Goal: Task Accomplishment & Management: Complete application form

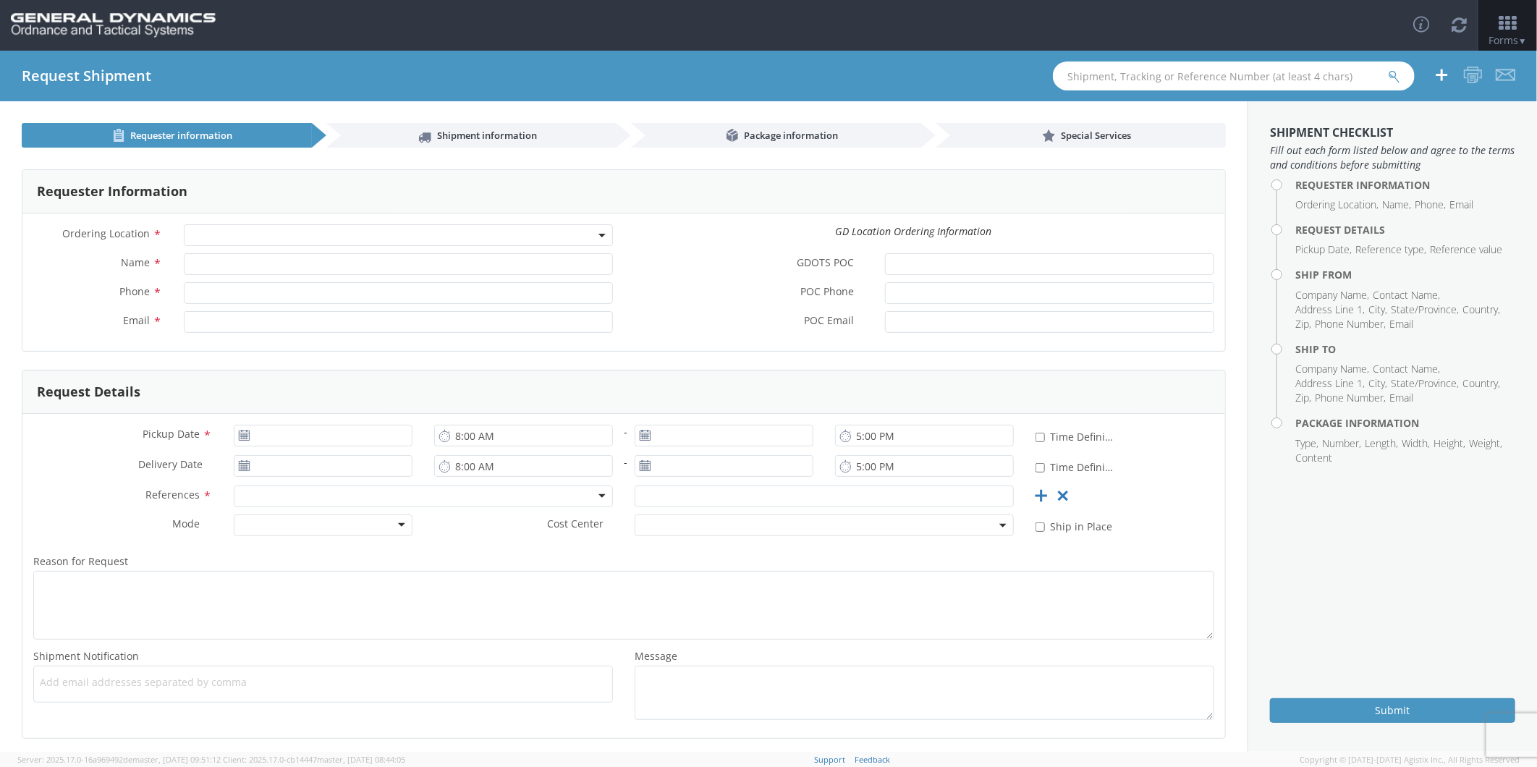
click at [250, 232] on span at bounding box center [398, 235] width 429 height 22
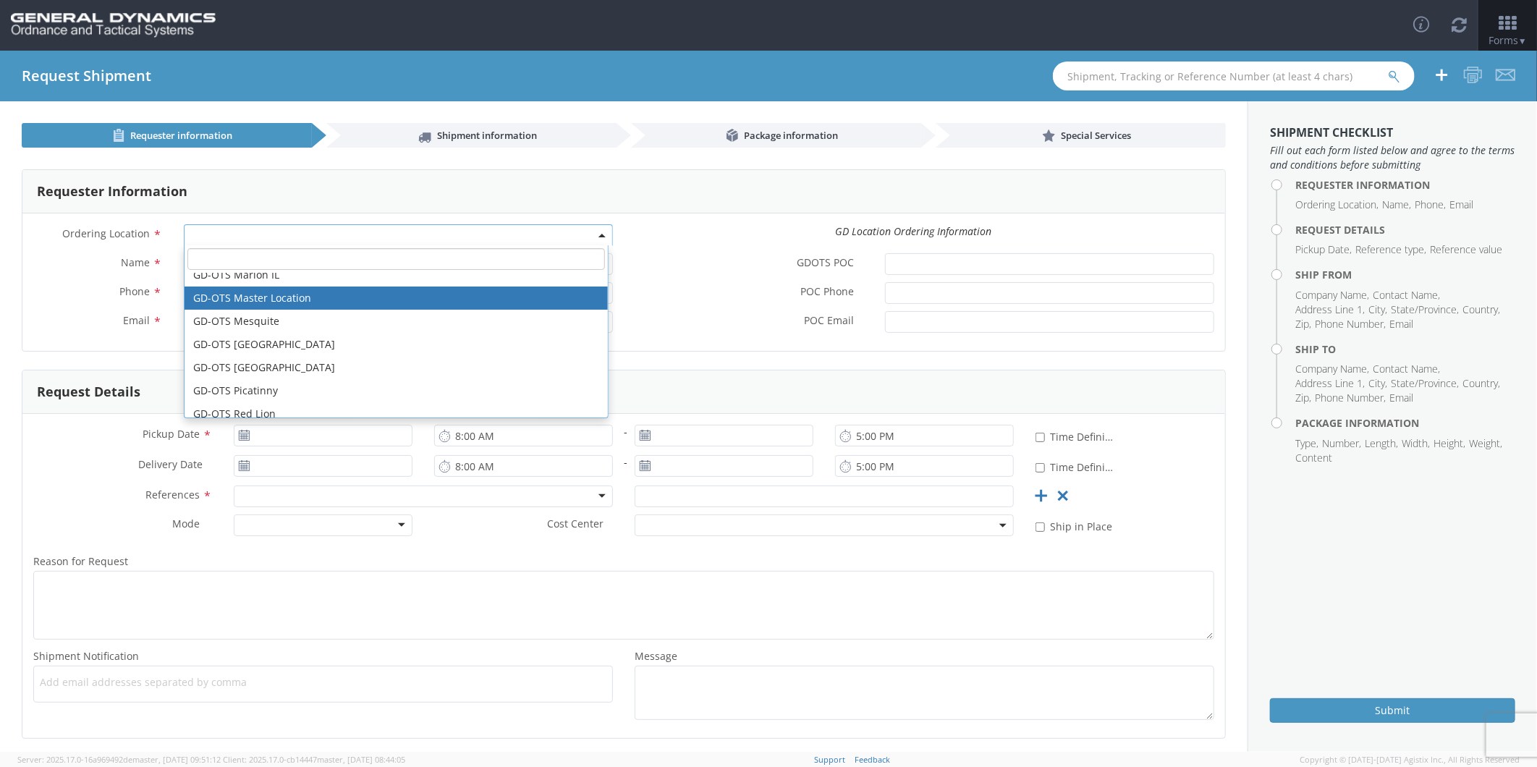
scroll to position [161, 0]
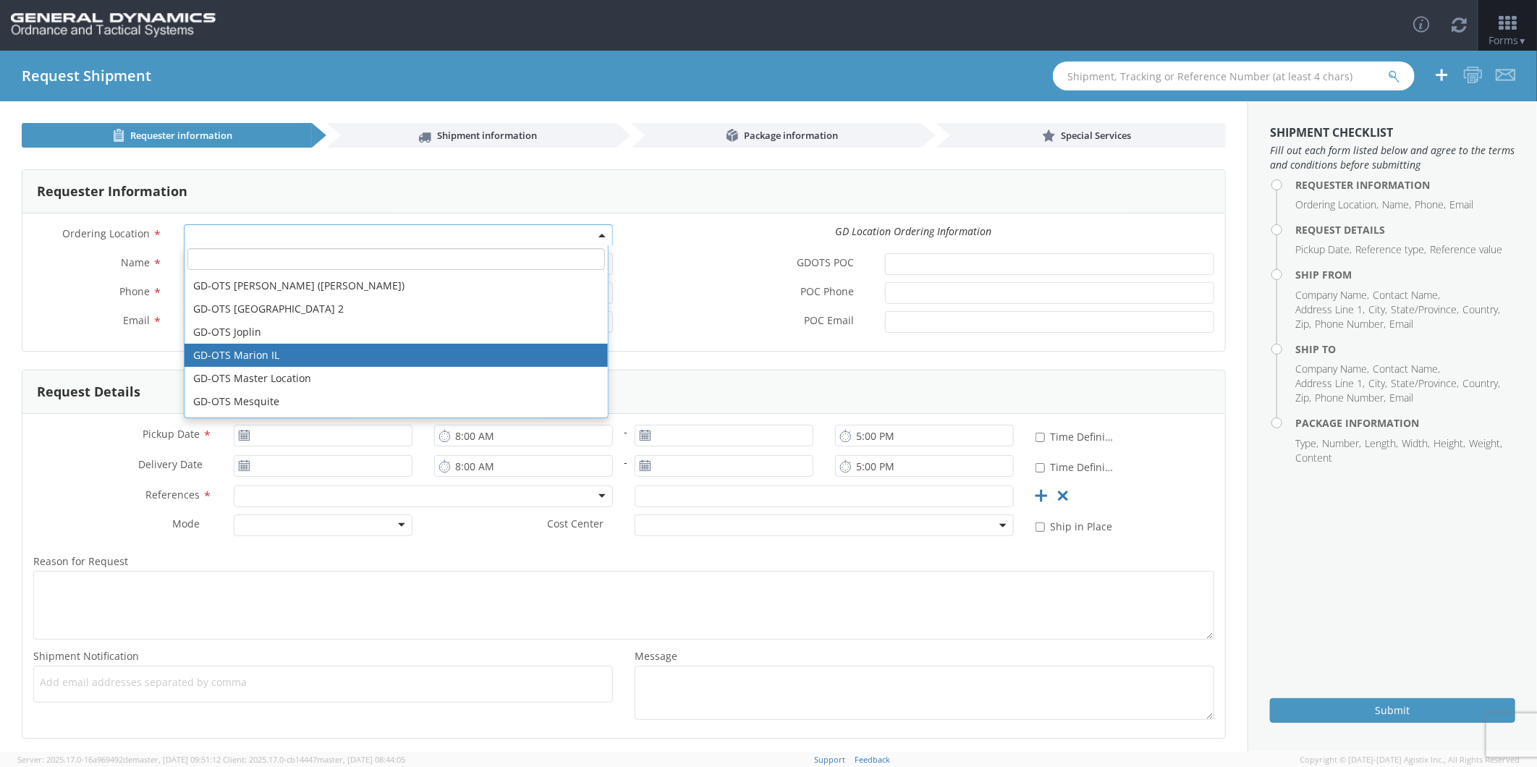
select select "313"
type input "[EMAIL_ADDRESS][DOMAIN_NAME]"
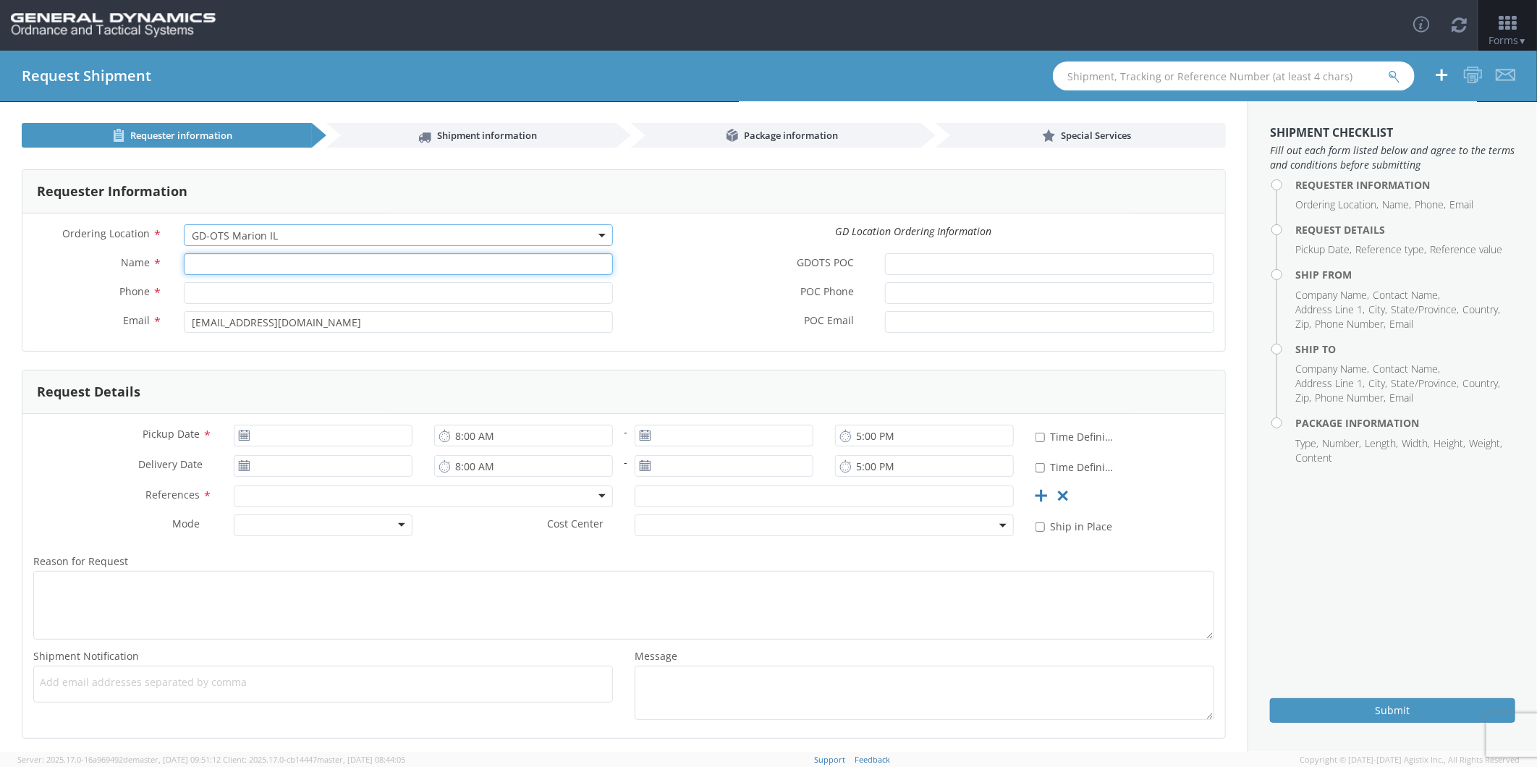
click at [219, 269] on input "Name *" at bounding box center [398, 264] width 429 height 22
type input "[PERSON_NAME]"
type input "7275788100"
type input "SCEPTER MANUFACTURING LLC"
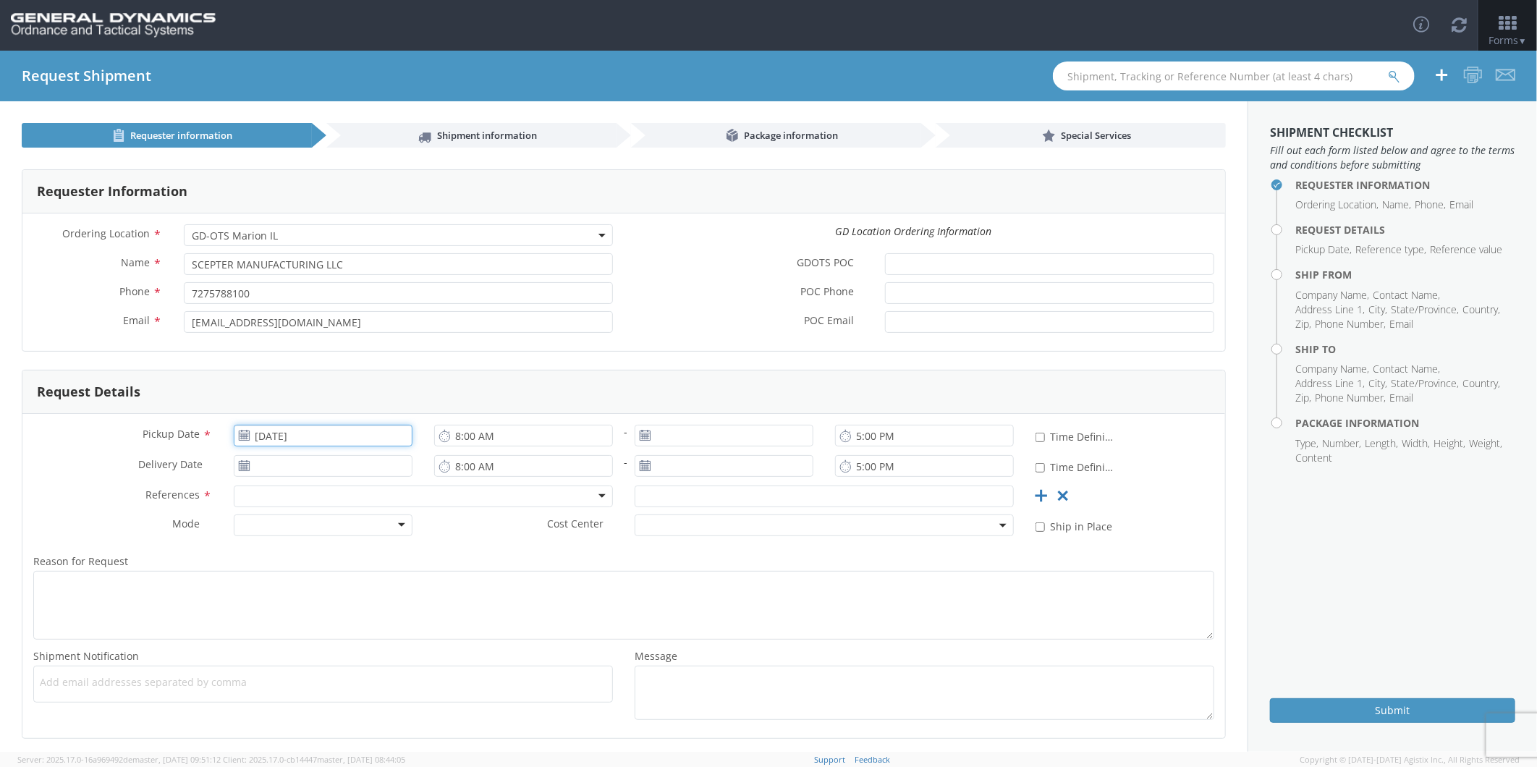
click at [295, 436] on input "[DATE]" at bounding box center [323, 436] width 179 height 22
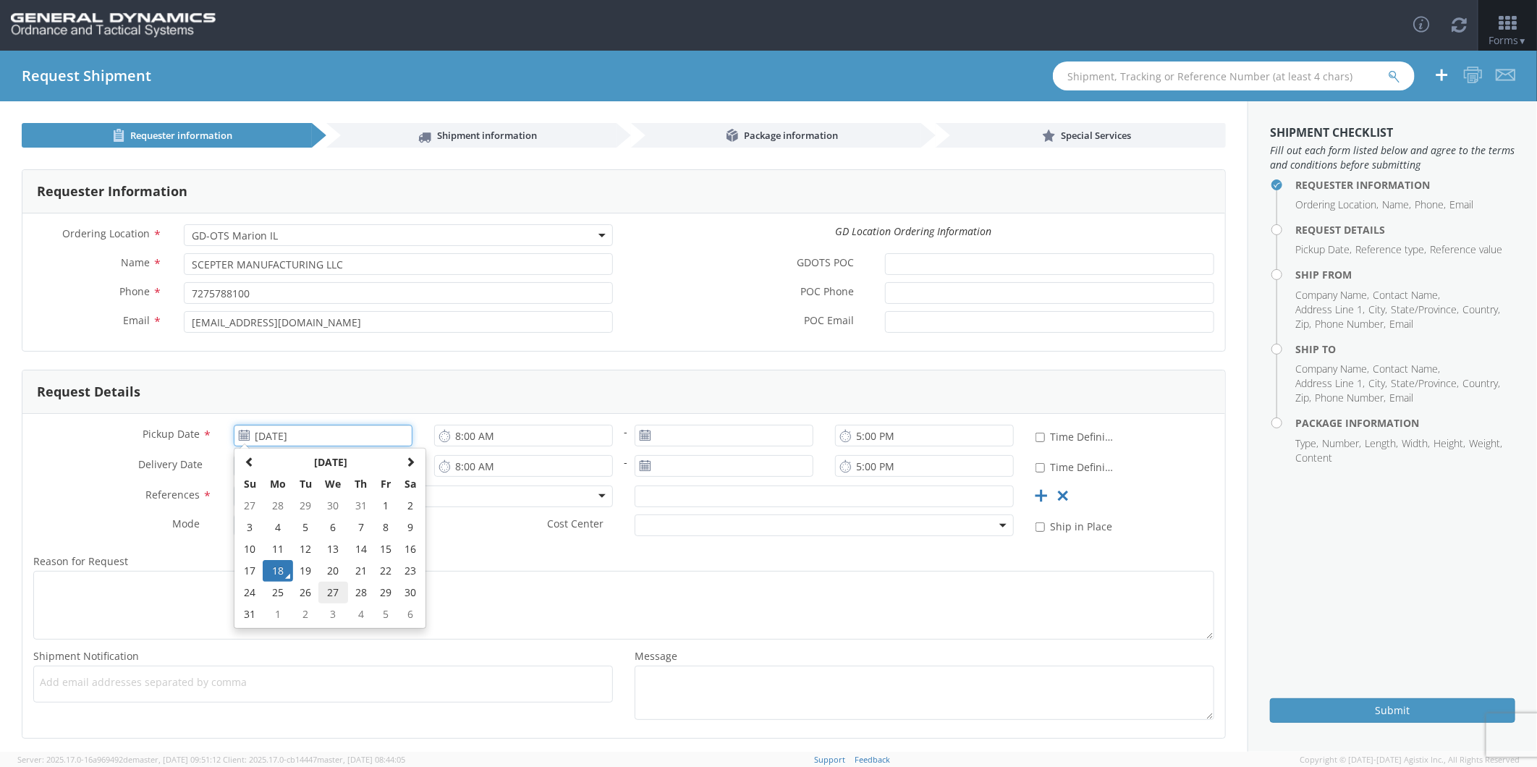
click at [334, 591] on td "27" at bounding box center [333, 593] width 30 height 22
type input "[DATE]"
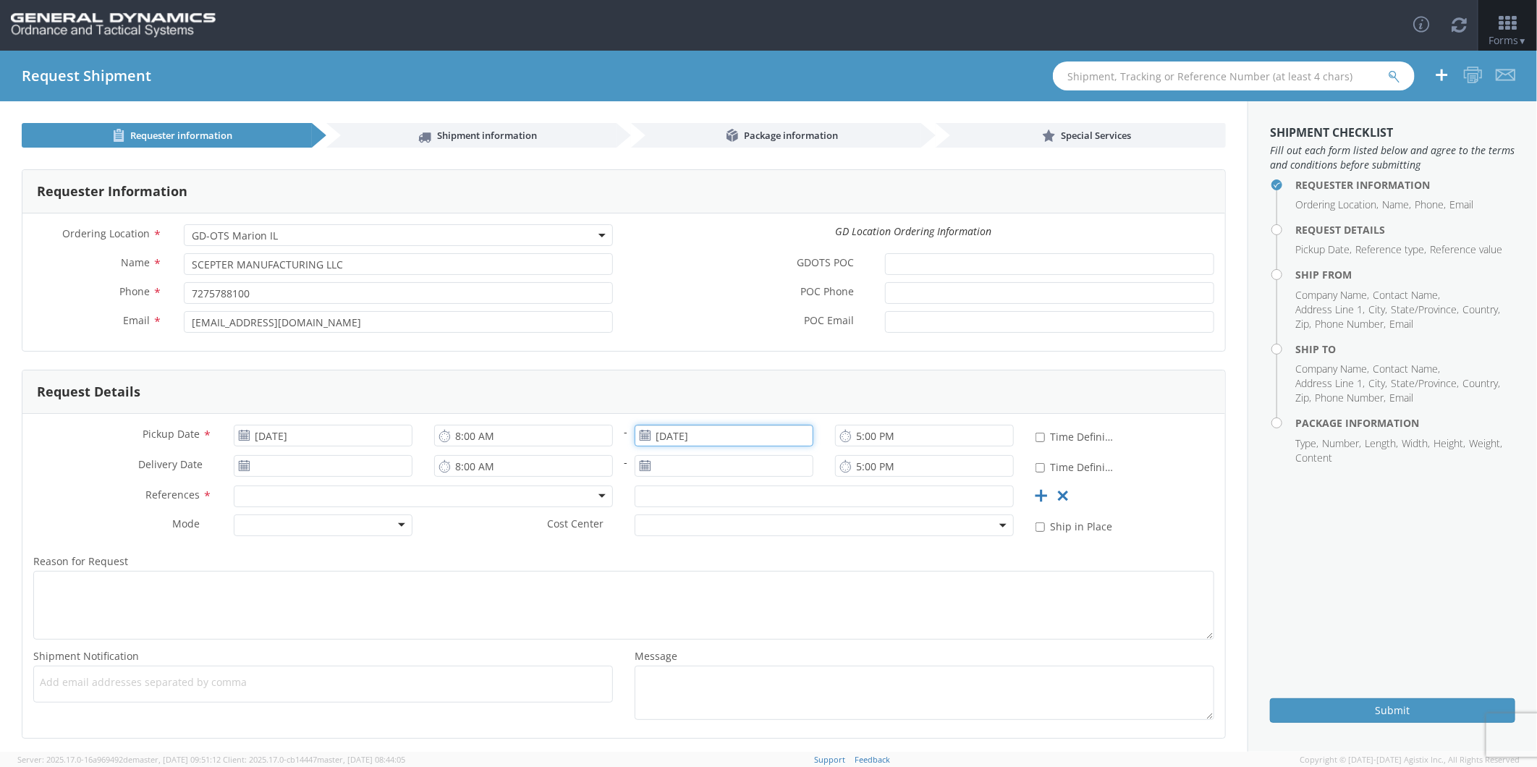
click at [666, 440] on input "[DATE]" at bounding box center [724, 436] width 179 height 22
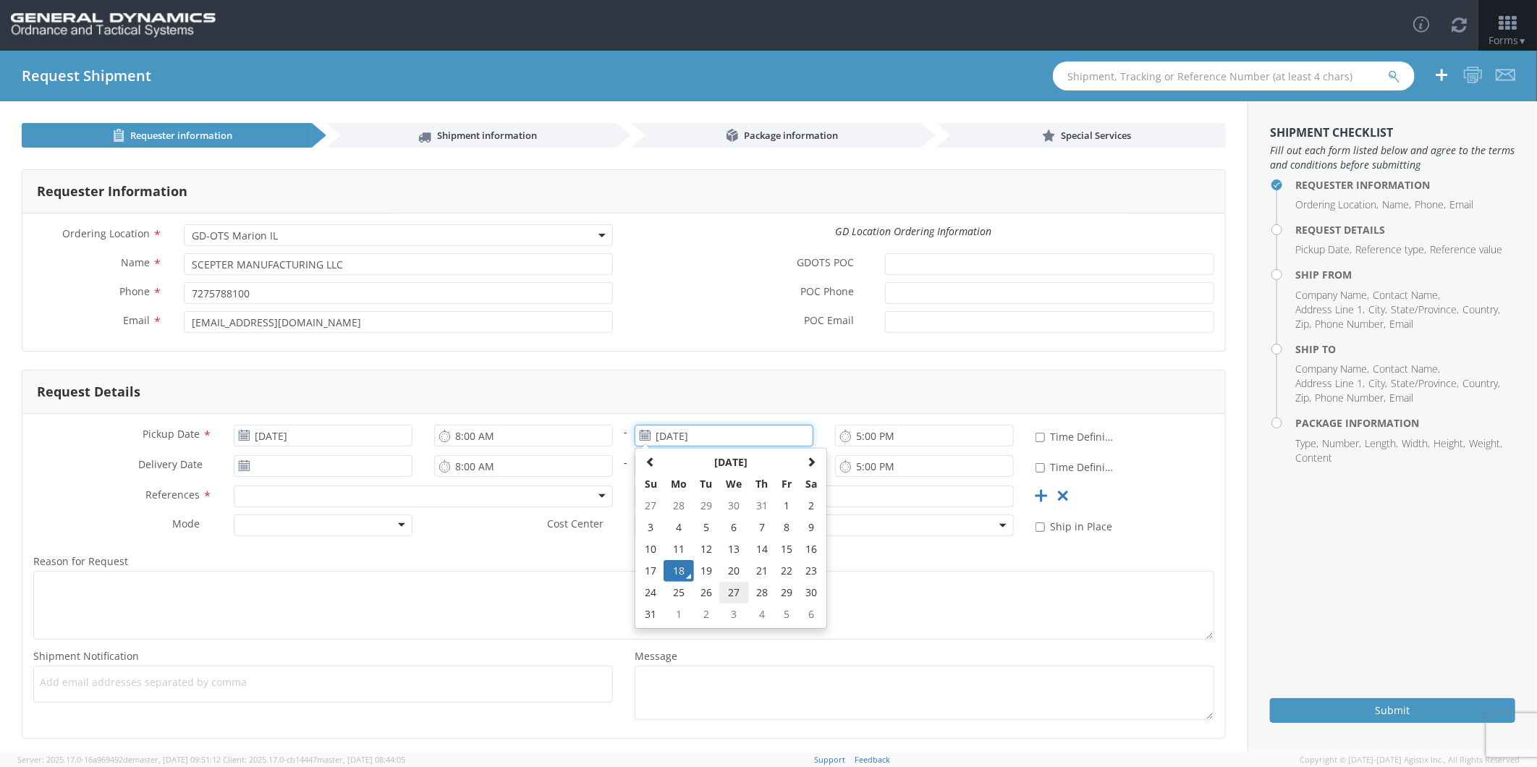
click at [732, 589] on td "27" at bounding box center [734, 593] width 30 height 22
type input "[DATE]"
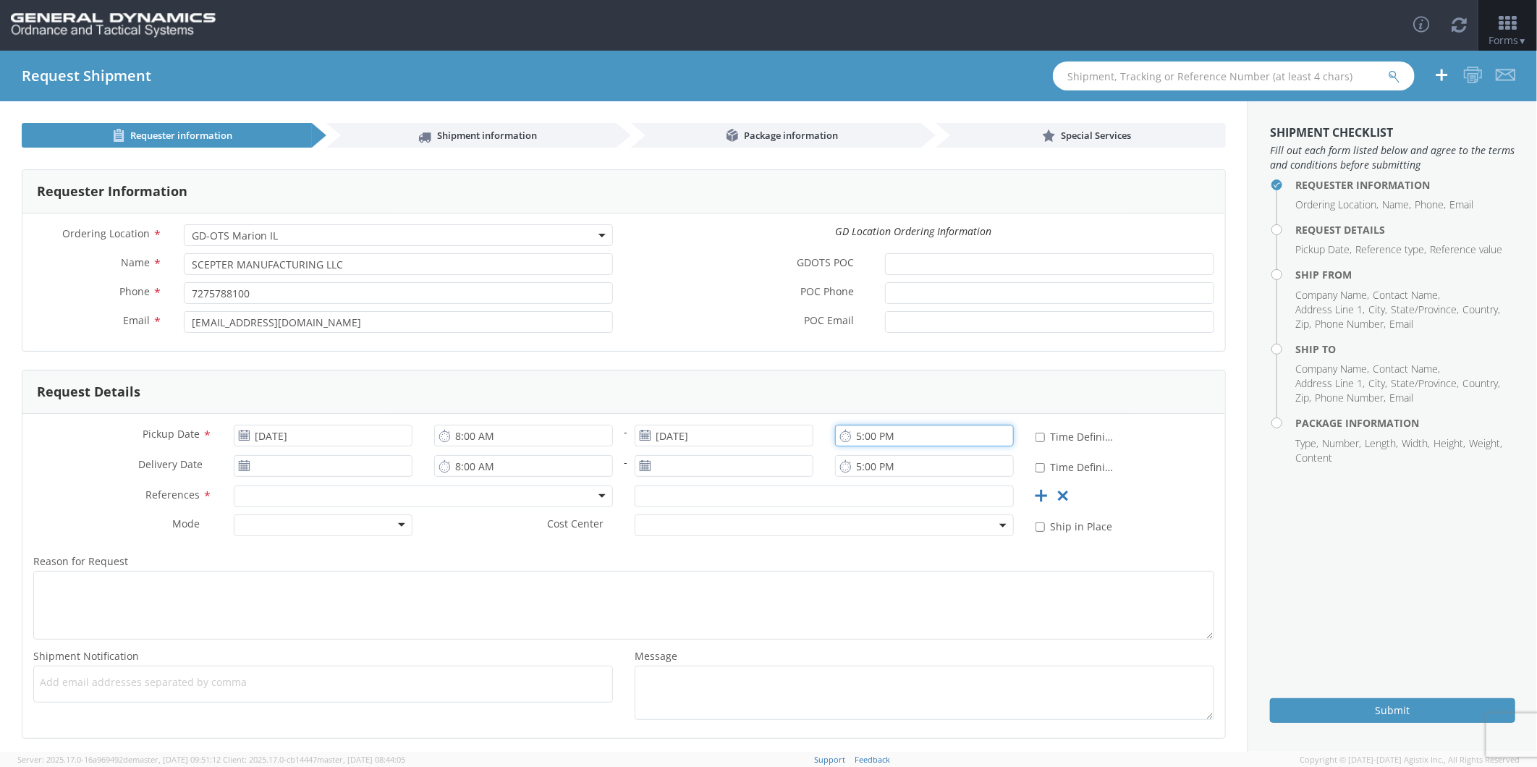
click at [855, 439] on input "5:00 PM" at bounding box center [924, 436] width 179 height 22
type input "3:00 PM"
click at [273, 473] on input "[DATE]" at bounding box center [323, 466] width 179 height 22
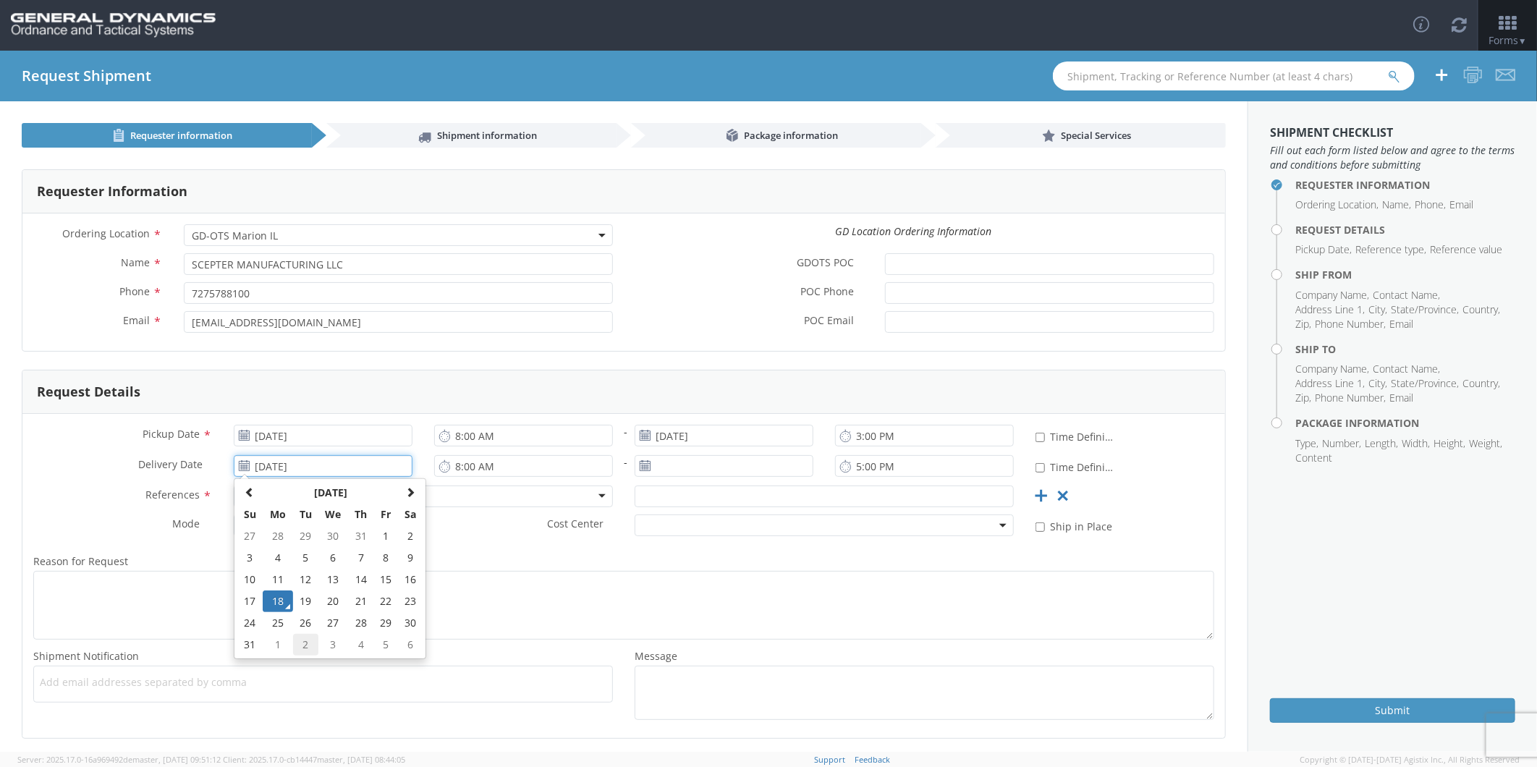
click at [308, 645] on td "2" at bounding box center [305, 645] width 25 height 22
type input "[DATE]"
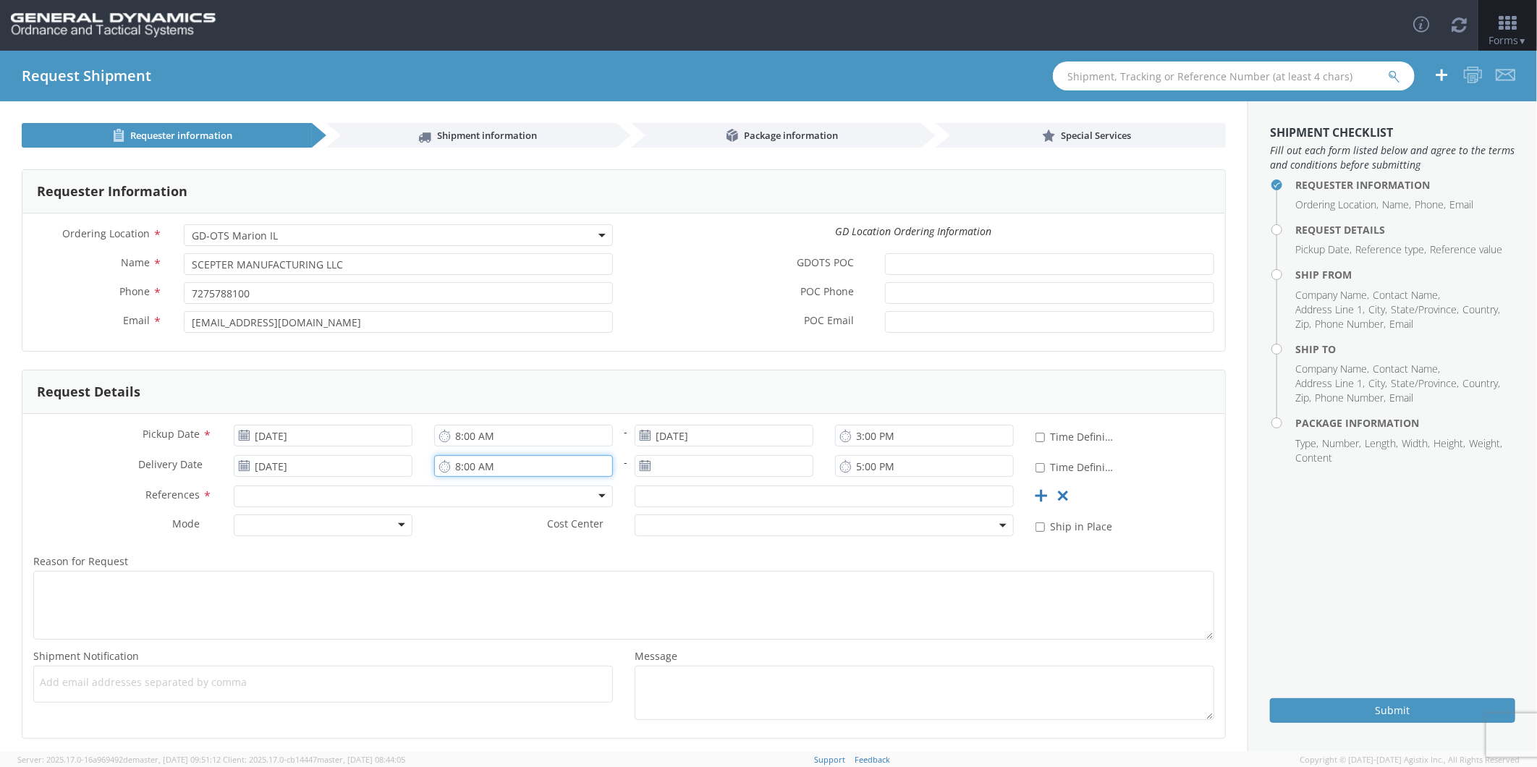
click at [488, 468] on input "8:00 AM" at bounding box center [523, 466] width 179 height 22
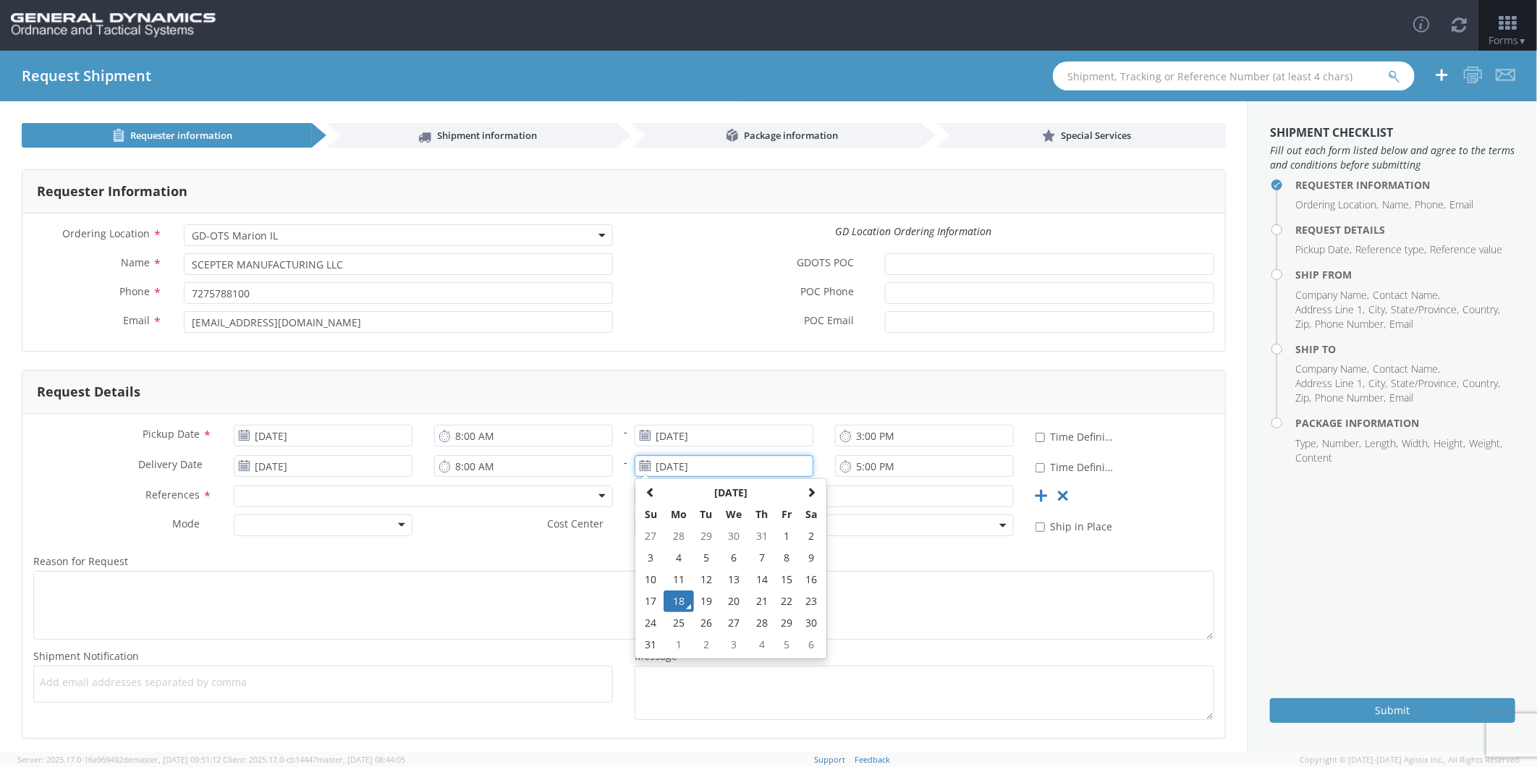
click at [666, 469] on input "[DATE]" at bounding box center [724, 466] width 179 height 22
click at [702, 644] on td "2" at bounding box center [706, 645] width 25 height 22
type input "[DATE]"
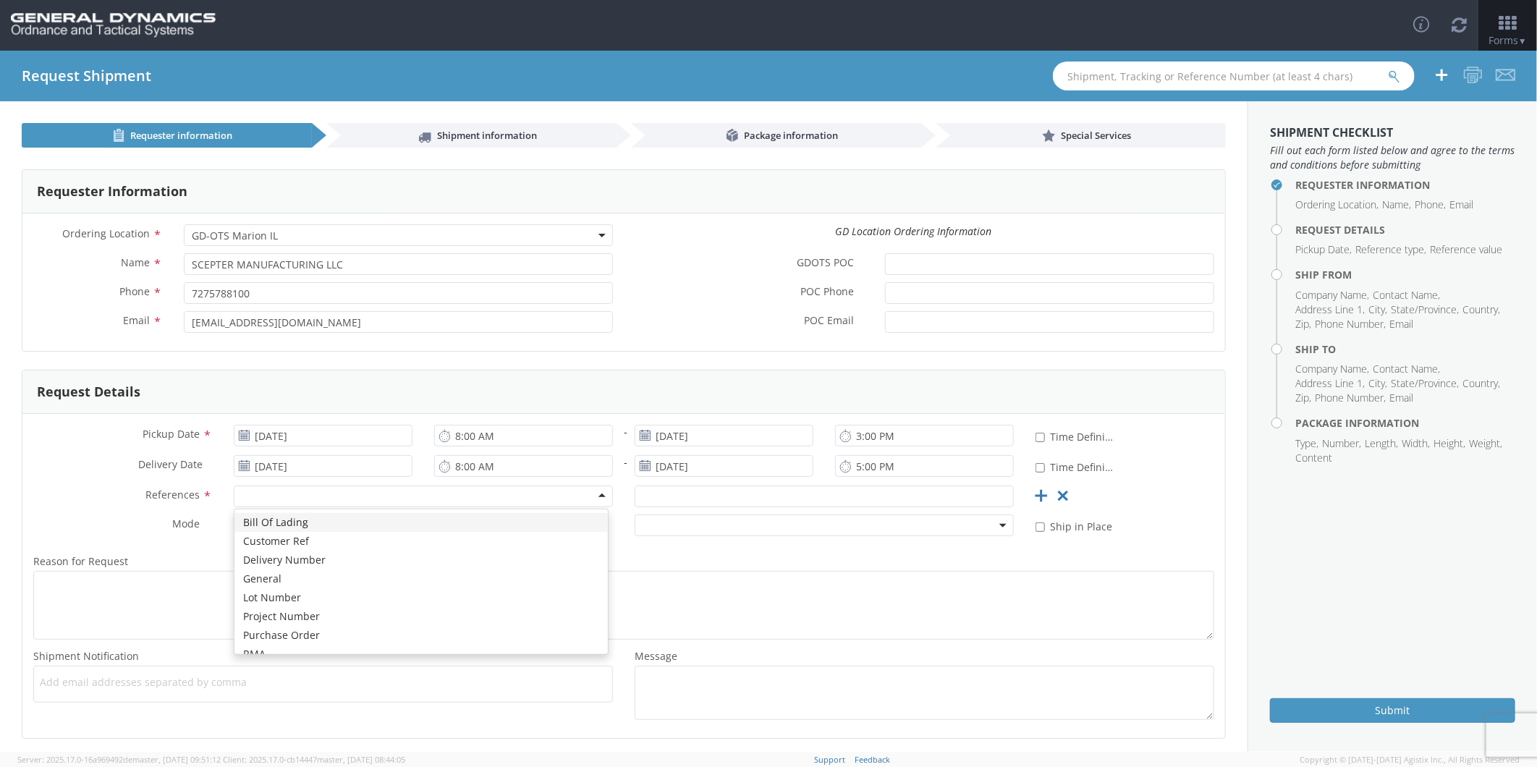
click at [287, 495] on div at bounding box center [423, 497] width 379 height 22
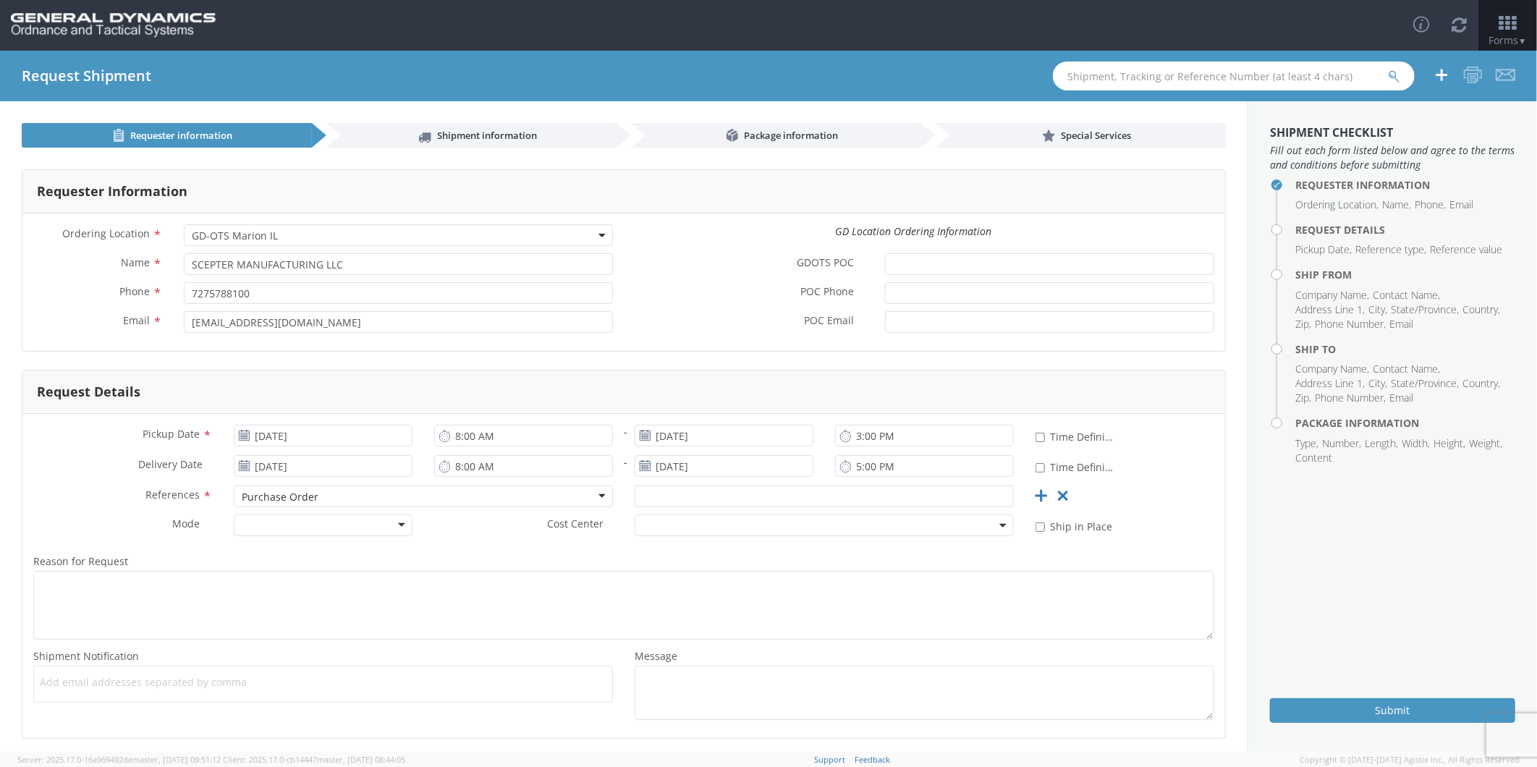
scroll to position [0, 0]
click at [693, 509] on div at bounding box center [824, 500] width 401 height 29
click at [695, 494] on input "text" at bounding box center [824, 497] width 379 height 22
click at [662, 499] on input "text" at bounding box center [824, 497] width 379 height 22
paste input "PO93040"
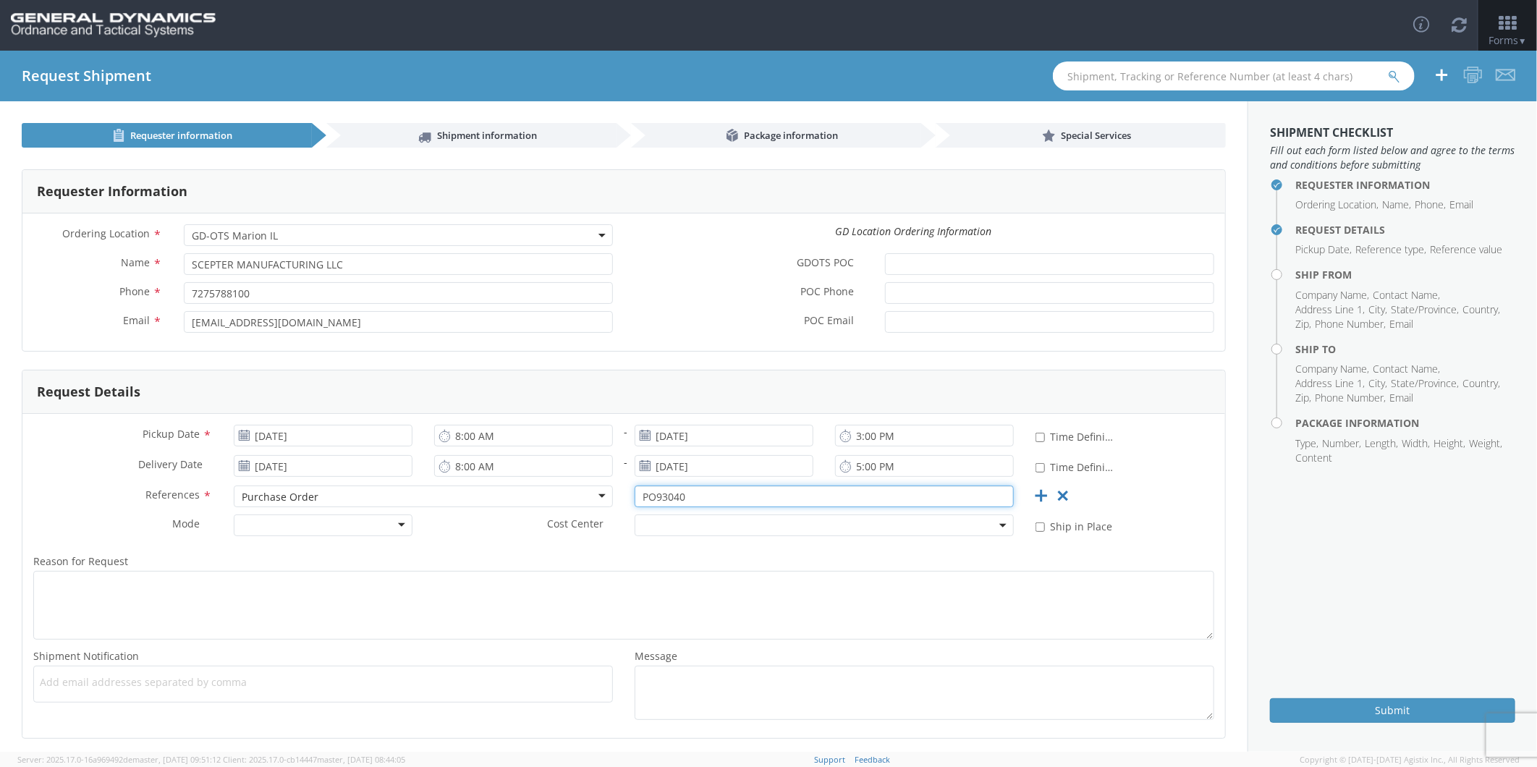
type input "PO93040"
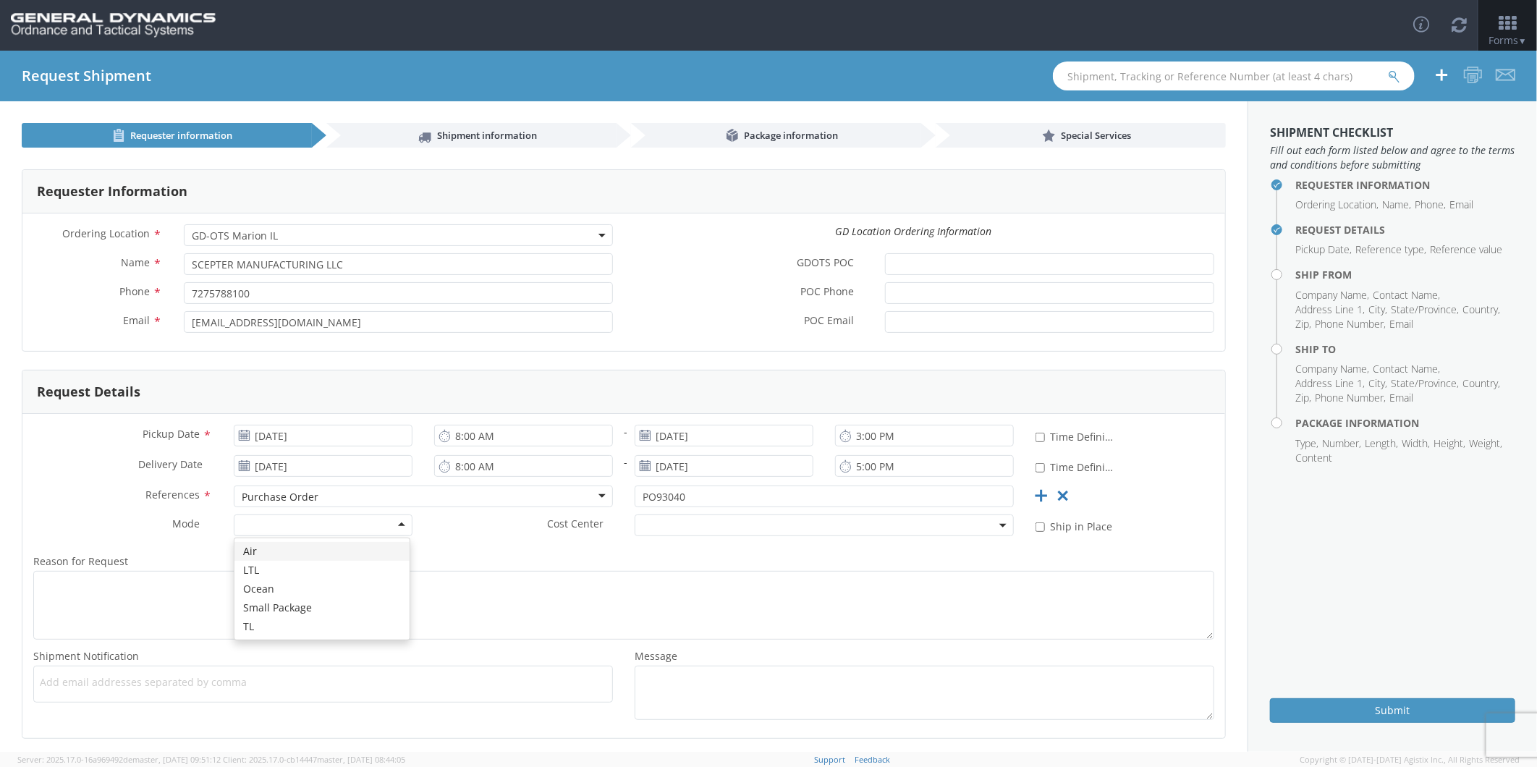
click at [284, 525] on div at bounding box center [323, 526] width 179 height 22
click at [714, 676] on textarea "Message *" at bounding box center [925, 693] width 580 height 54
click at [668, 693] on textarea "Message *" at bounding box center [925, 693] width 580 height 54
paste textarea "LOT# SCI25G002-001/ 1680 PIECES"
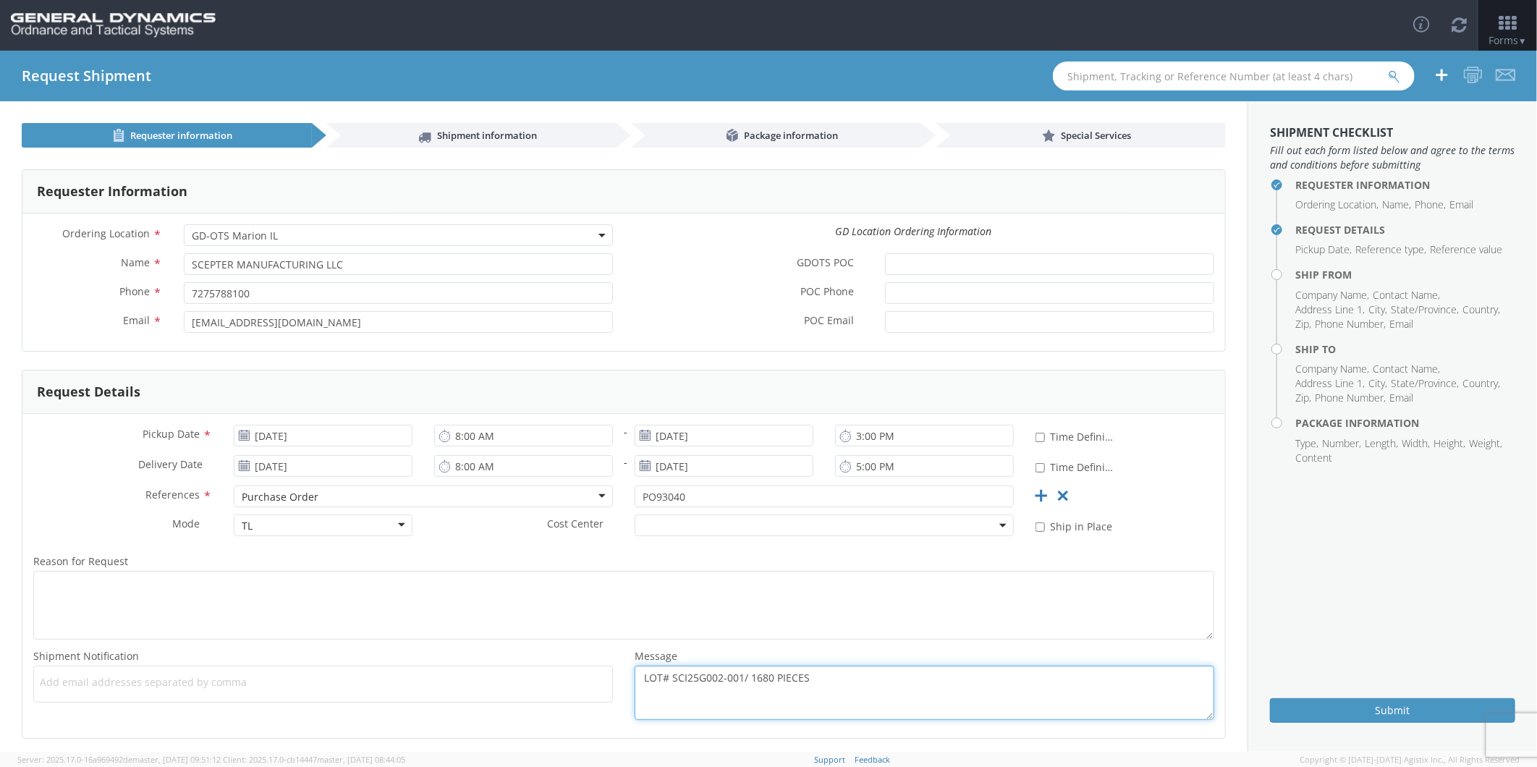
click at [717, 672] on textarea "LOT# SCI25G002-001/ 1680 PIECES" at bounding box center [925, 693] width 580 height 54
type textarea "LOT# SCI25G001-001/ 1680 PIECES"
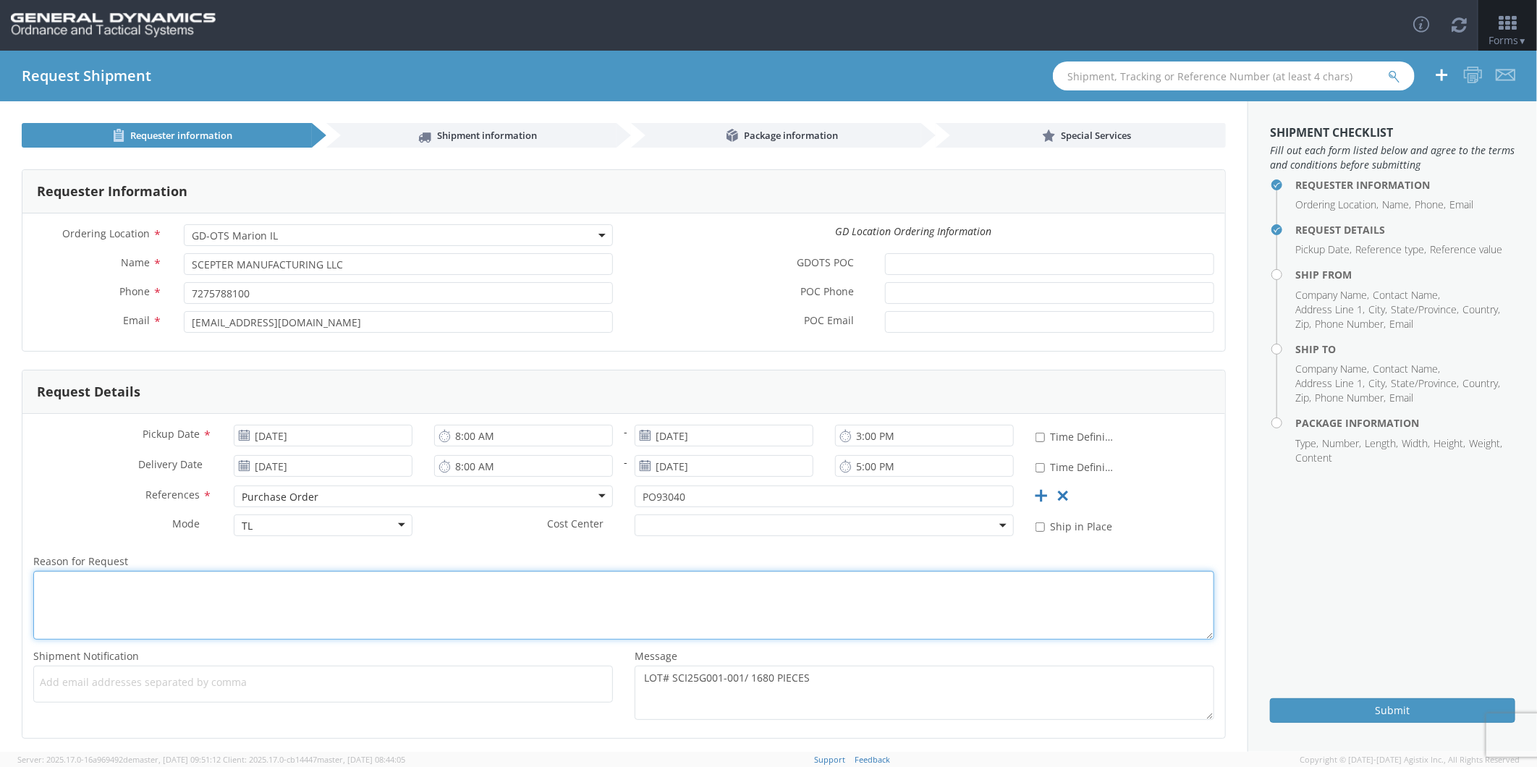
click at [664, 616] on textarea "Reason for Request *" at bounding box center [623, 605] width 1181 height 69
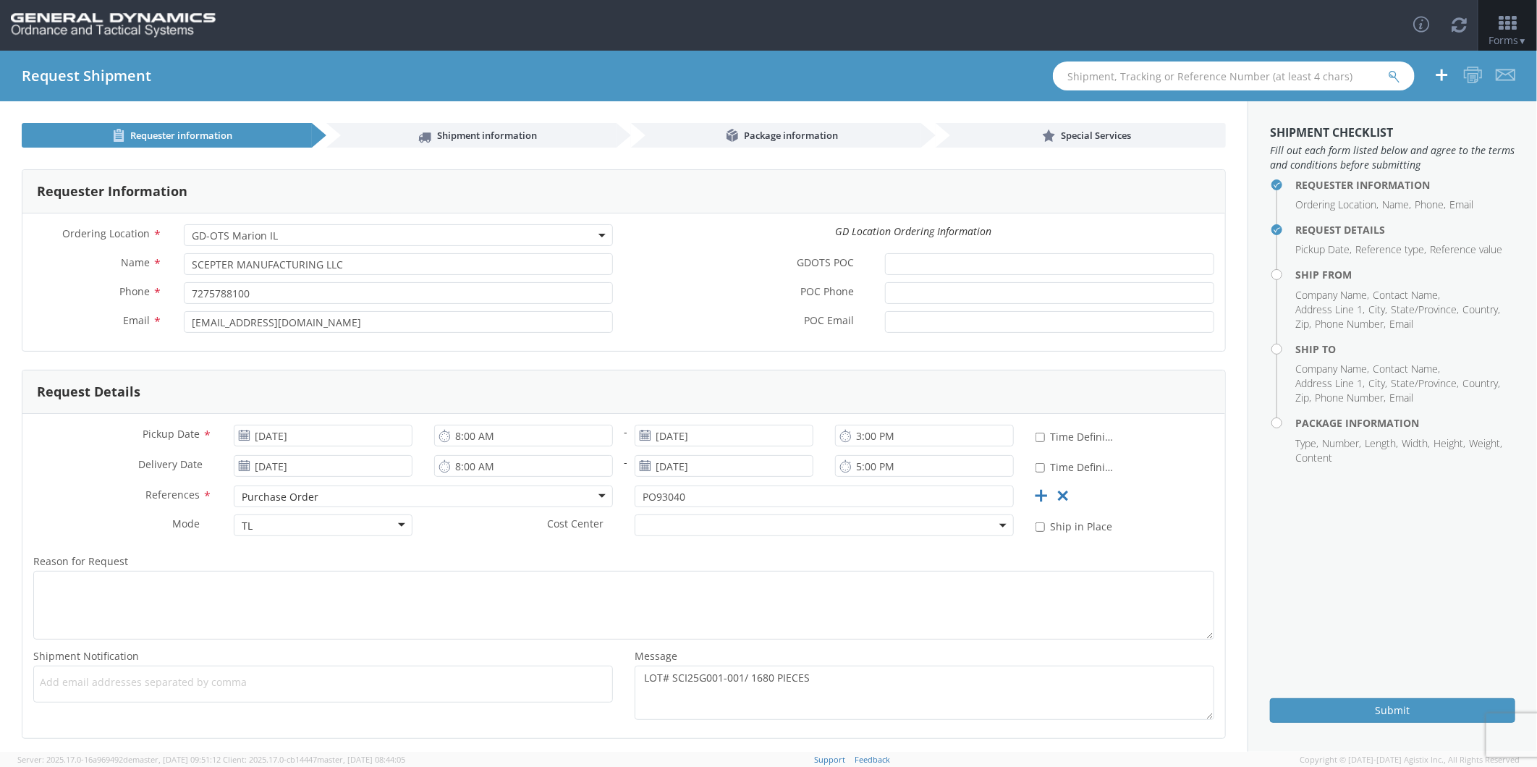
click at [146, 679] on span "Add email addresses separated by comma" at bounding box center [323, 682] width 567 height 14
click at [353, 317] on input "[EMAIL_ADDRESS][DOMAIN_NAME]" at bounding box center [398, 322] width 429 height 22
drag, startPoint x: 191, startPoint y: 327, endPoint x: 83, endPoint y: 333, distance: 108.0
click at [83, 333] on div "Email * [EMAIL_ADDRESS][DOMAIN_NAME]" at bounding box center [322, 322] width 601 height 22
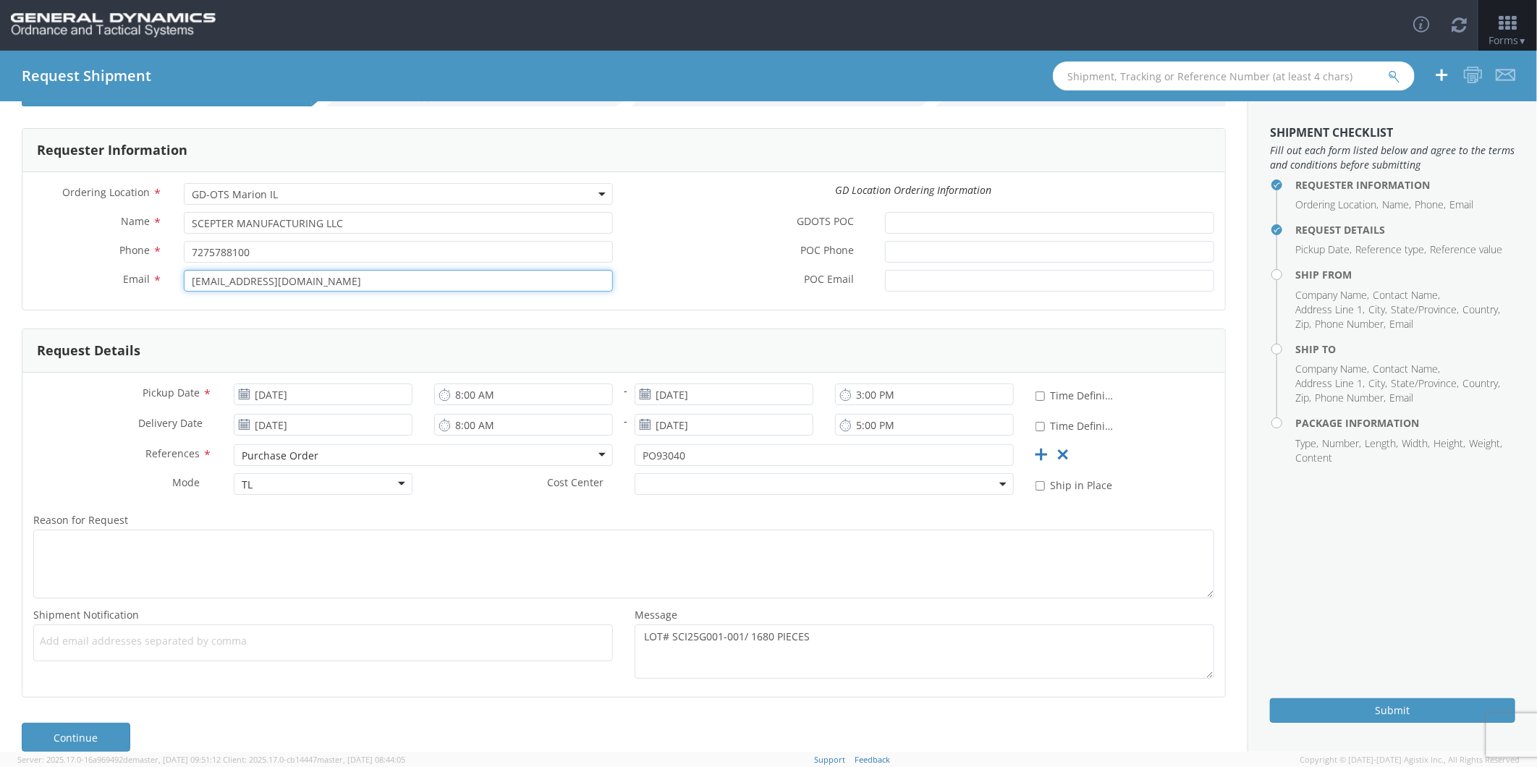
scroll to position [64, 0]
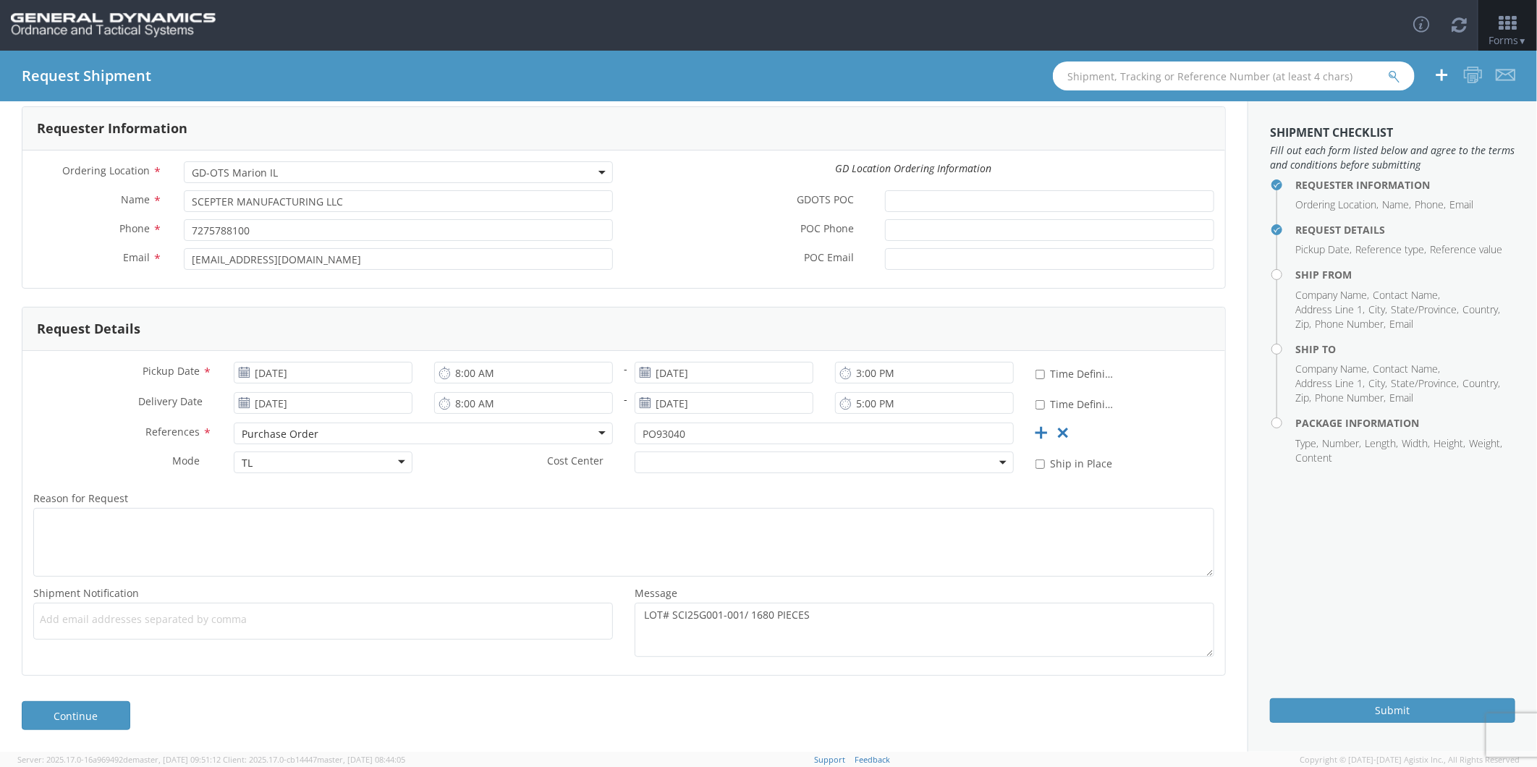
click at [120, 621] on span "Add email addresses separated by comma" at bounding box center [323, 619] width 567 height 14
paste input "[EMAIL_ADDRESS][DOMAIN_NAME]"
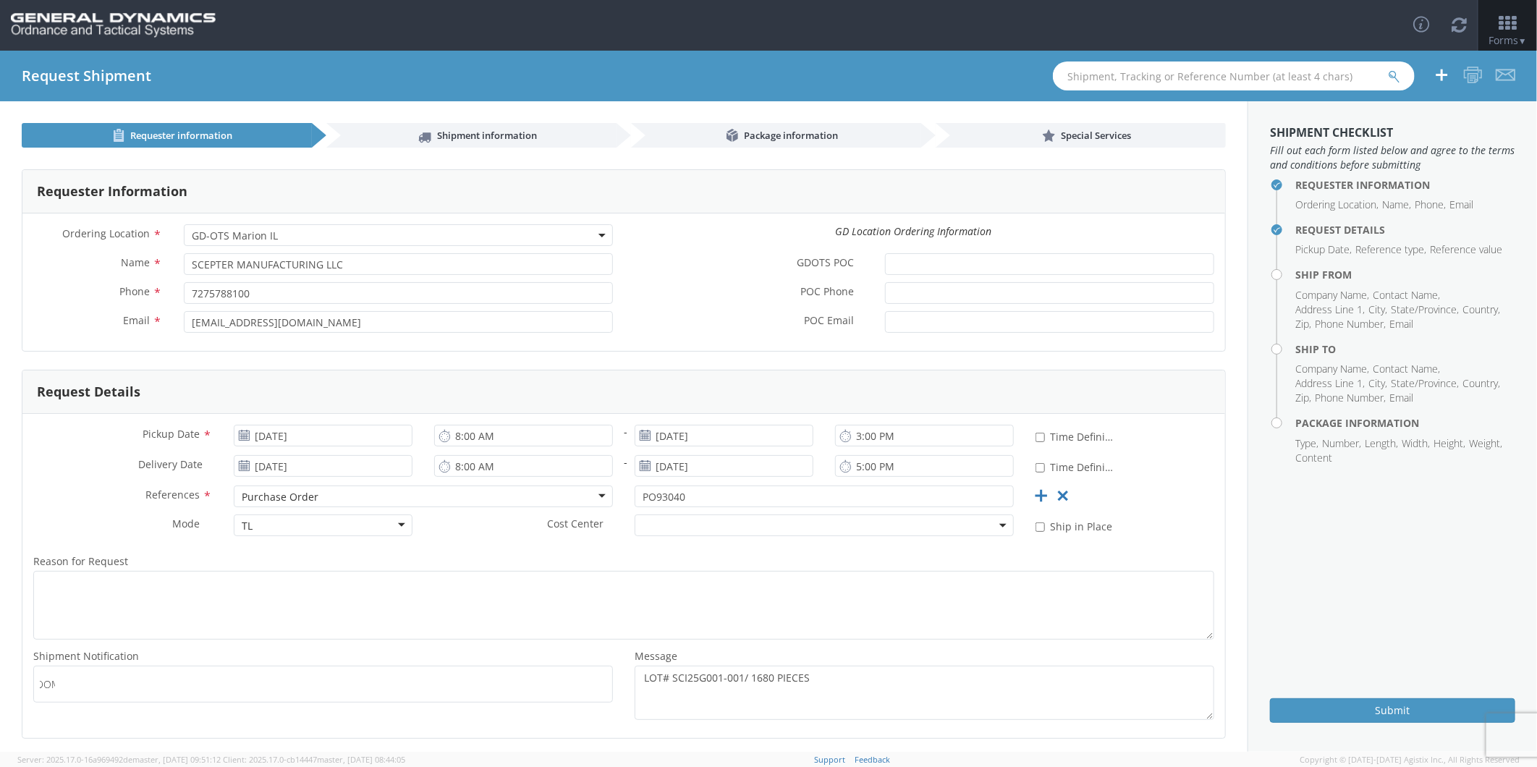
type input "[EMAIL_ADDRESS][DOMAIN_NAME]"
click at [324, 433] on input "[DATE]" at bounding box center [323, 436] width 179 height 22
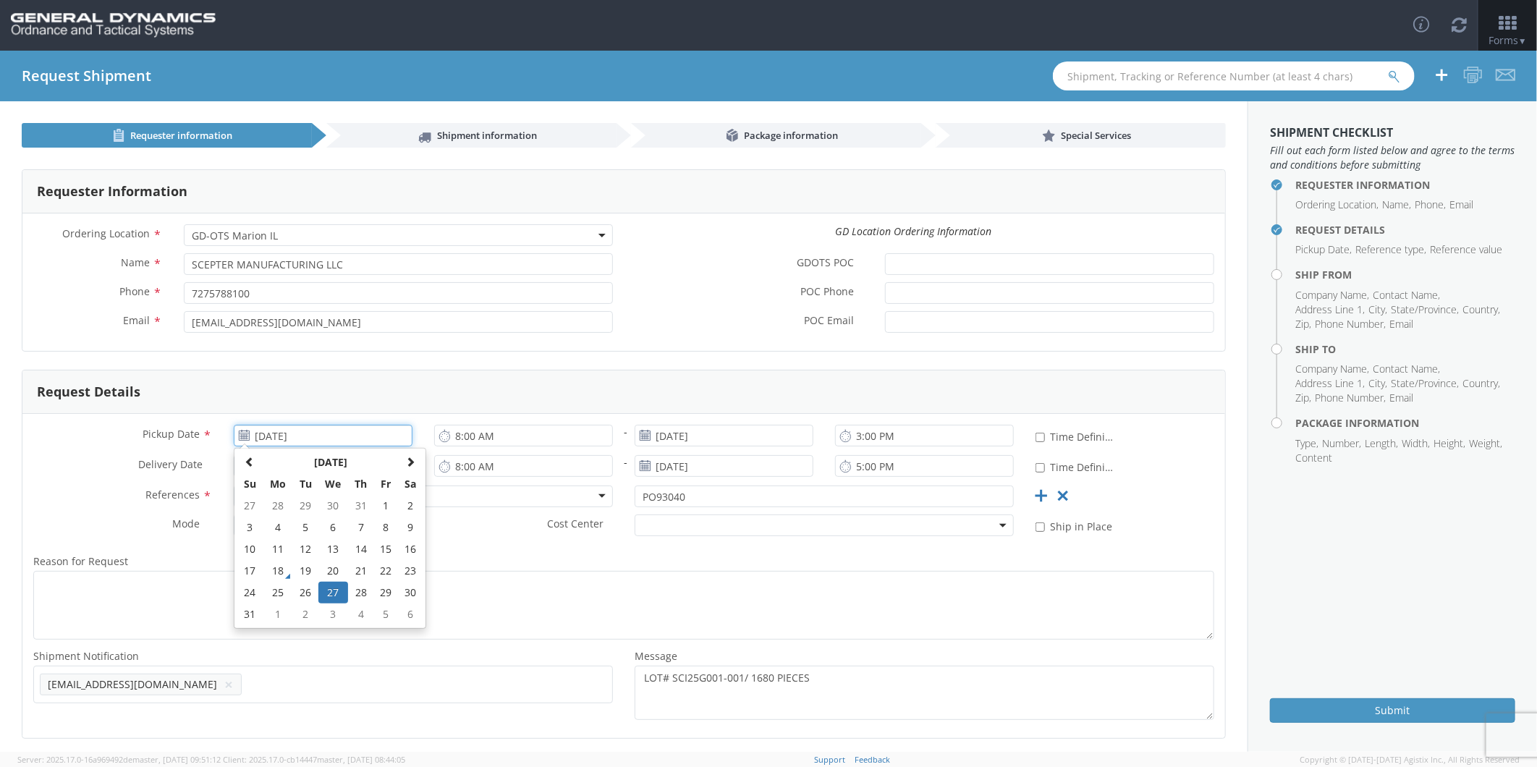
click at [324, 433] on input "[DATE]" at bounding box center [323, 436] width 179 height 22
click at [452, 391] on div "Request Details" at bounding box center [623, 392] width 1203 height 43
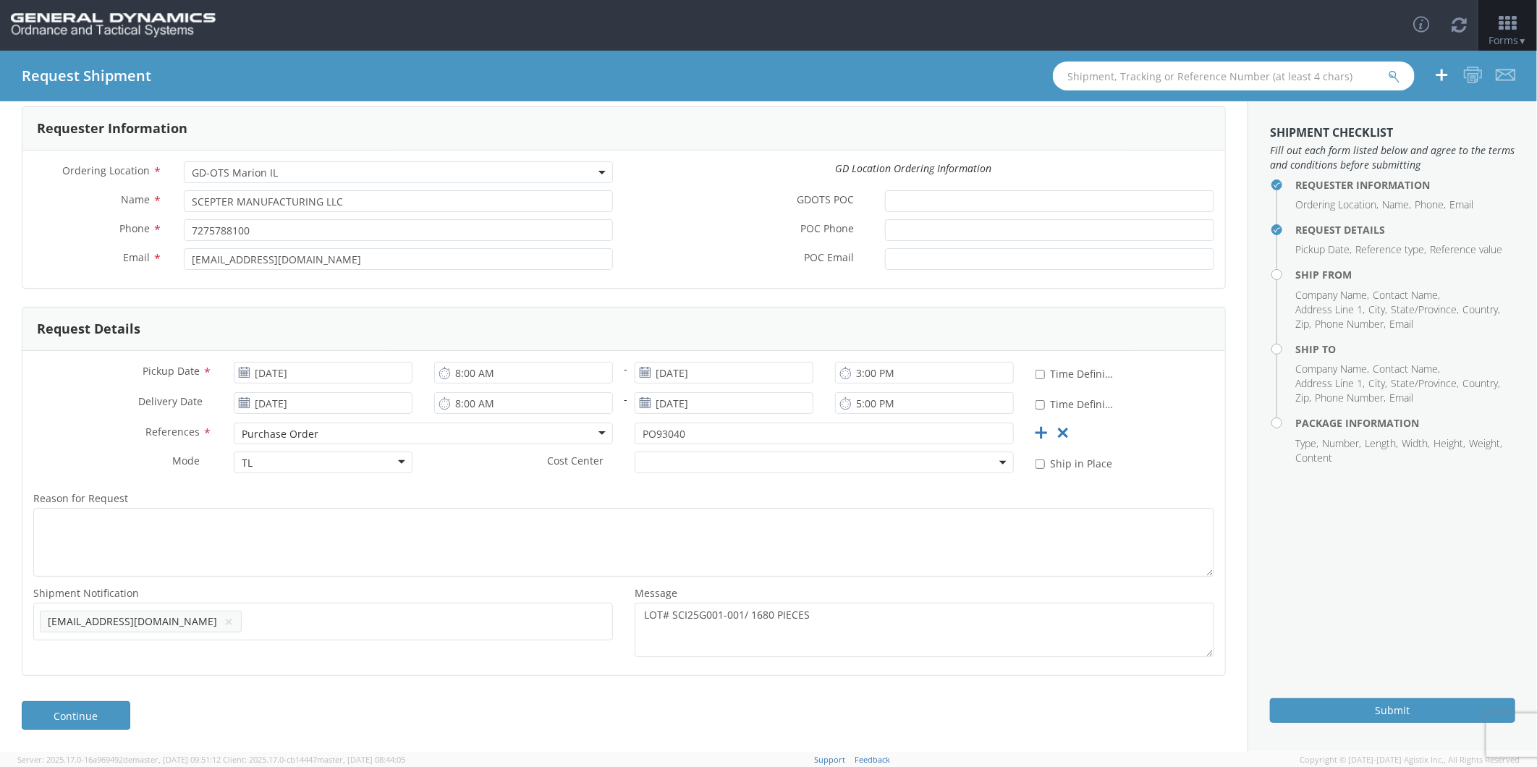
scroll to position [64, 0]
click at [63, 702] on link "Continue" at bounding box center [76, 715] width 109 height 29
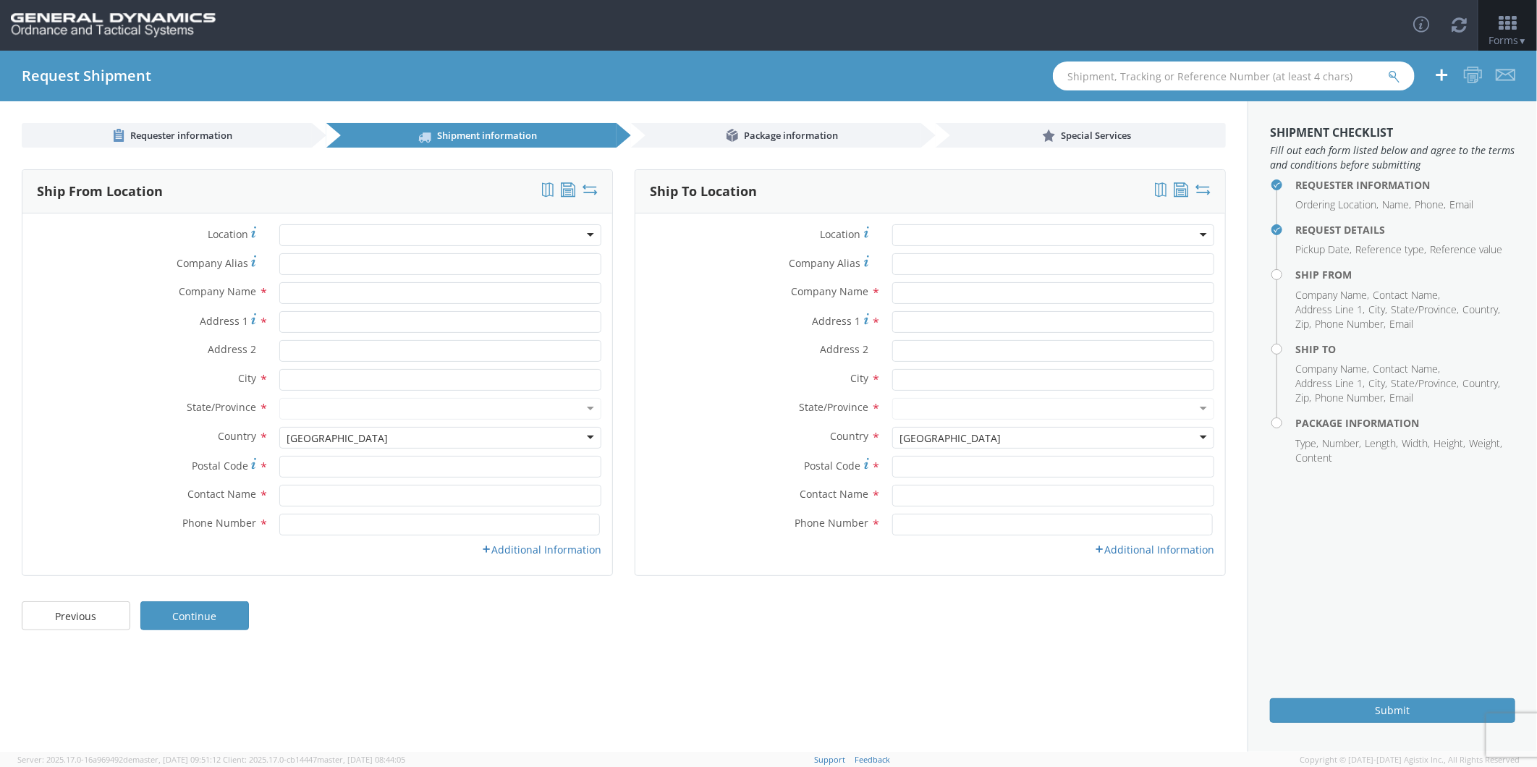
scroll to position [0, 0]
click at [314, 271] on input "Company Alias *" at bounding box center [440, 264] width 322 height 22
type input "s"
drag, startPoint x: 437, startPoint y: 264, endPoint x: 210, endPoint y: 268, distance: 227.3
click at [210, 268] on div "Company [PERSON_NAME] * SCEPTER CANADA INC" at bounding box center [317, 264] width 590 height 22
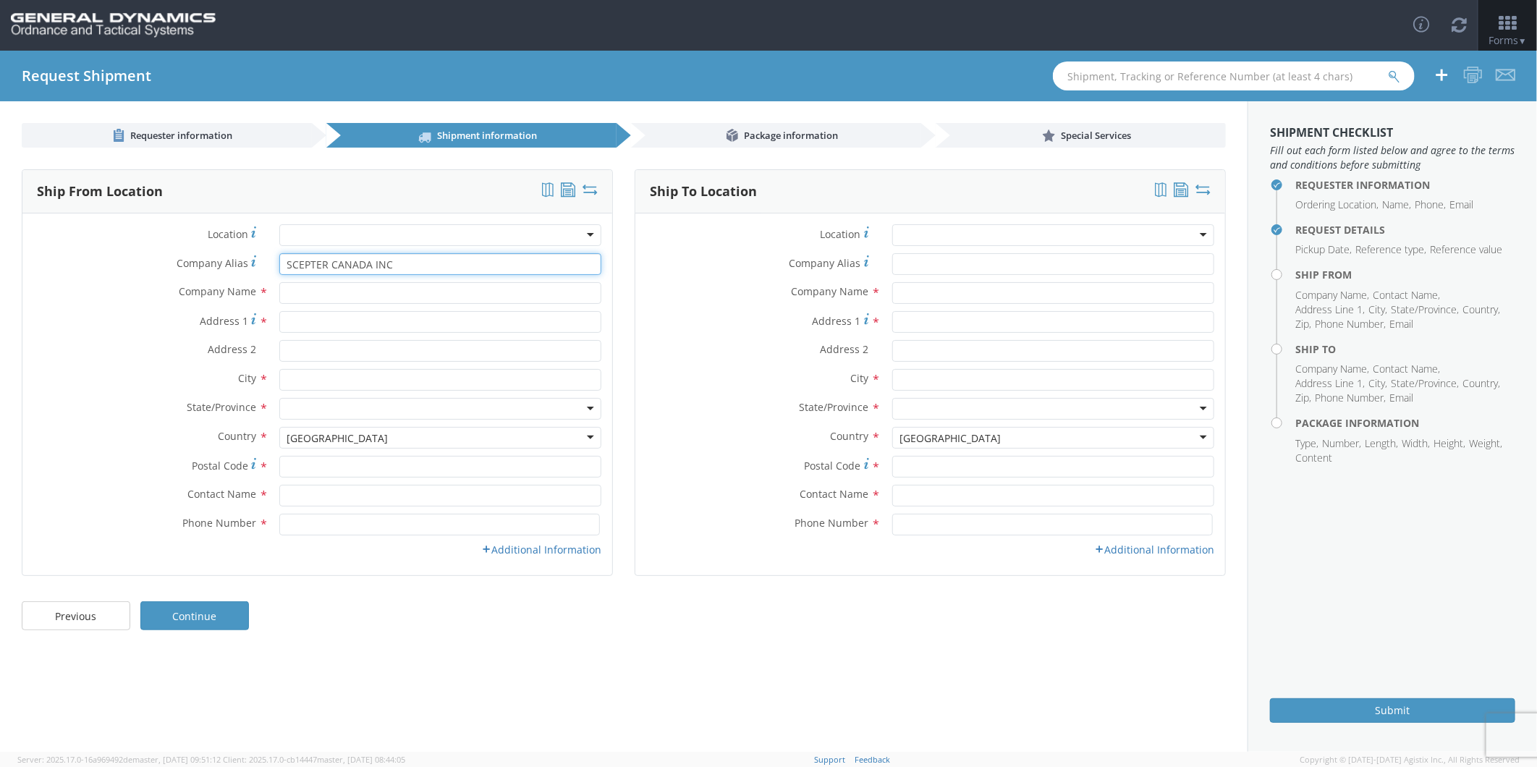
type input "SCEPTER CANADA INC"
click at [326, 290] on input "text" at bounding box center [440, 293] width 322 height 22
paste input "SCEPTER CANADA INC"
type input "SCEPTER CANADA INC"
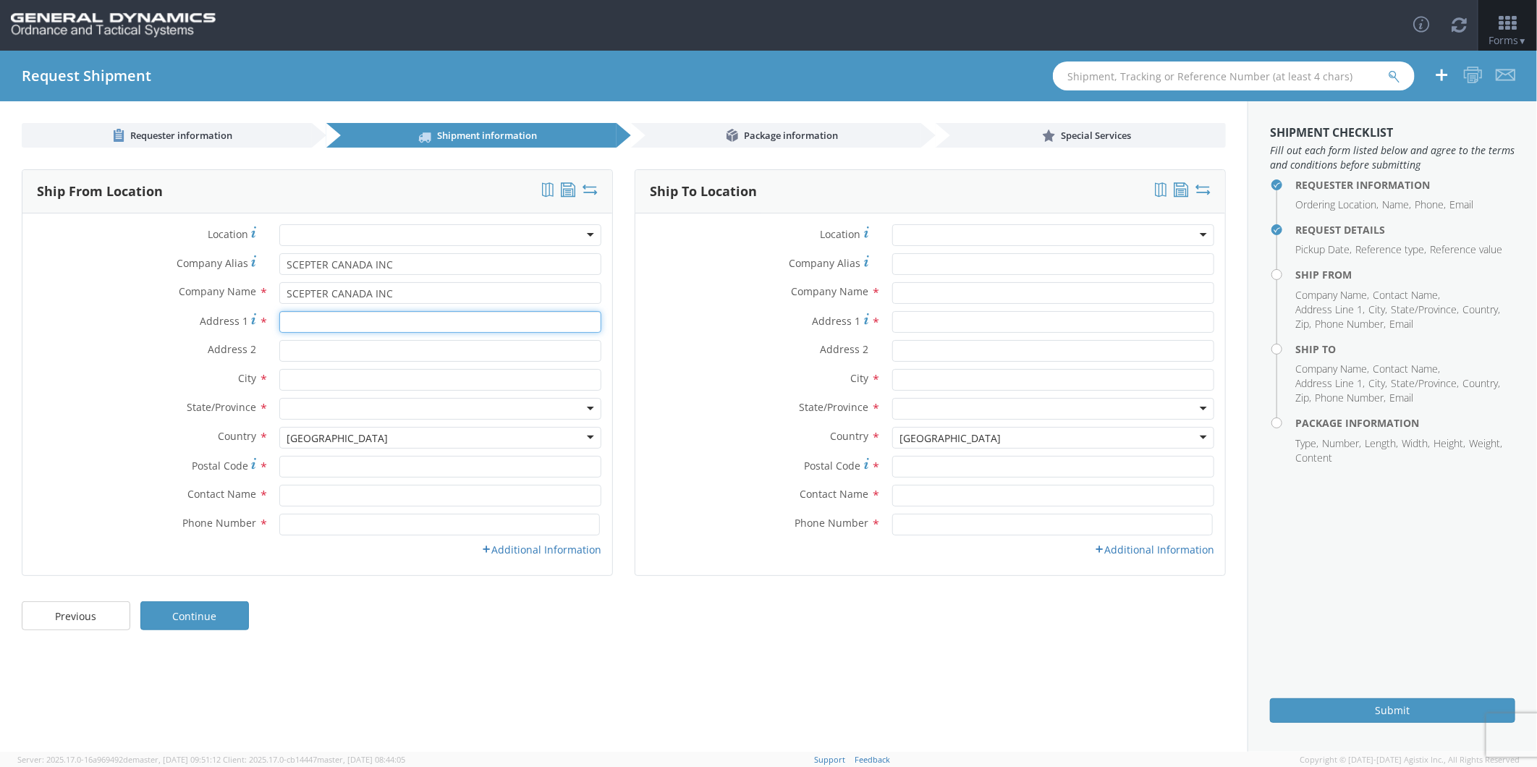
click at [324, 323] on input "Address 1 *" at bounding box center [440, 322] width 322 height 22
type input "[STREET_ADDRESS]"
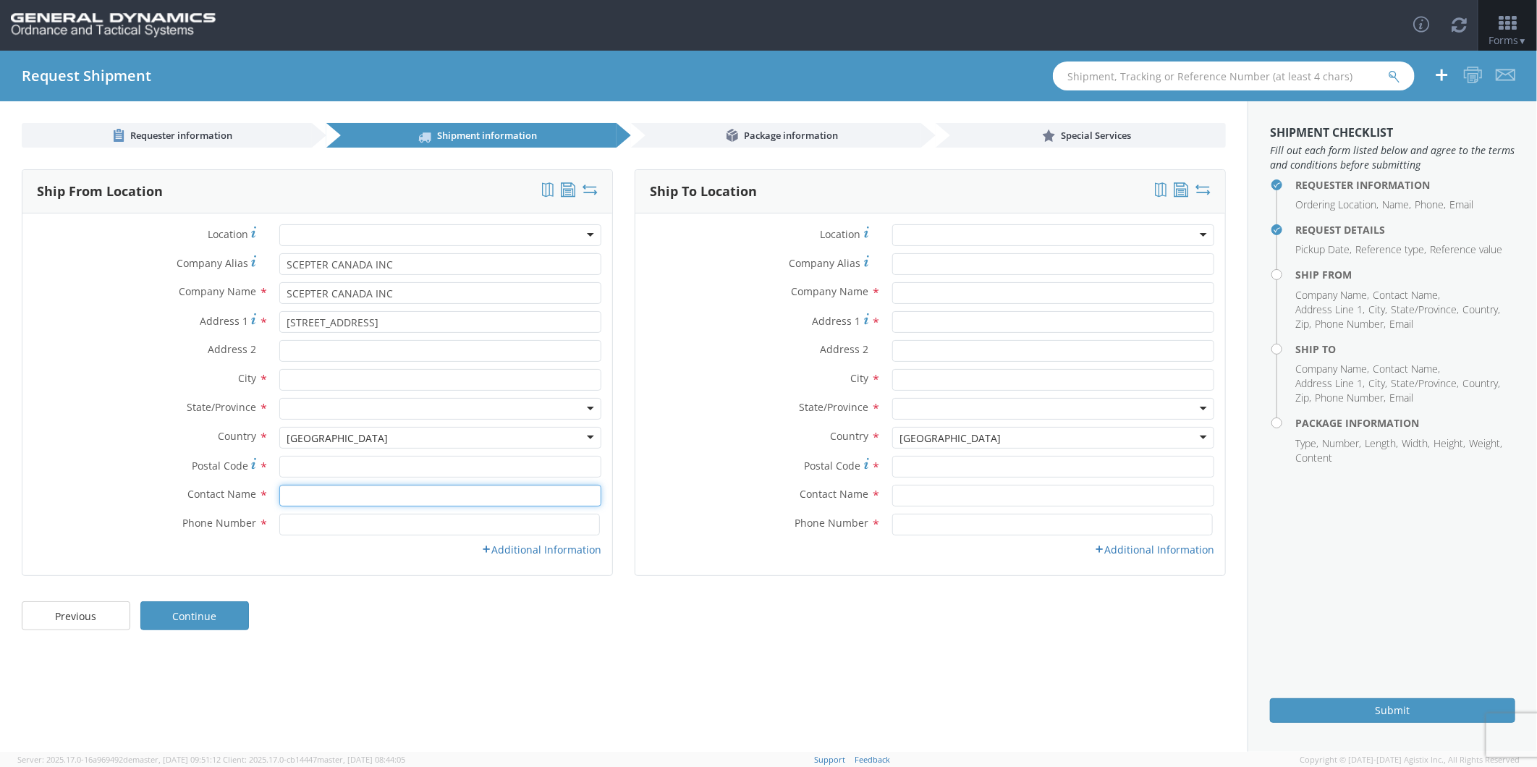
type input "[PERSON_NAME]"
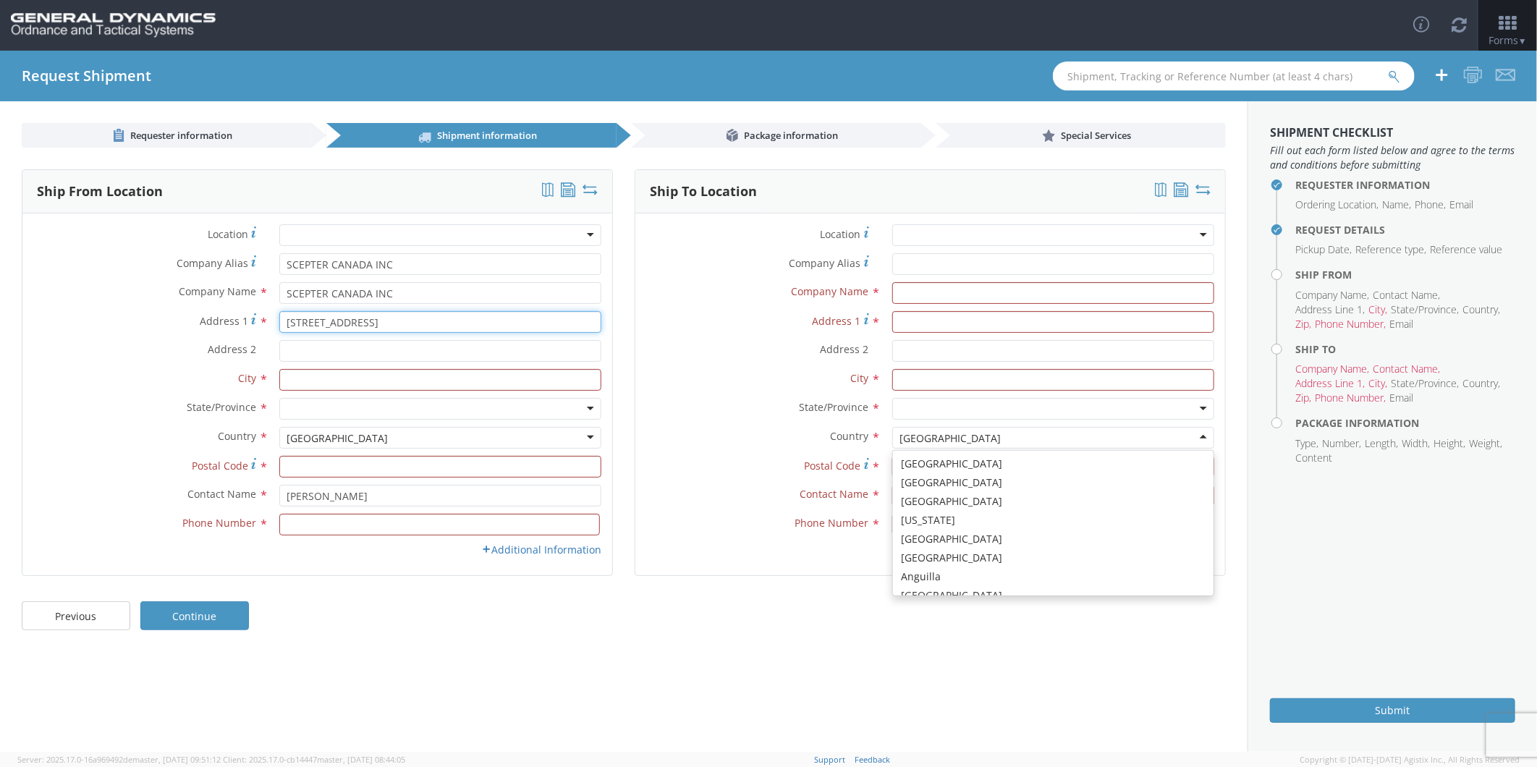
scroll to position [3644, 0]
click at [318, 351] on input "Address 2 *" at bounding box center [440, 351] width 322 height 22
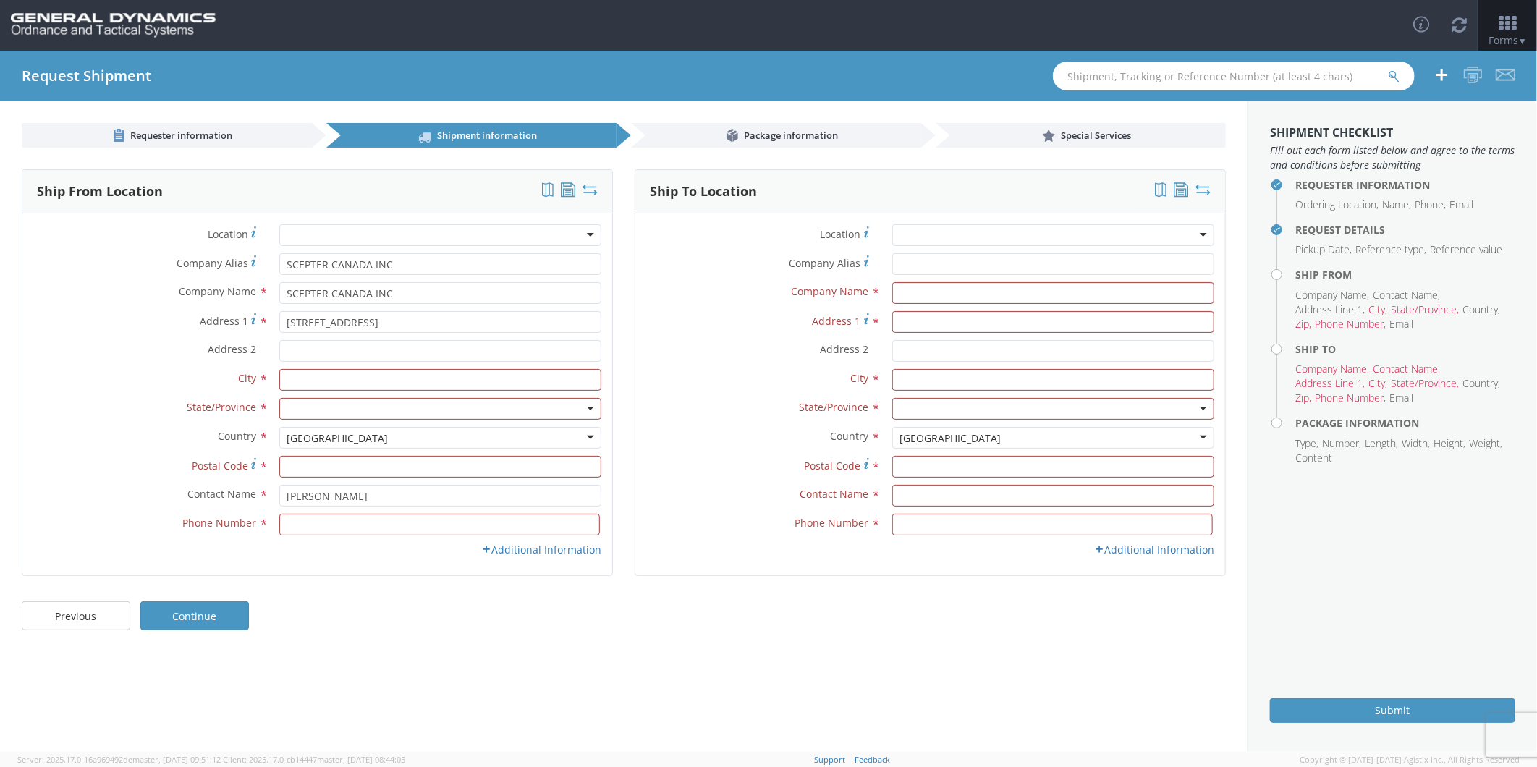
click at [395, 432] on div "[GEOGRAPHIC_DATA]" at bounding box center [440, 438] width 322 height 22
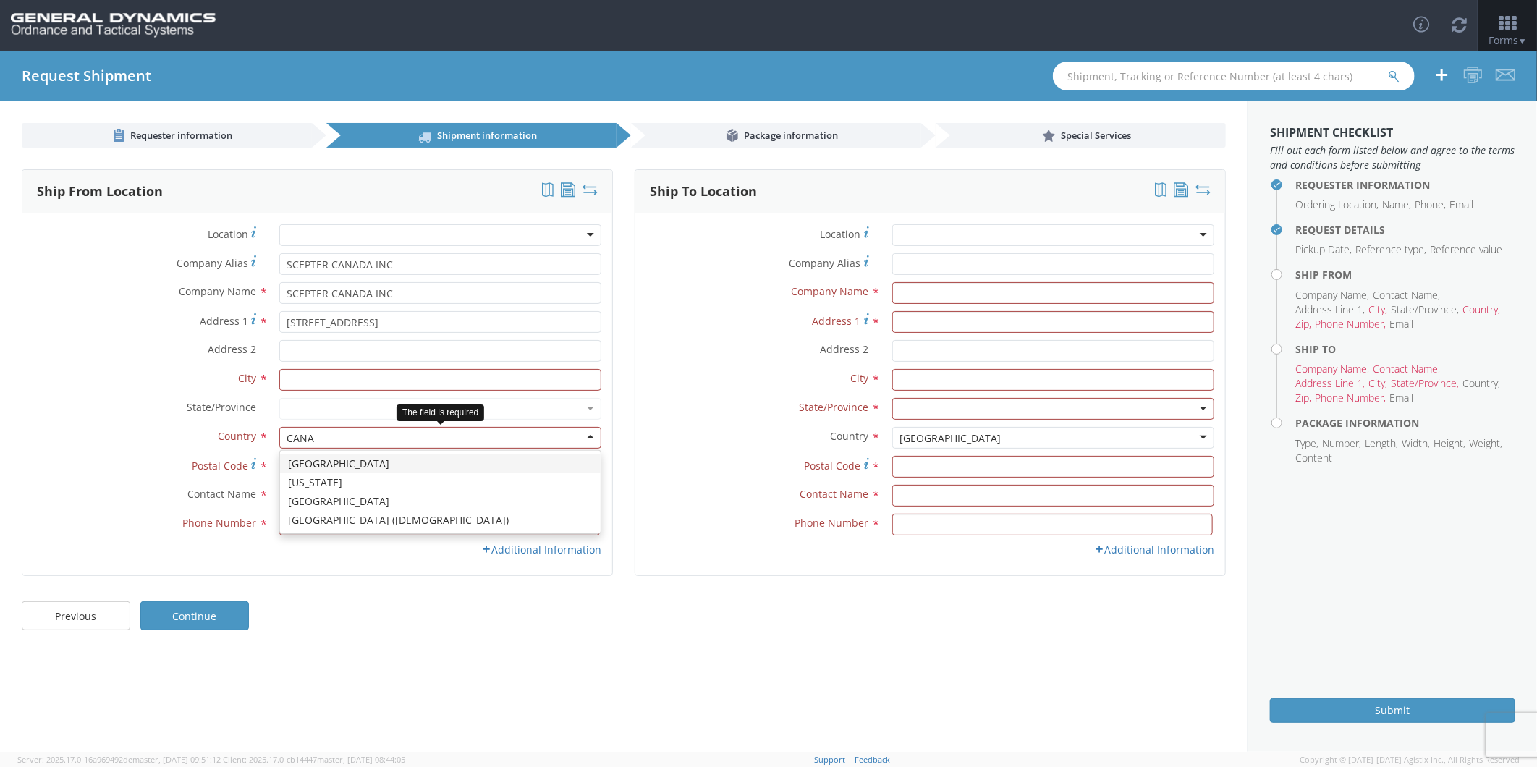
scroll to position [0, 0]
type input "[GEOGRAPHIC_DATA]"
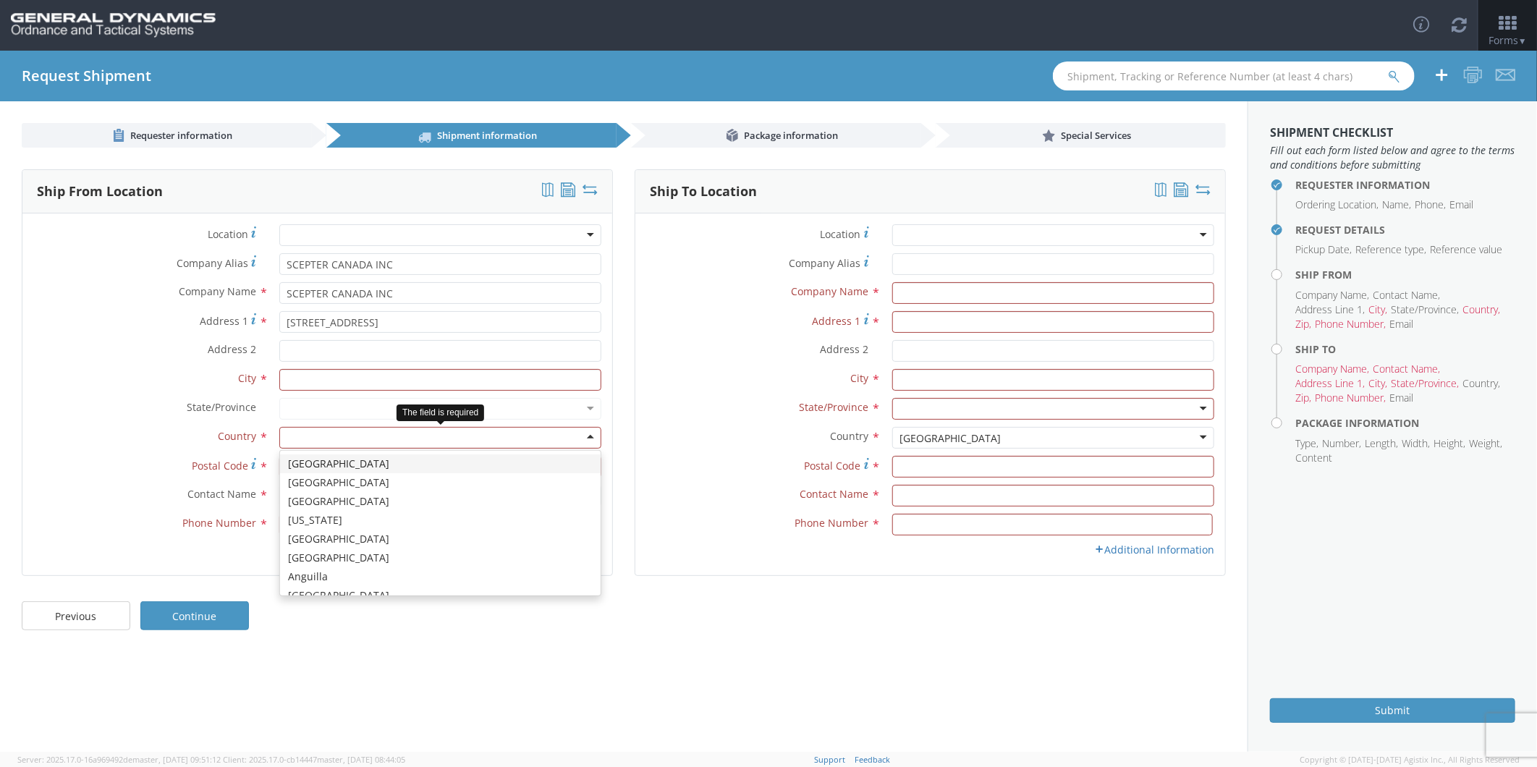
click at [381, 429] on div at bounding box center [440, 438] width 322 height 22
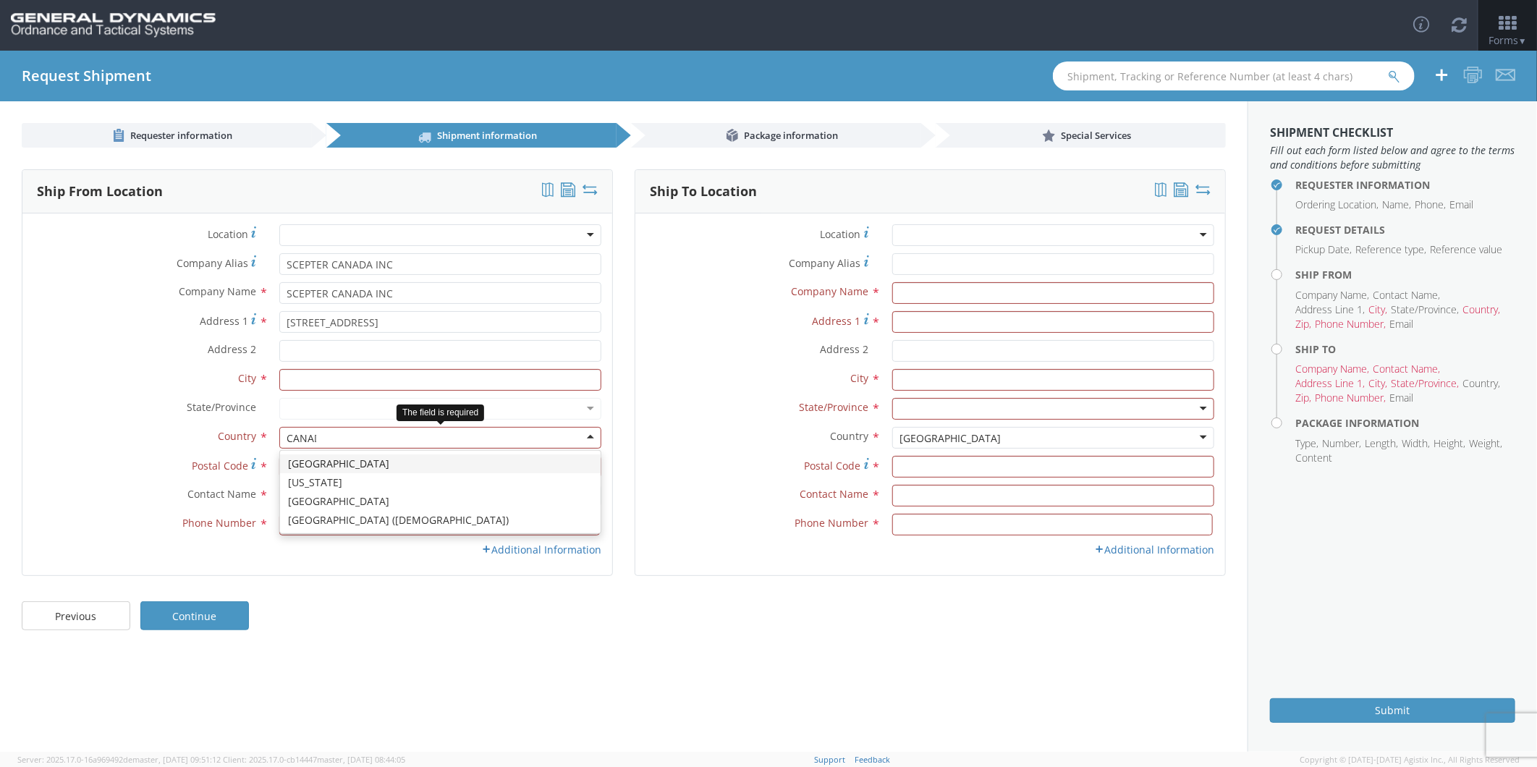
type input "[GEOGRAPHIC_DATA]"
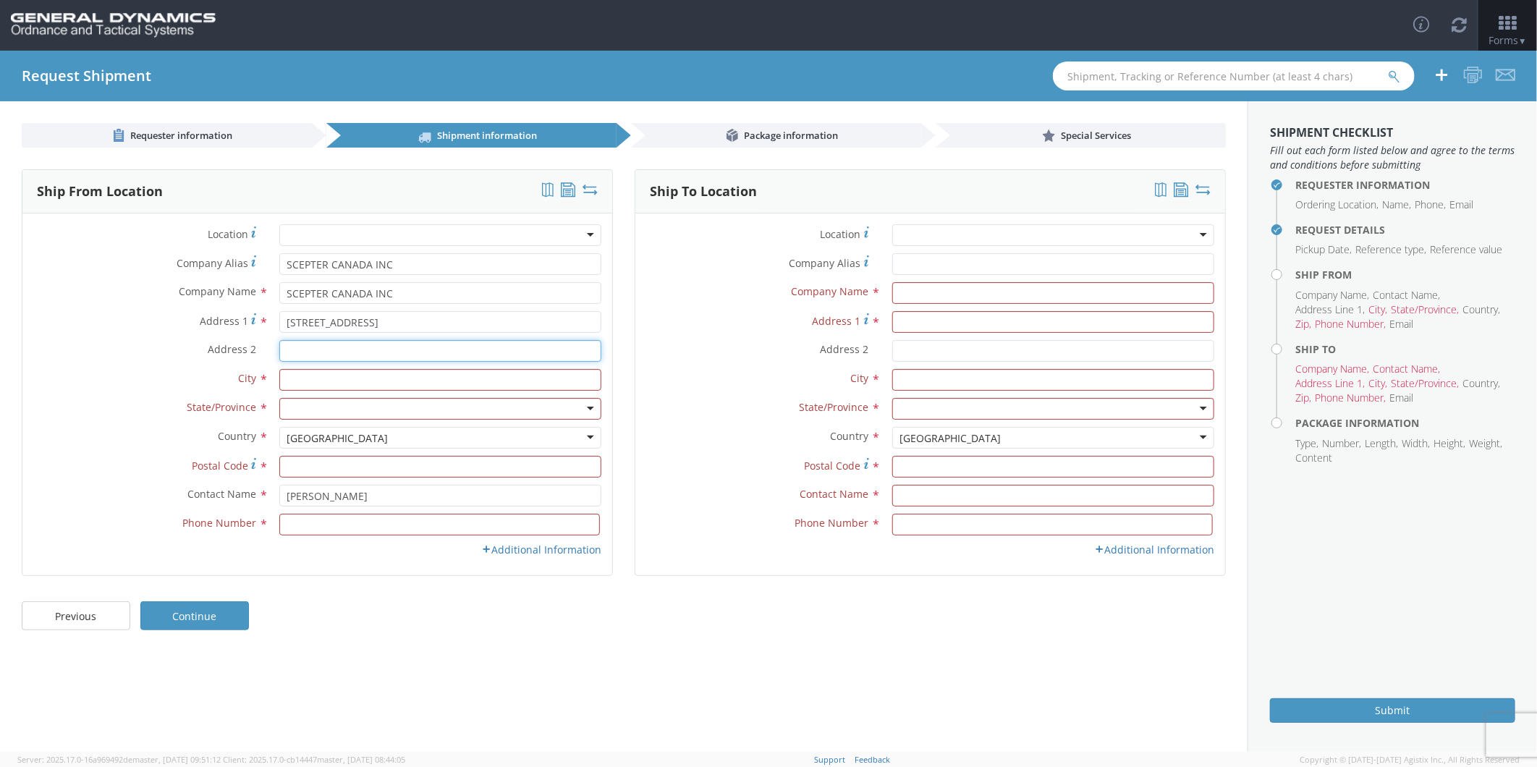
click at [317, 352] on input "Address 2 *" at bounding box center [440, 351] width 322 height 22
click at [315, 378] on input "text" at bounding box center [440, 380] width 322 height 22
type input "[GEOGRAPHIC_DATA]"
type input "M1P 3A9"
type input "[STREET_ADDRESS]"
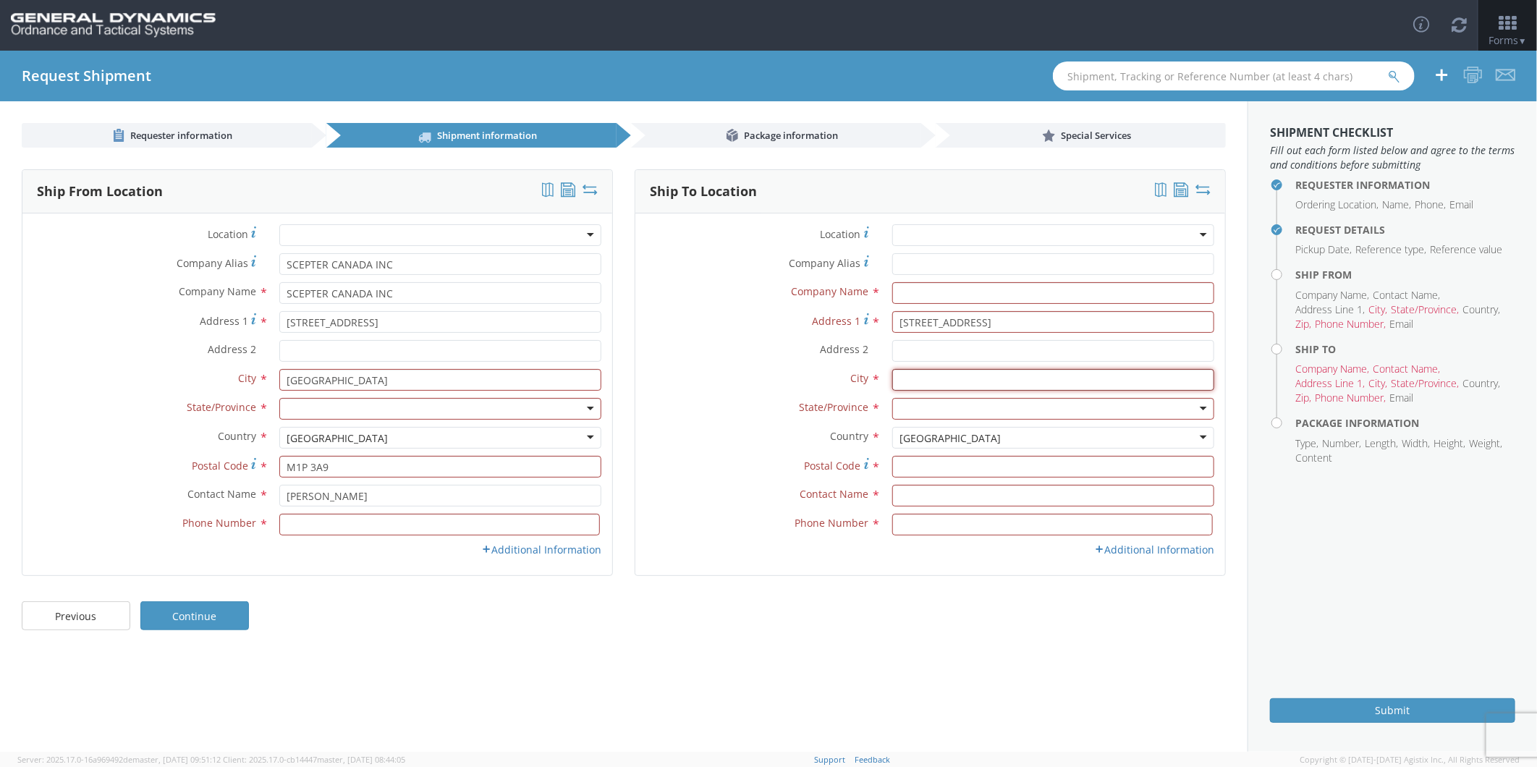
type input "[GEOGRAPHIC_DATA]"
type input "M1P 3A9"
type input "SCEPTER MANUFACTURING LLC"
click at [960, 317] on input "[STREET_ADDRESS]" at bounding box center [1053, 322] width 322 height 22
click at [316, 386] on input "text" at bounding box center [440, 380] width 322 height 22
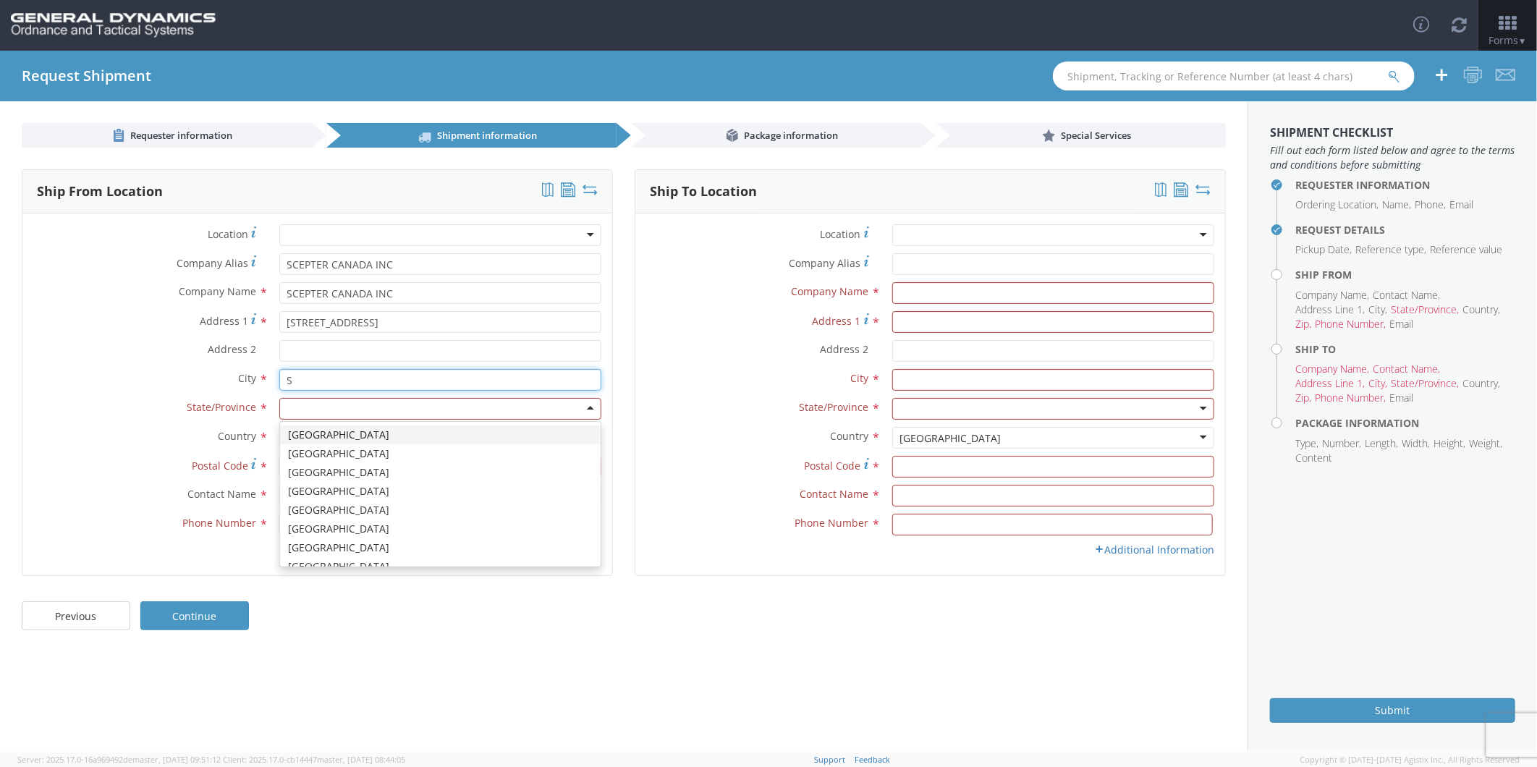
click at [330, 380] on input "S" at bounding box center [440, 380] width 322 height 22
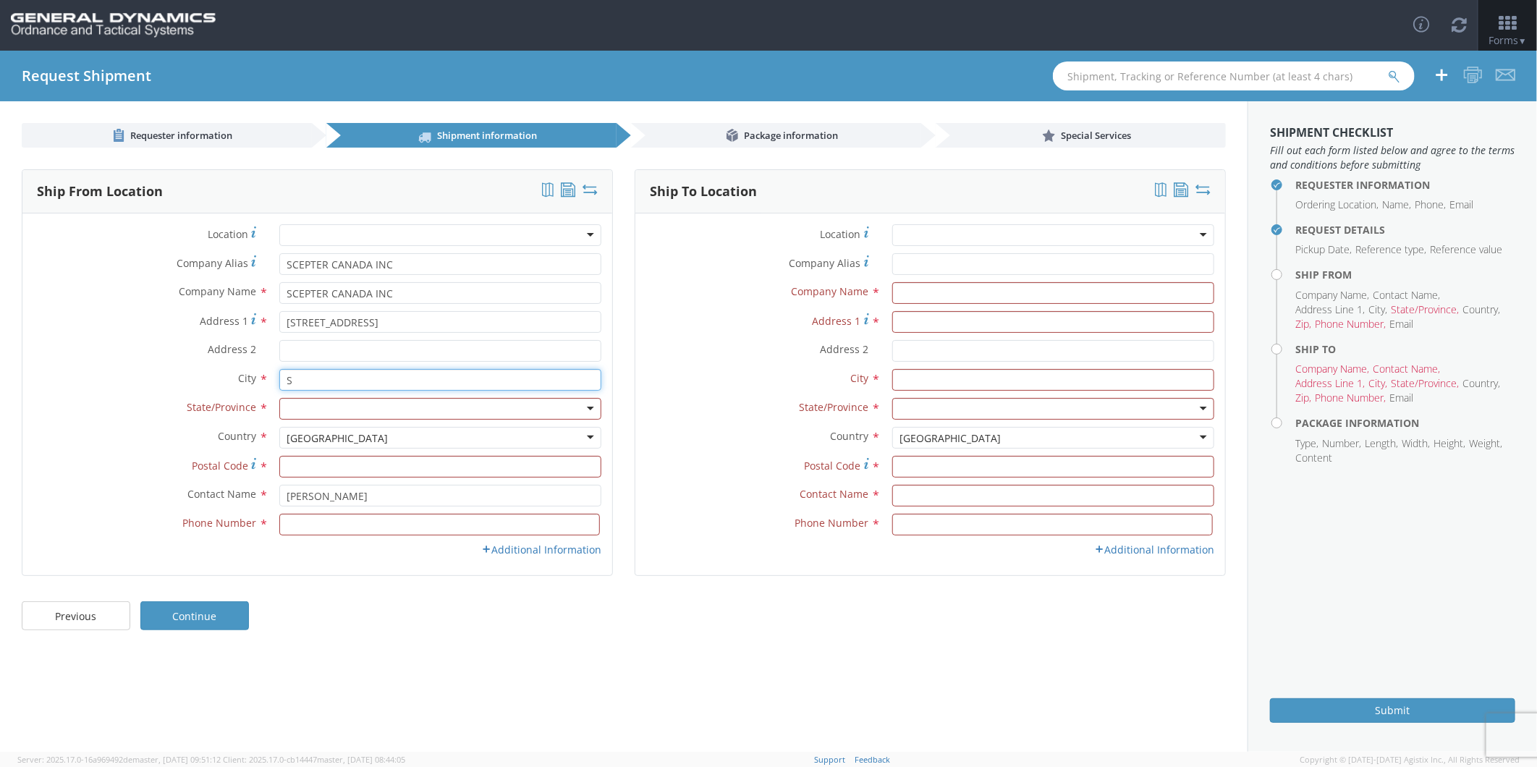
click at [350, 379] on input "S" at bounding box center [440, 380] width 322 height 22
click at [424, 378] on input "S" at bounding box center [440, 380] width 322 height 22
type input "[GEOGRAPHIC_DATA]"
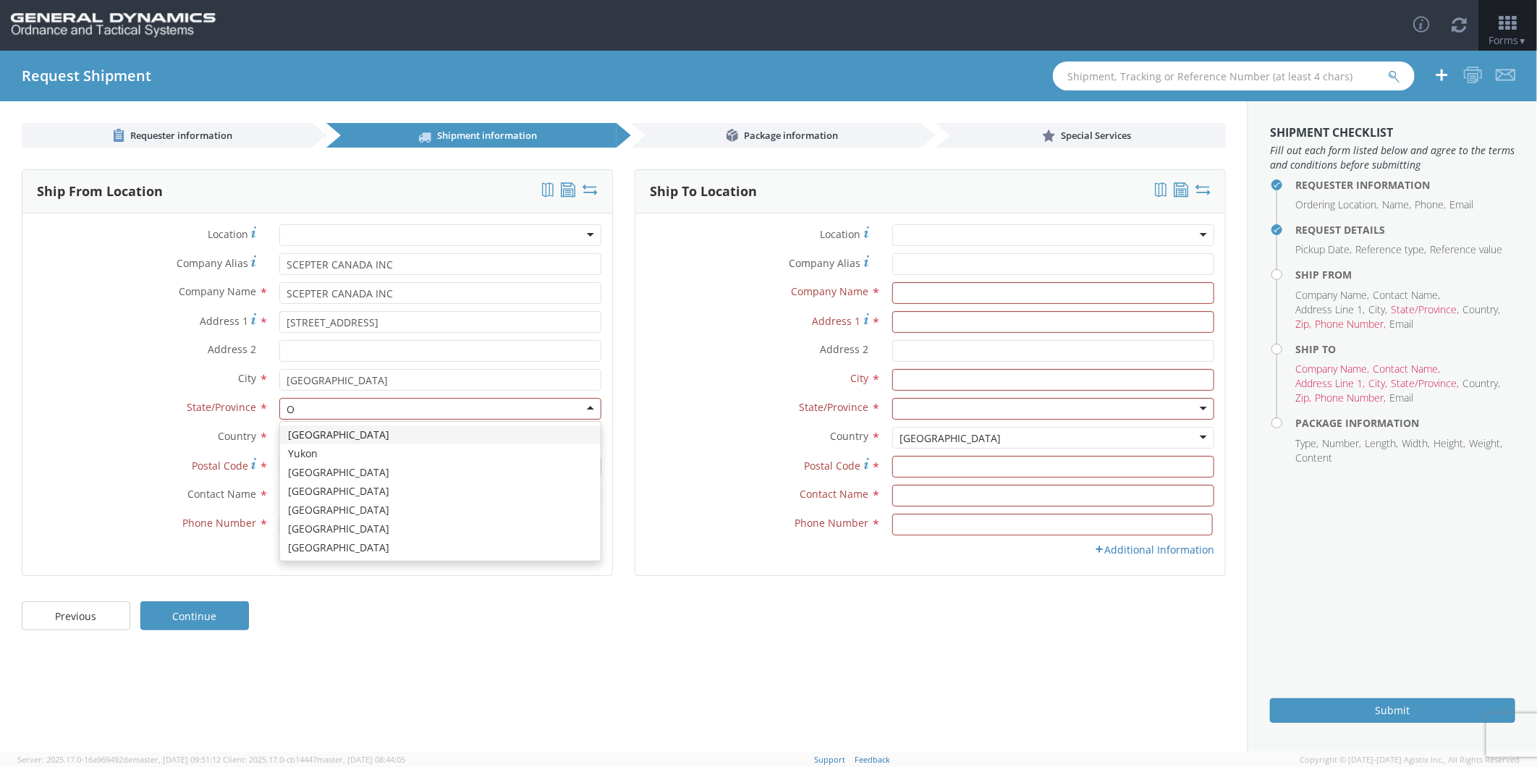
type input "ON"
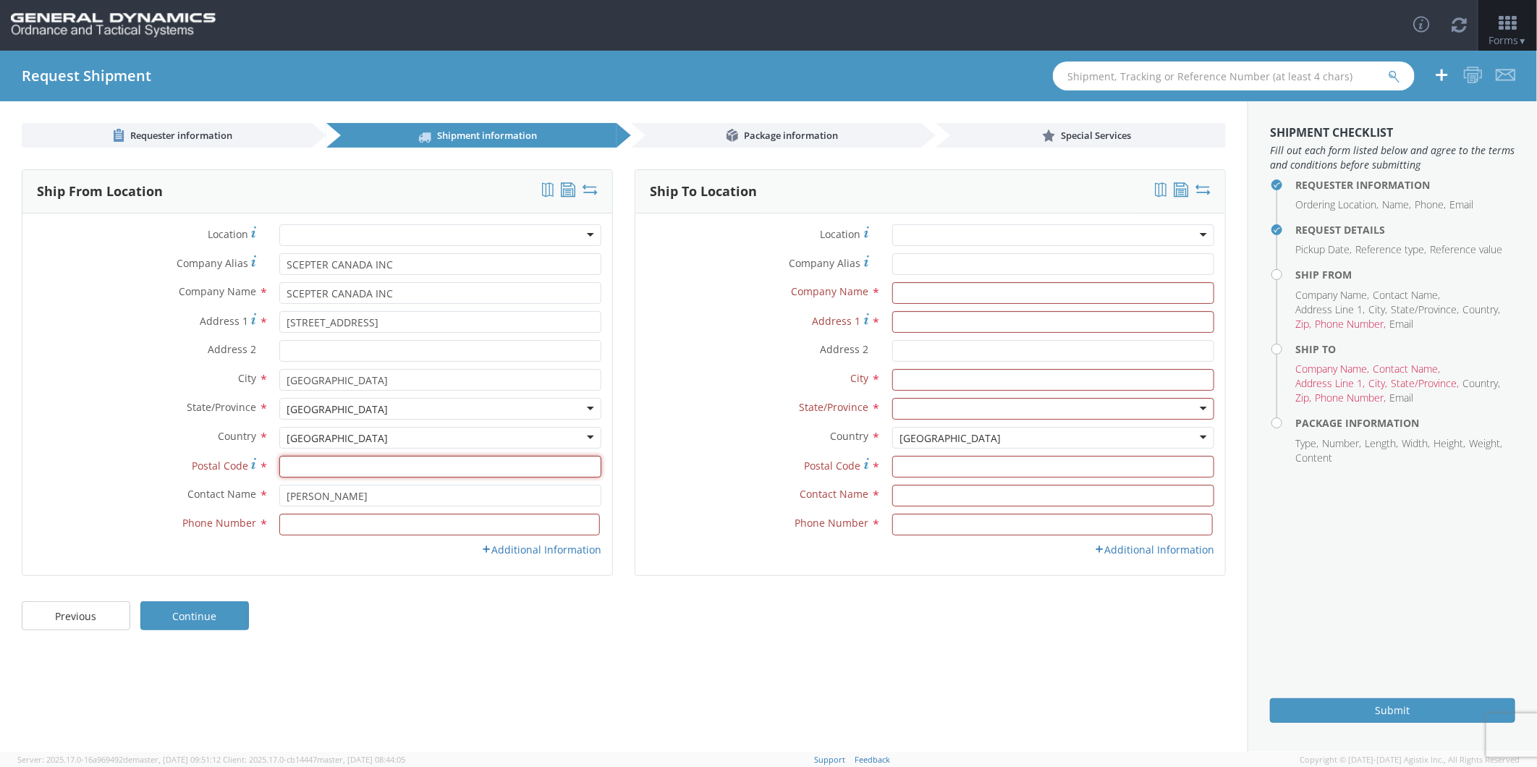
click at [337, 469] on input "Postal Code *" at bounding box center [440, 467] width 322 height 22
type input "M1P 3A9"
type input "4166598191"
type input "[STREET_ADDRESS]"
type input "[GEOGRAPHIC_DATA]"
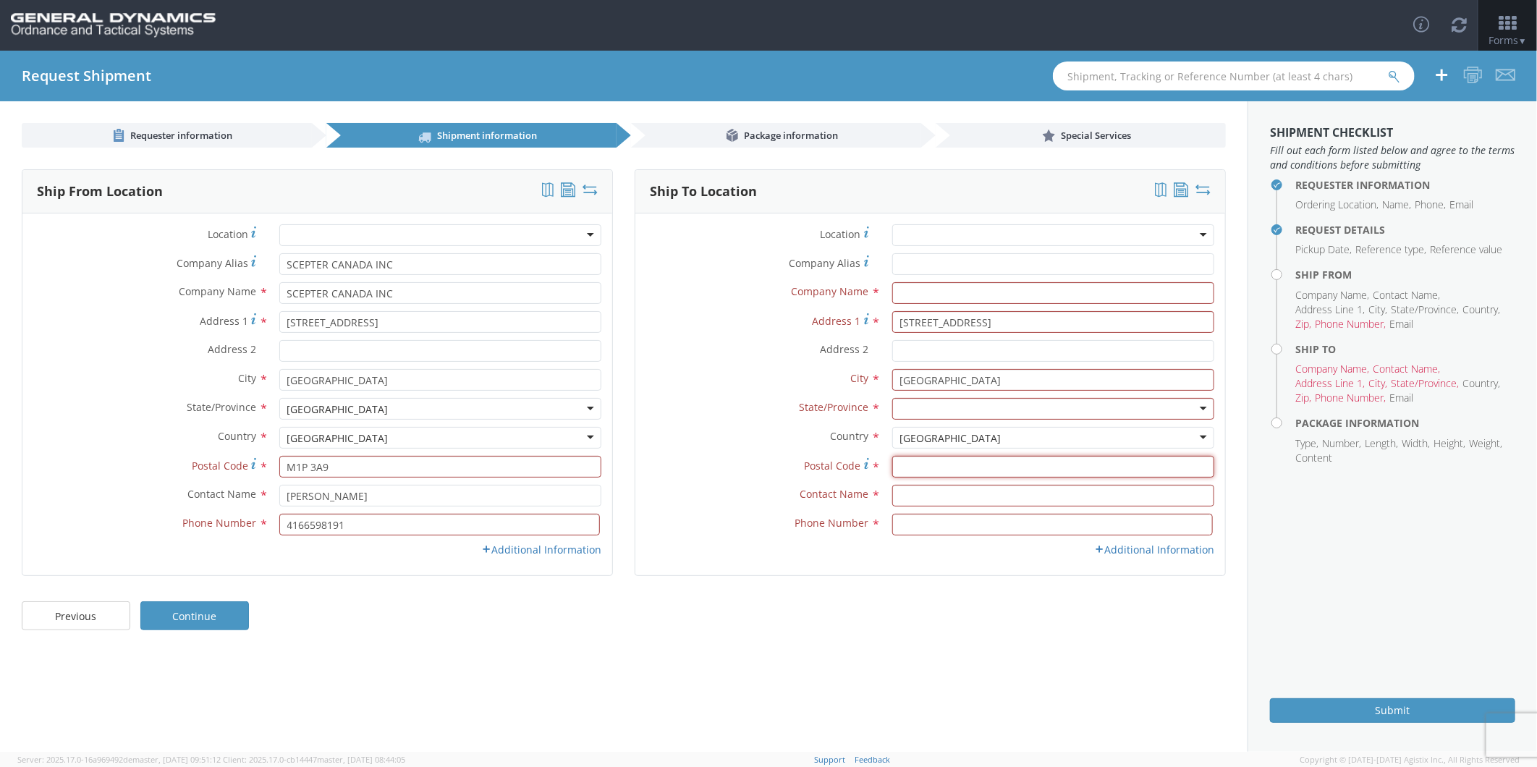
type input "M1P 3A9"
type input "SCEPTER MANUFACTURING LLC"
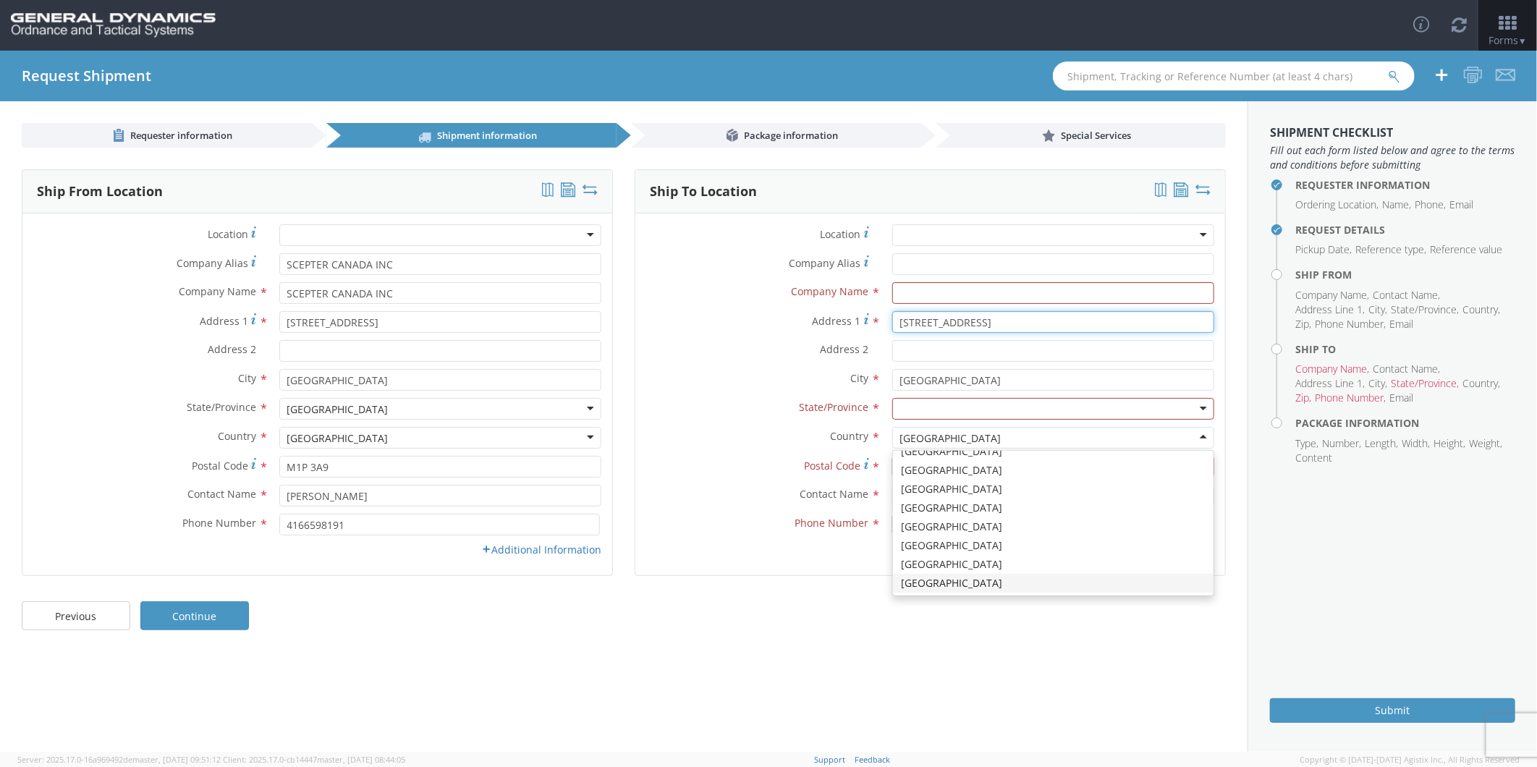
click at [1030, 324] on input "[STREET_ADDRESS]" at bounding box center [1053, 322] width 322 height 22
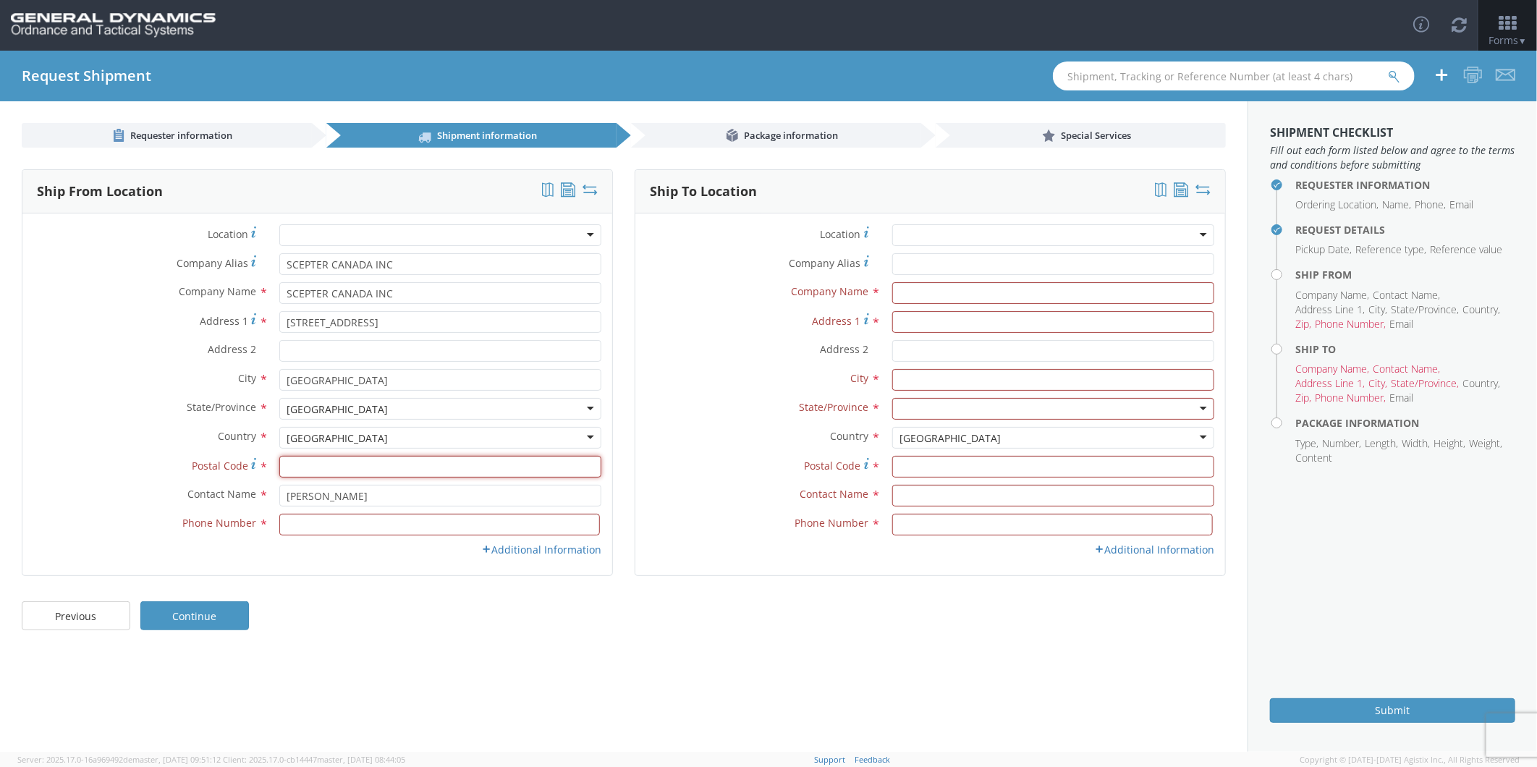
click at [342, 468] on input "Postal Code *" at bounding box center [440, 467] width 322 height 22
click at [310, 462] on input "Postal Code *" at bounding box center [440, 467] width 322 height 22
type input "M1P 3A9"
type input "4166598191"
click at [531, 553] on link "Additional Information" at bounding box center [541, 550] width 120 height 14
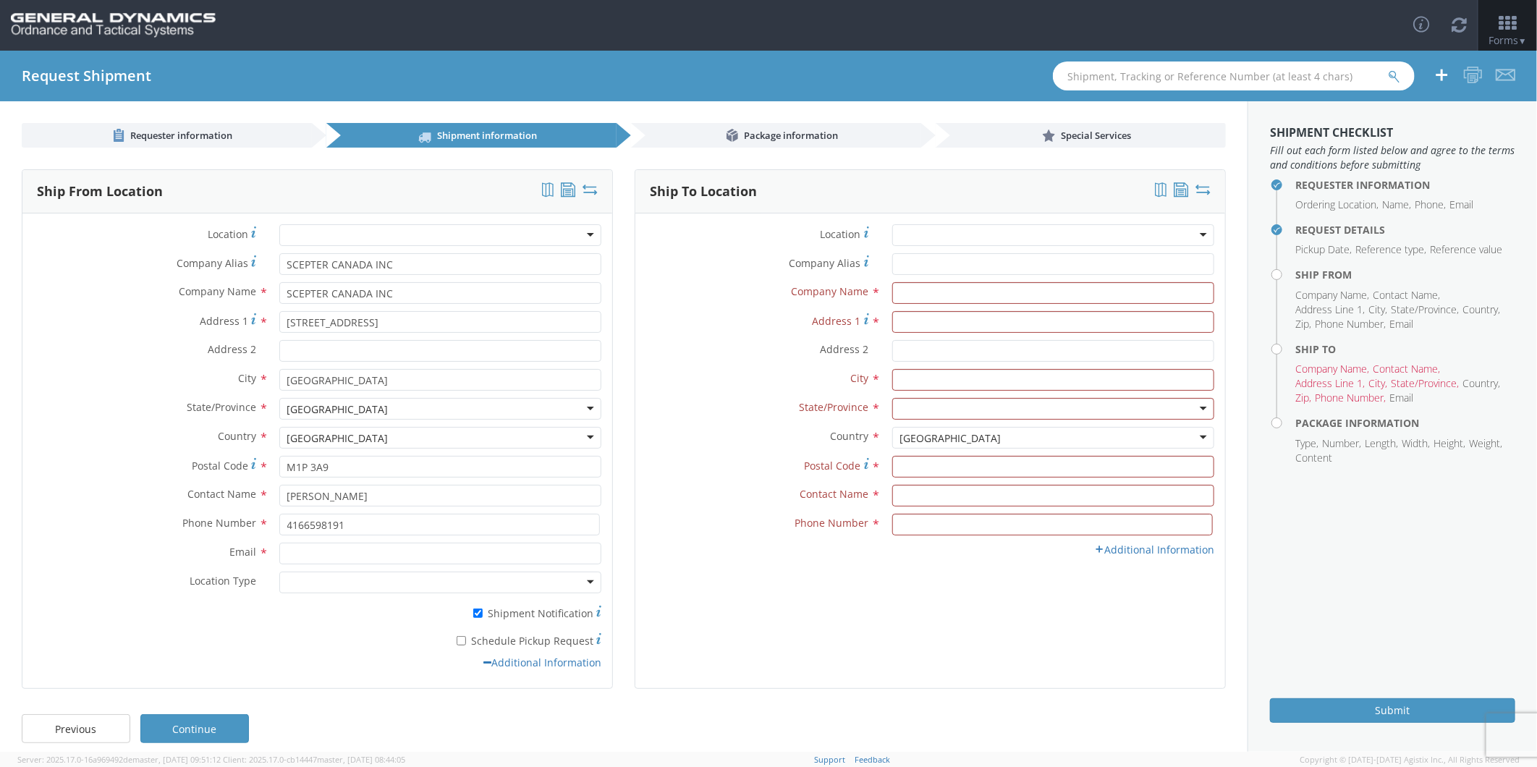
click at [479, 643] on label "* Schedule Pickup Request" at bounding box center [440, 639] width 322 height 17
click at [466, 643] on input "* Schedule Pickup Request" at bounding box center [461, 640] width 9 height 9
checkbox input "true"
click at [924, 293] on input "text" at bounding box center [1053, 293] width 322 height 22
type input "GD-OTS MARION IL"
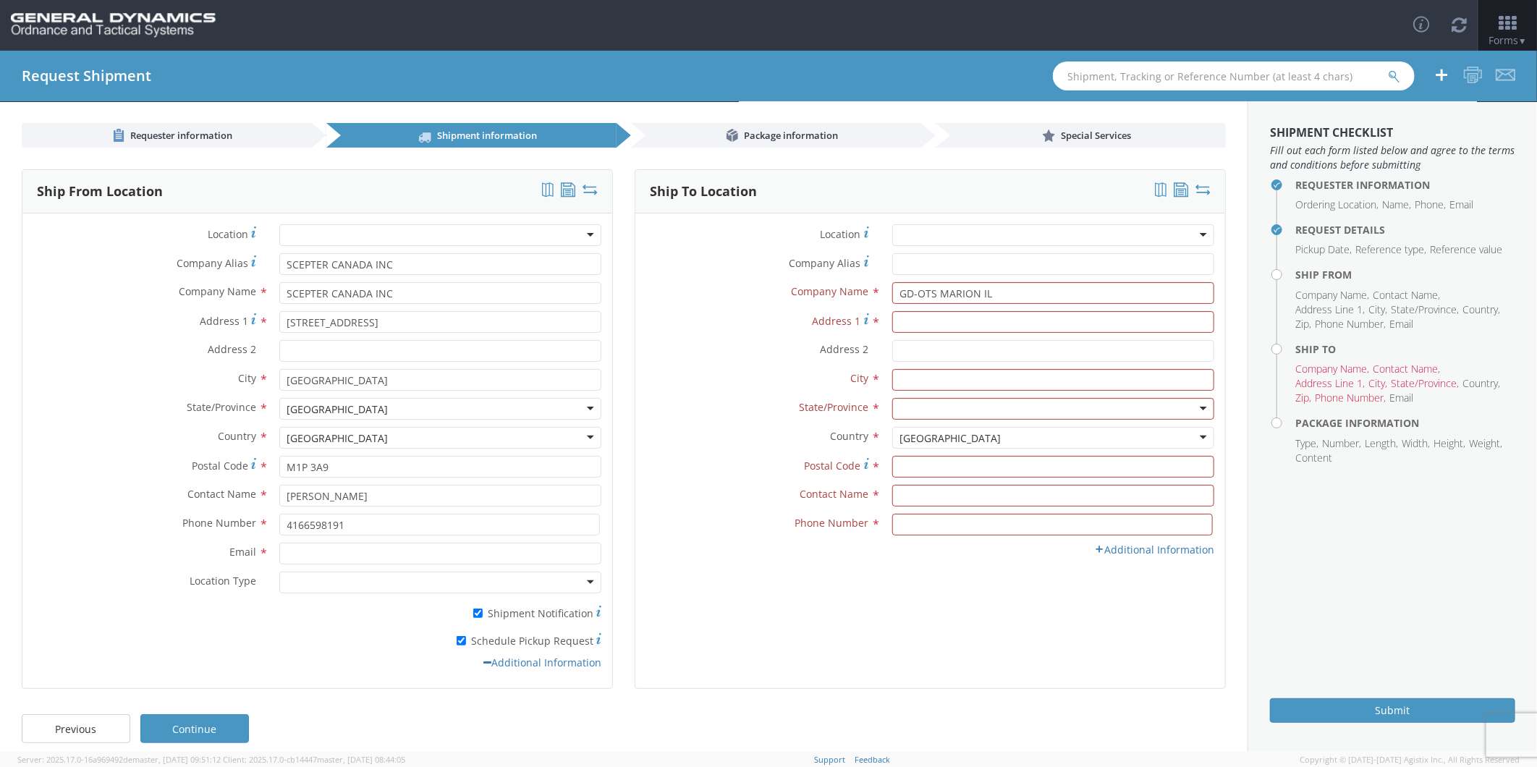
type input "GD-OTS MARION IL"
type input "[STREET_ADDRESS][PERSON_NAME]"
type input "[PERSON_NAME]"
type input "62959"
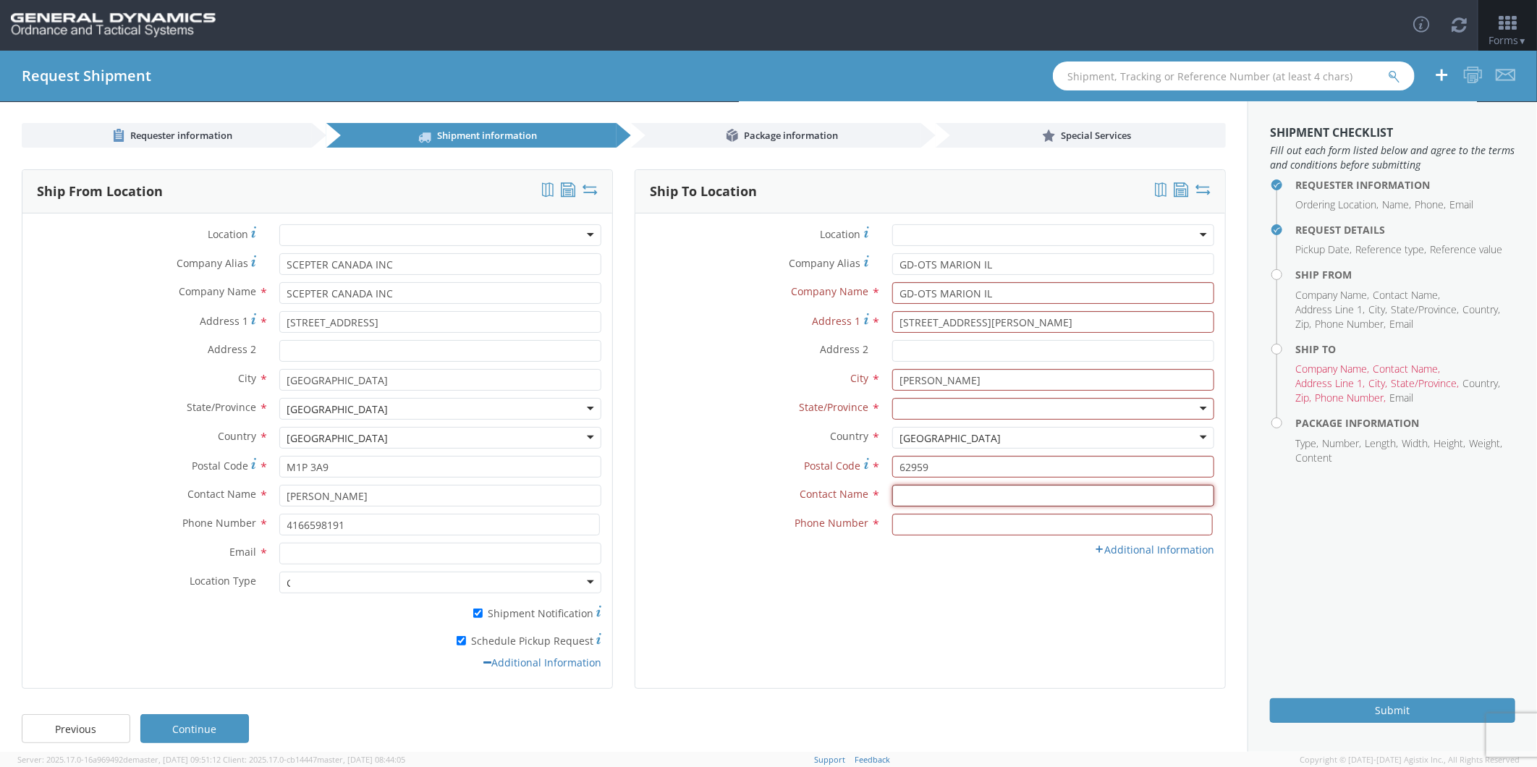
type input "[PERSON_NAME]"
type input "7275788100"
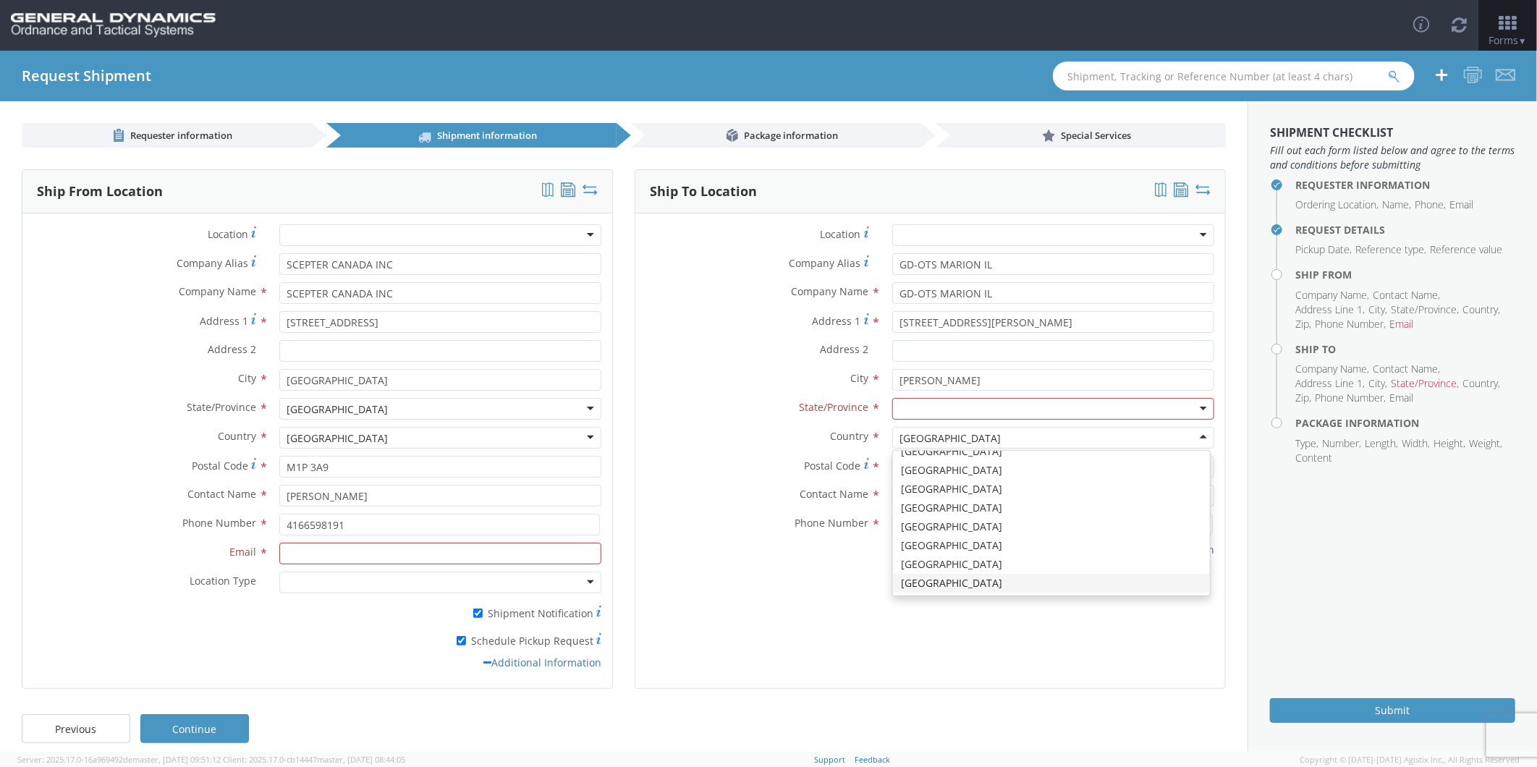
click at [734, 424] on div "State/Province * [US_STATE] [US_STATE] [US_STATE] [US_STATE] Armed Forces Ameri…" at bounding box center [930, 412] width 590 height 29
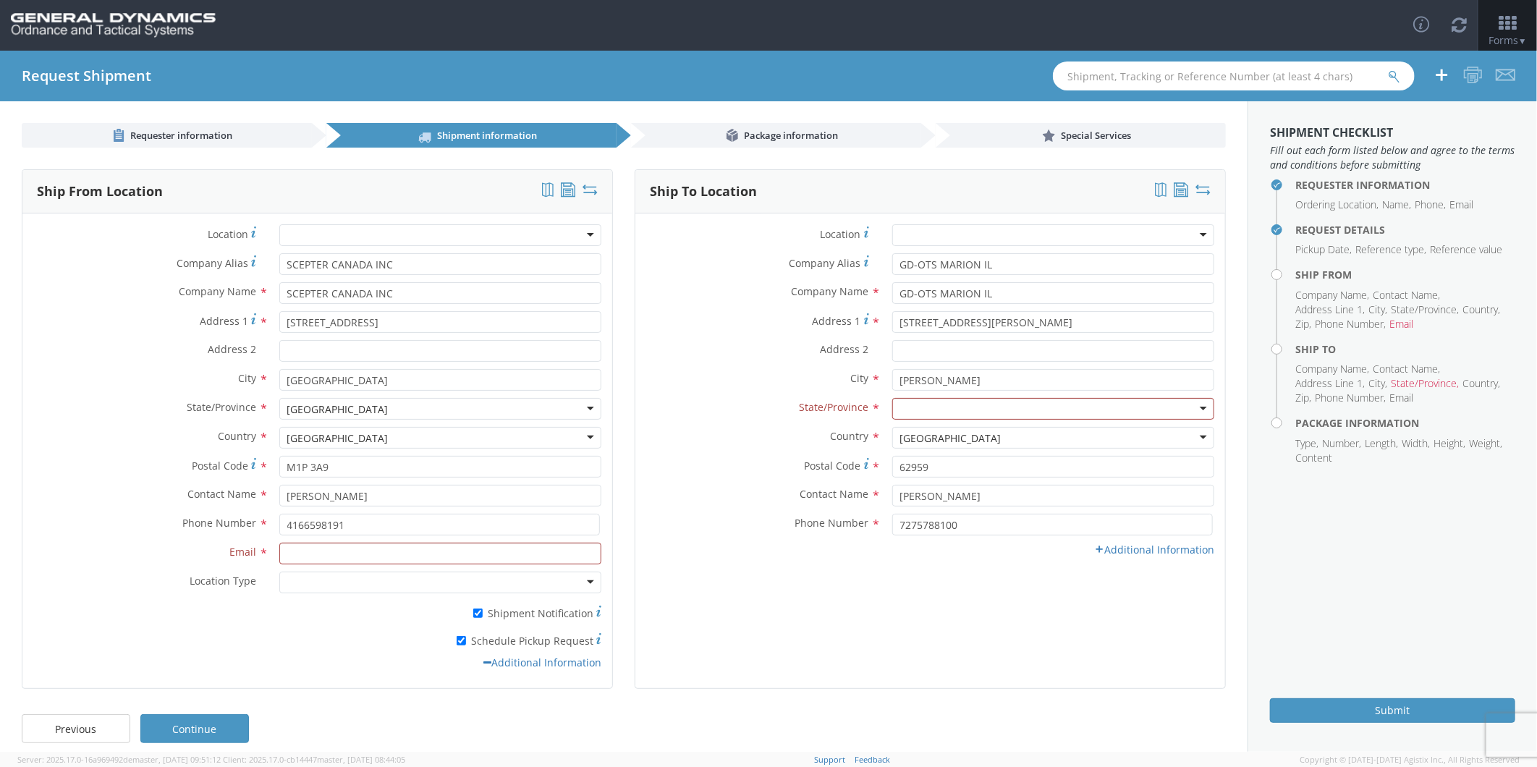
click at [923, 404] on div at bounding box center [1053, 409] width 322 height 22
type input "ILL"
click at [1115, 541] on div "Phone Number * 7275788100" at bounding box center [930, 528] width 590 height 29
click at [1115, 548] on link "Additional Information" at bounding box center [1154, 550] width 120 height 14
click at [958, 554] on input "Email *" at bounding box center [1053, 554] width 322 height 22
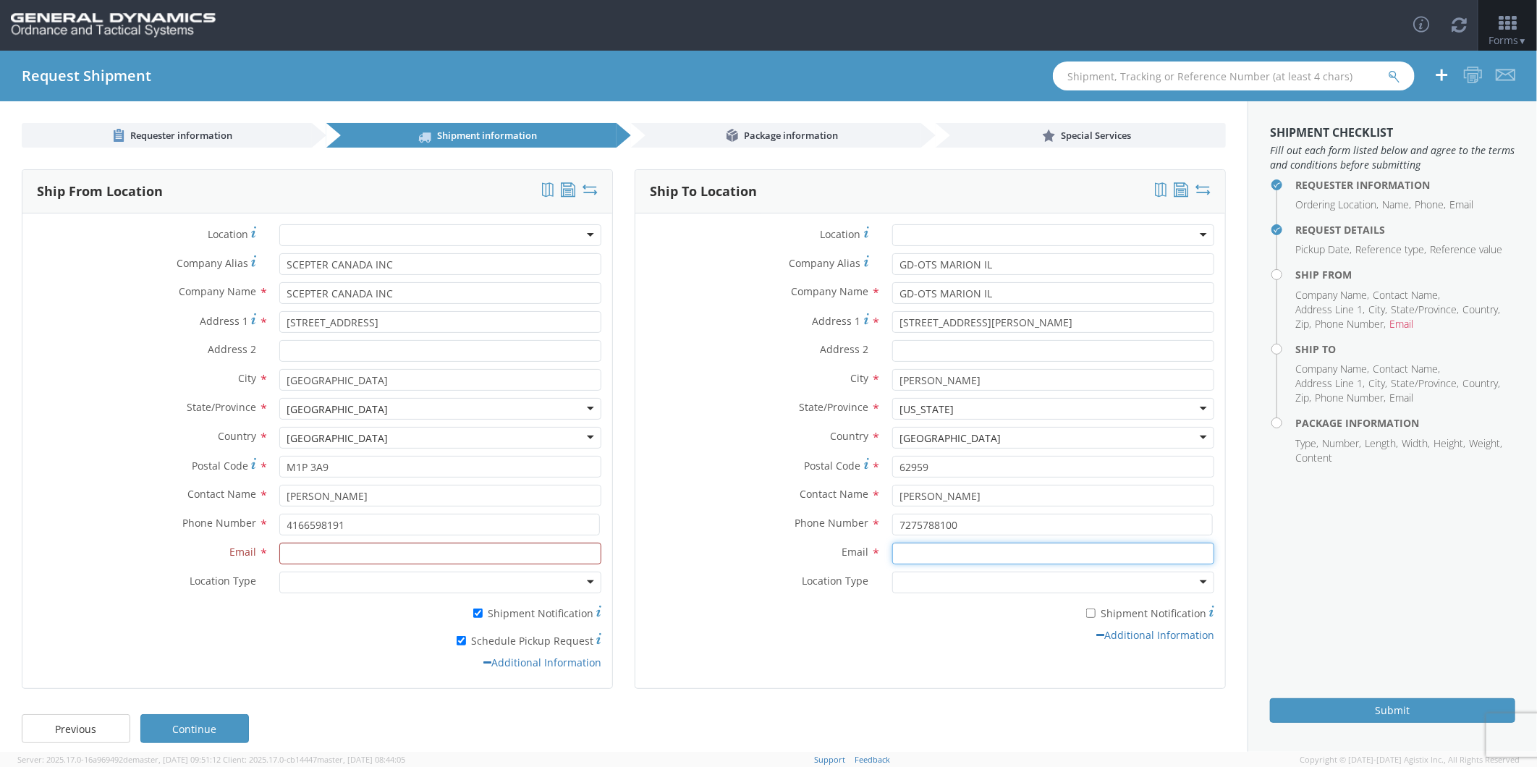
type input "[EMAIL_ADDRESS][DOMAIN_NAME]"
drag, startPoint x: 1068, startPoint y: 554, endPoint x: 755, endPoint y: 557, distance: 313.4
click at [755, 557] on div "Email * [EMAIL_ADDRESS][DOMAIN_NAME]" at bounding box center [930, 554] width 590 height 22
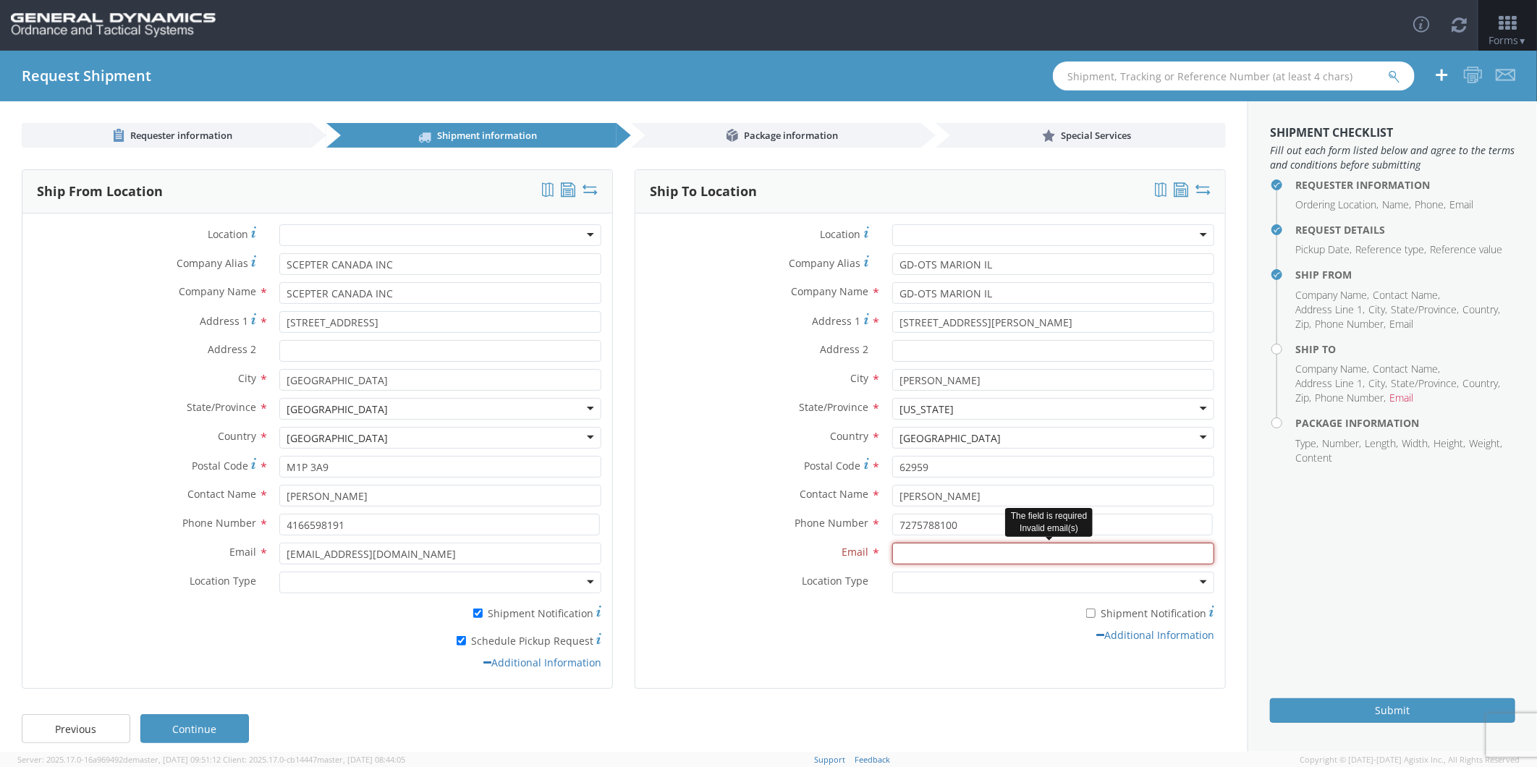
click at [928, 554] on input "Email *" at bounding box center [1053, 554] width 322 height 22
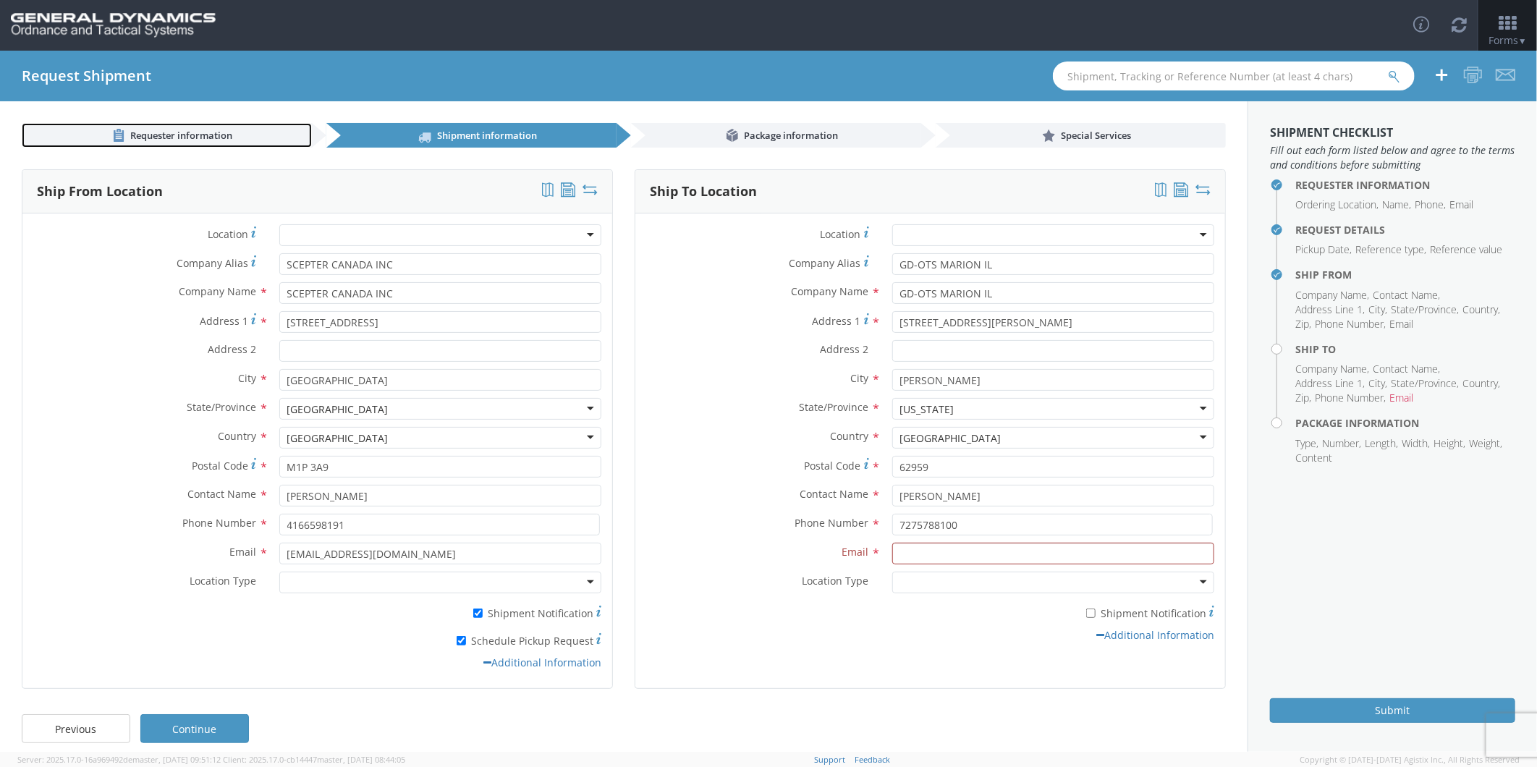
click at [169, 135] on span "Requester information" at bounding box center [181, 135] width 102 height 13
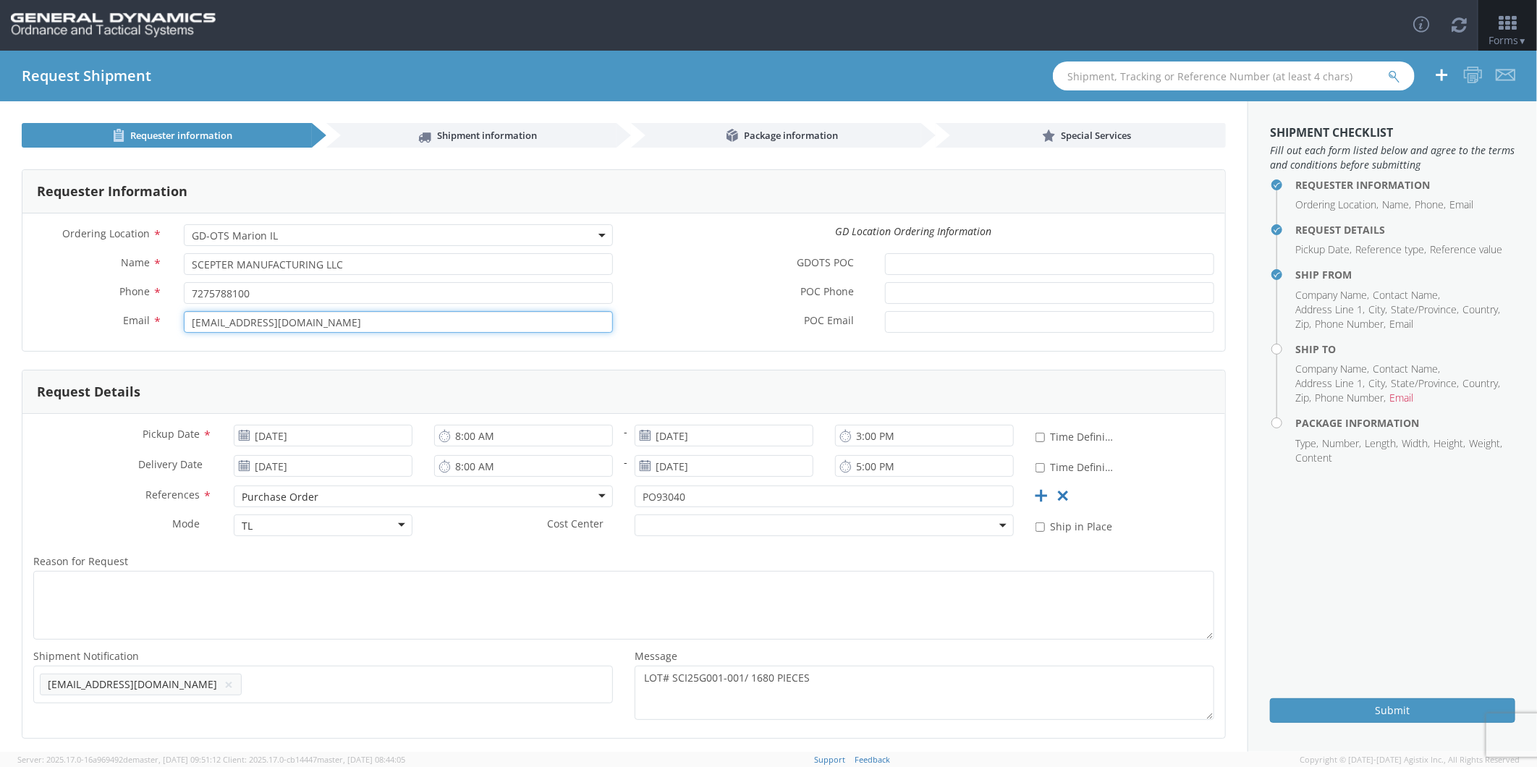
drag, startPoint x: 328, startPoint y: 324, endPoint x: -4, endPoint y: 318, distance: 331.5
click at [0, 318] on html "annexa Batch Shipping Guide Created with Sketch. calendar Created with Sketch." at bounding box center [768, 383] width 1537 height 767
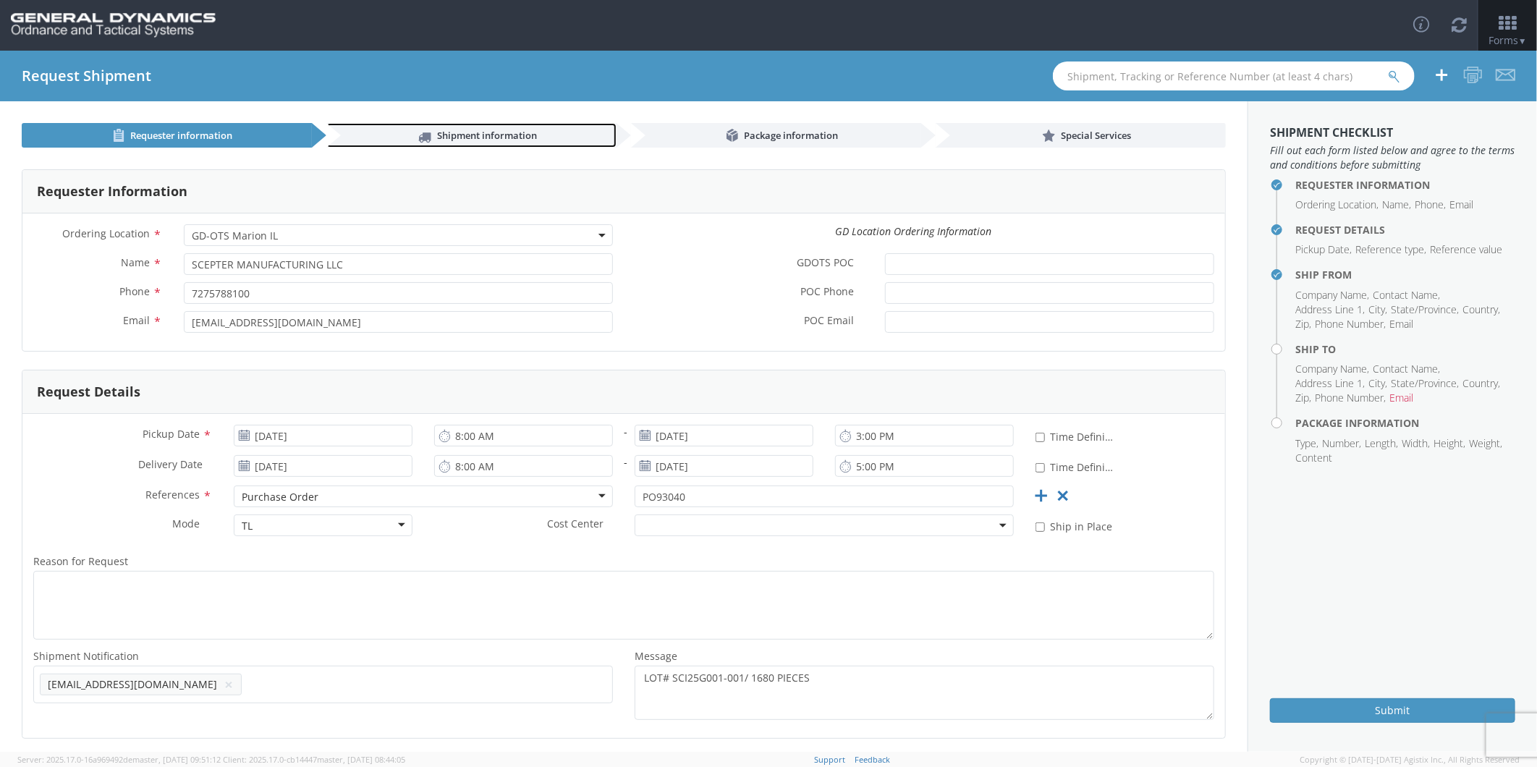
click at [455, 136] on span "Shipment information" at bounding box center [487, 135] width 100 height 13
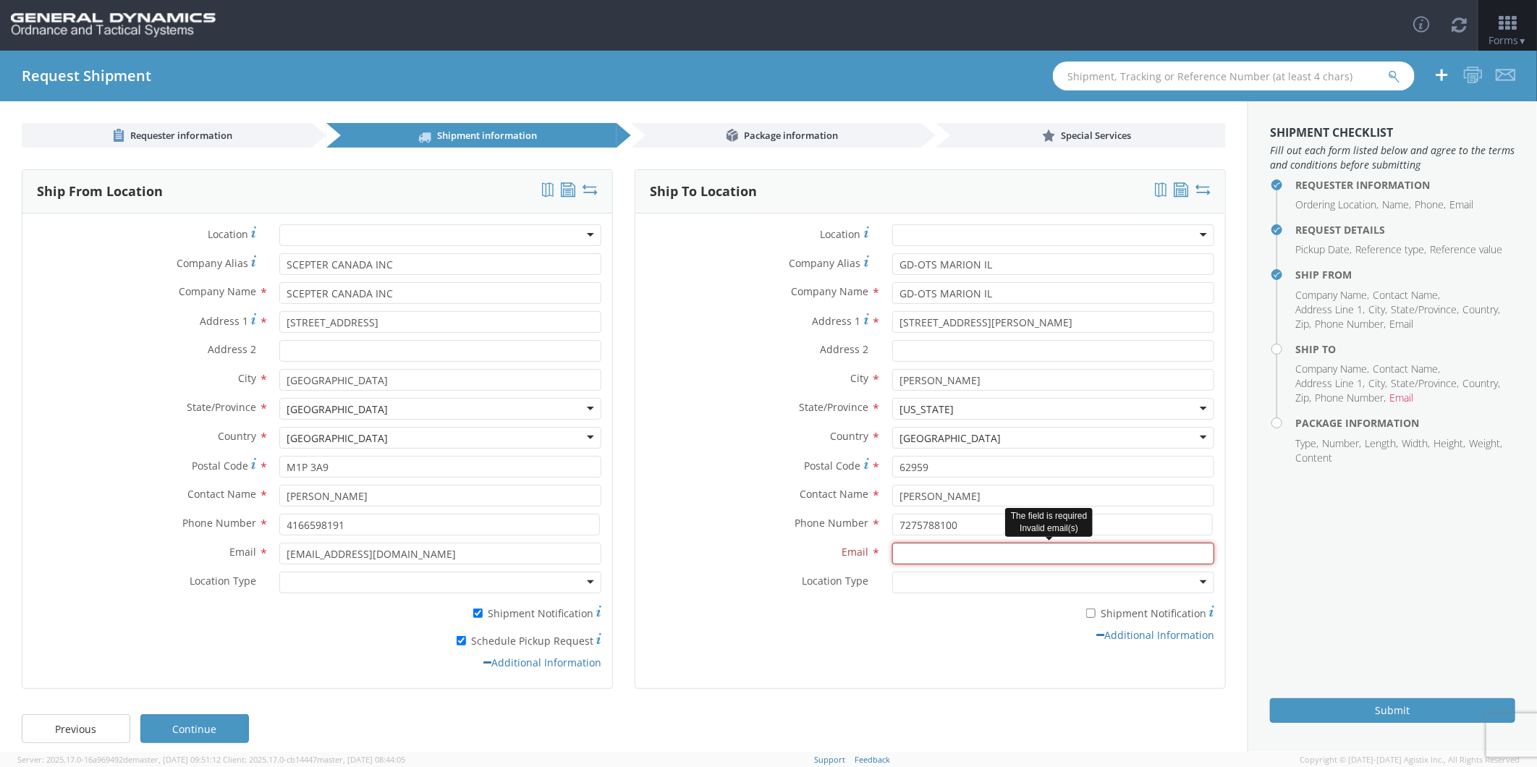
click at [929, 559] on input "Email *" at bounding box center [1053, 554] width 322 height 22
paste input "[EMAIL_ADDRESS][DOMAIN_NAME]"
type input "[EMAIL_ADDRESS][DOMAIN_NAME]"
click at [929, 576] on div at bounding box center [1053, 583] width 322 height 22
click at [318, 583] on div at bounding box center [440, 583] width 322 height 22
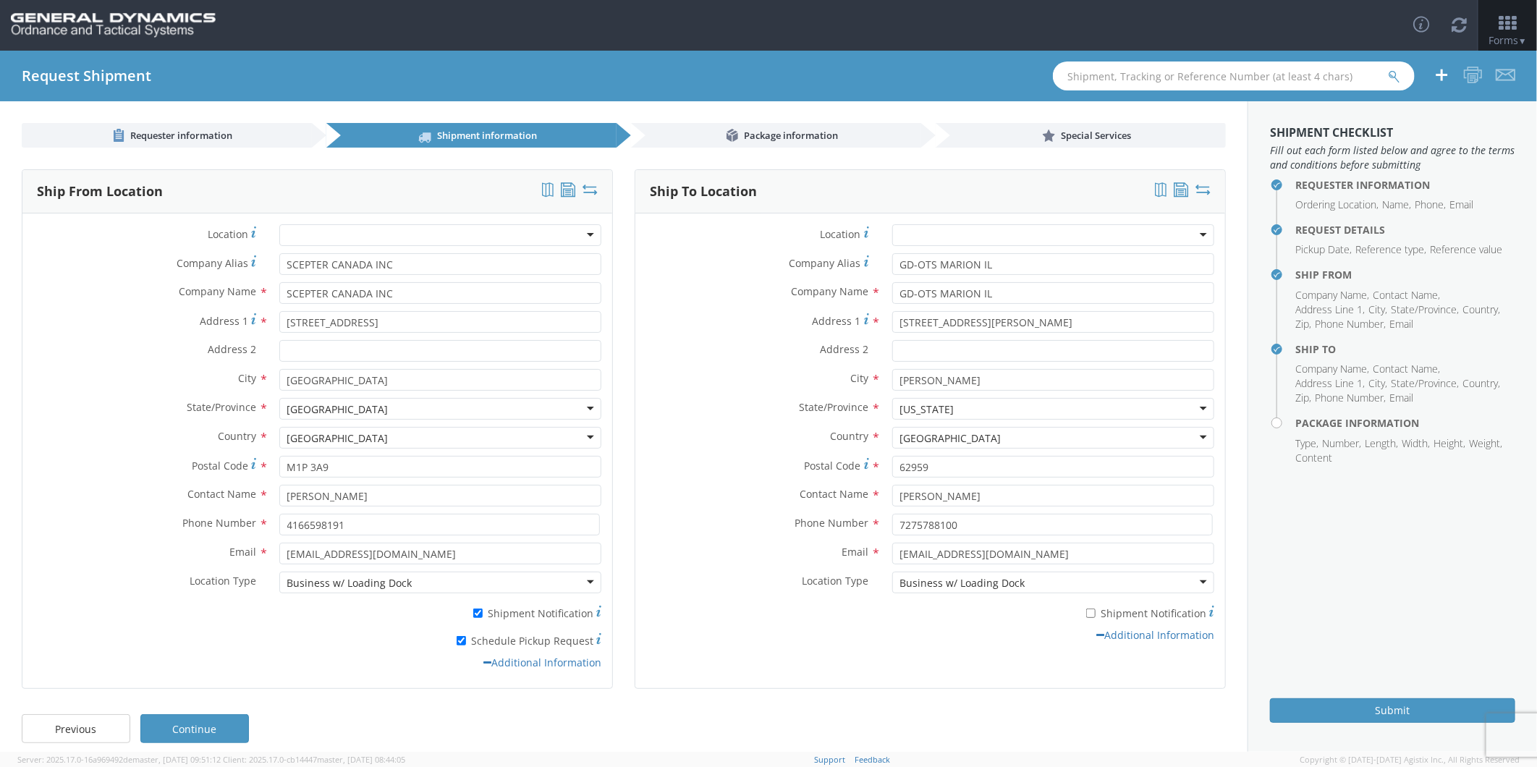
click at [1090, 613] on label "* Shipment Notification" at bounding box center [1053, 612] width 322 height 17
click at [1090, 613] on input "* Shipment Notification" at bounding box center [1090, 613] width 9 height 9
checkbox input "true"
click at [770, 136] on span "Package information" at bounding box center [791, 135] width 94 height 13
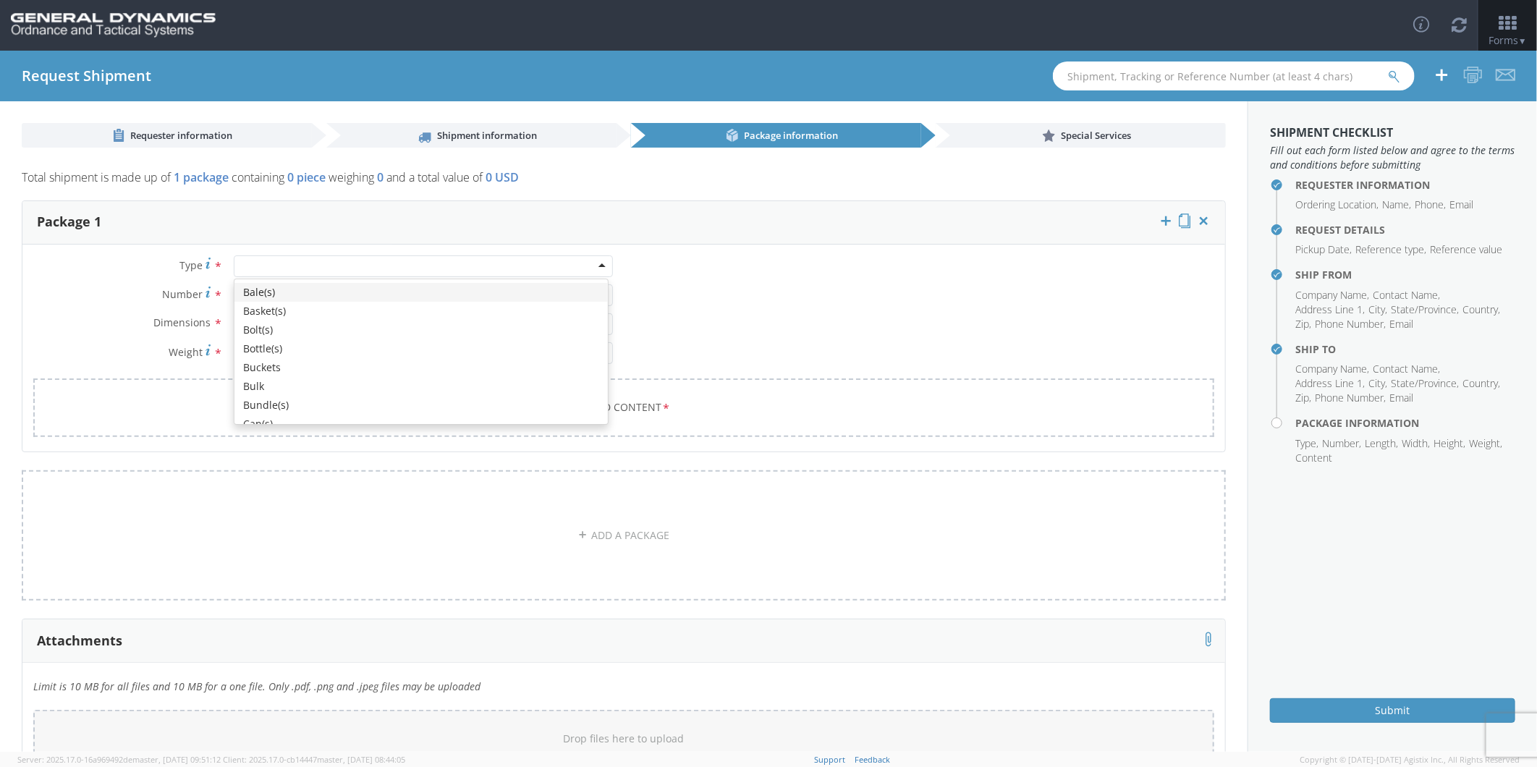
click at [280, 269] on div at bounding box center [423, 266] width 379 height 22
type input "PA"
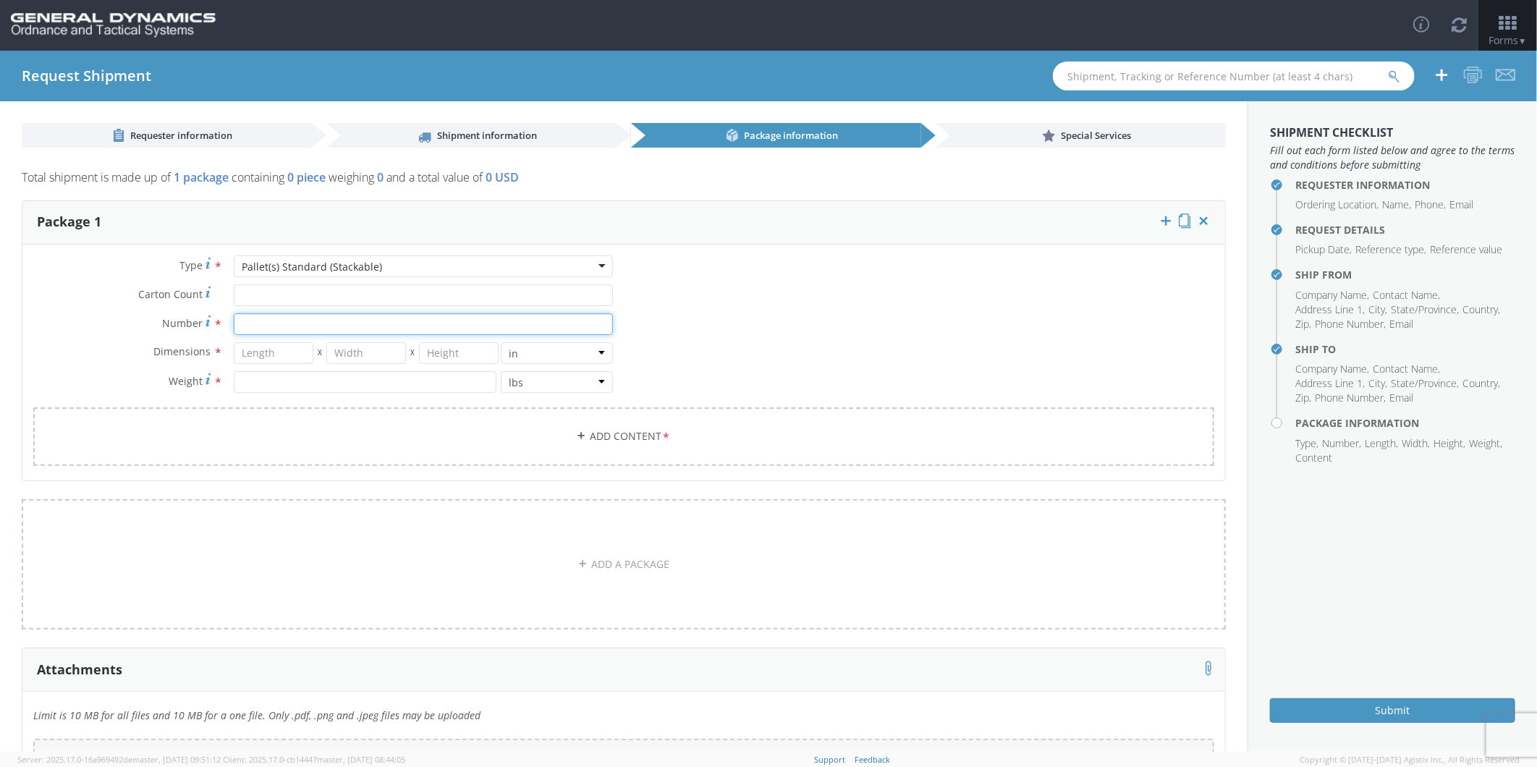
click at [265, 322] on input "Number *" at bounding box center [423, 324] width 379 height 22
type input "56"
type input "40"
type input "48"
type input "45"
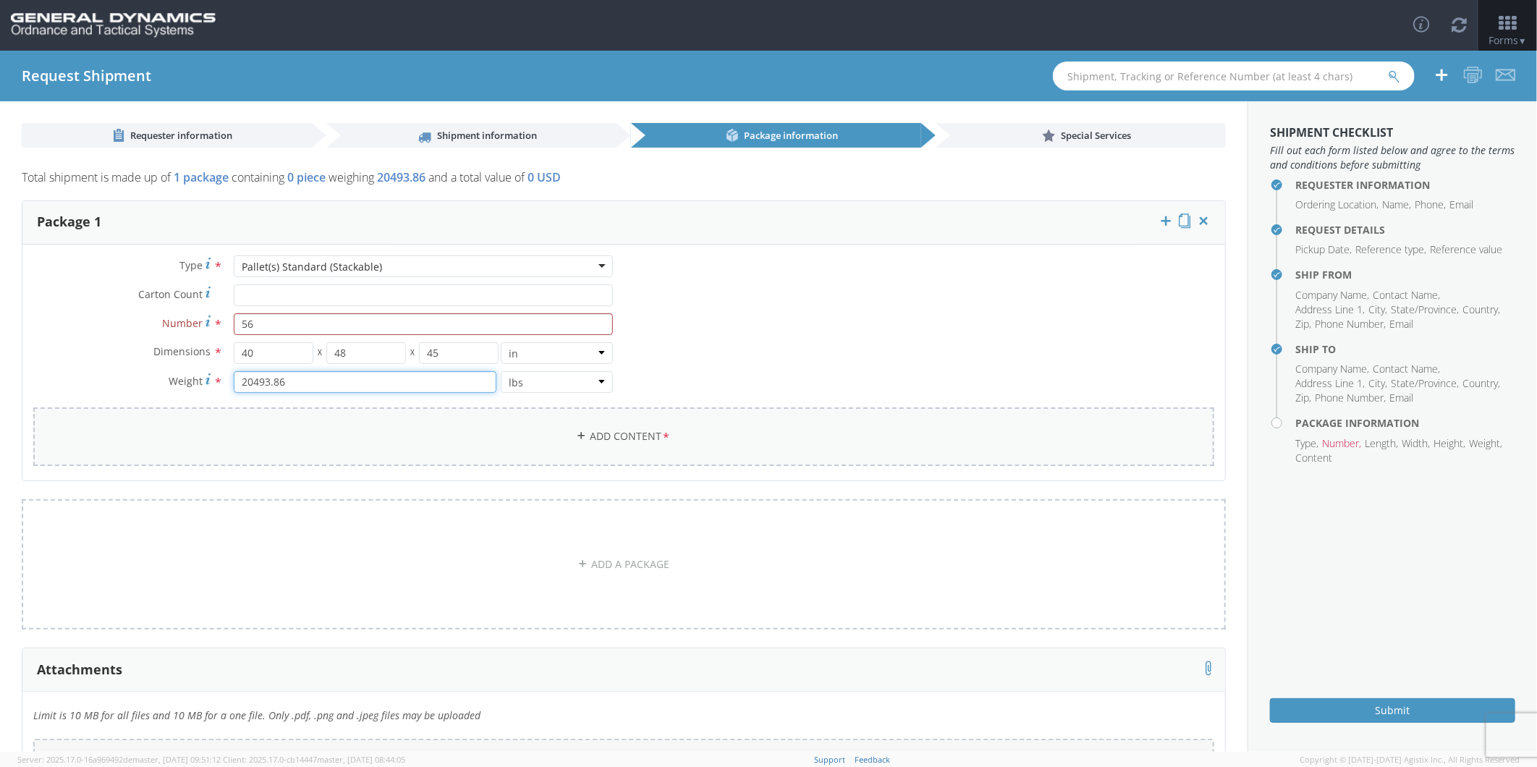
type input "20493.86"
click at [612, 425] on link "Add Content *" at bounding box center [623, 436] width 1181 height 59
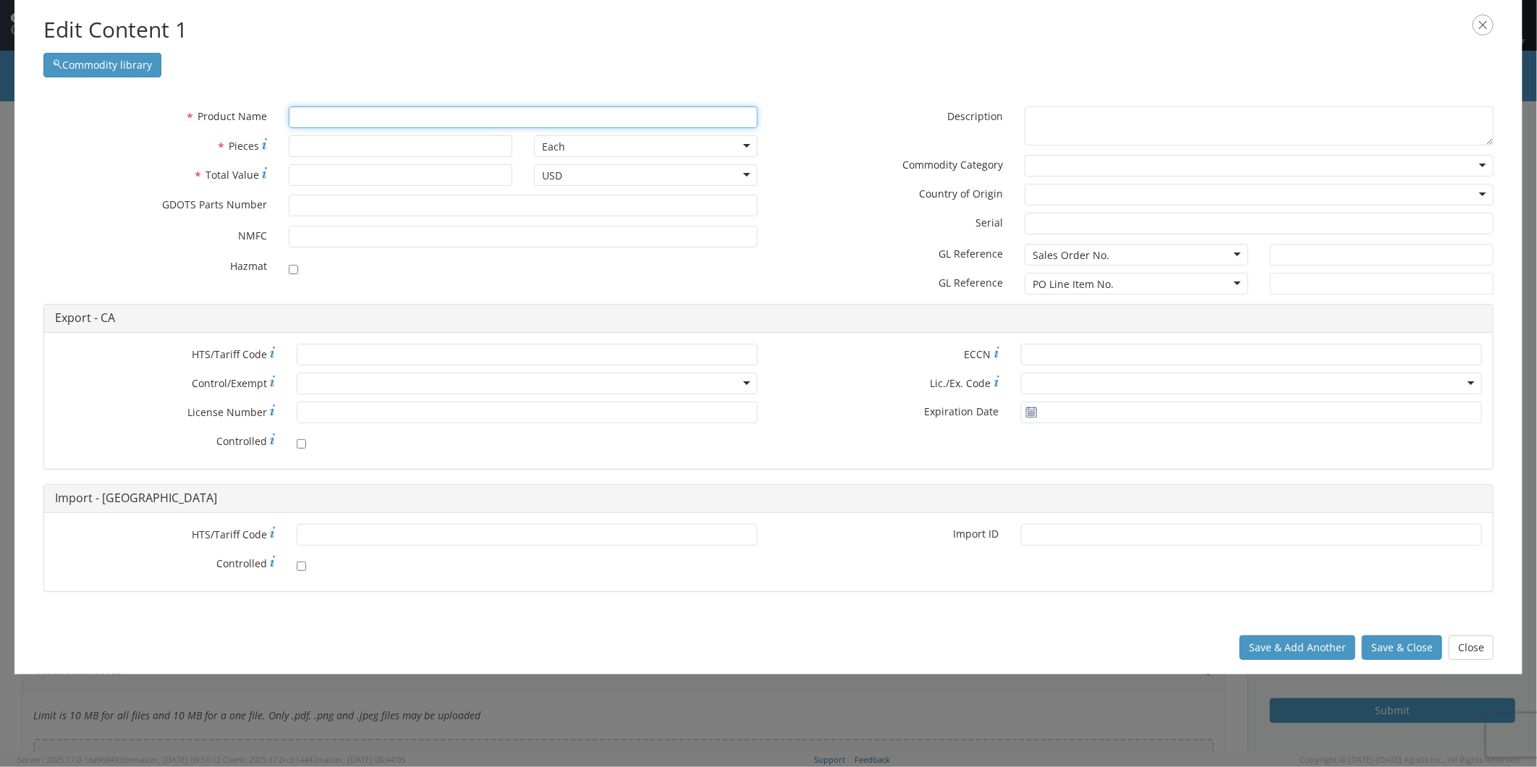
click at [326, 118] on input "text" at bounding box center [523, 117] width 469 height 22
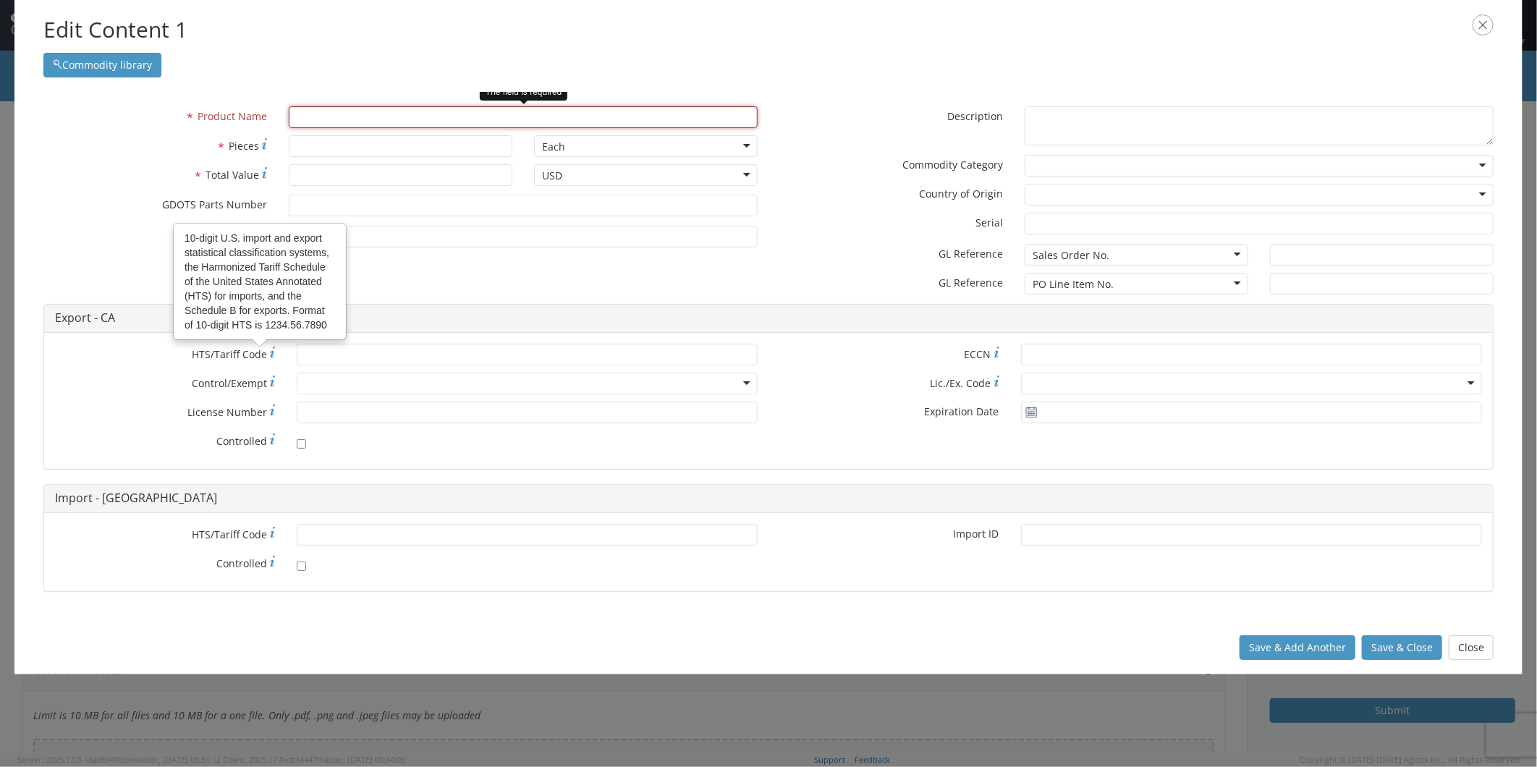
click at [334, 118] on input "text" at bounding box center [523, 117] width 469 height 22
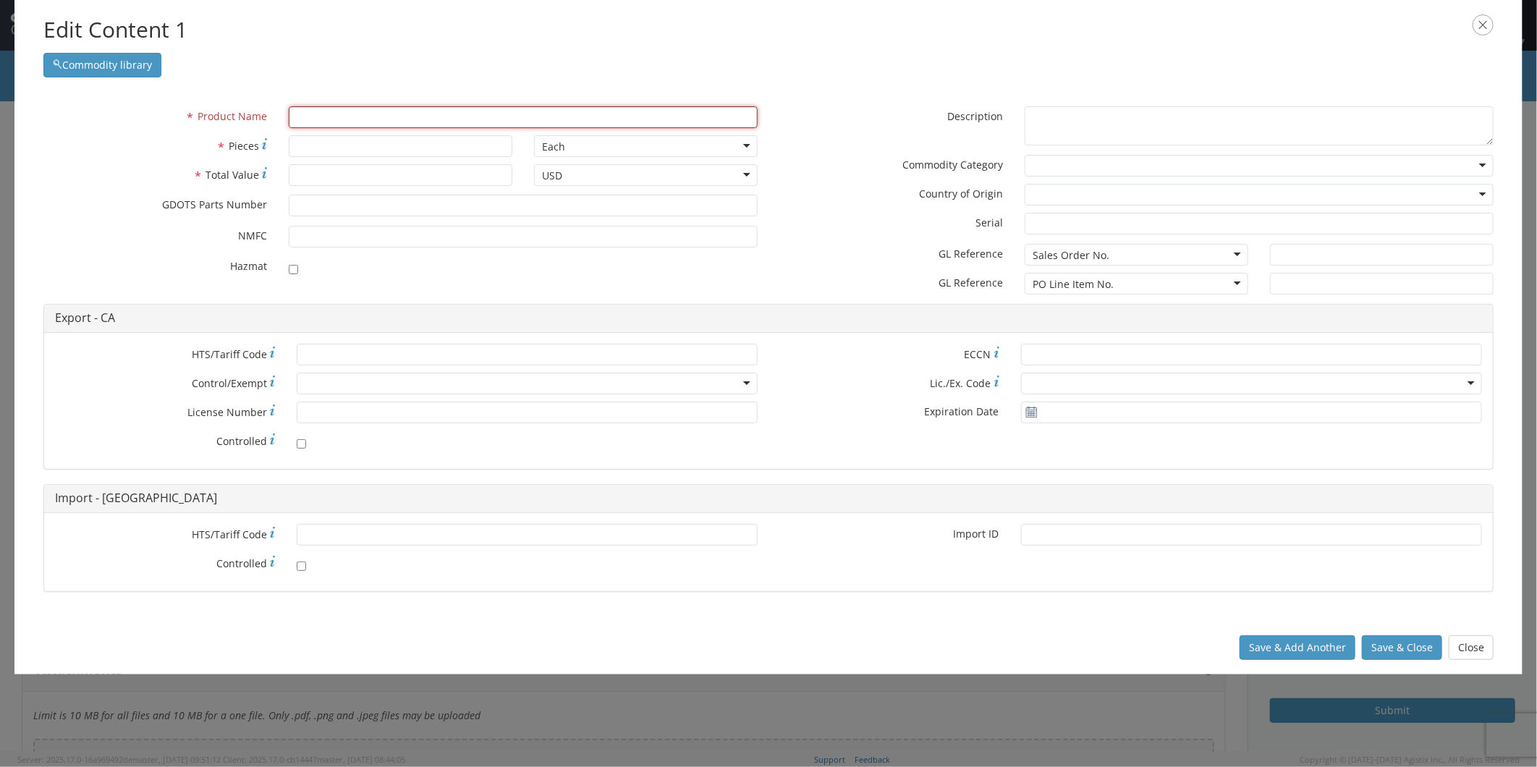
paste input "EMPTY AMMO CAN/FILLER"
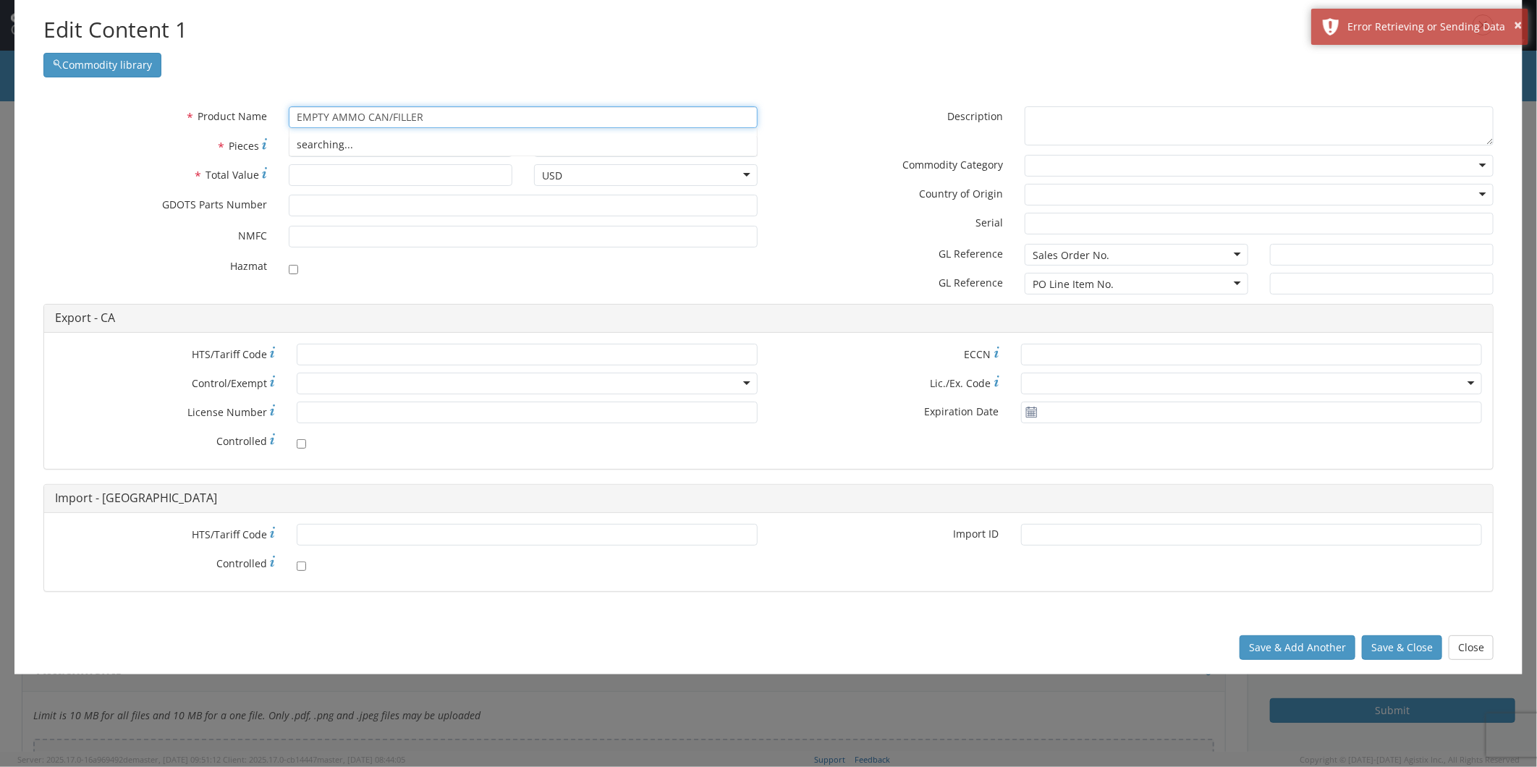
type input "EMPTY AMMO CAN/FILLER"
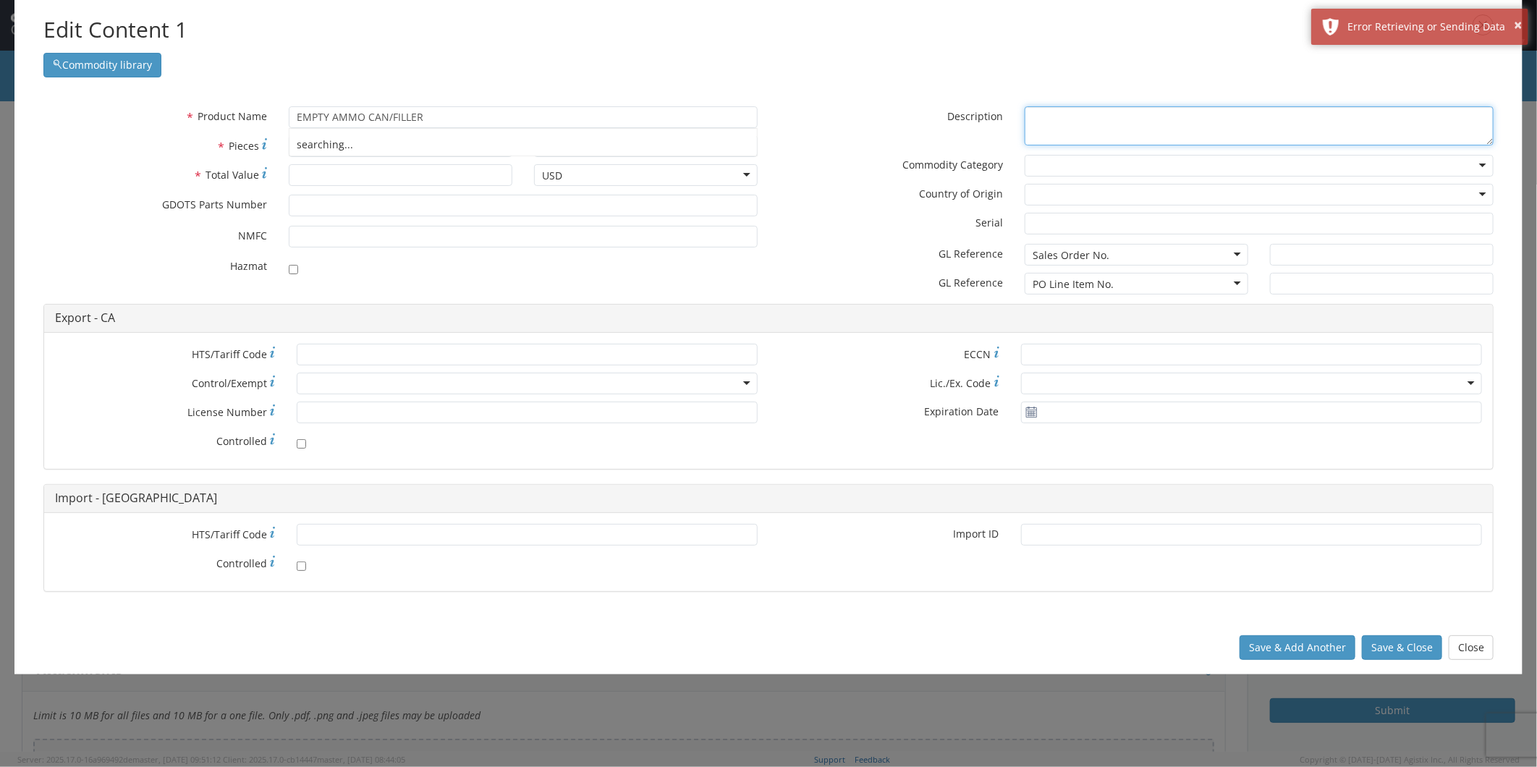
click at [1131, 121] on textarea "* Description" at bounding box center [1259, 126] width 469 height 40
paste textarea "EMPTY AMMO CAN/FILLER"
type textarea "EMPTY AMMO CAN/FILLER"
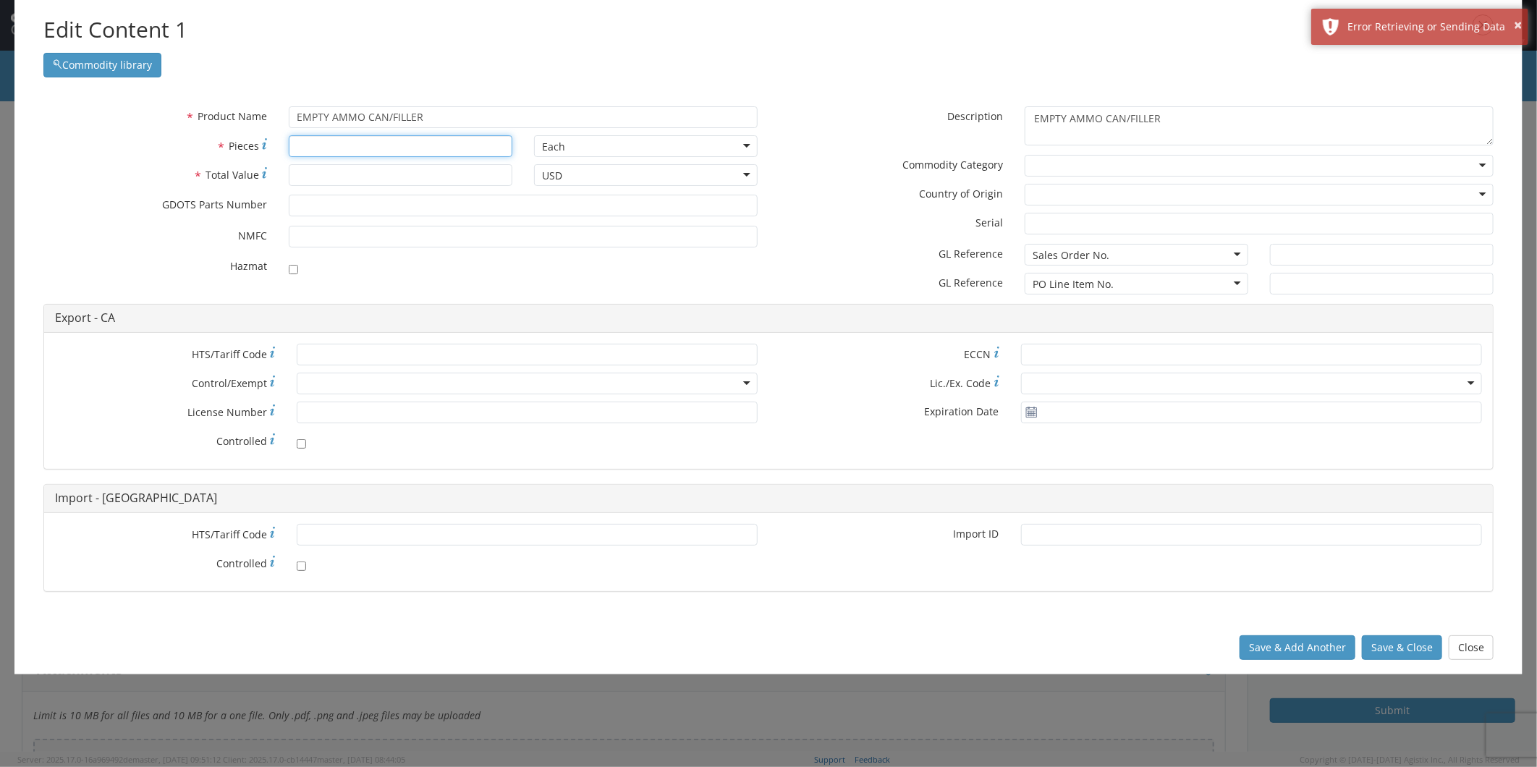
click at [329, 143] on input "* Pieces" at bounding box center [401, 146] width 224 height 22
type input "1683"
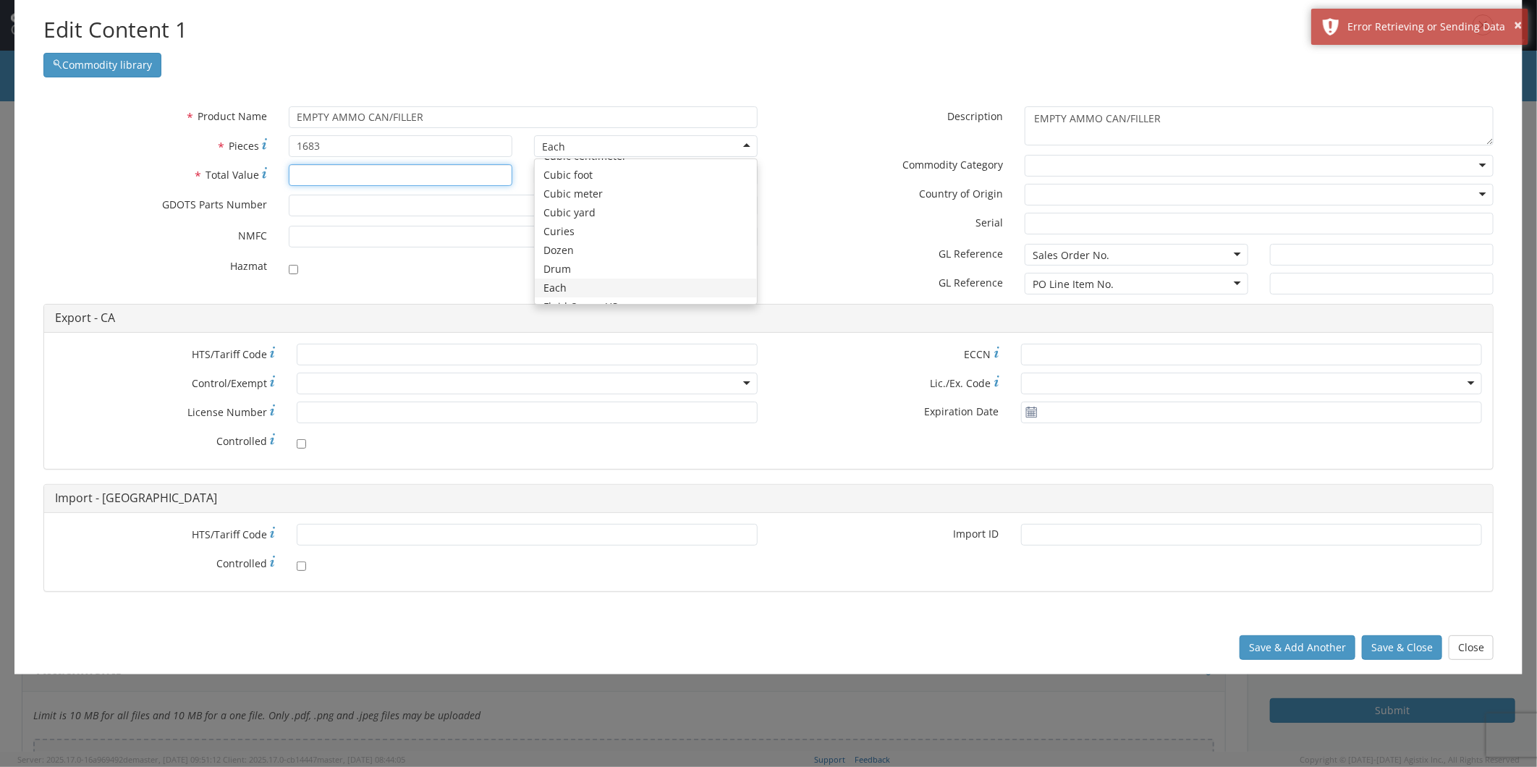
click at [349, 169] on input "* Total Value" at bounding box center [401, 175] width 224 height 22
type input "174727"
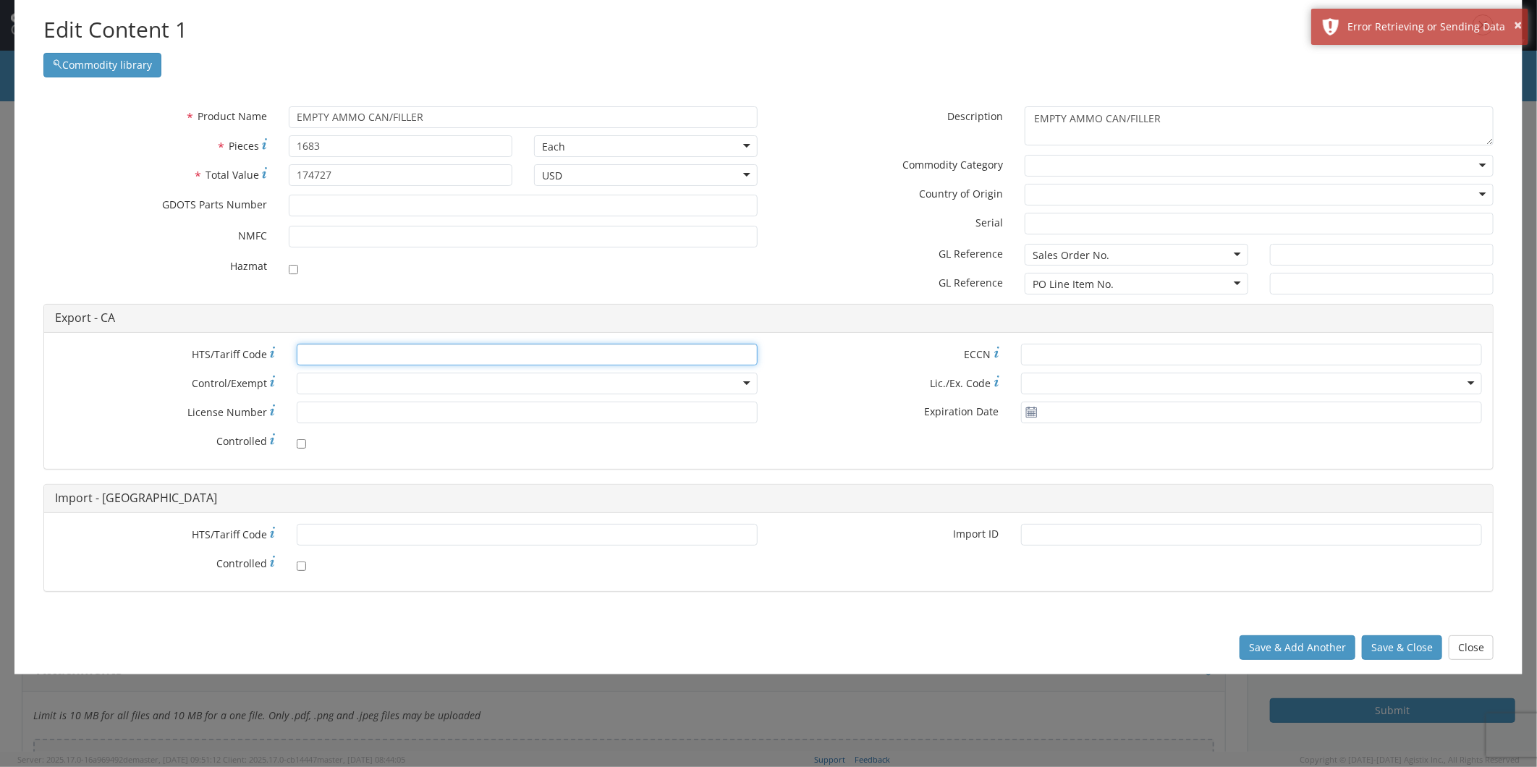
click at [324, 353] on input "* HTS/Tariff Code" at bounding box center [527, 355] width 461 height 22
paste input "[PHONE_NUMBER]"
type input "[PHONE_NUMBER]"
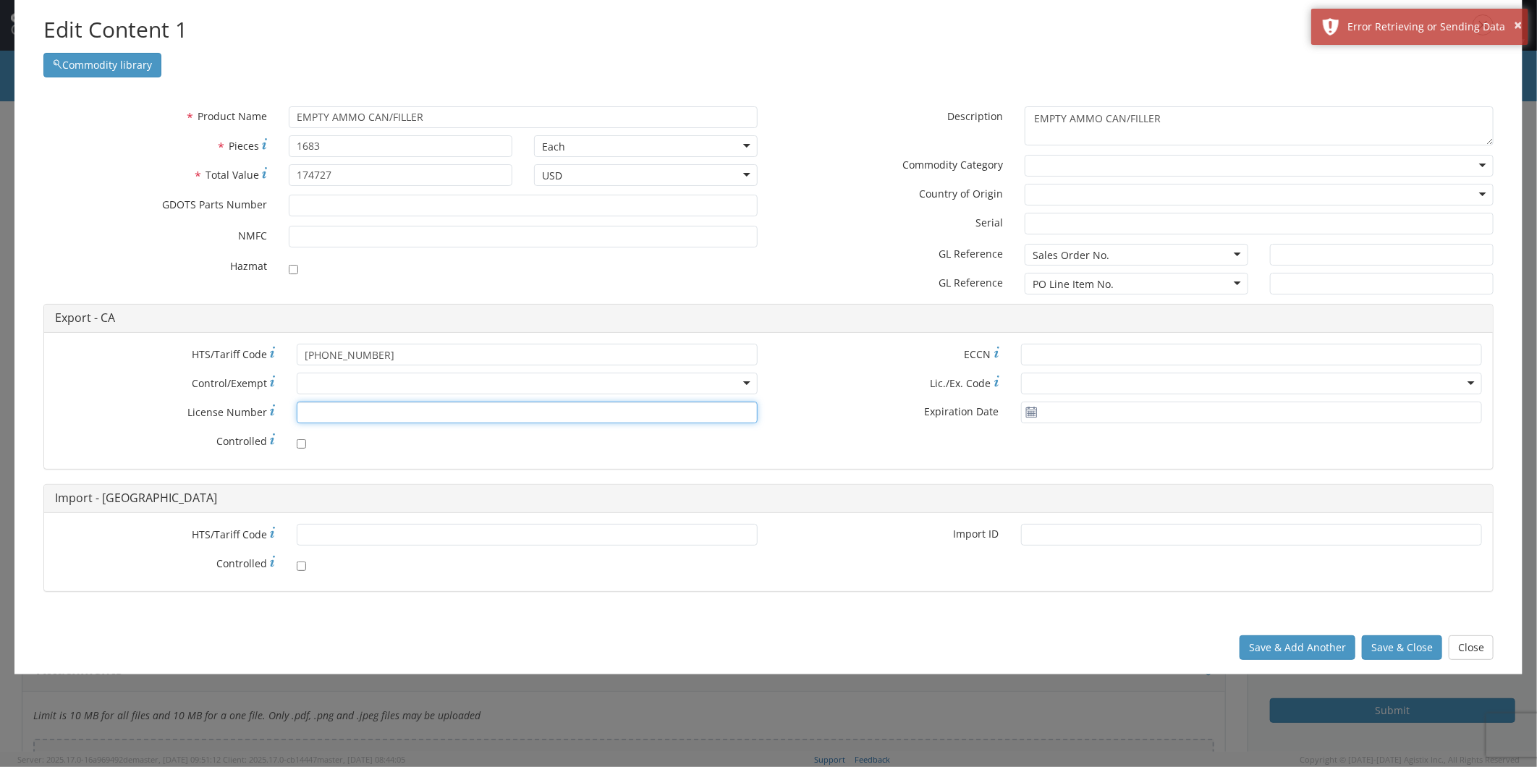
click at [308, 413] on input "* License Number" at bounding box center [527, 413] width 461 height 22
paste input "1-59-103-11-5H-33431"
type input "1-59-103-11-5H-33431"
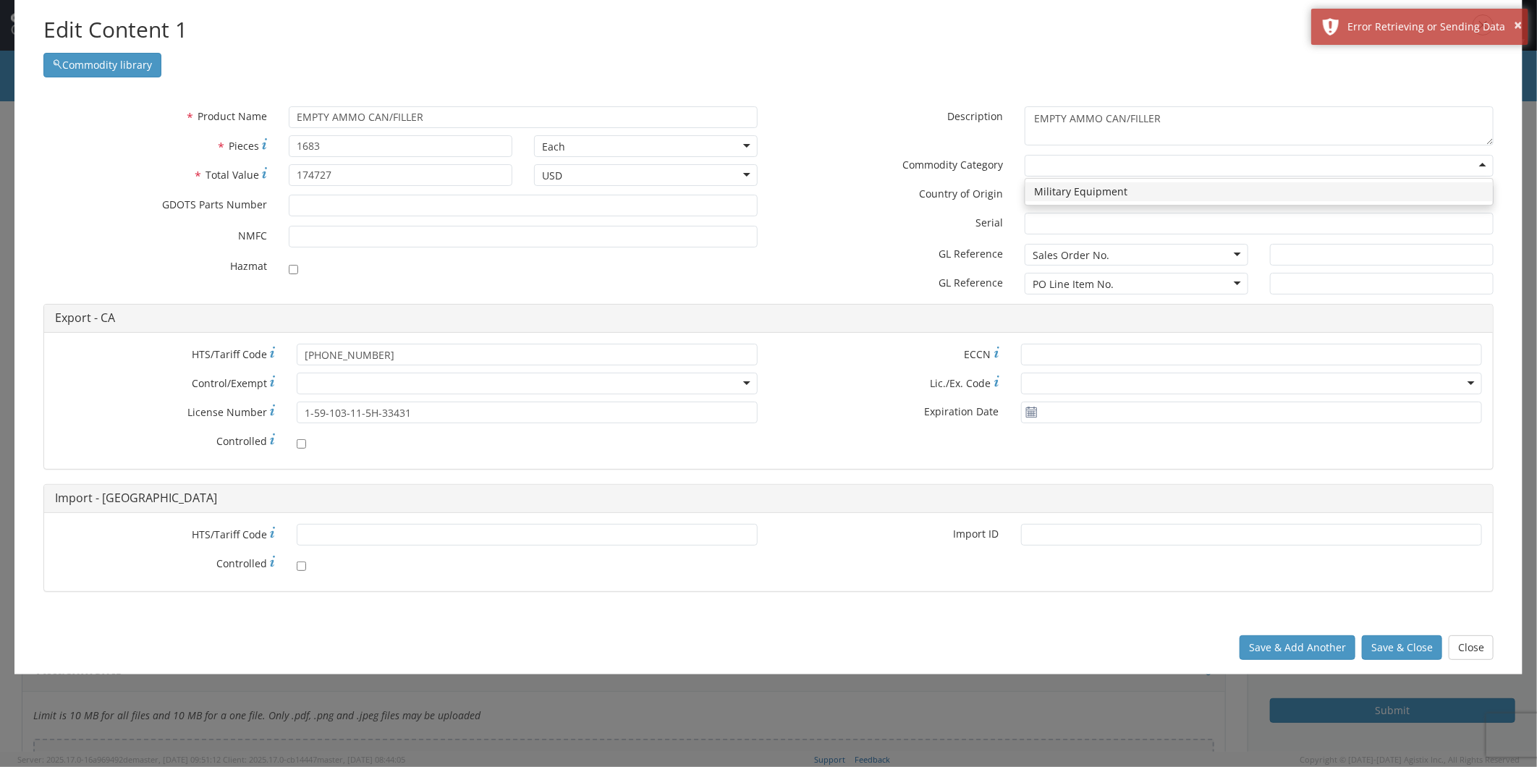
click at [1082, 164] on div at bounding box center [1259, 166] width 469 height 22
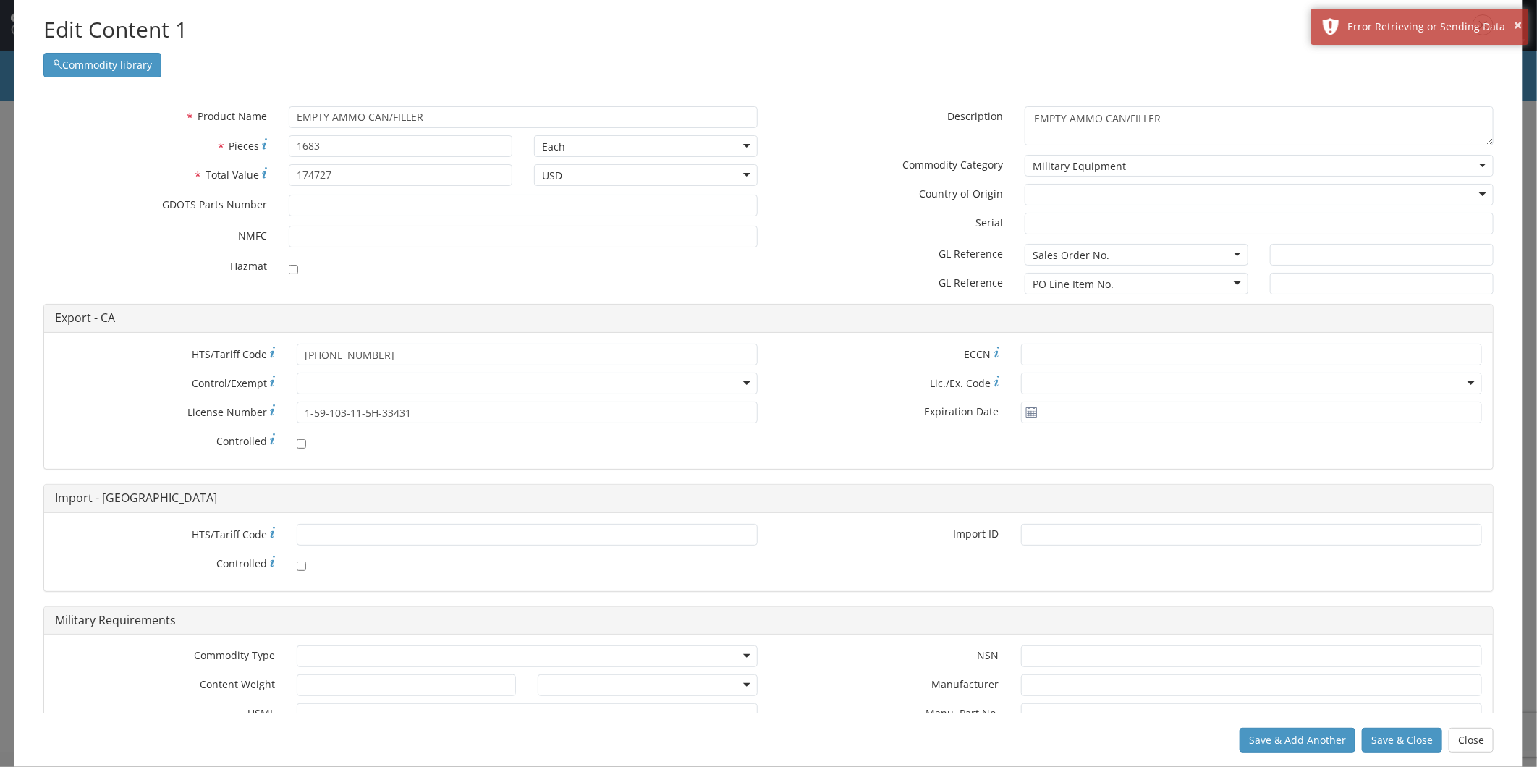
click at [1079, 193] on div at bounding box center [1259, 195] width 469 height 22
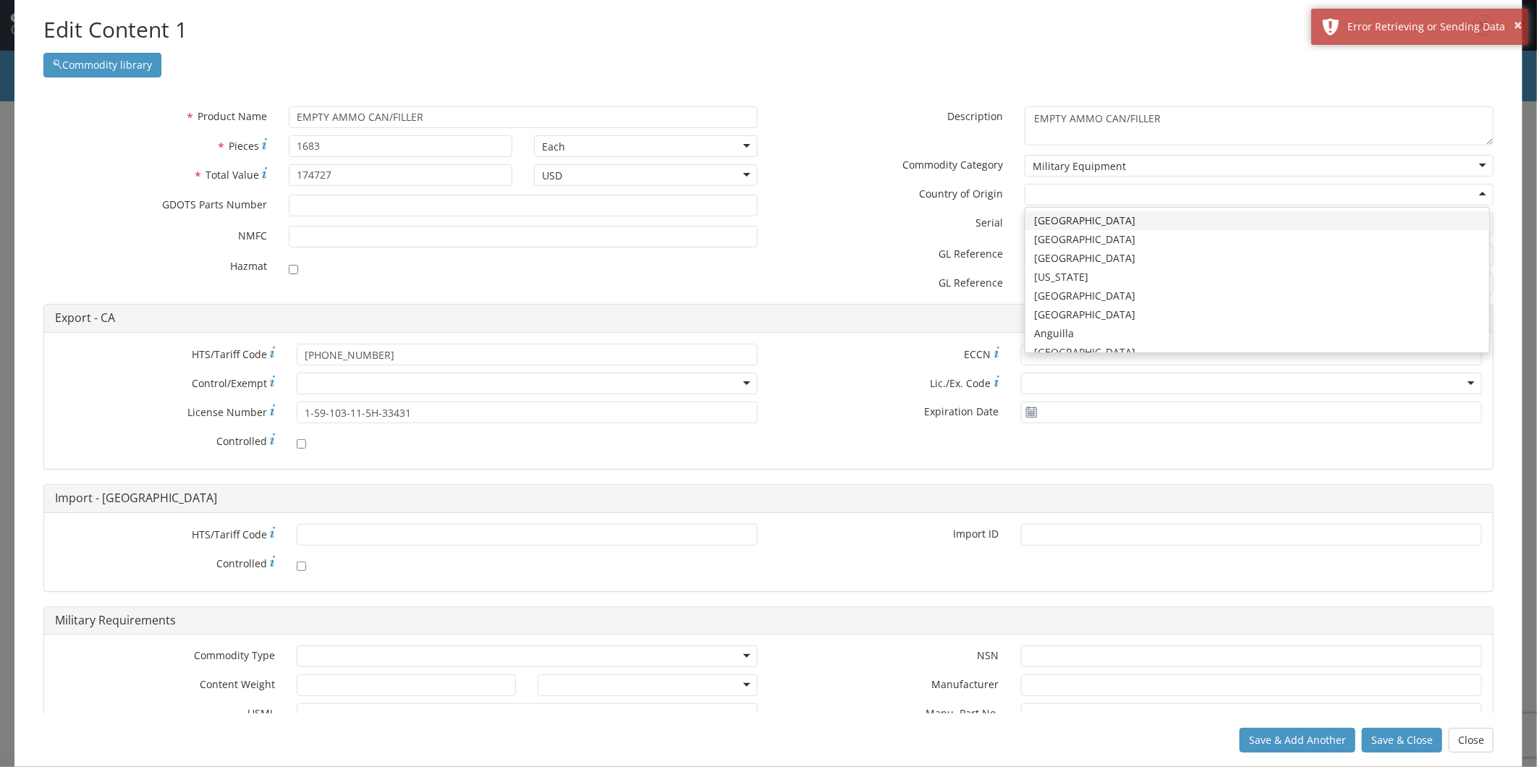
type input "U"
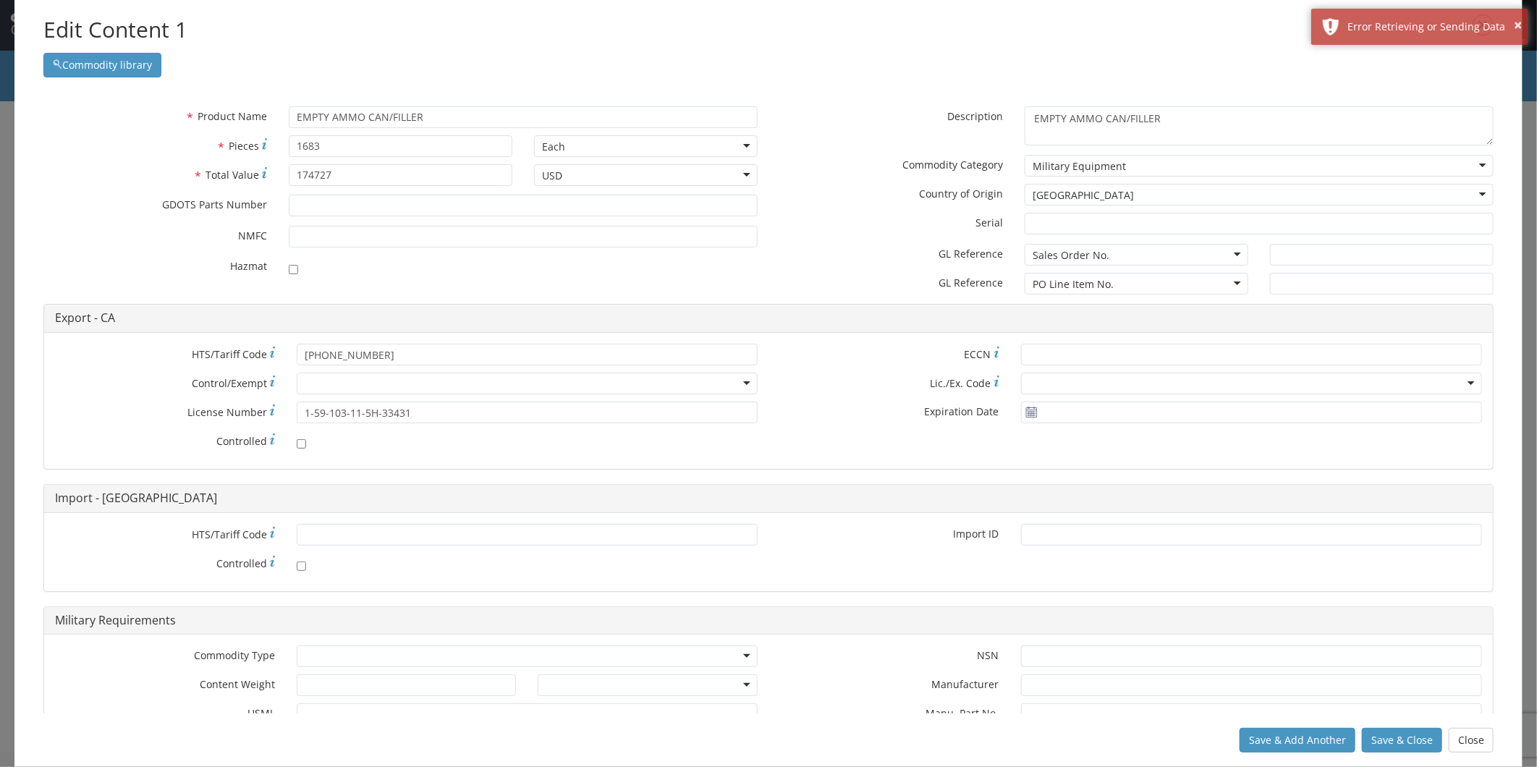
click at [1122, 250] on div "Sales Order No." at bounding box center [1137, 255] width 224 height 22
click at [1116, 282] on div "PO Line Item No." at bounding box center [1137, 284] width 224 height 22
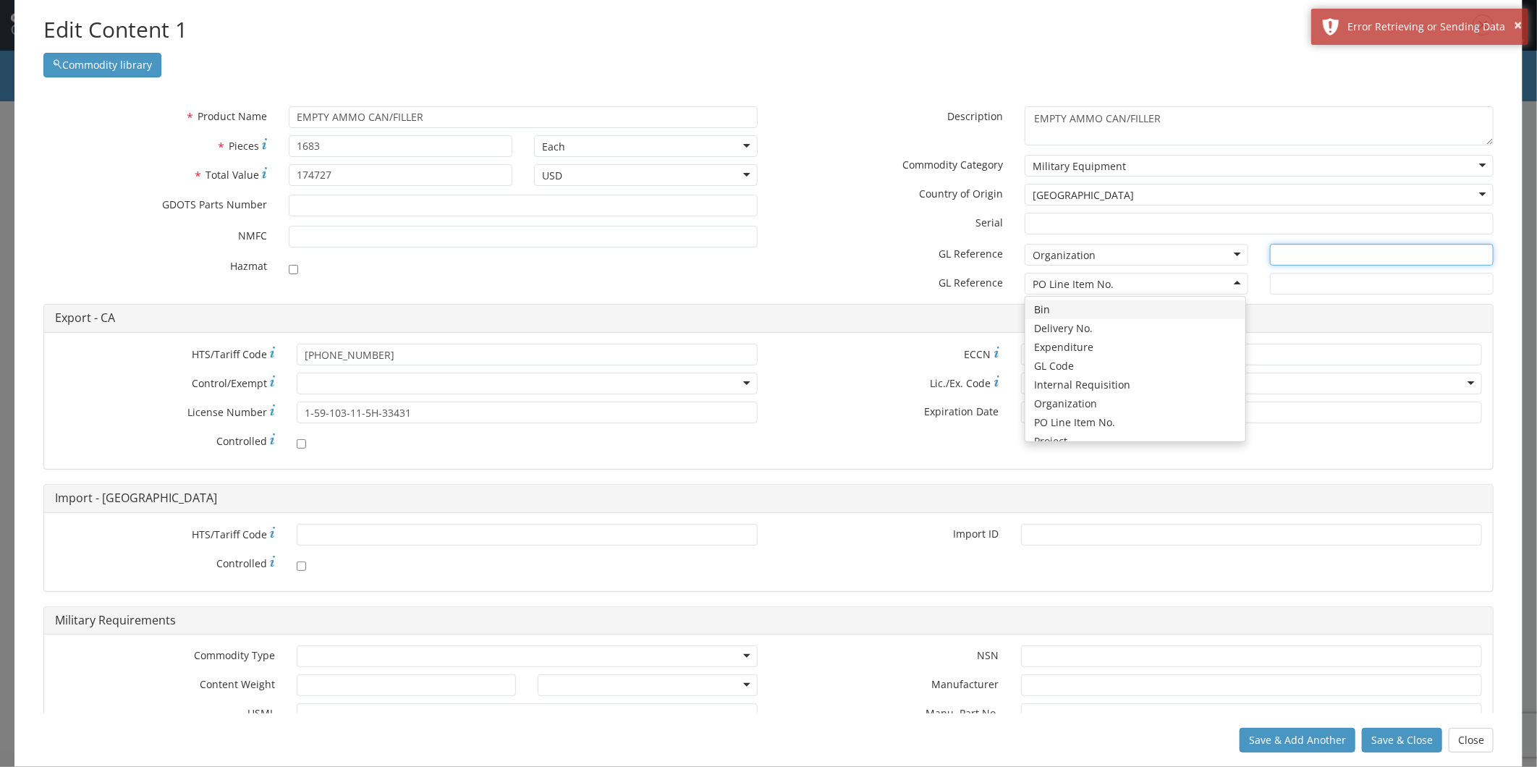
click at [1299, 249] on input "text" at bounding box center [1382, 255] width 224 height 22
type input "MARION, [GEOGRAPHIC_DATA]"
click at [659, 453] on div "* HTS/Tariff Code [PHONE_NUMBER] * Control/Exempt ATF BIS DEA EPA FDA FTR ITAR …" at bounding box center [406, 401] width 724 height 114
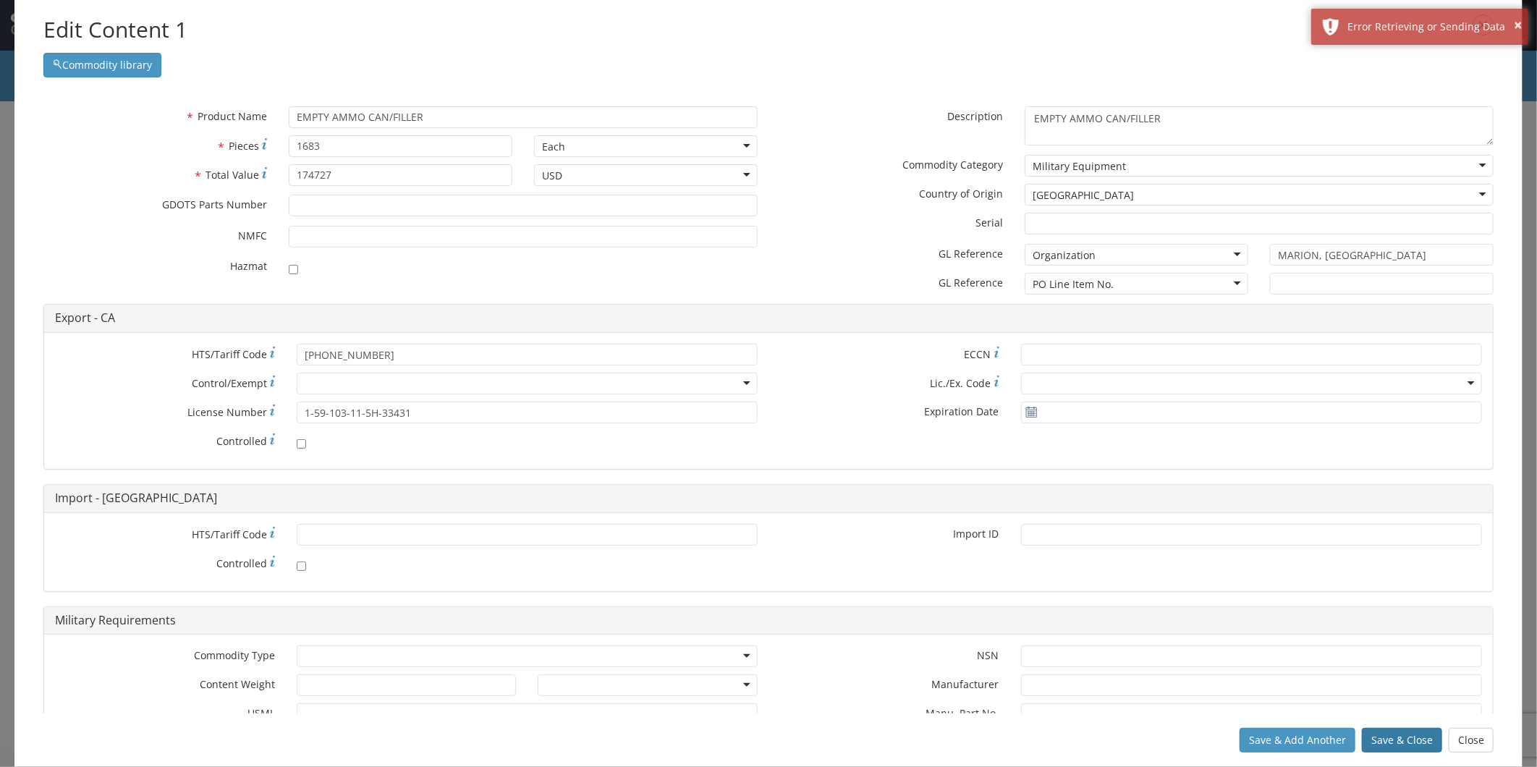
click at [1403, 740] on button "Save & Close" at bounding box center [1402, 740] width 80 height 25
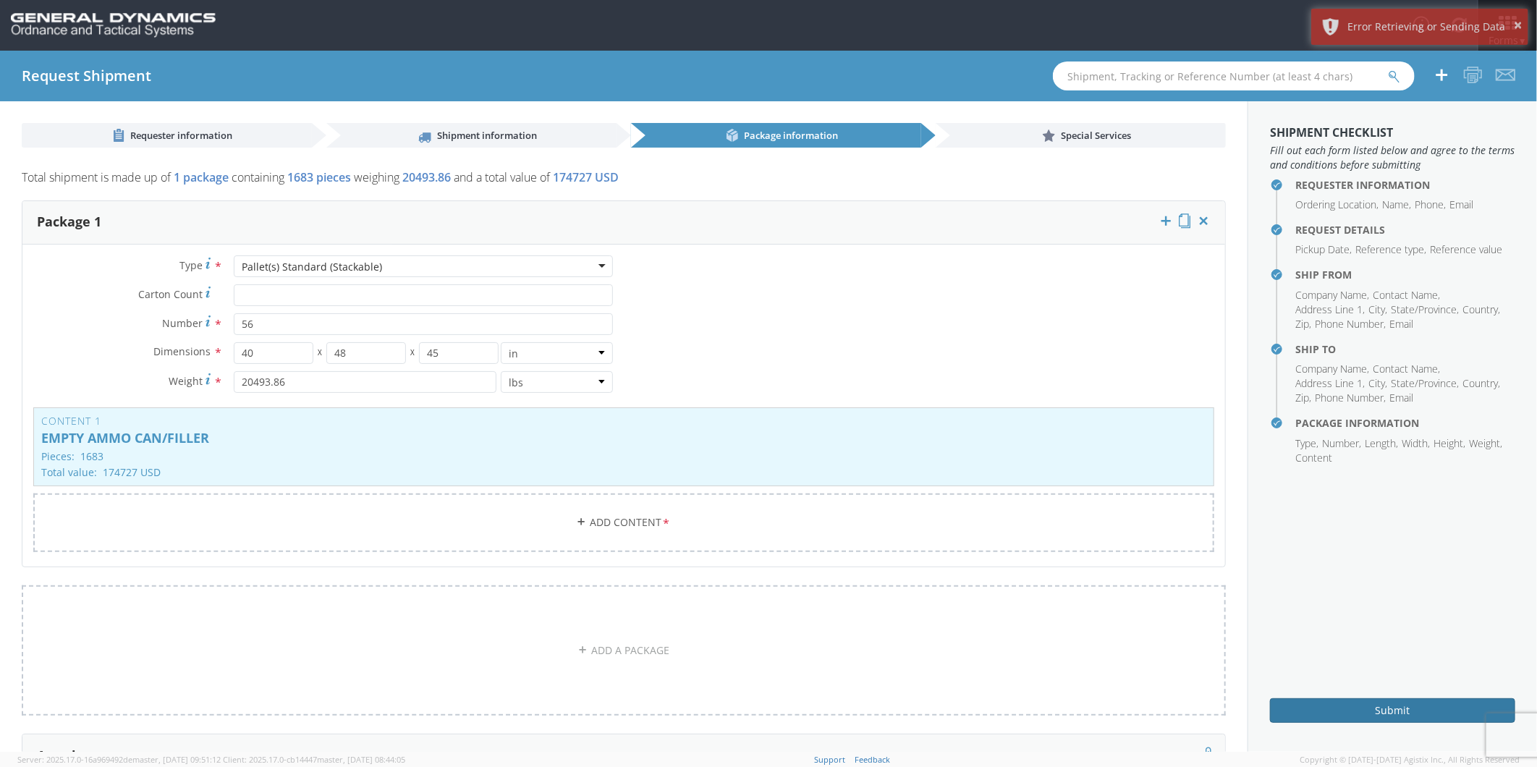
click at [1412, 708] on button "Submit" at bounding box center [1392, 710] width 245 height 25
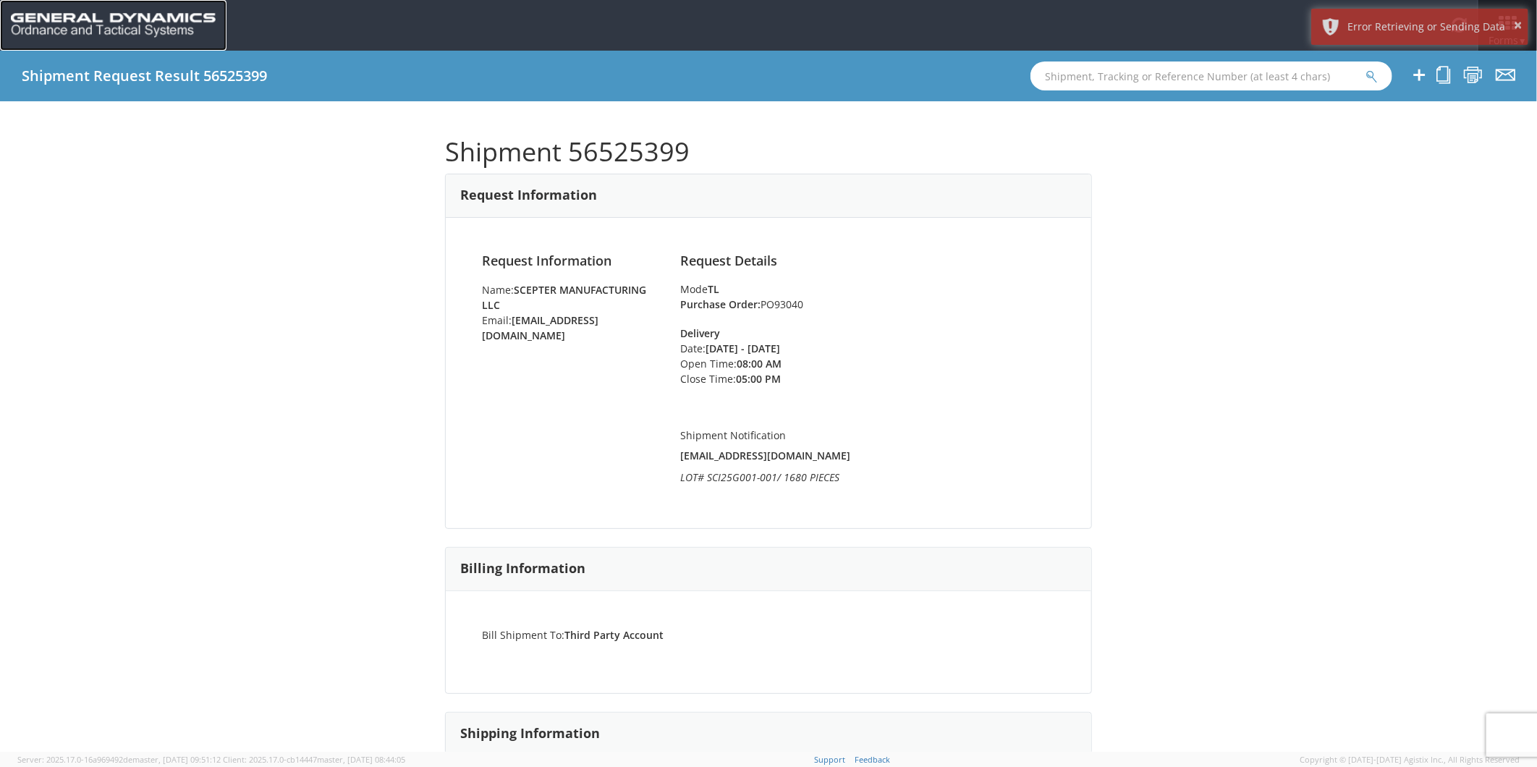
click at [68, 20] on img at bounding box center [113, 25] width 205 height 25
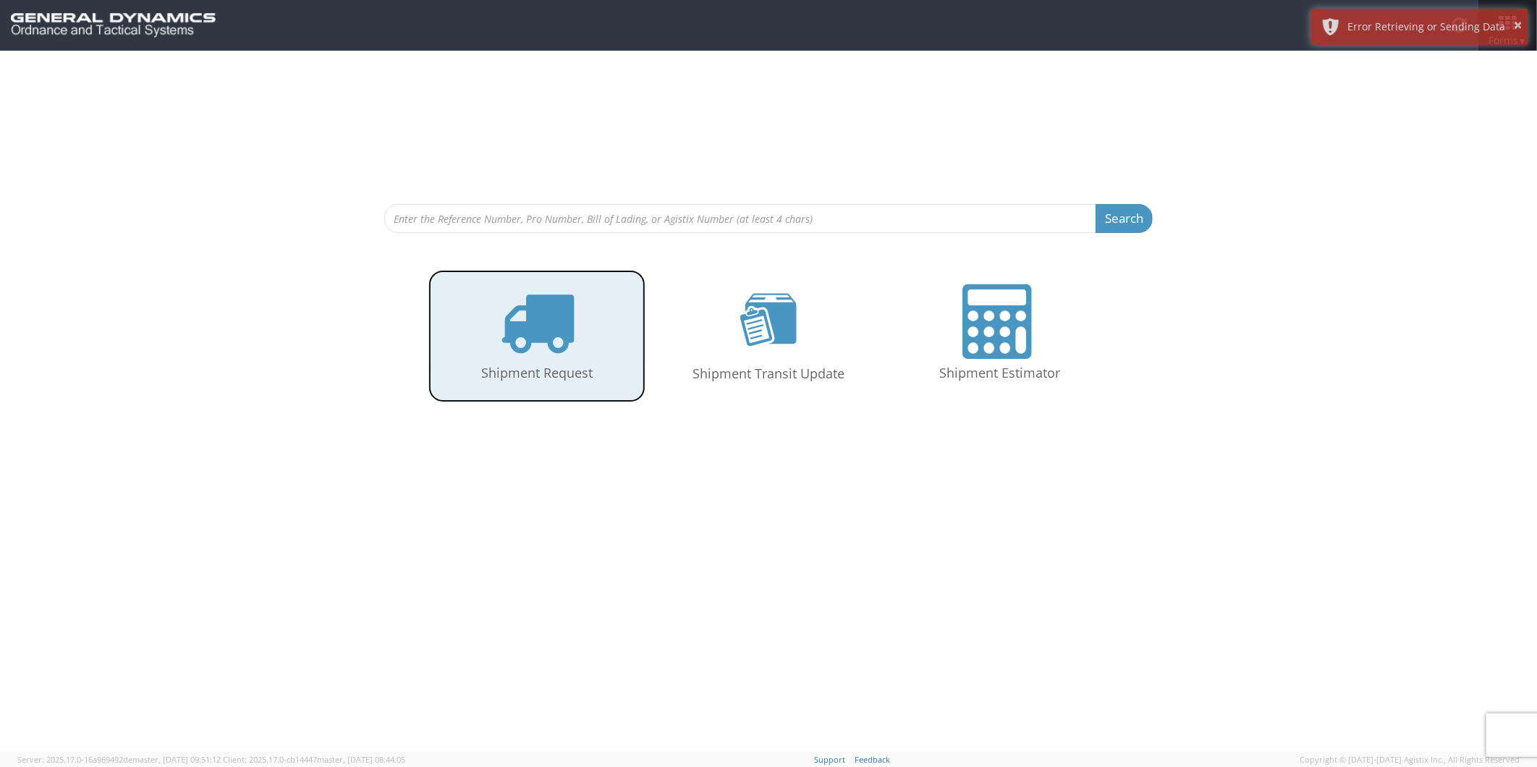
click at [558, 360] on link "Shipment Request" at bounding box center [536, 336] width 217 height 132
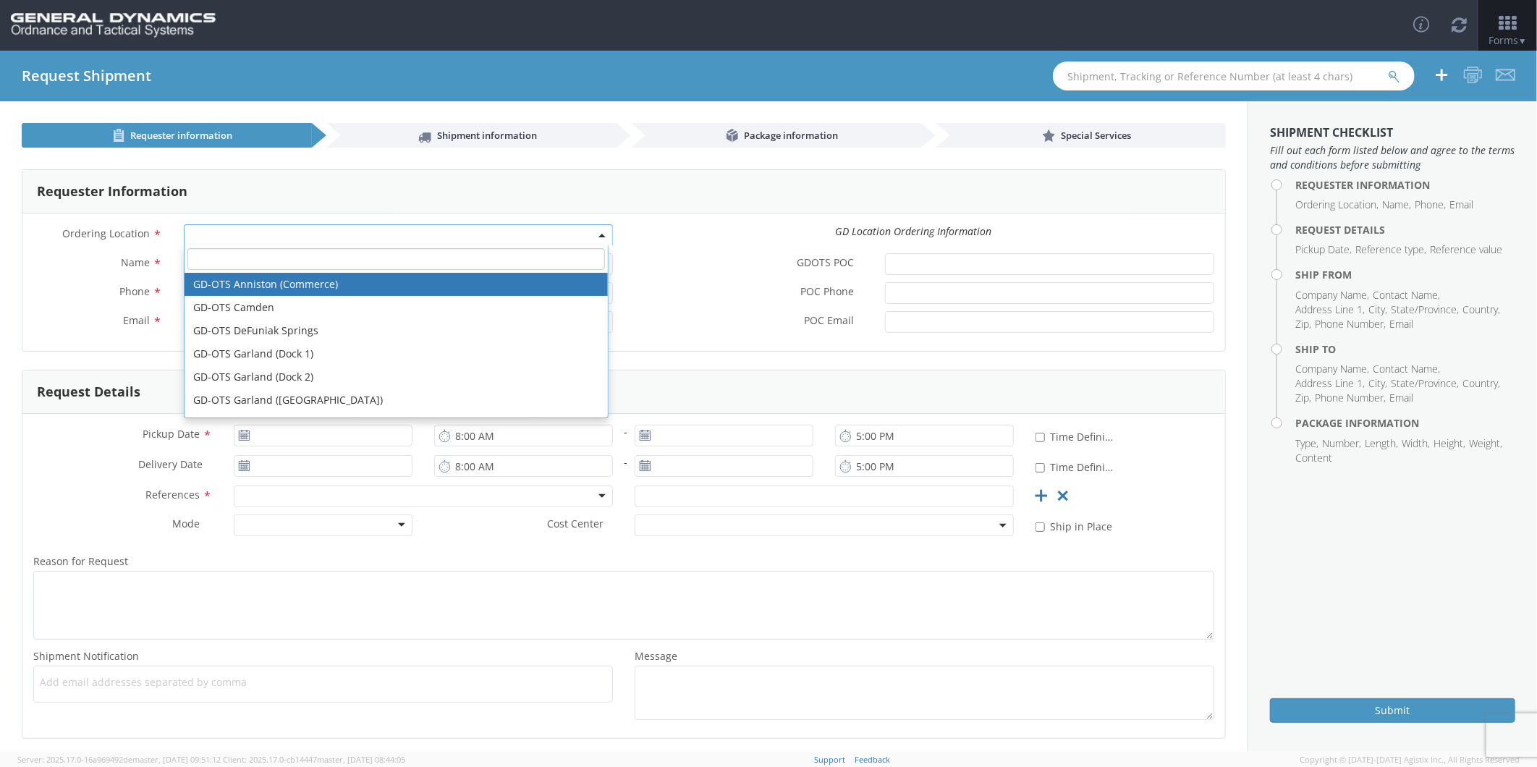
click at [223, 235] on span at bounding box center [398, 235] width 429 height 22
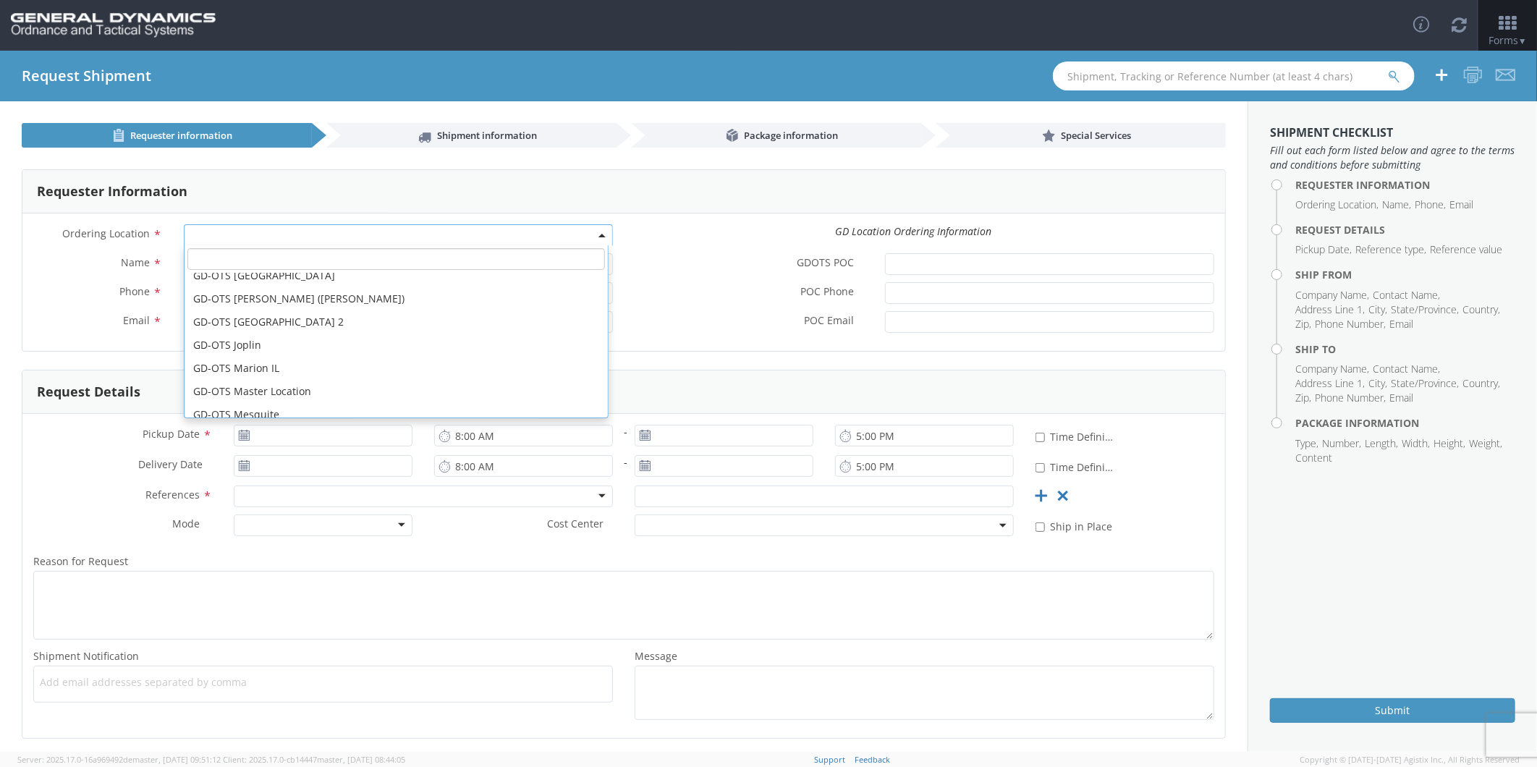
scroll to position [161, 0]
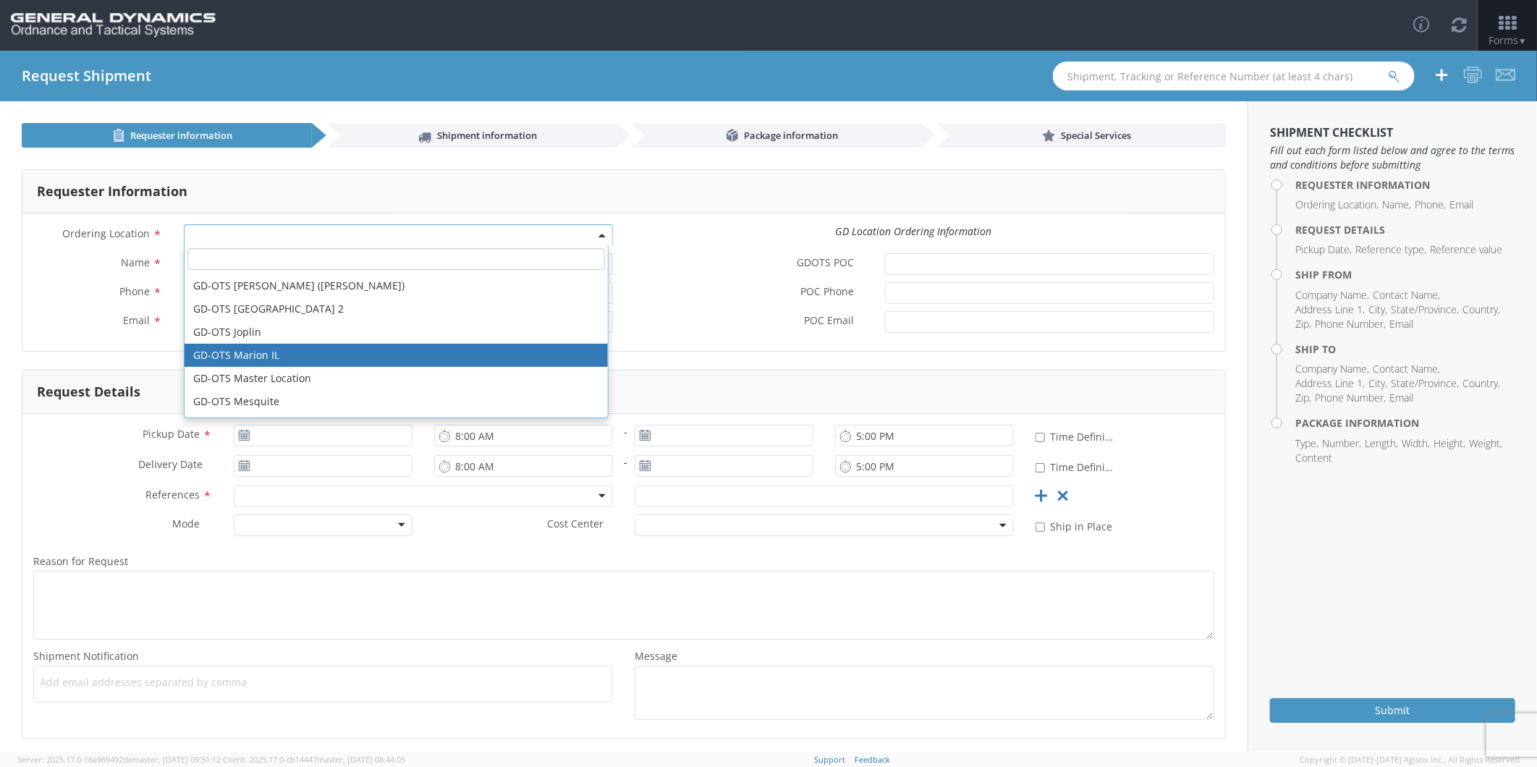
select select "313"
type input "[EMAIL_ADDRESS][DOMAIN_NAME]"
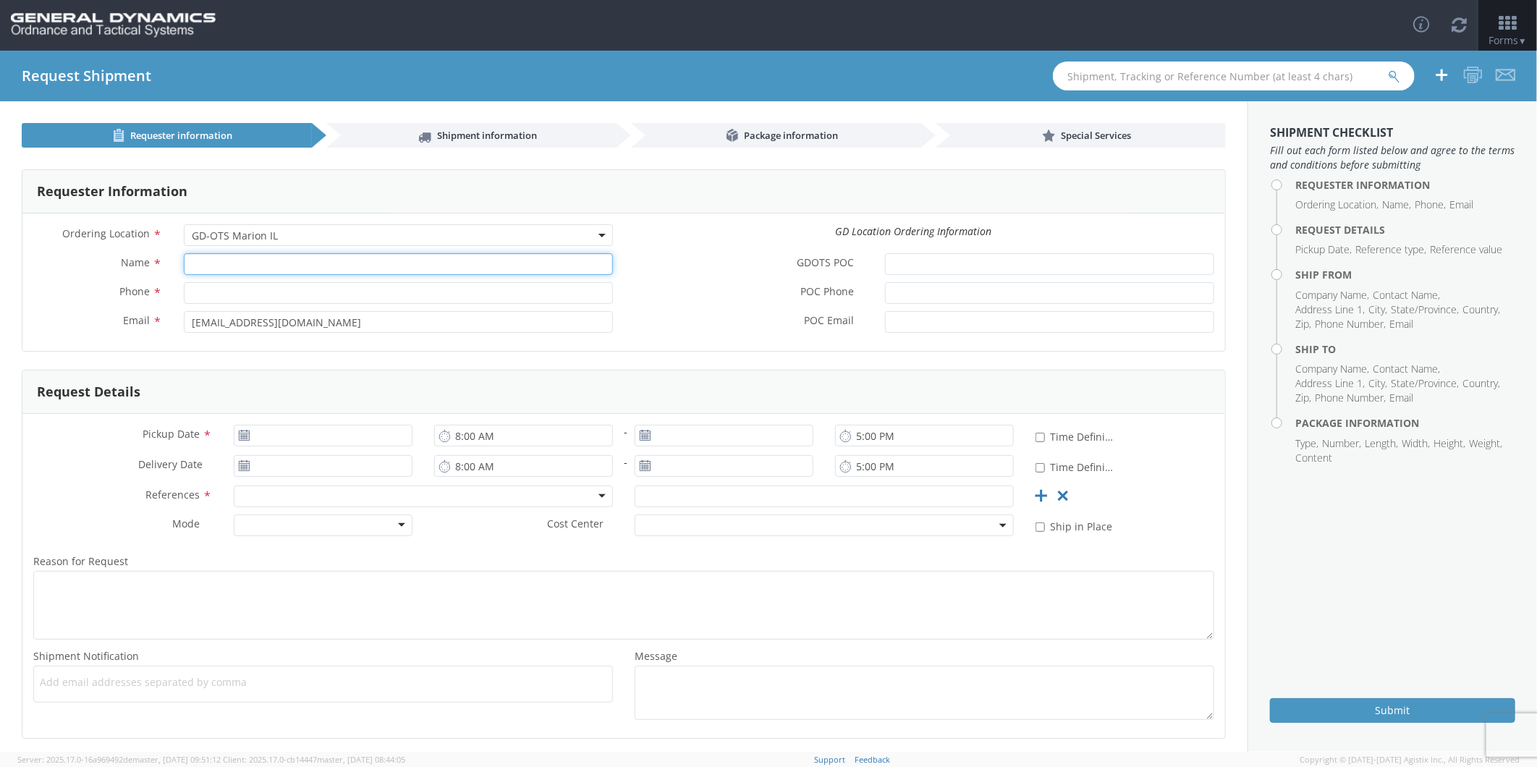
click at [245, 264] on input "Name *" at bounding box center [398, 264] width 429 height 22
type input "[PERSON_NAME]"
type input "7275788100"
type input "SCEPTER MANUFACTURING LLC"
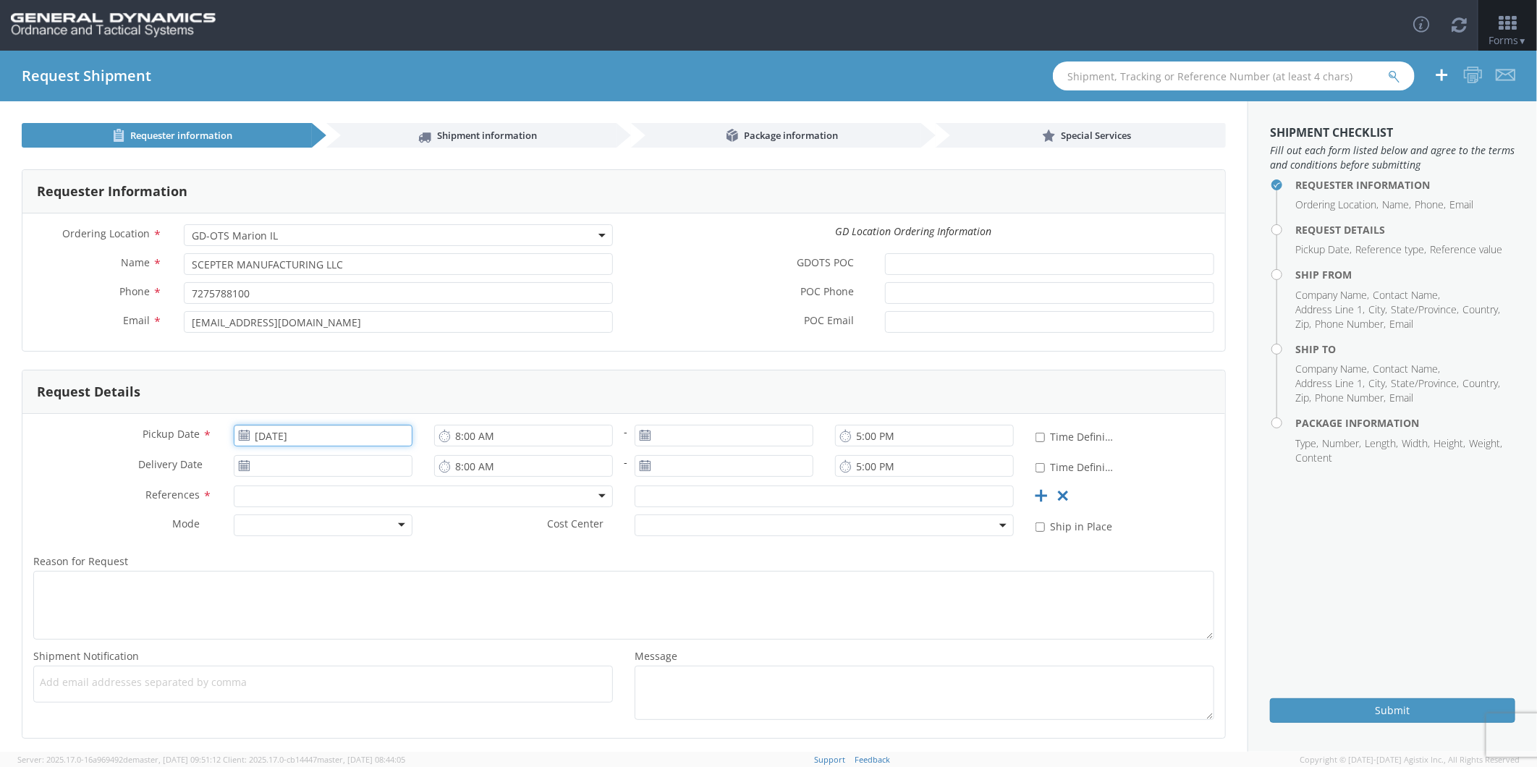
click at [290, 439] on input "[DATE]" at bounding box center [323, 436] width 179 height 22
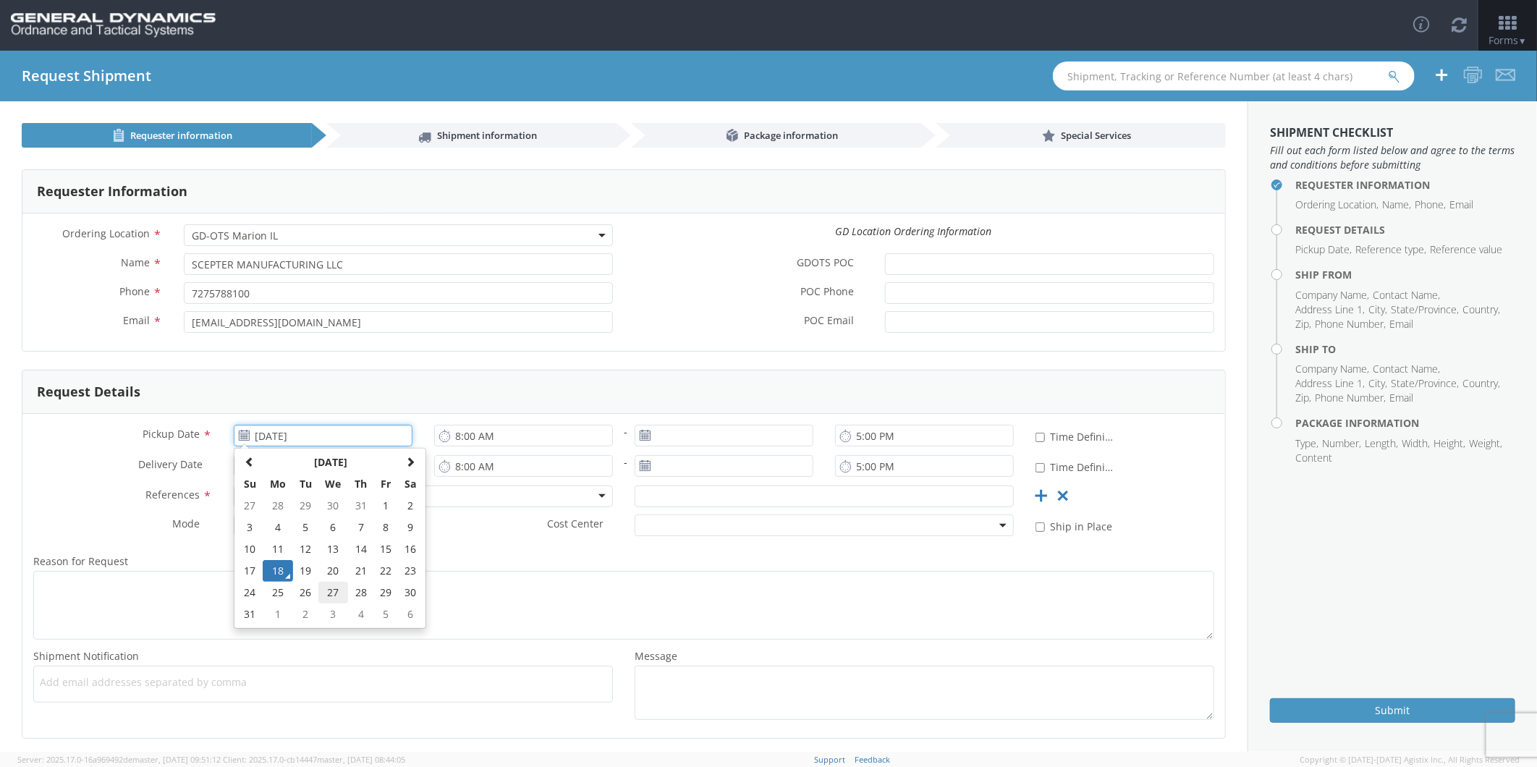
click at [331, 591] on td "27" at bounding box center [333, 593] width 30 height 22
type input "[DATE]"
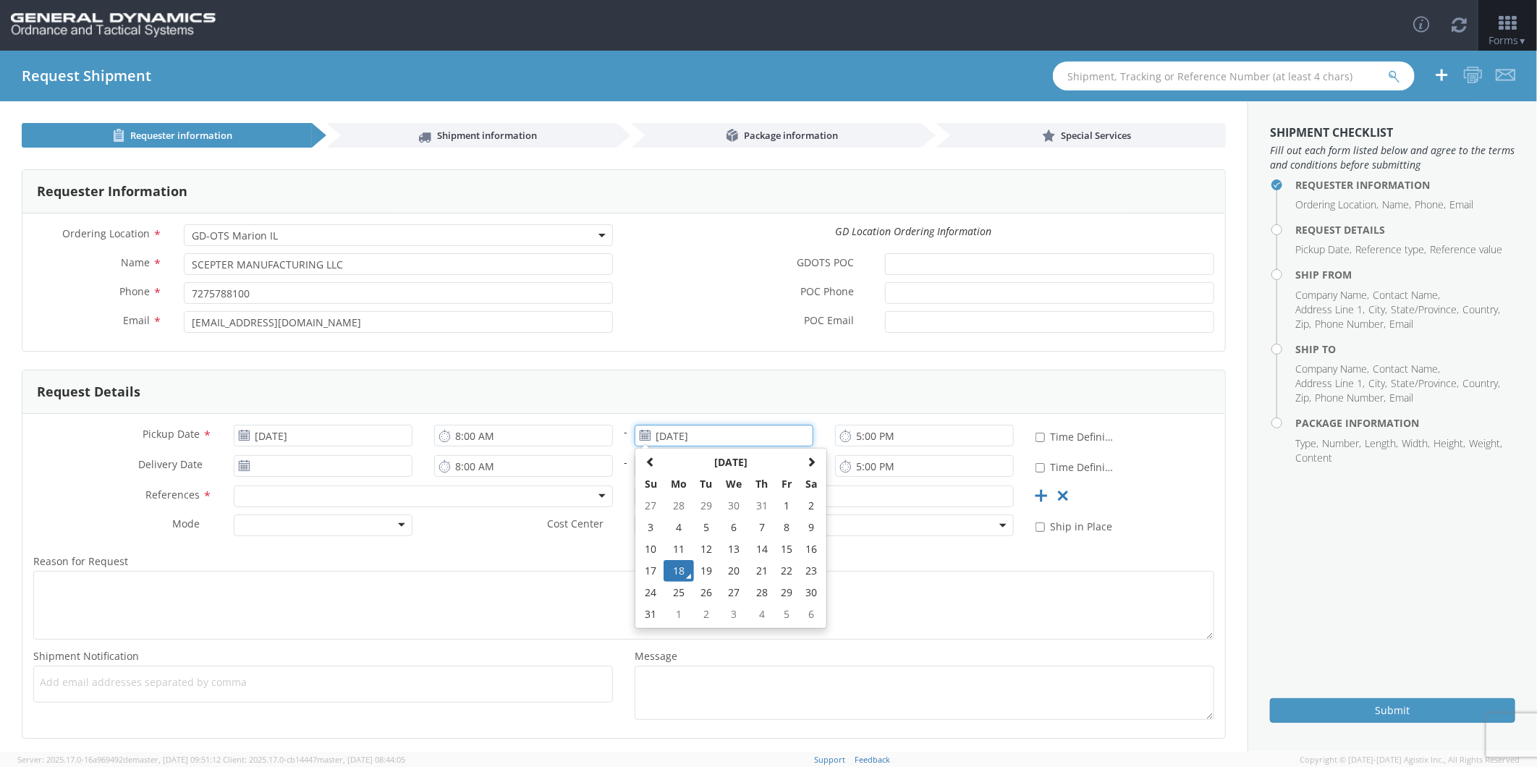
click at [664, 437] on input "[DATE]" at bounding box center [724, 436] width 179 height 22
click at [722, 591] on td "27" at bounding box center [734, 593] width 30 height 22
type input "[DATE]"
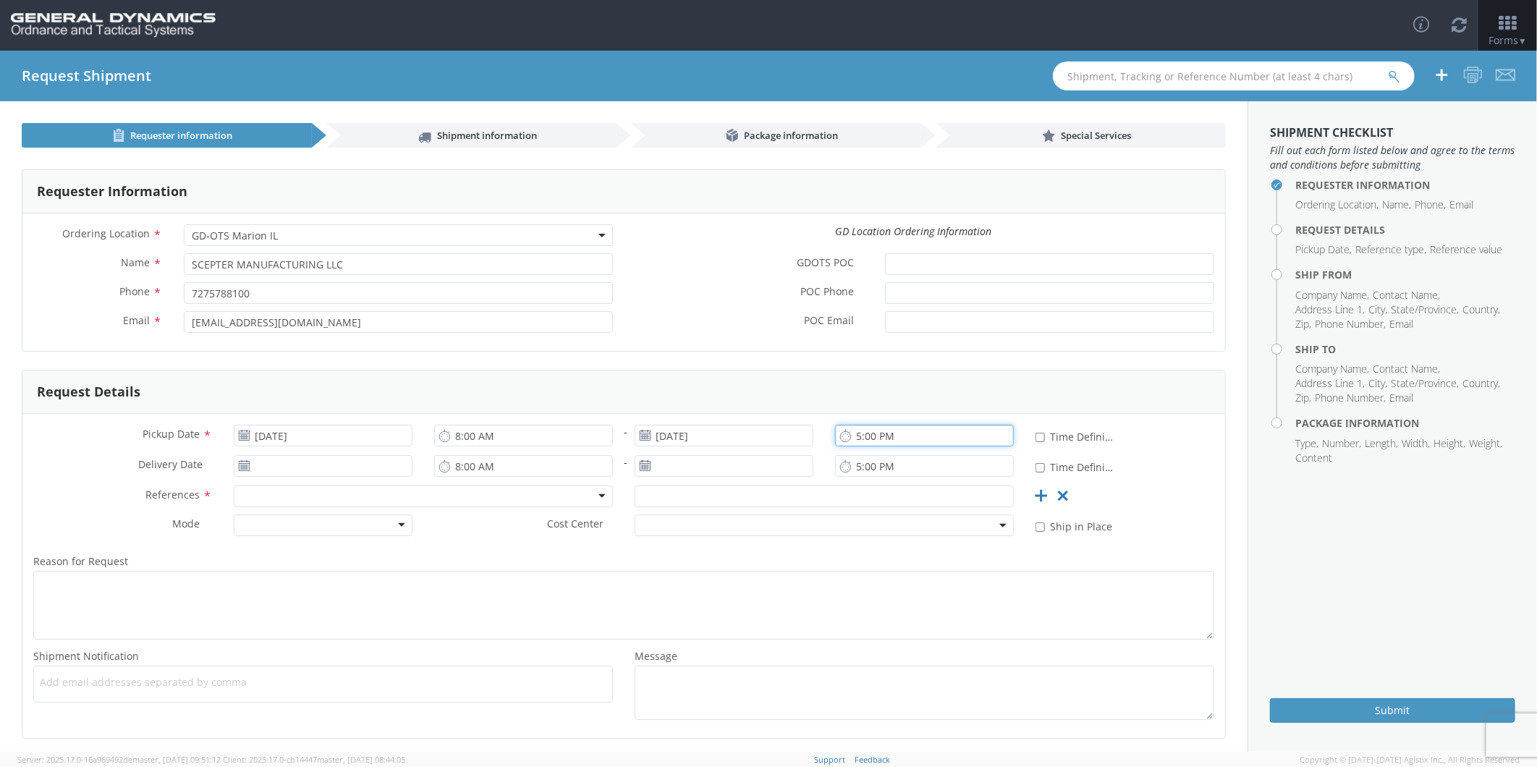
click at [853, 437] on input "5:00 PM" at bounding box center [924, 436] width 179 height 22
type input "3:00 PM"
click at [292, 465] on input "[DATE]" at bounding box center [323, 466] width 179 height 22
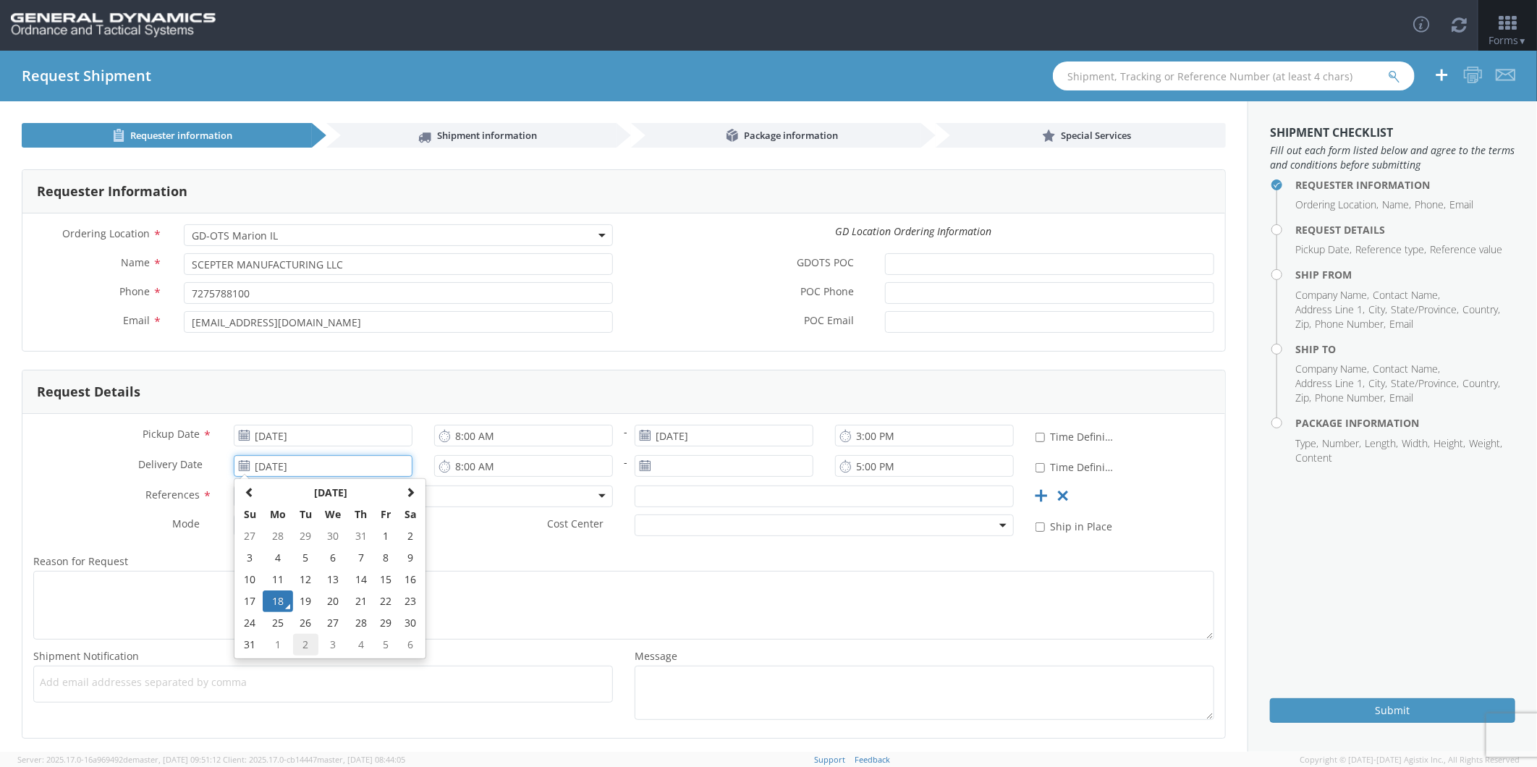
click at [312, 646] on td "2" at bounding box center [305, 645] width 25 height 22
type input "[DATE]"
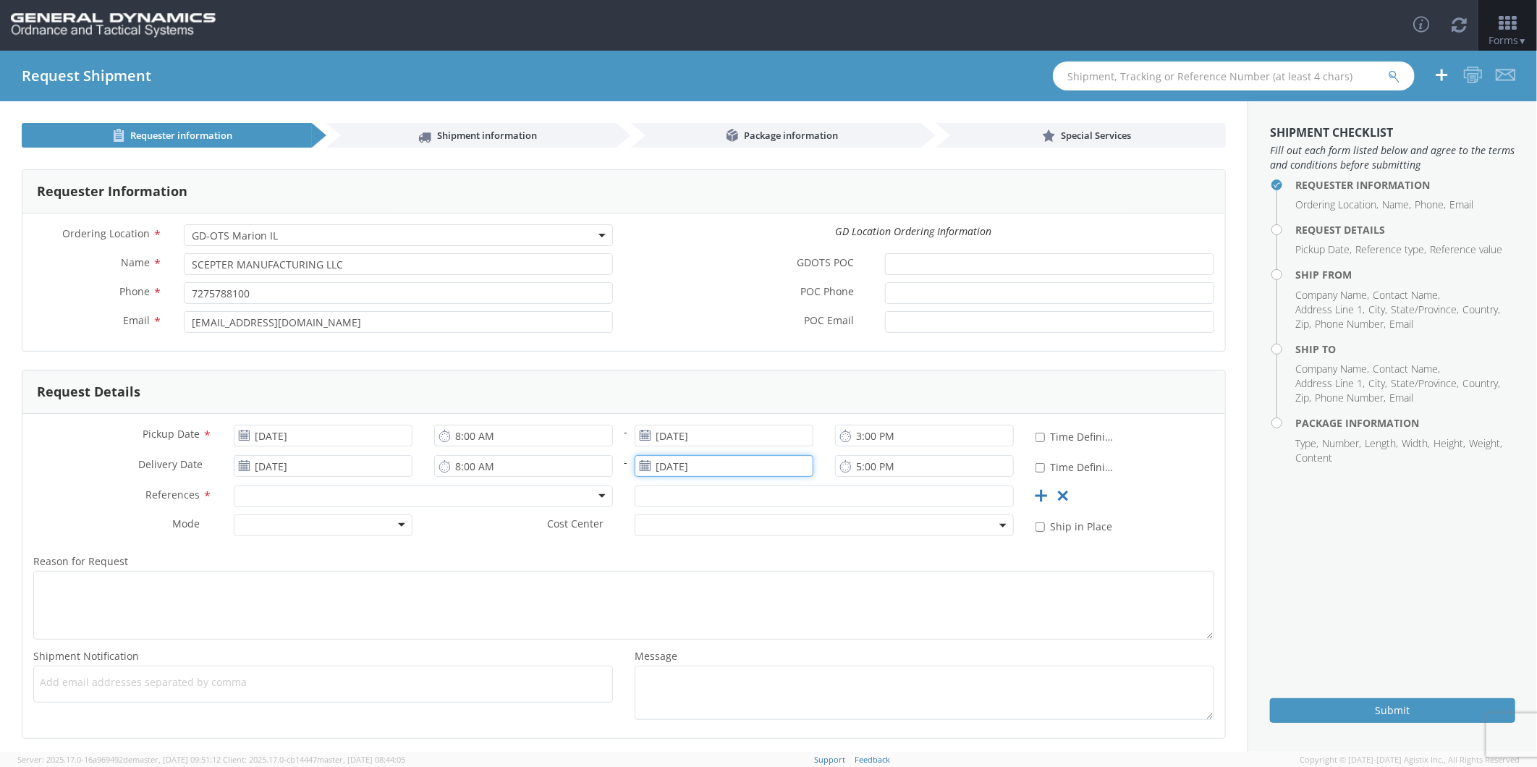
click at [677, 466] on input "[DATE]" at bounding box center [724, 466] width 179 height 22
click at [698, 646] on td "2" at bounding box center [706, 645] width 25 height 22
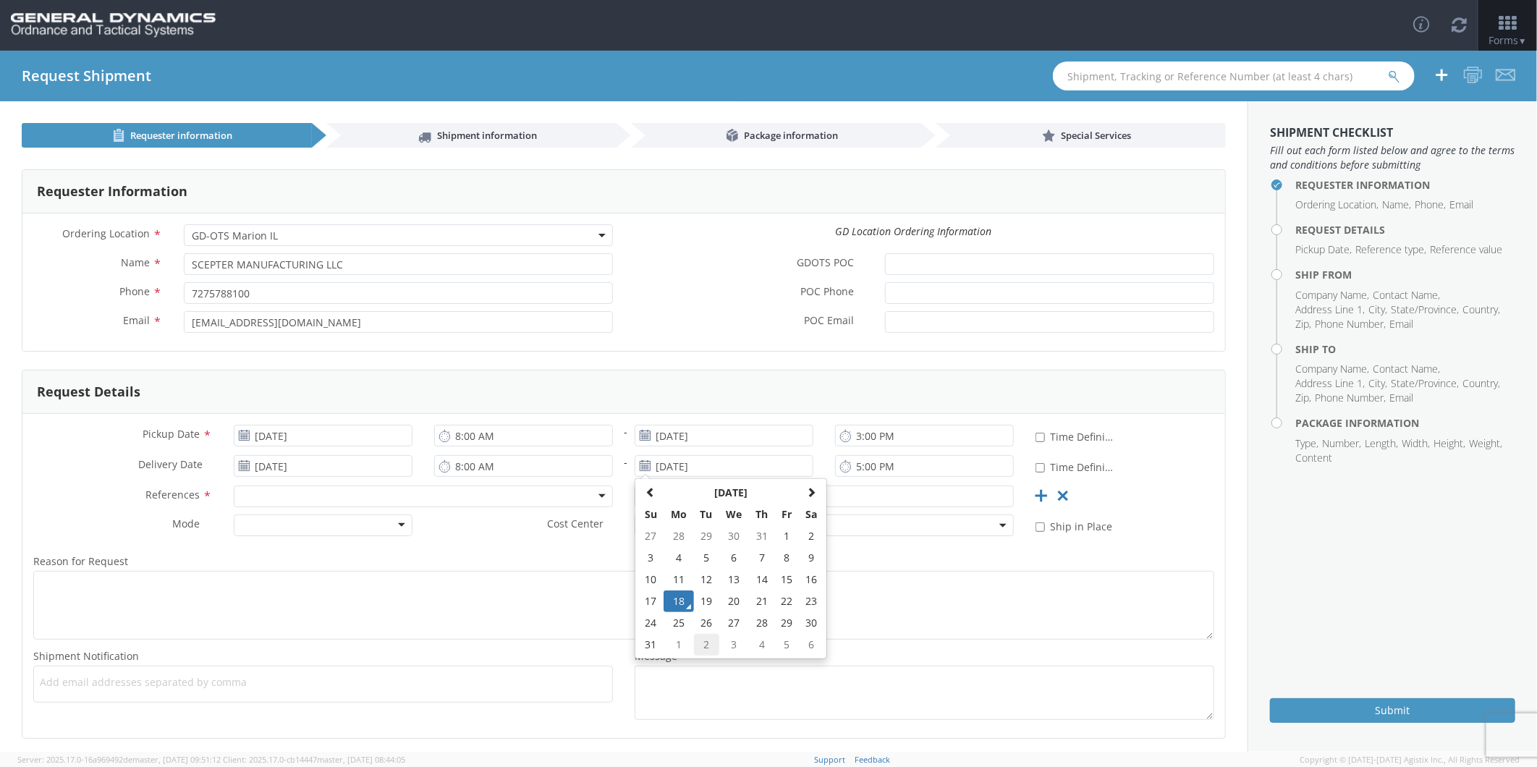
type input "[DATE]"
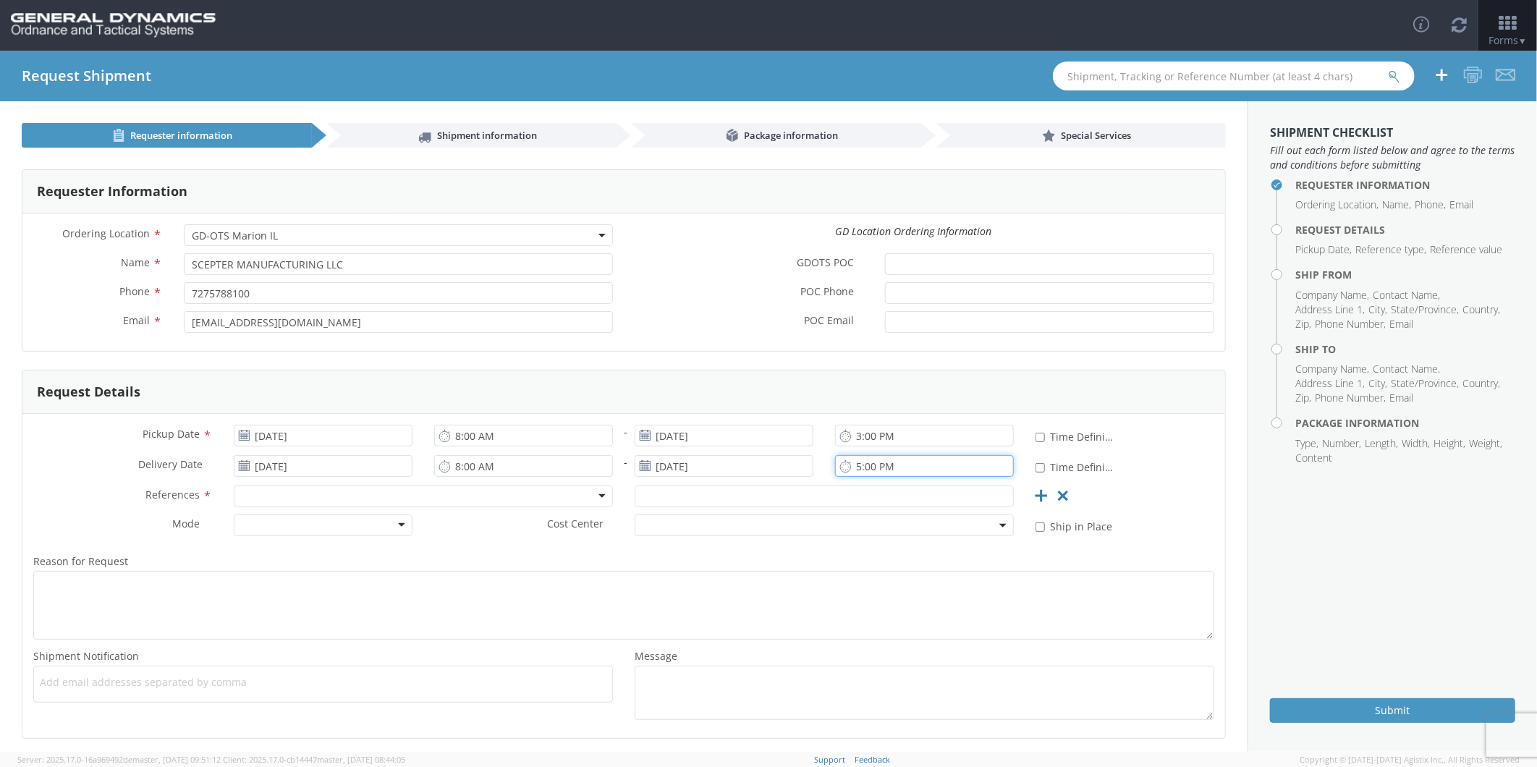
click at [850, 467] on input "5:00 PM" at bounding box center [924, 466] width 179 height 22
type input "3:00 PM"
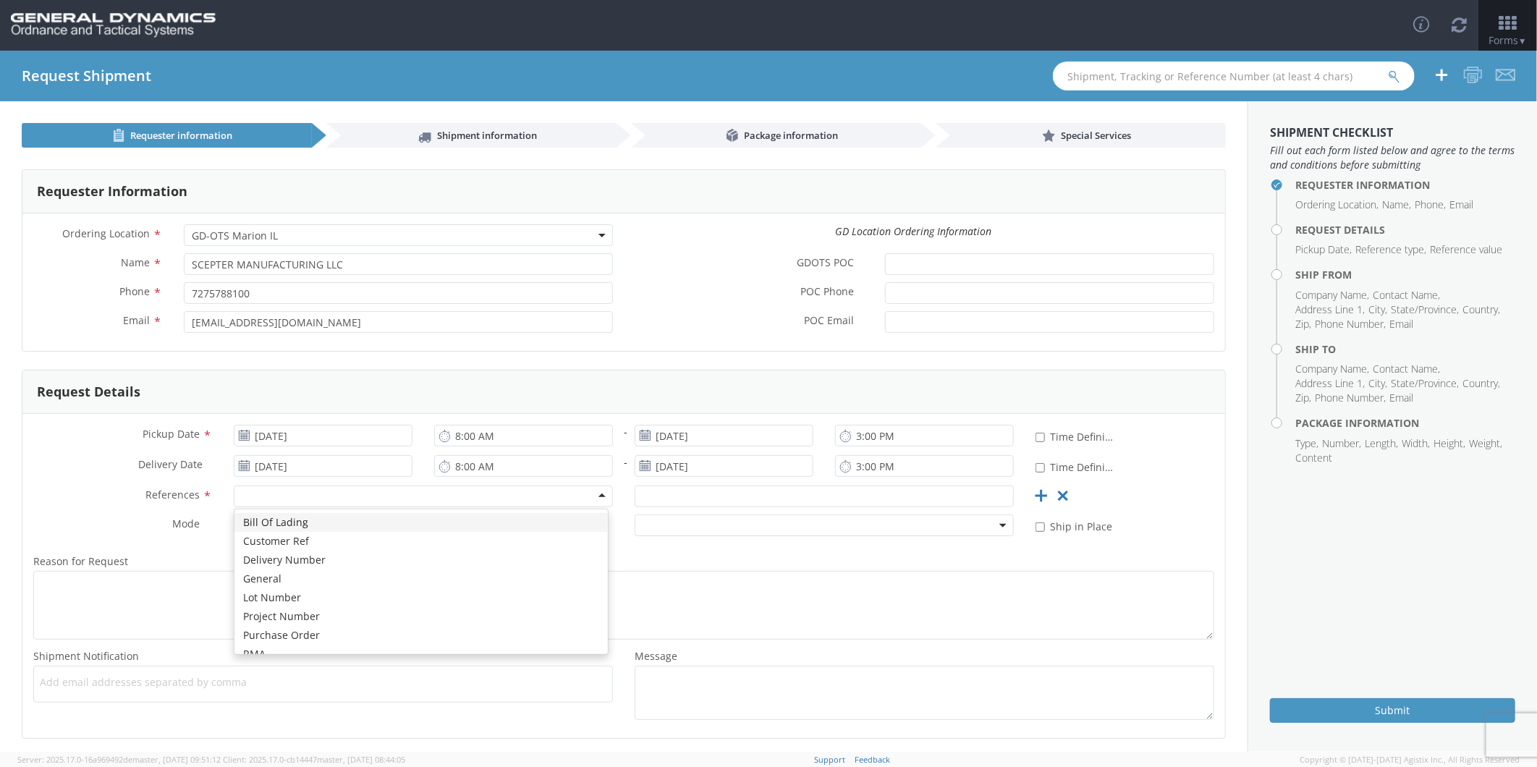
click at [271, 494] on div at bounding box center [423, 497] width 379 height 22
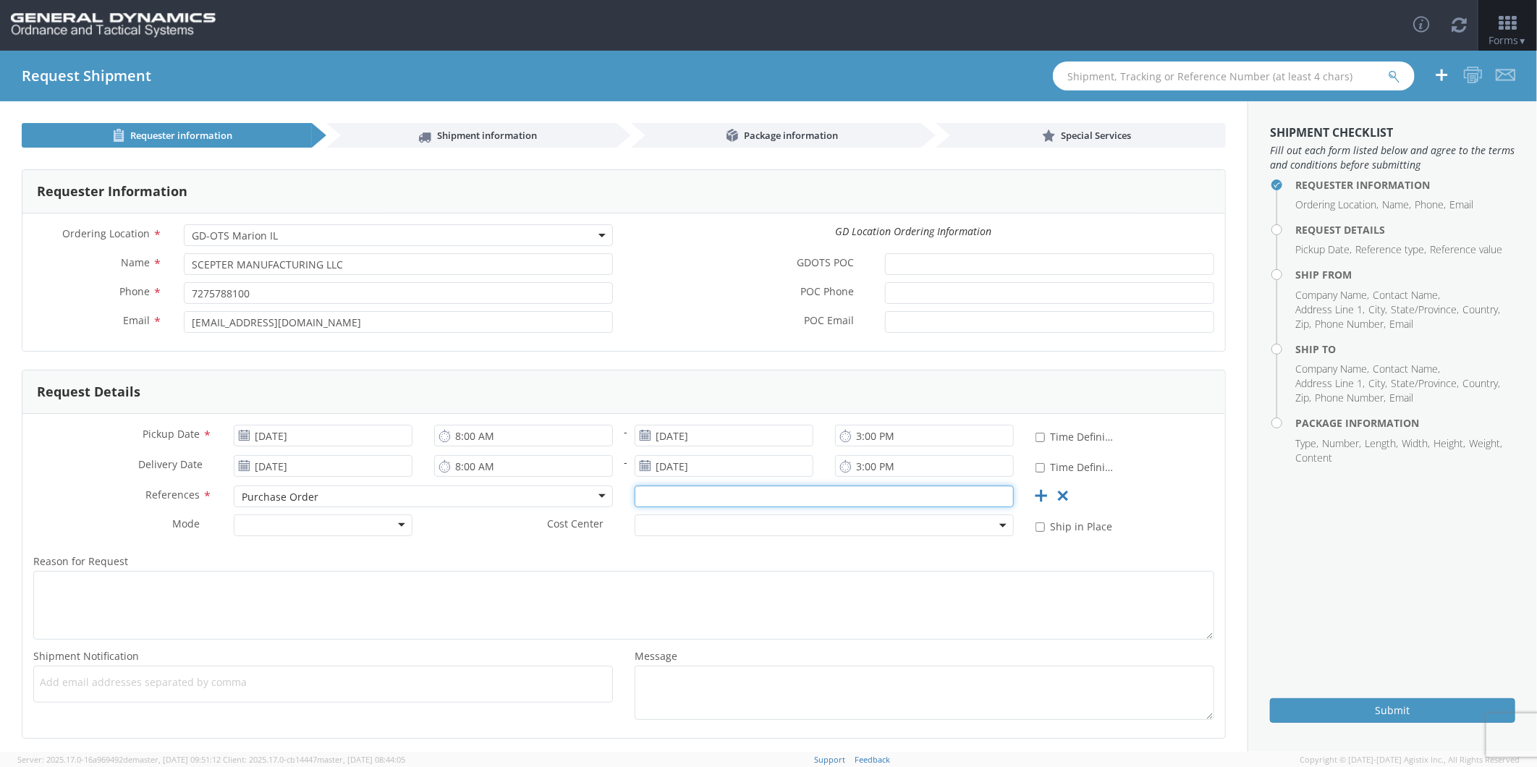
click at [681, 488] on input "text" at bounding box center [824, 497] width 379 height 22
click at [651, 499] on input "text" at bounding box center [824, 497] width 379 height 22
paste input "PO93040"
type input "PO93040"
click at [312, 526] on div at bounding box center [323, 526] width 179 height 22
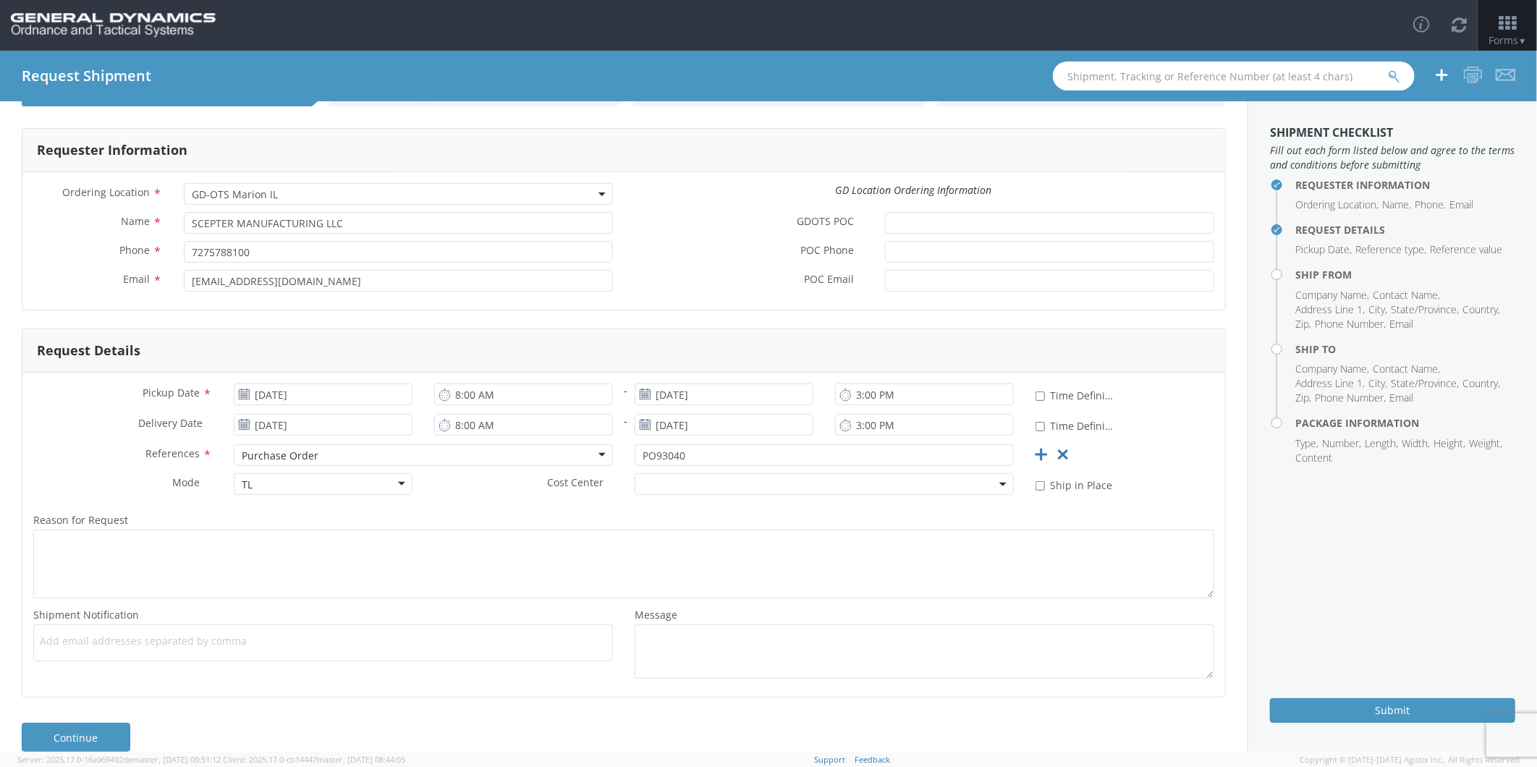
scroll to position [64, 0]
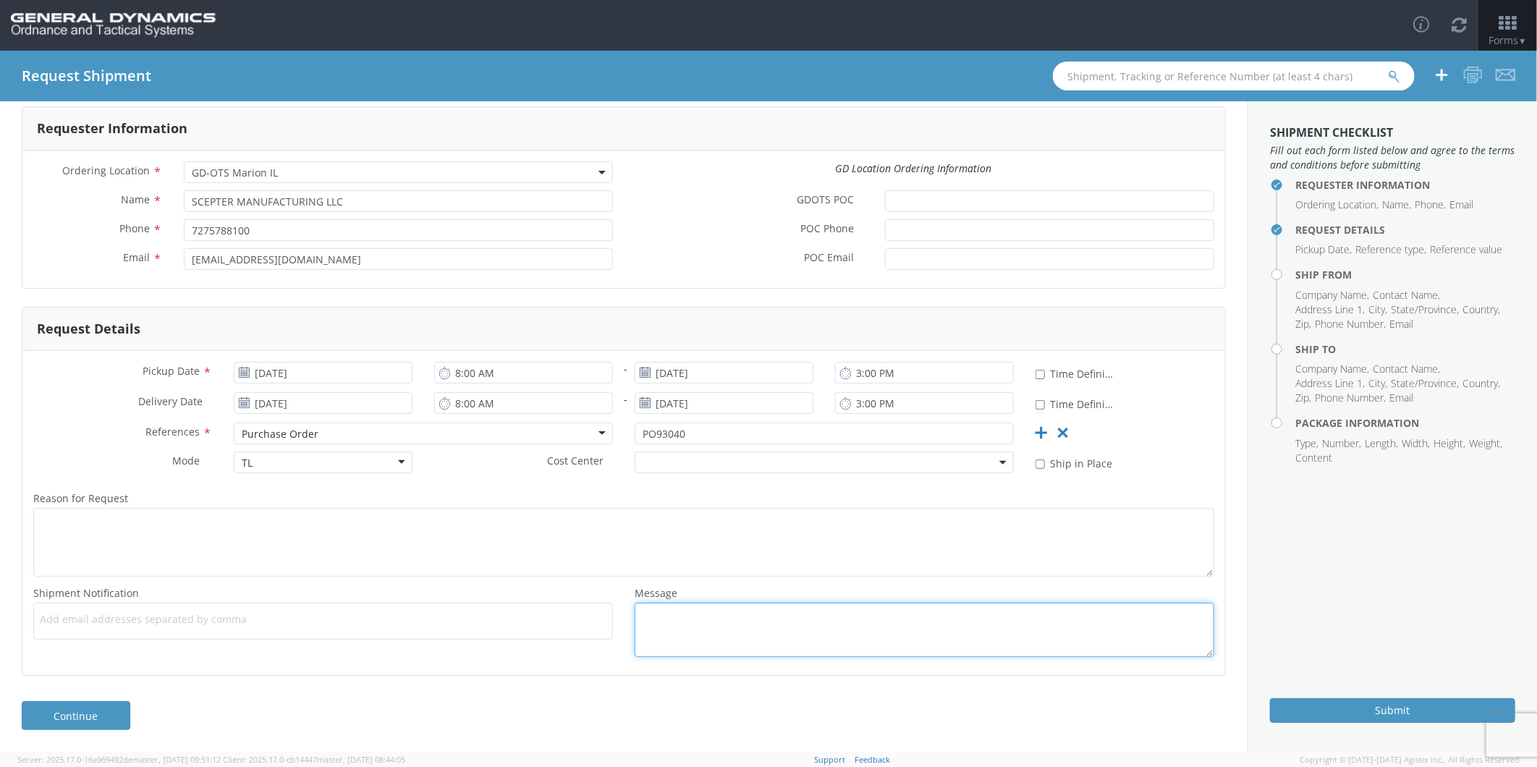
click at [732, 628] on textarea "Message *" at bounding box center [925, 630] width 580 height 54
click at [676, 628] on textarea "Message *" at bounding box center [925, 630] width 580 height 54
paste textarea "LOT# SCI25G002-001/ 1680 PIECES"
click at [715, 615] on textarea "LOT# SCI25G002-001/ 1680 PIECES" at bounding box center [925, 630] width 580 height 54
type textarea "LOT# SCI25G003-001/ 1680 PIECES"
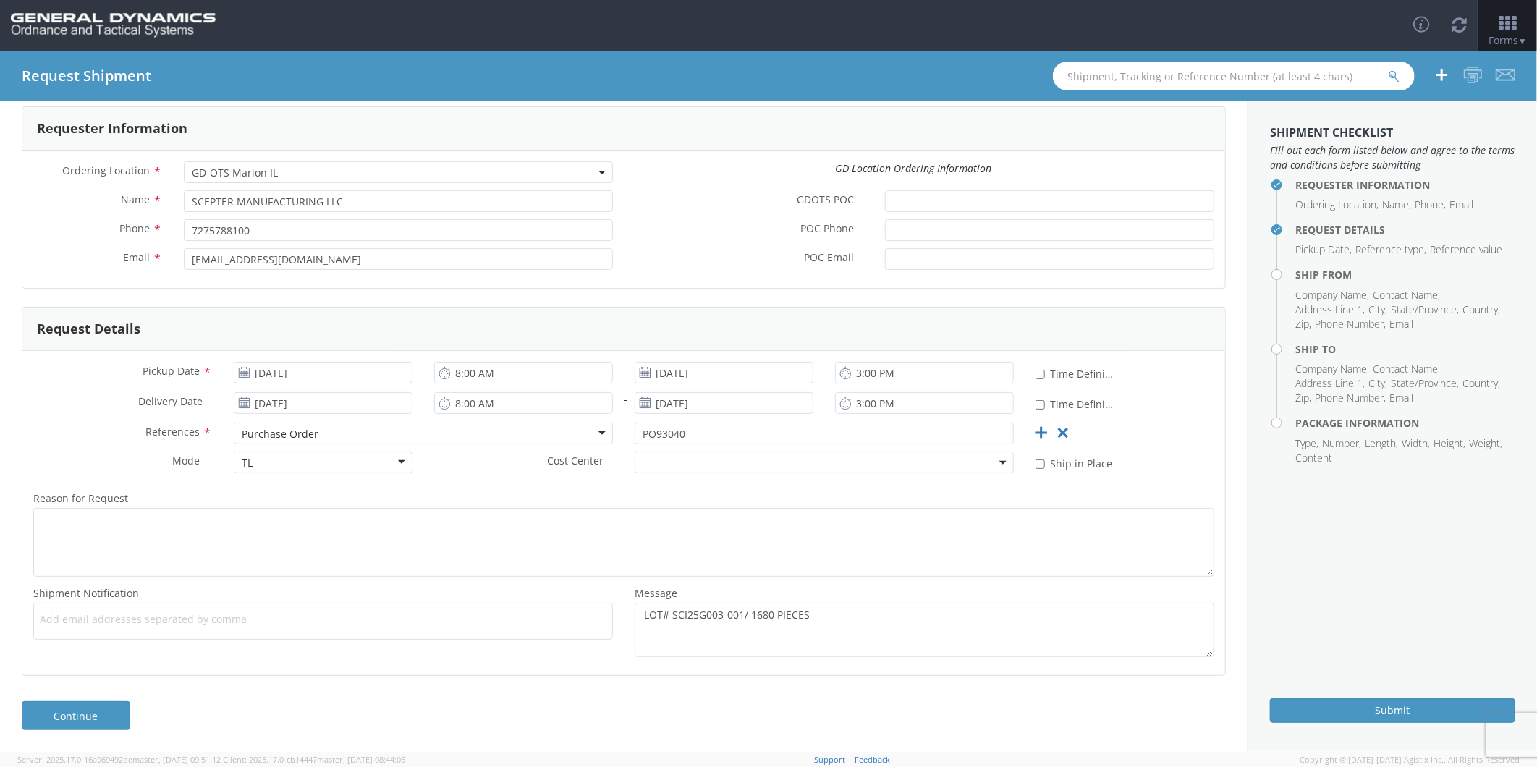
click at [103, 615] on span "Add email addresses separated by comma" at bounding box center [323, 619] width 567 height 14
drag, startPoint x: 303, startPoint y: 257, endPoint x: -1, endPoint y: 279, distance: 304.8
click at [0, 279] on html "annexa Batch Shipping Guide Created with Sketch. calendar Created with Sketch." at bounding box center [768, 383] width 1537 height 767
click at [109, 621] on span "Add email addresses separated by comma" at bounding box center [323, 619] width 567 height 14
paste input "[EMAIL_ADDRESS][DOMAIN_NAME]"
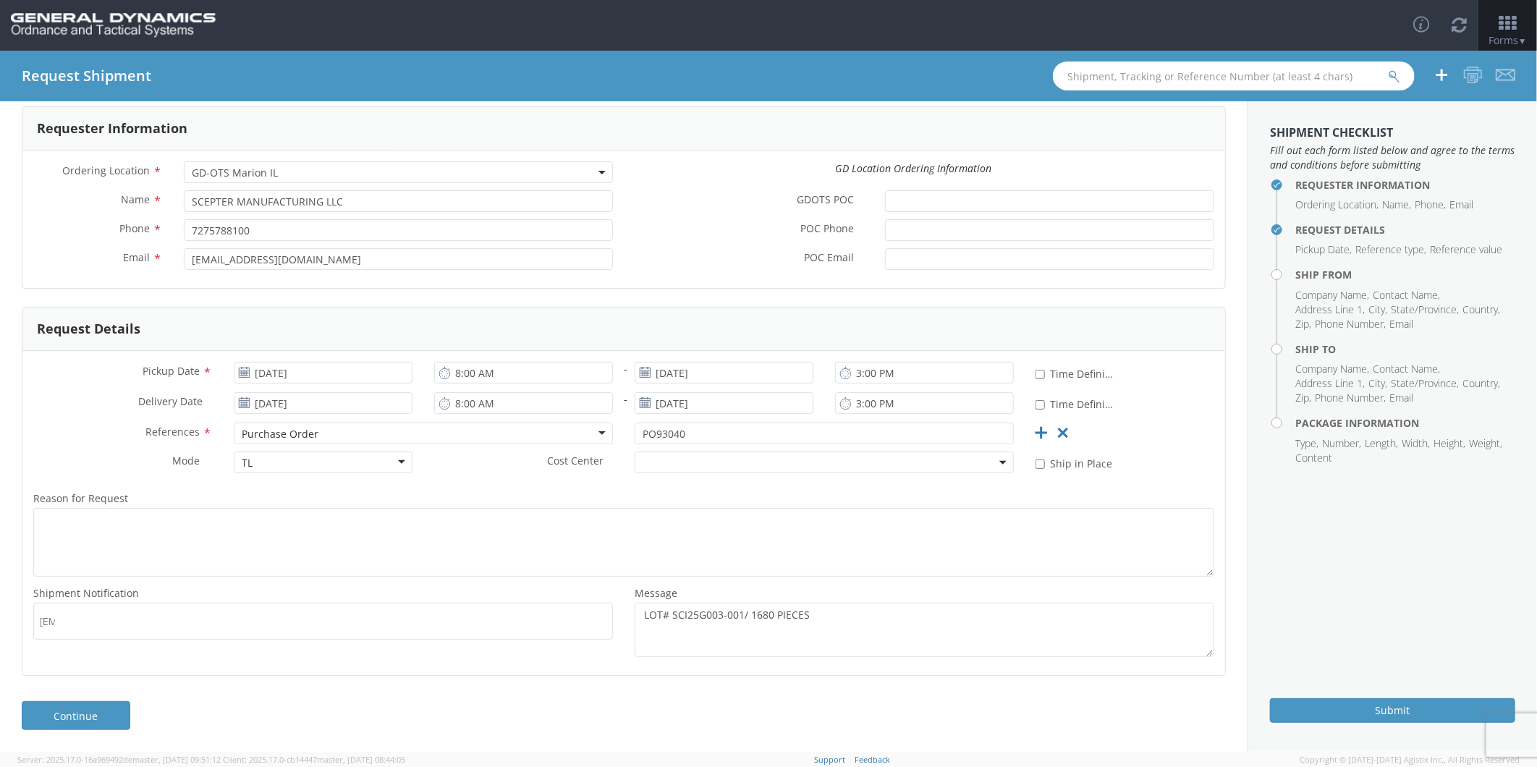
scroll to position [0, 88]
type input "[EMAIL_ADDRESS][DOMAIN_NAME]"
click at [63, 706] on link "Continue" at bounding box center [76, 715] width 109 height 29
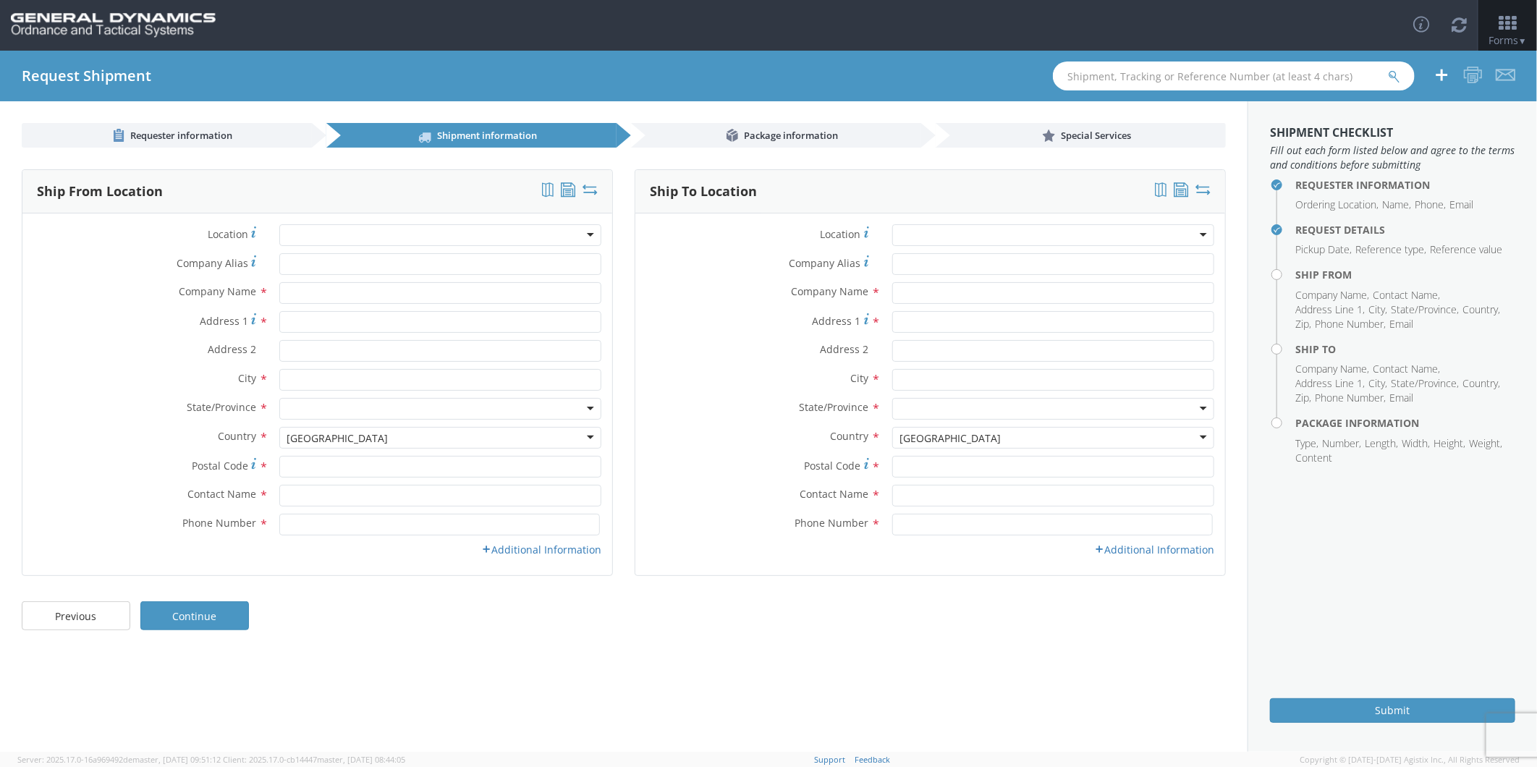
scroll to position [0, 0]
click at [316, 258] on input "Company Alias *" at bounding box center [440, 264] width 322 height 22
type input "SCEPTER CANADA INC"
drag, startPoint x: 444, startPoint y: 251, endPoint x: 214, endPoint y: 258, distance: 230.3
click at [214, 258] on div "Location * GD-OTS Anniston (Commerce) GD-OTS Camden GD-OTS DeFuniak Springs GD-…" at bounding box center [317, 394] width 590 height 340
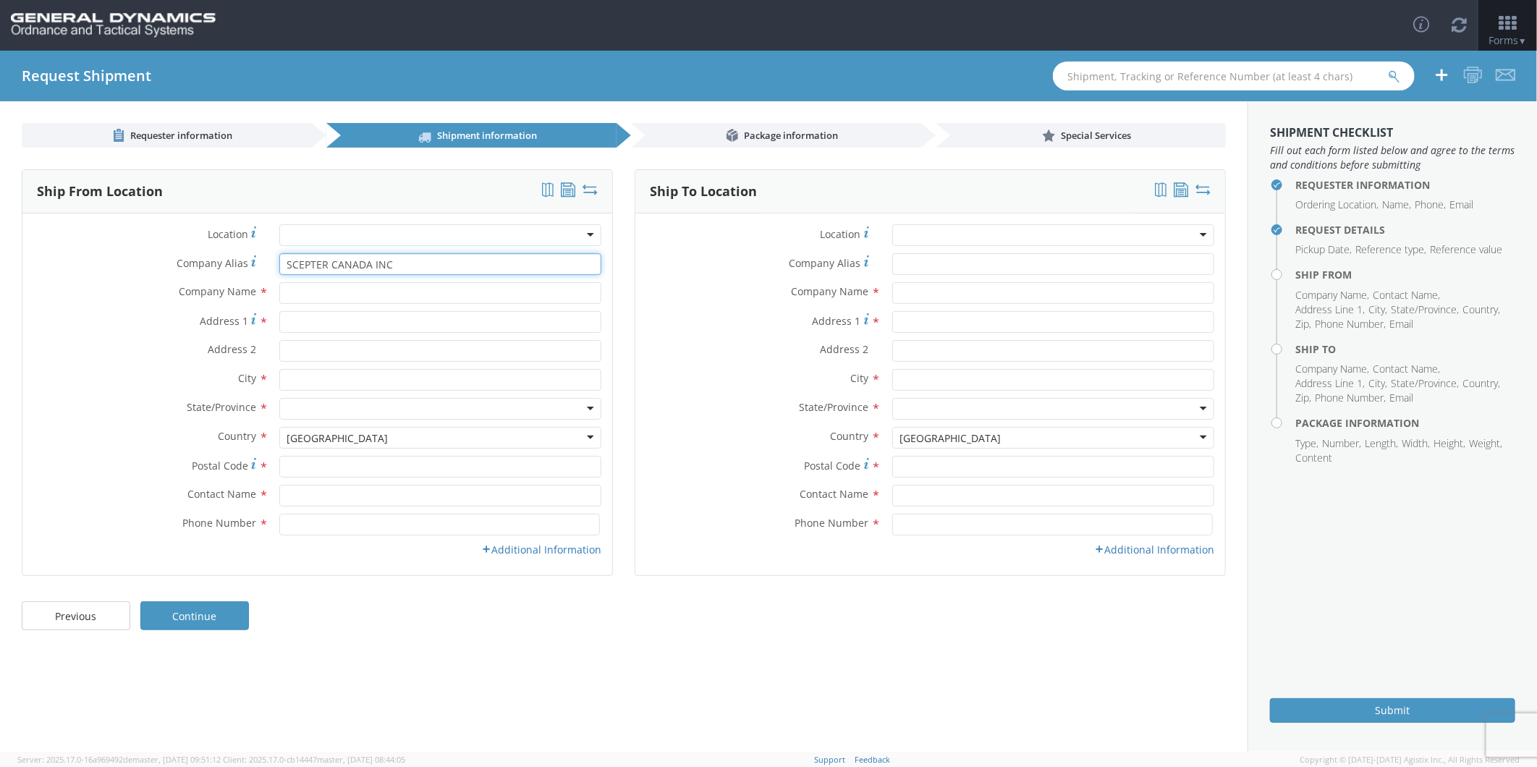
drag, startPoint x: 214, startPoint y: 258, endPoint x: 171, endPoint y: 269, distance: 44.1
click at [171, 269] on div "Company [PERSON_NAME] * SCEPTER CANADA INC" at bounding box center [317, 264] width 590 height 22
click at [311, 284] on input "text" at bounding box center [440, 293] width 322 height 22
paste input "SCEPTER CANADA INC"
type input "SCEPTER CANADA INC"
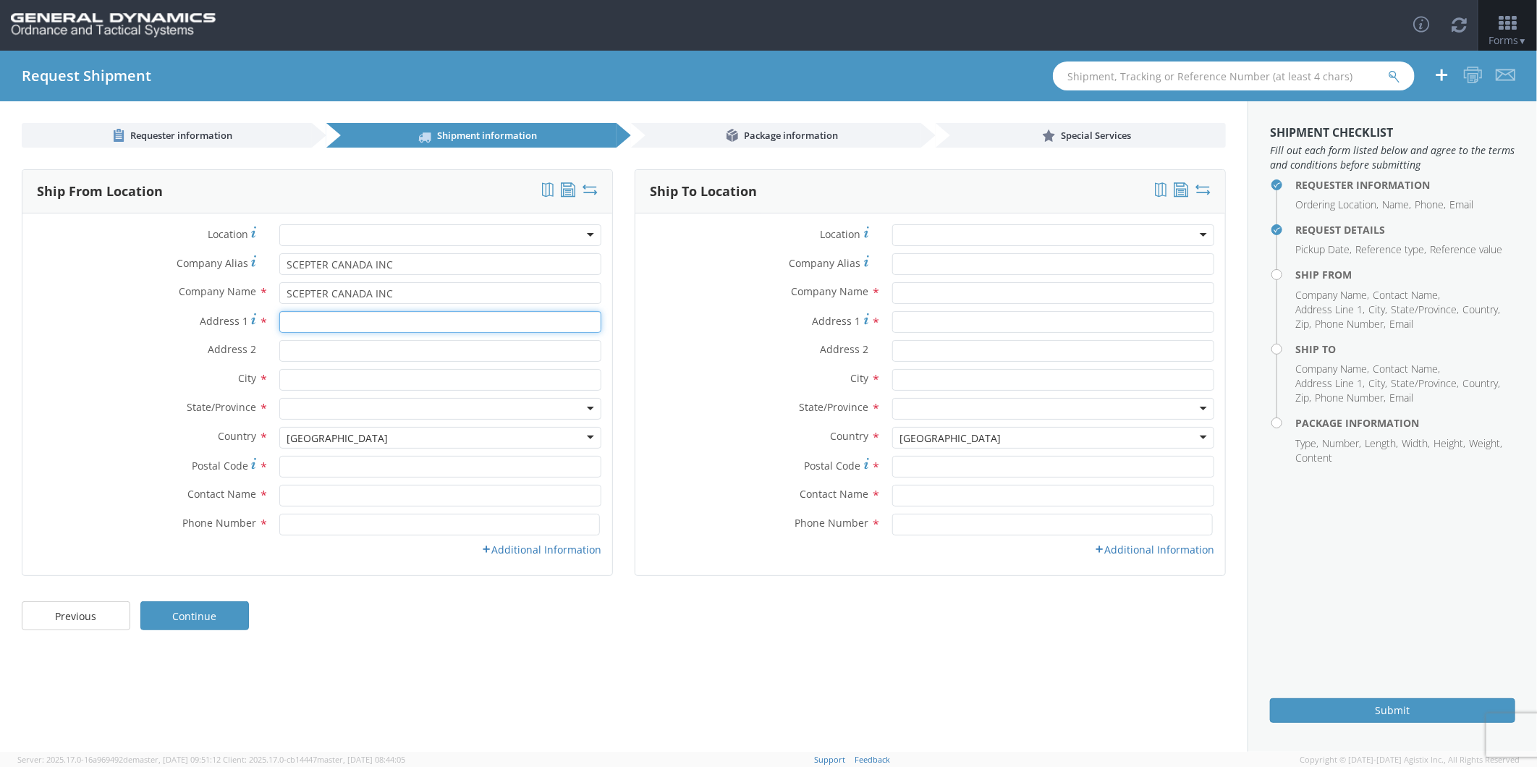
click at [327, 318] on input "Address 1 *" at bounding box center [440, 322] width 322 height 22
type input "[STREET_ADDRESS]"
type input "[GEOGRAPHIC_DATA]"
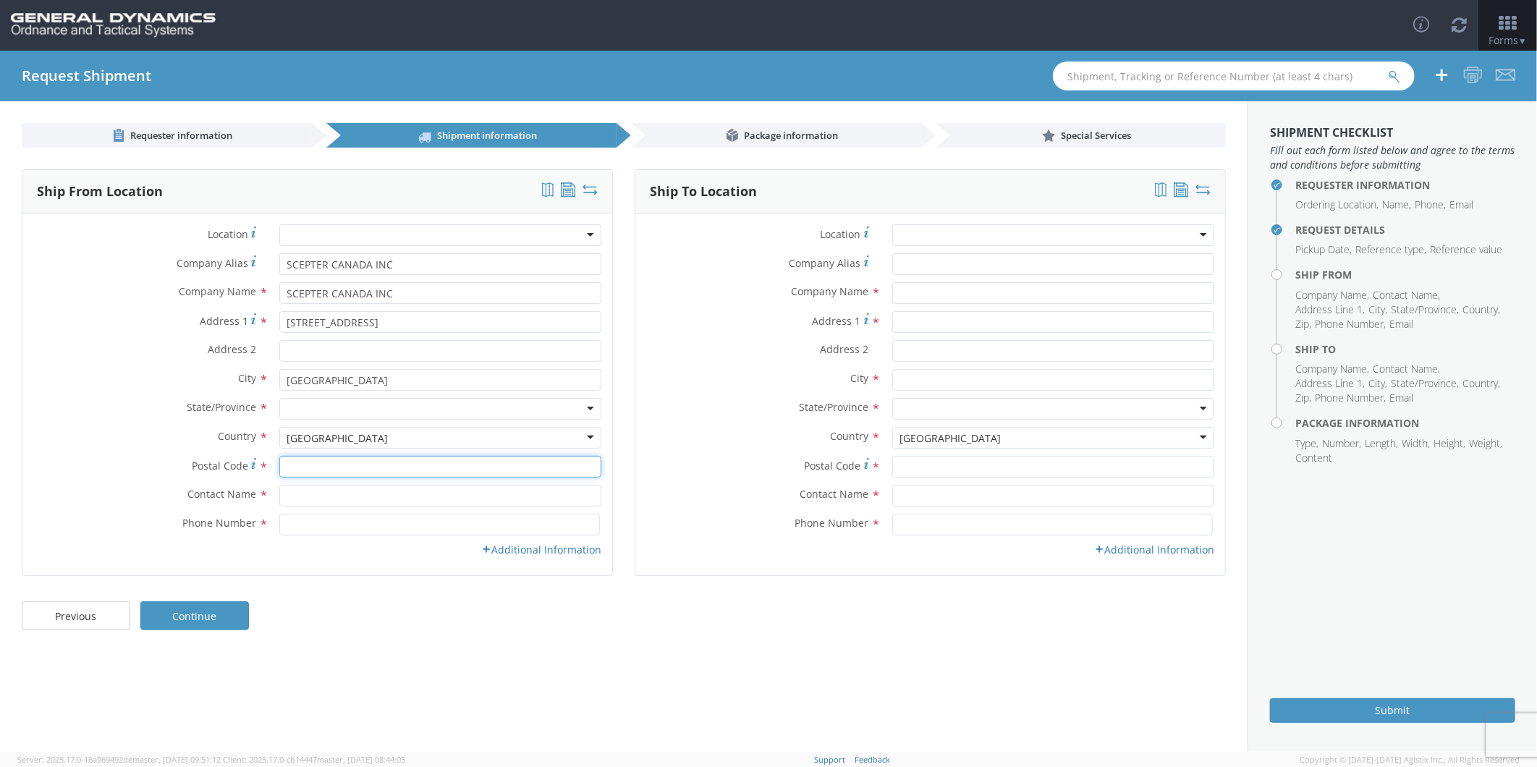
type input "M1P 3A9"
type input "SCEPTER MANUFACTURING LLC"
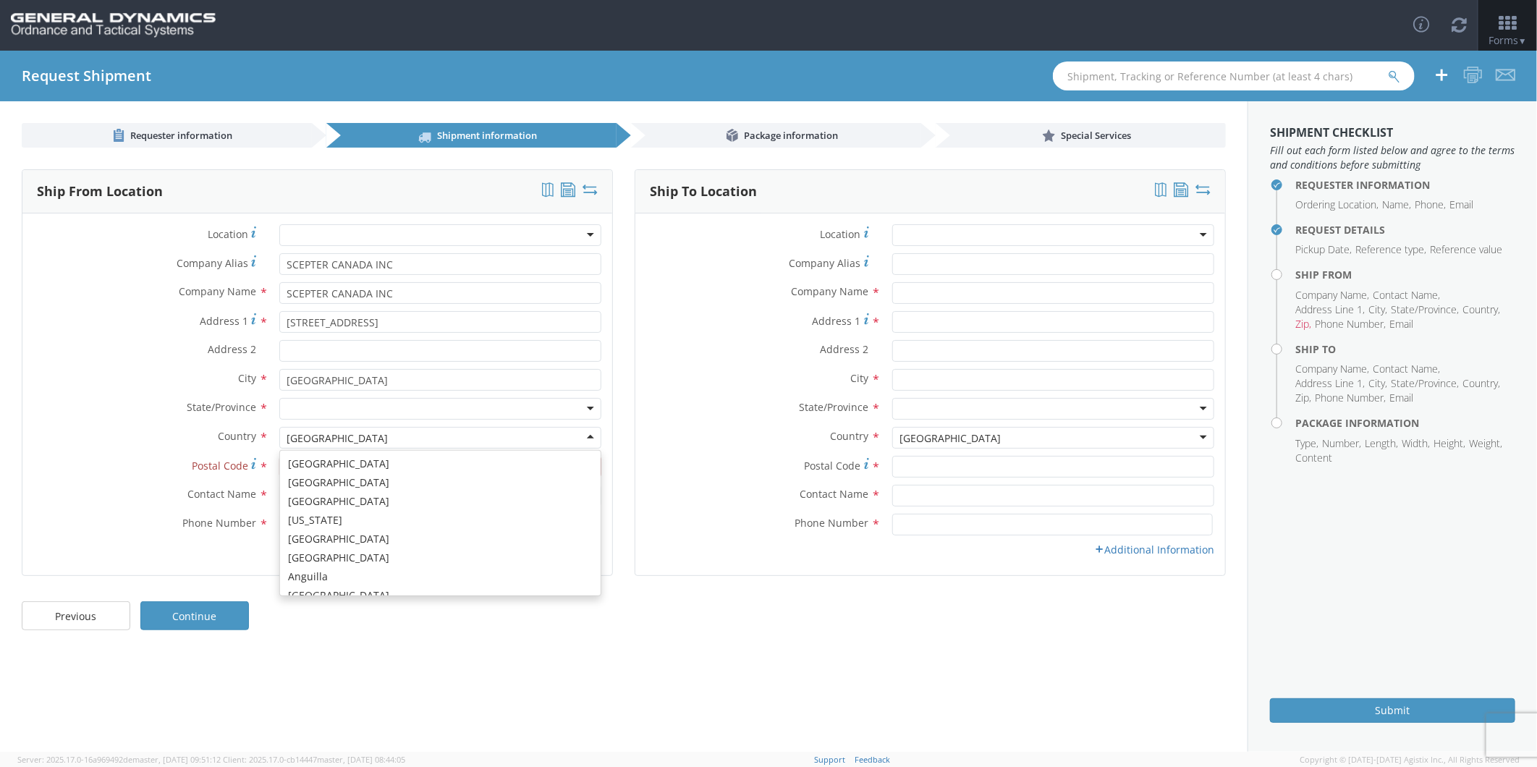
click at [365, 432] on div "[GEOGRAPHIC_DATA]" at bounding box center [440, 438] width 322 height 22
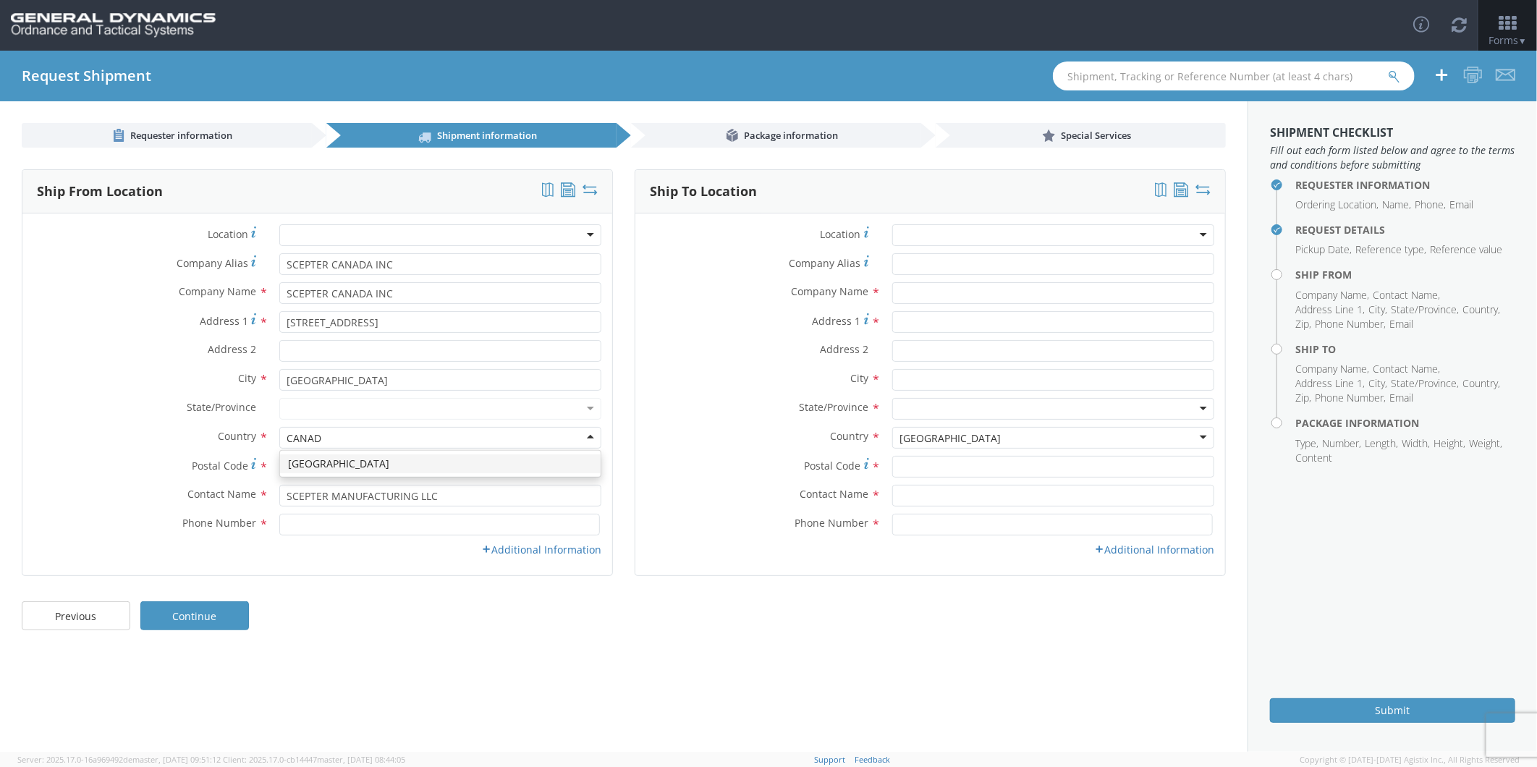
type input "[GEOGRAPHIC_DATA]"
click at [324, 407] on div at bounding box center [440, 409] width 322 height 22
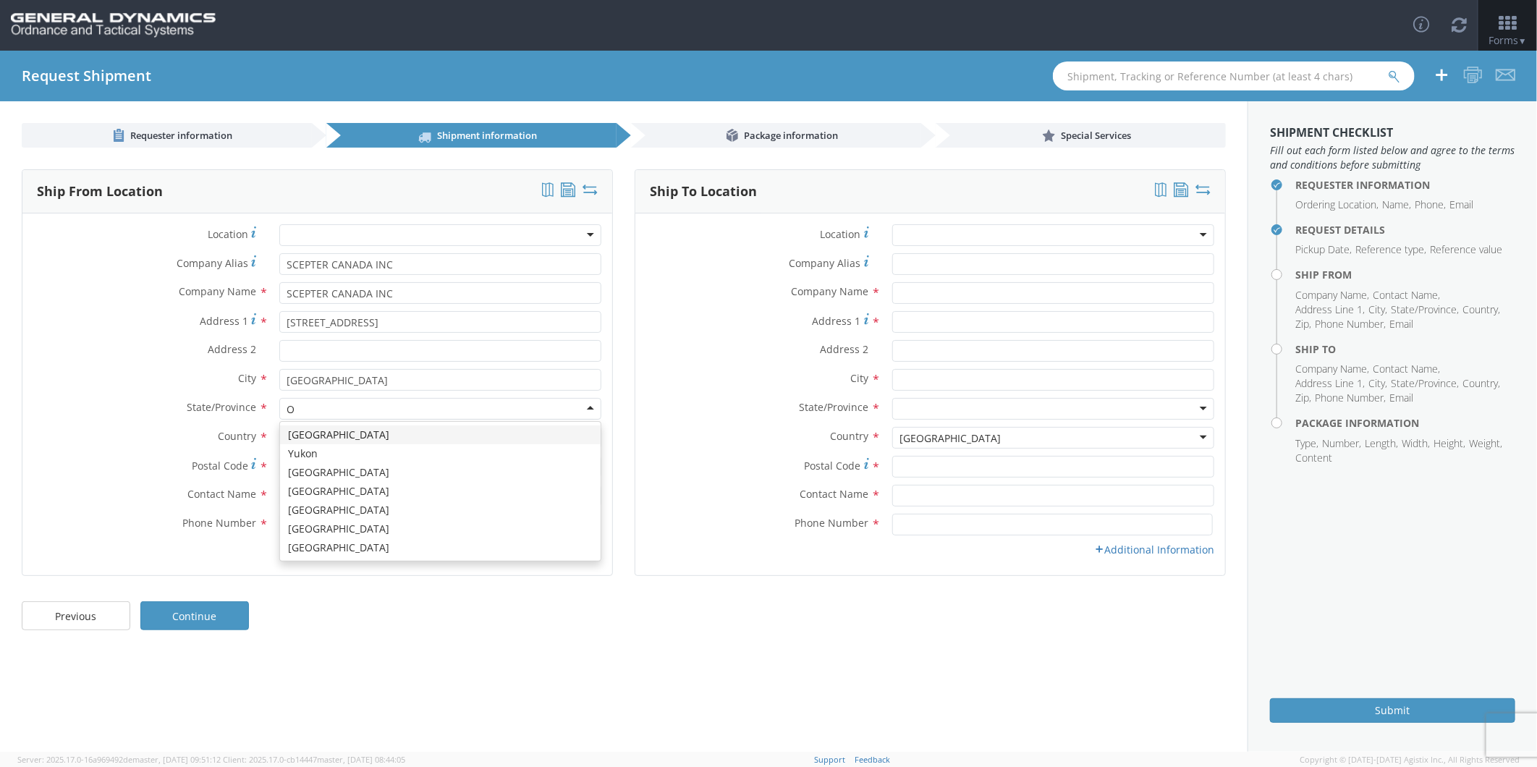
type input "ON"
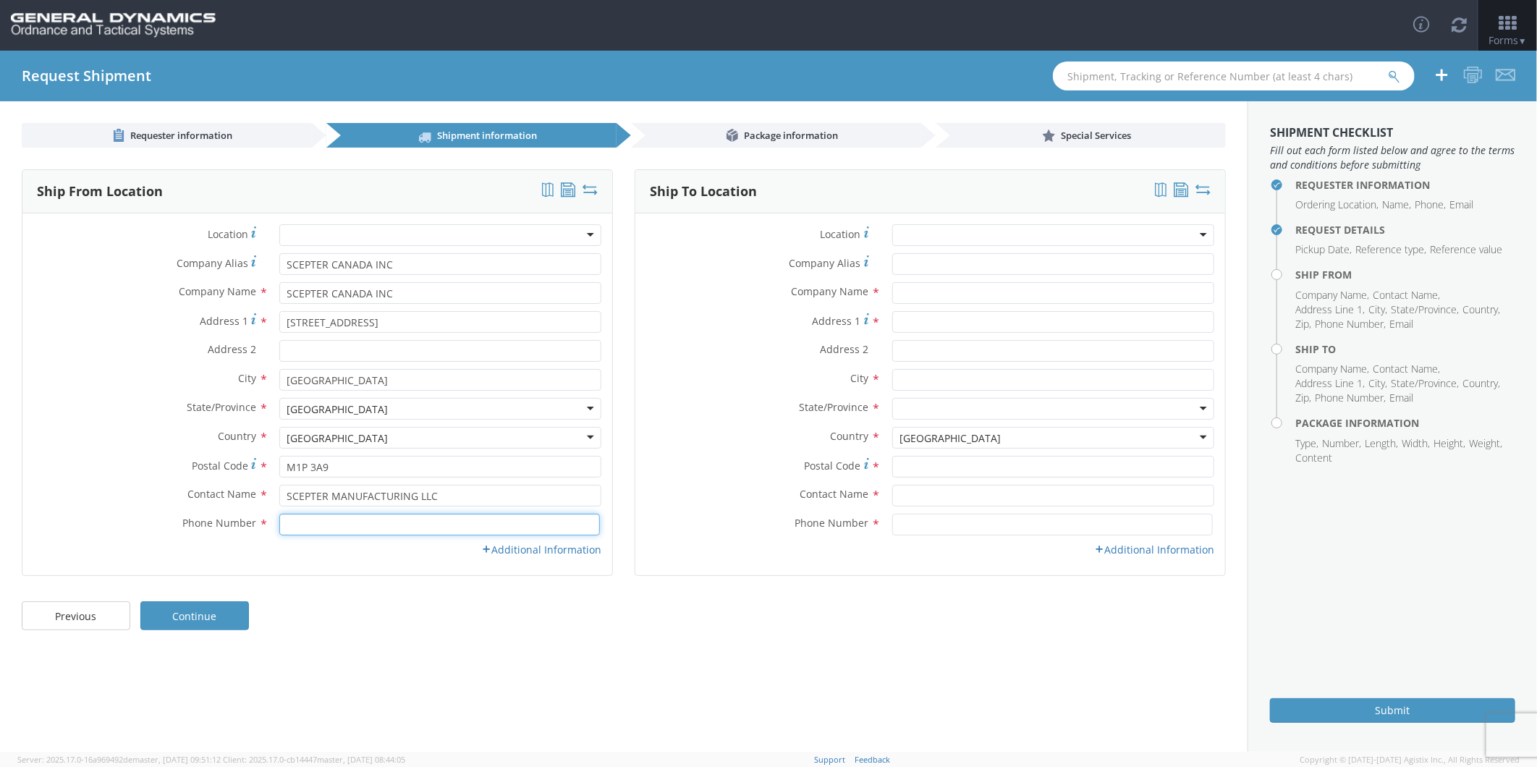
click at [415, 528] on input at bounding box center [439, 525] width 321 height 22
click at [476, 546] on div "Additional Information" at bounding box center [317, 550] width 590 height 14
click at [507, 550] on link "Additional Information" at bounding box center [541, 550] width 120 height 14
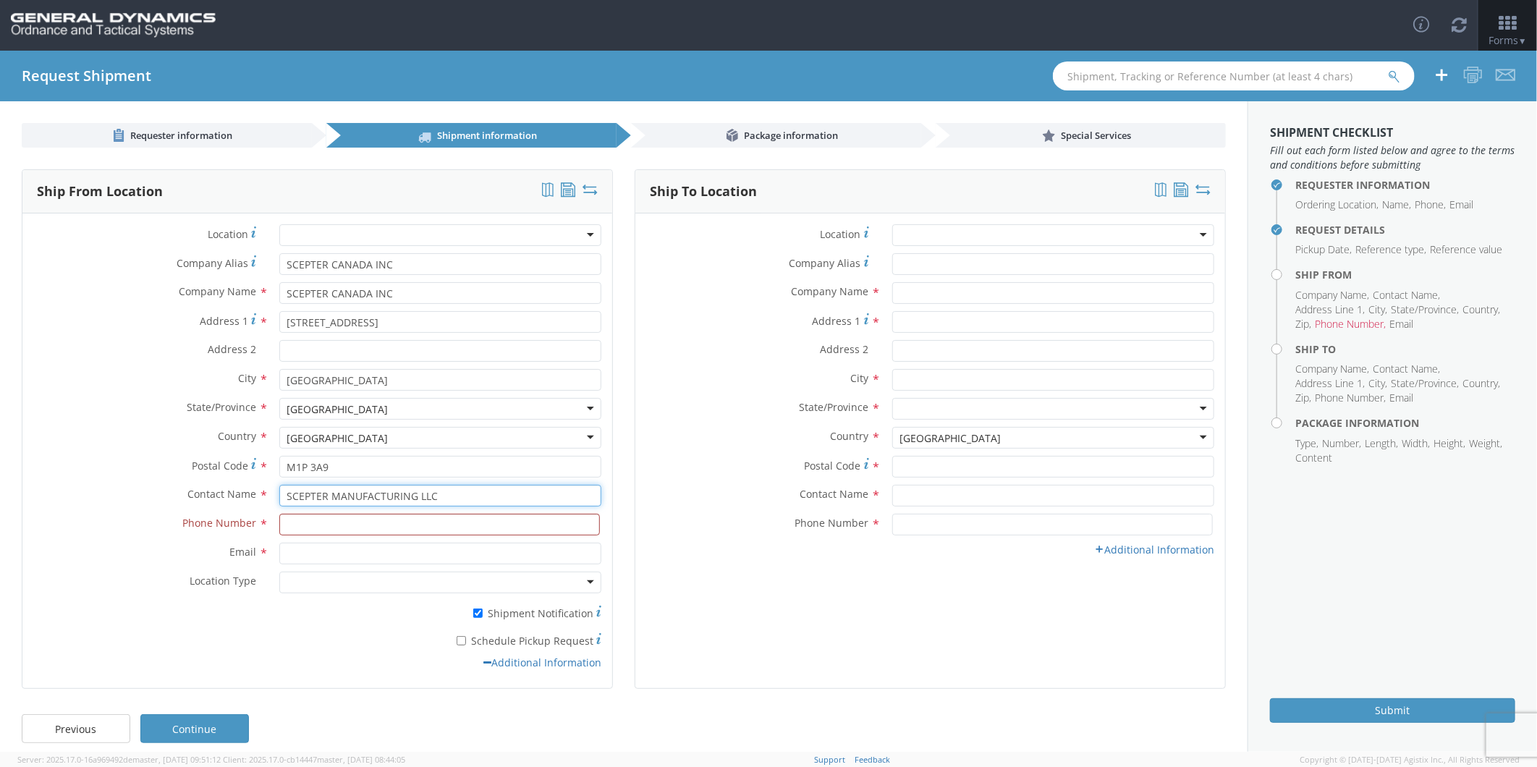
click at [469, 501] on input "SCEPTER MANUFACTURING LLC" at bounding box center [440, 496] width 322 height 22
drag, startPoint x: 389, startPoint y: 497, endPoint x: 140, endPoint y: 495, distance: 249.0
click at [140, 495] on div "Contact Name * SCEPTER MANUFACTURING LLC" at bounding box center [317, 496] width 590 height 22
type input "[PERSON_NAME]"
type input "4166598191"
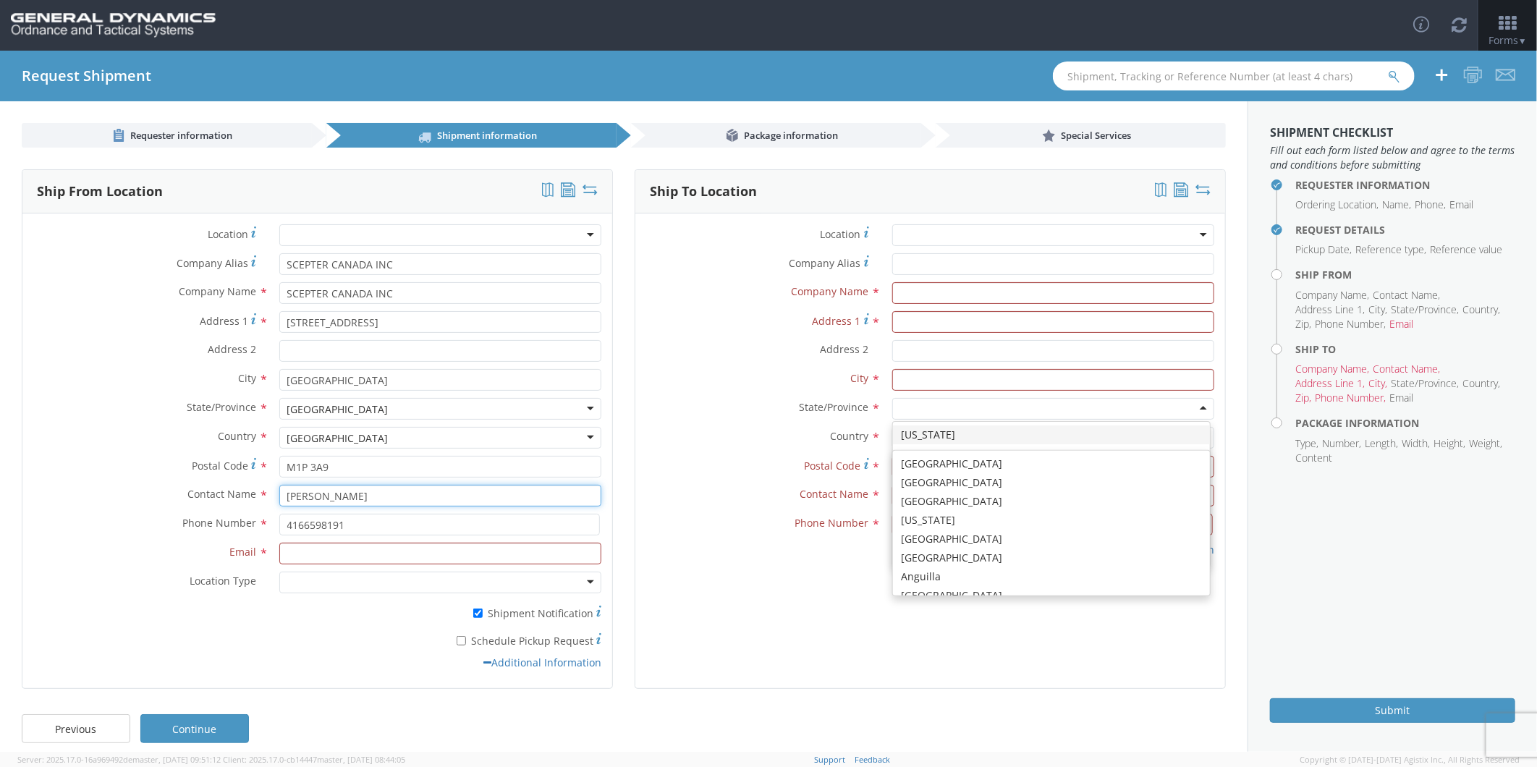
scroll to position [3644, 0]
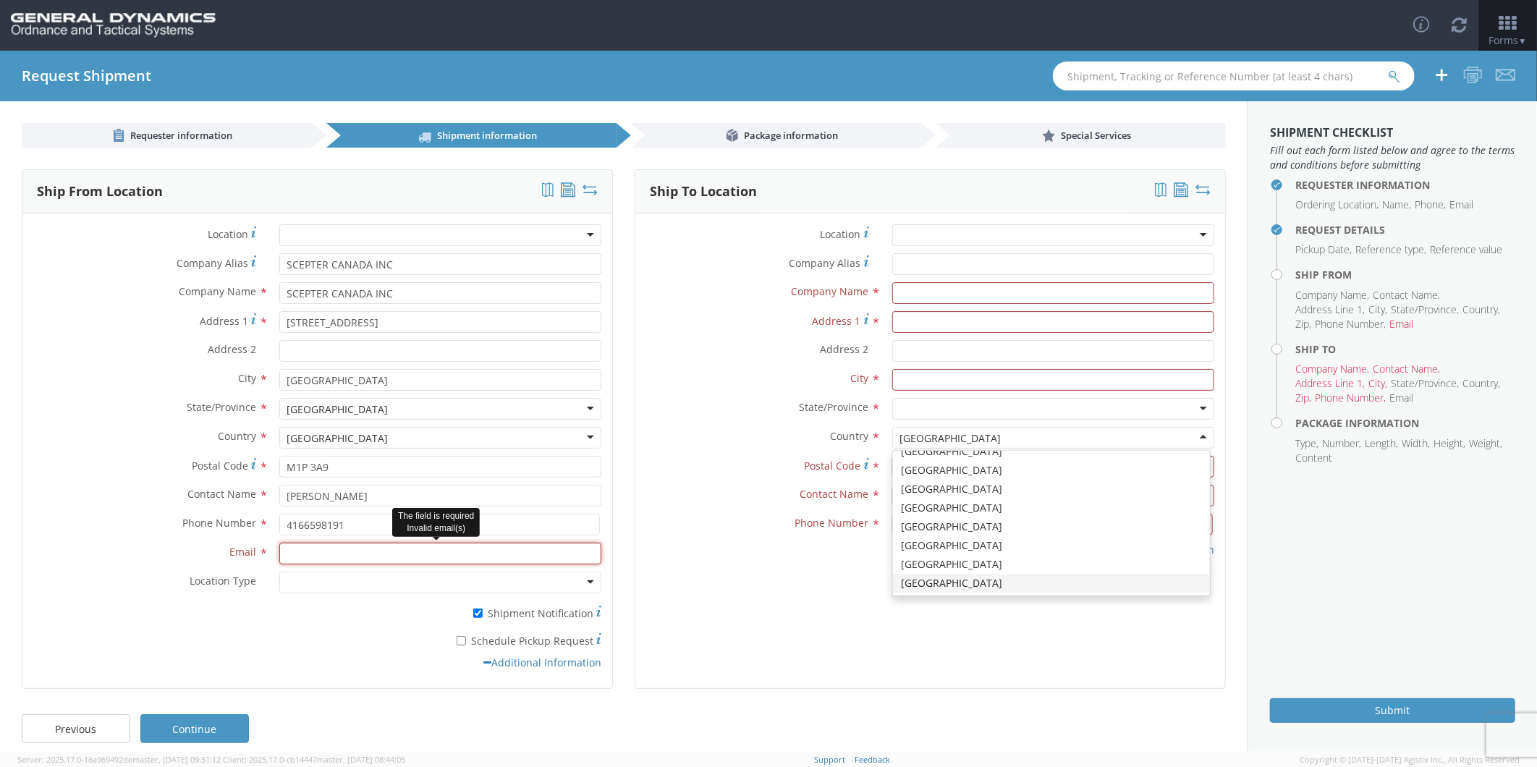
click at [313, 554] on input "Email *" at bounding box center [440, 554] width 322 height 22
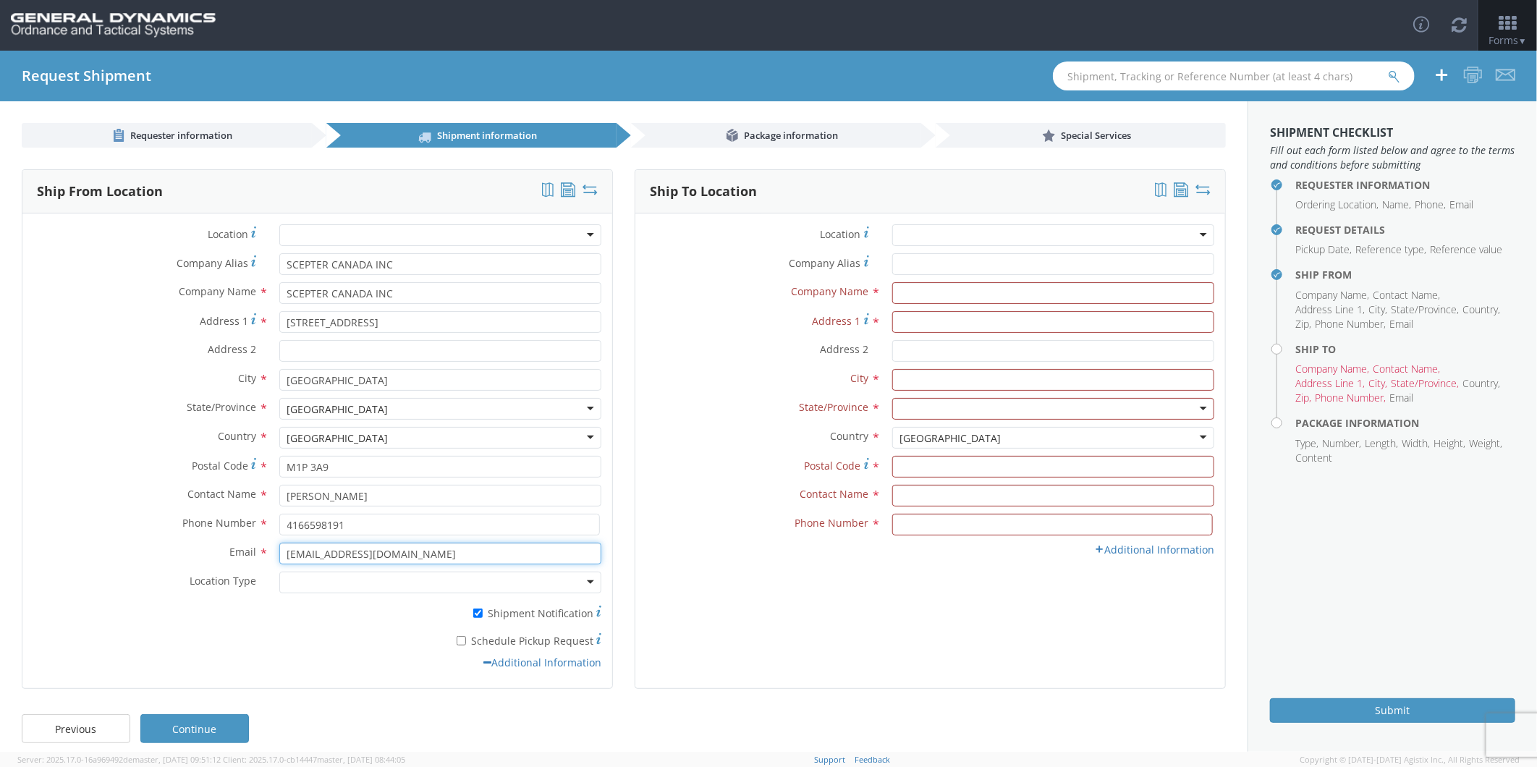
click at [439, 550] on input "[EMAIL_ADDRESS][DOMAIN_NAME]" at bounding box center [440, 554] width 322 height 22
type input "shippingca@scepter.com;rwindeler@scepter.com"
click at [347, 587] on div at bounding box center [440, 583] width 322 height 22
click at [517, 637] on label "* Schedule Pickup Request" at bounding box center [440, 639] width 322 height 17
click at [466, 637] on input "* Schedule Pickup Request" at bounding box center [461, 640] width 9 height 9
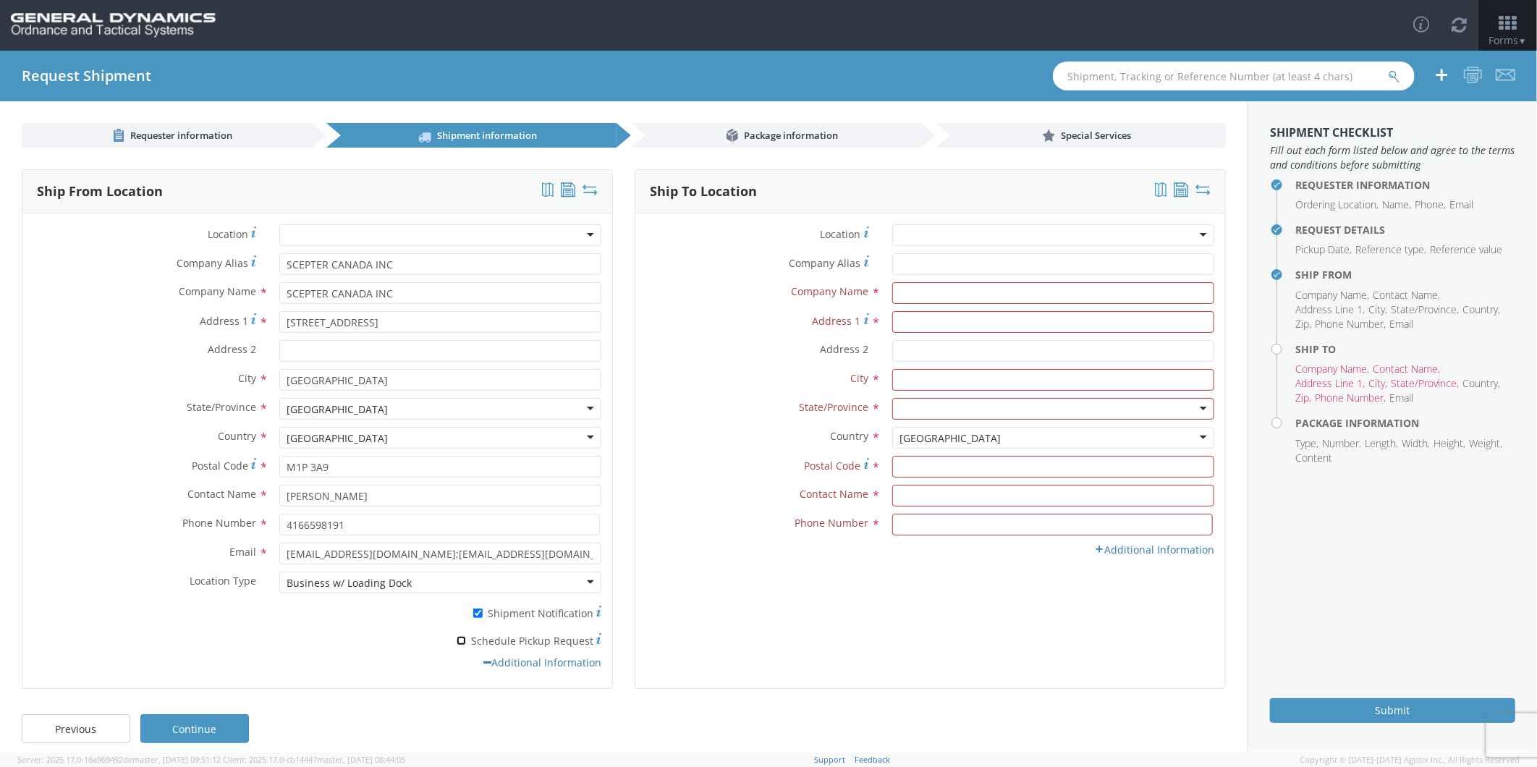
checkbox input "true"
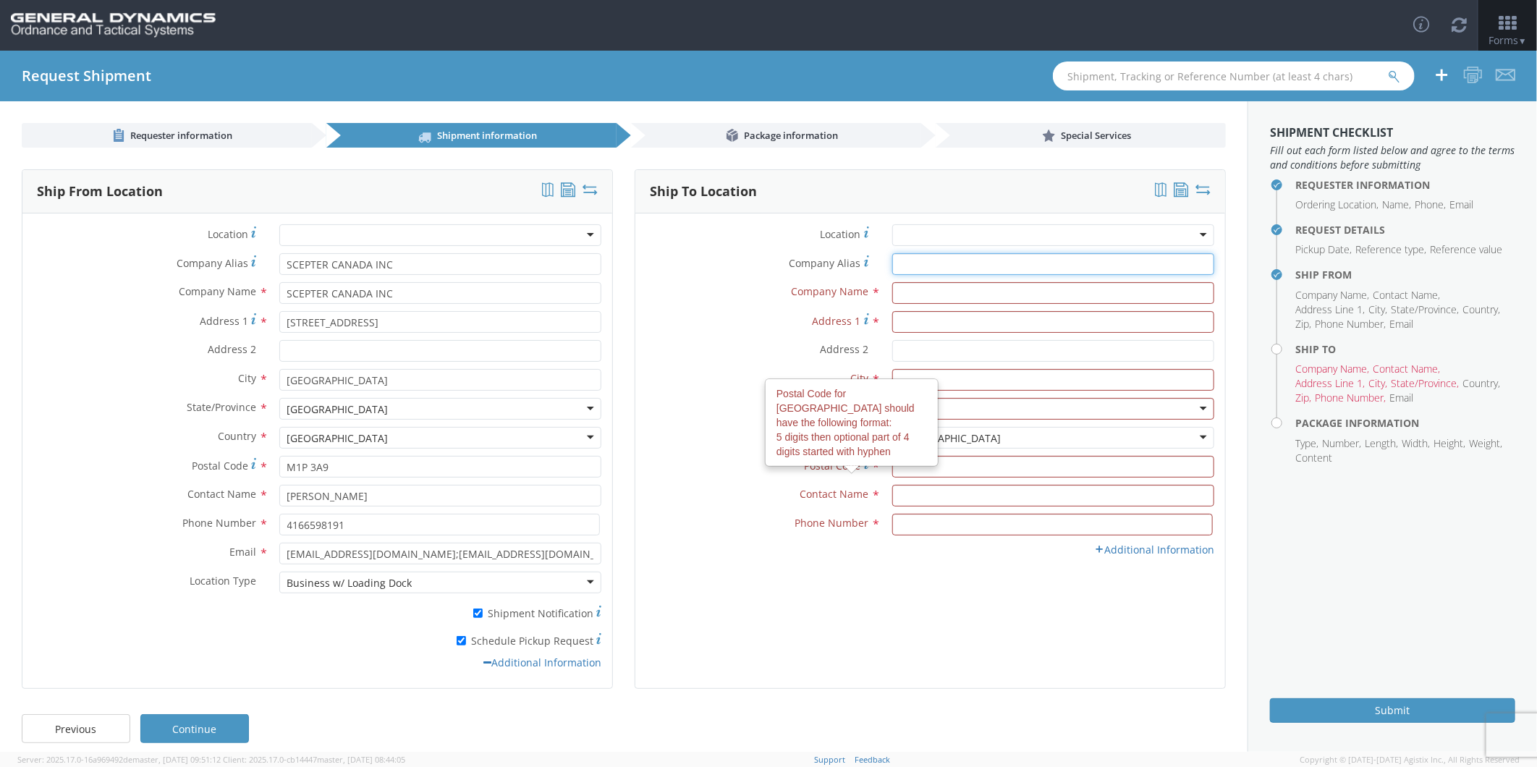
click at [925, 264] on input "Company Alias *" at bounding box center [1053, 264] width 322 height 22
type input "GD-OTS MARION IL"
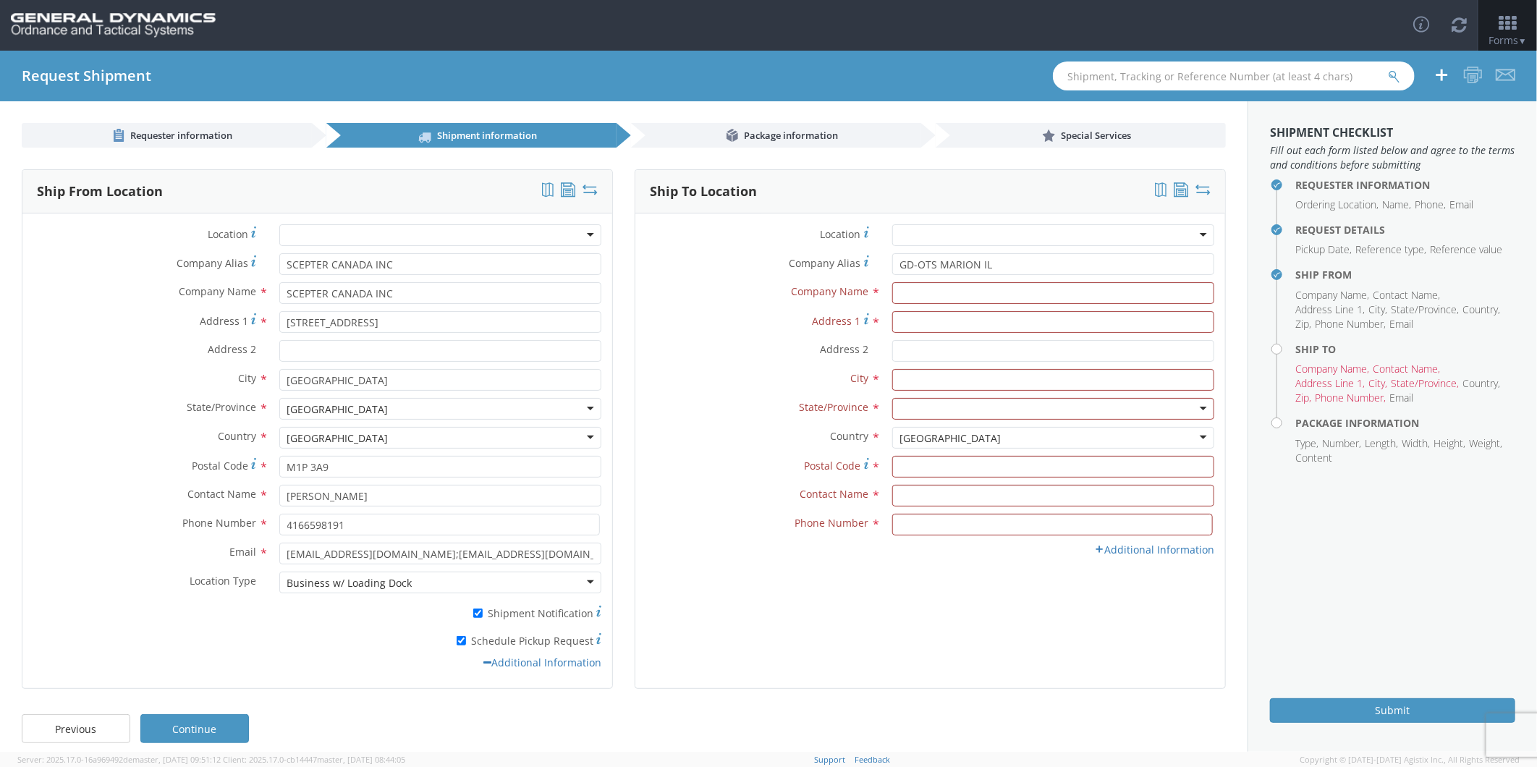
type input "GD-OTS MARION IL"
type input "[STREET_ADDRESS][PERSON_NAME]"
type input "[PERSON_NAME]"
type input "62959"
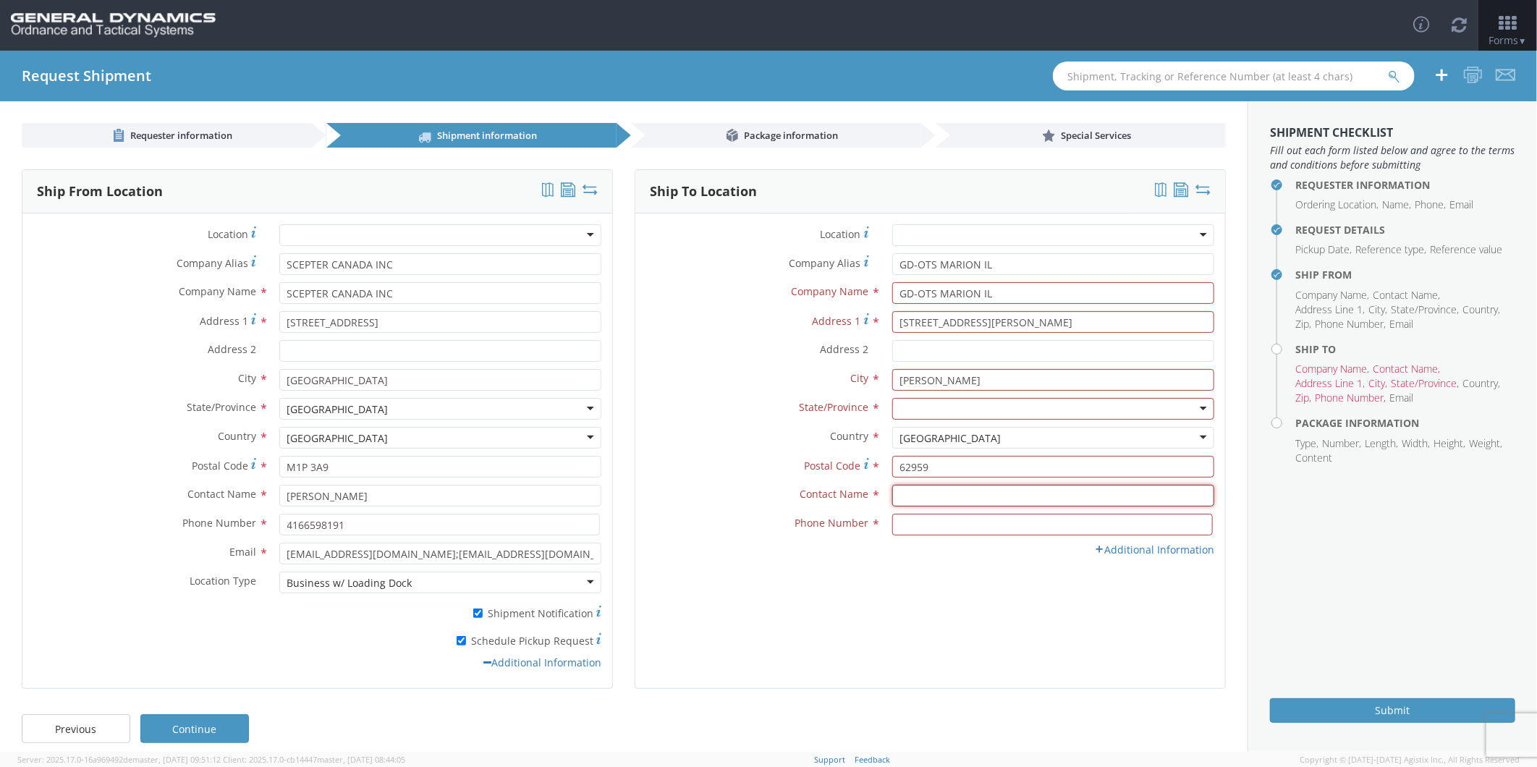
type input "[PERSON_NAME]"
type input "7275788100"
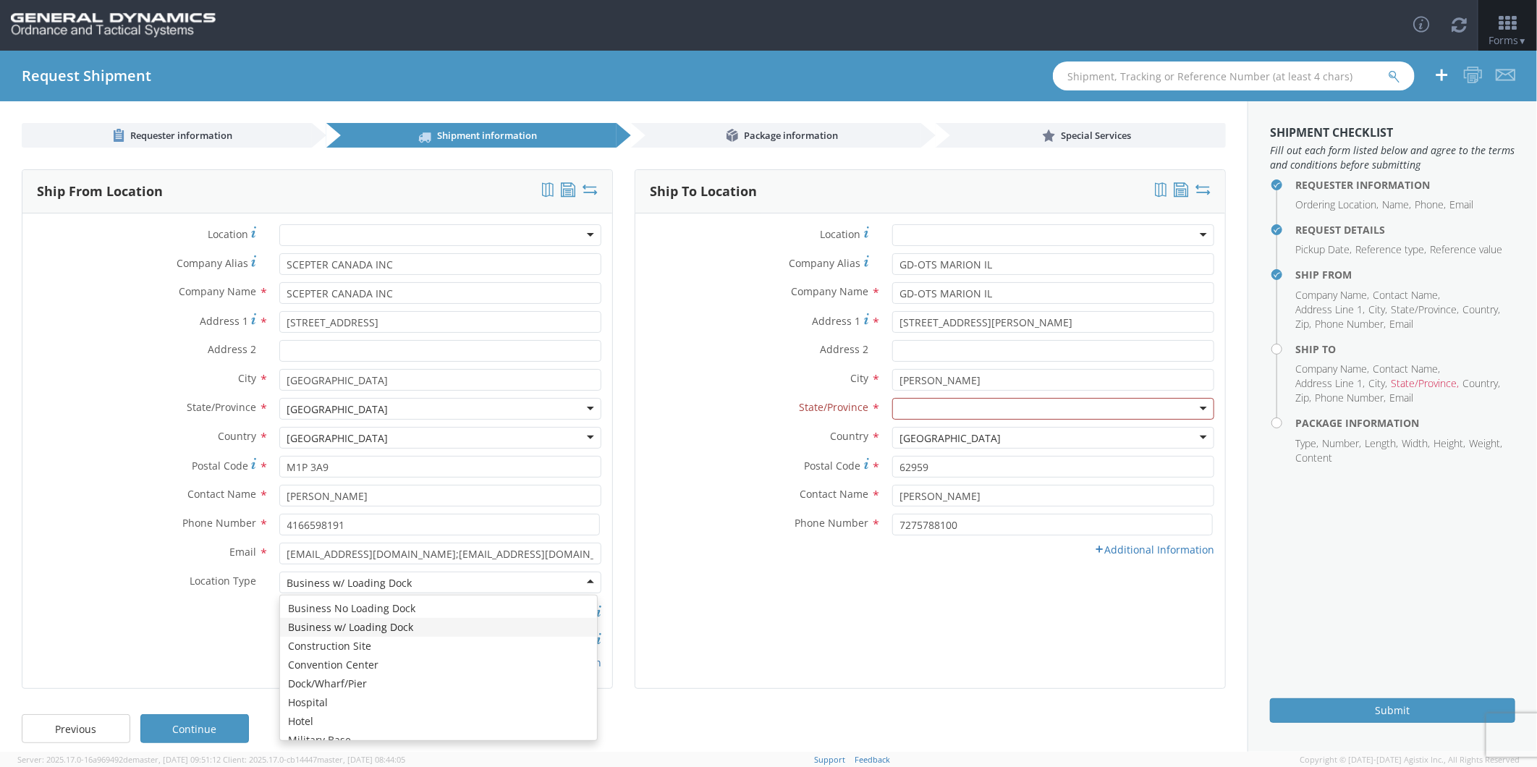
click at [948, 407] on div at bounding box center [1053, 409] width 322 height 22
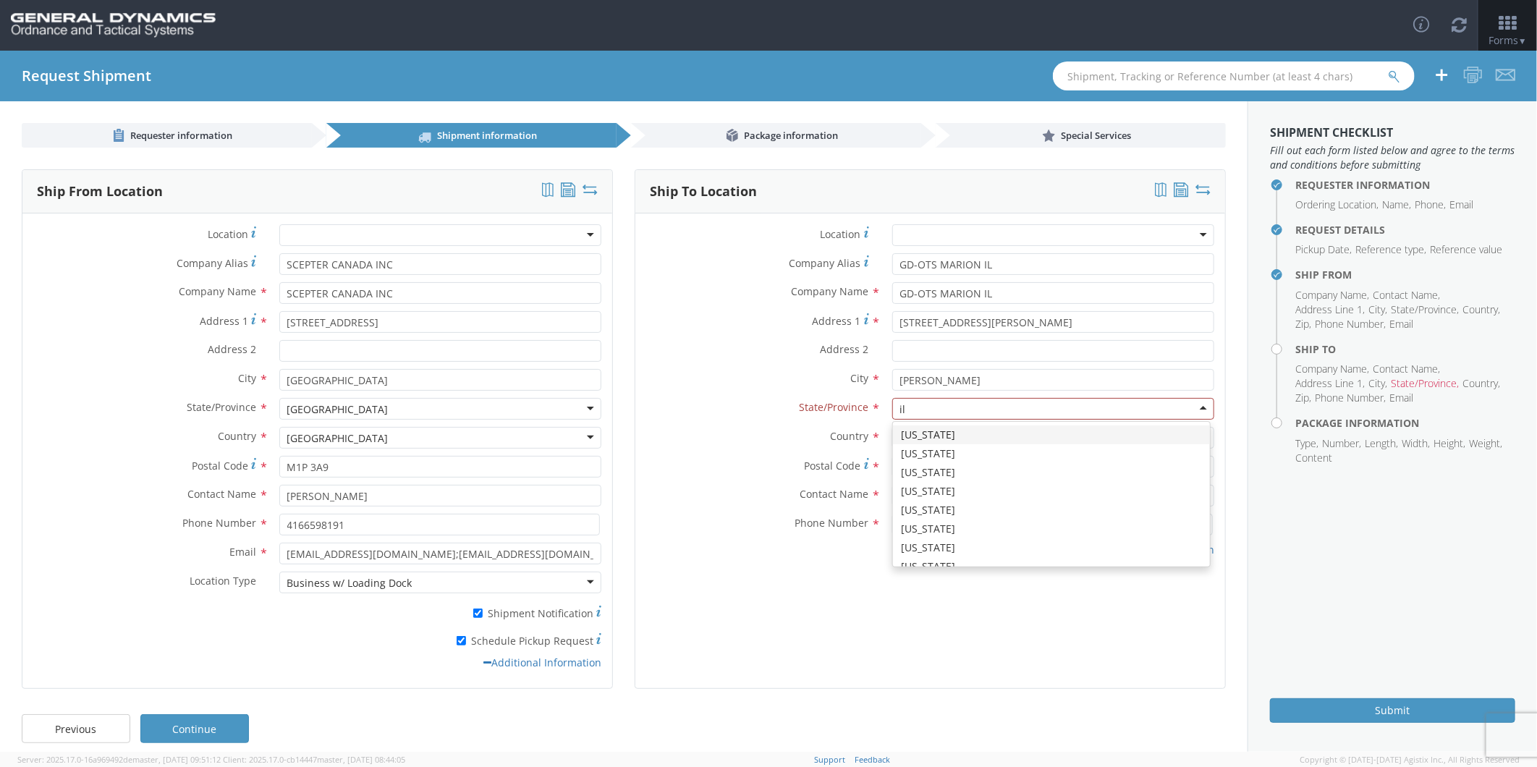
type input "ill"
click at [1120, 554] on link "Additional Information" at bounding box center [1154, 550] width 120 height 14
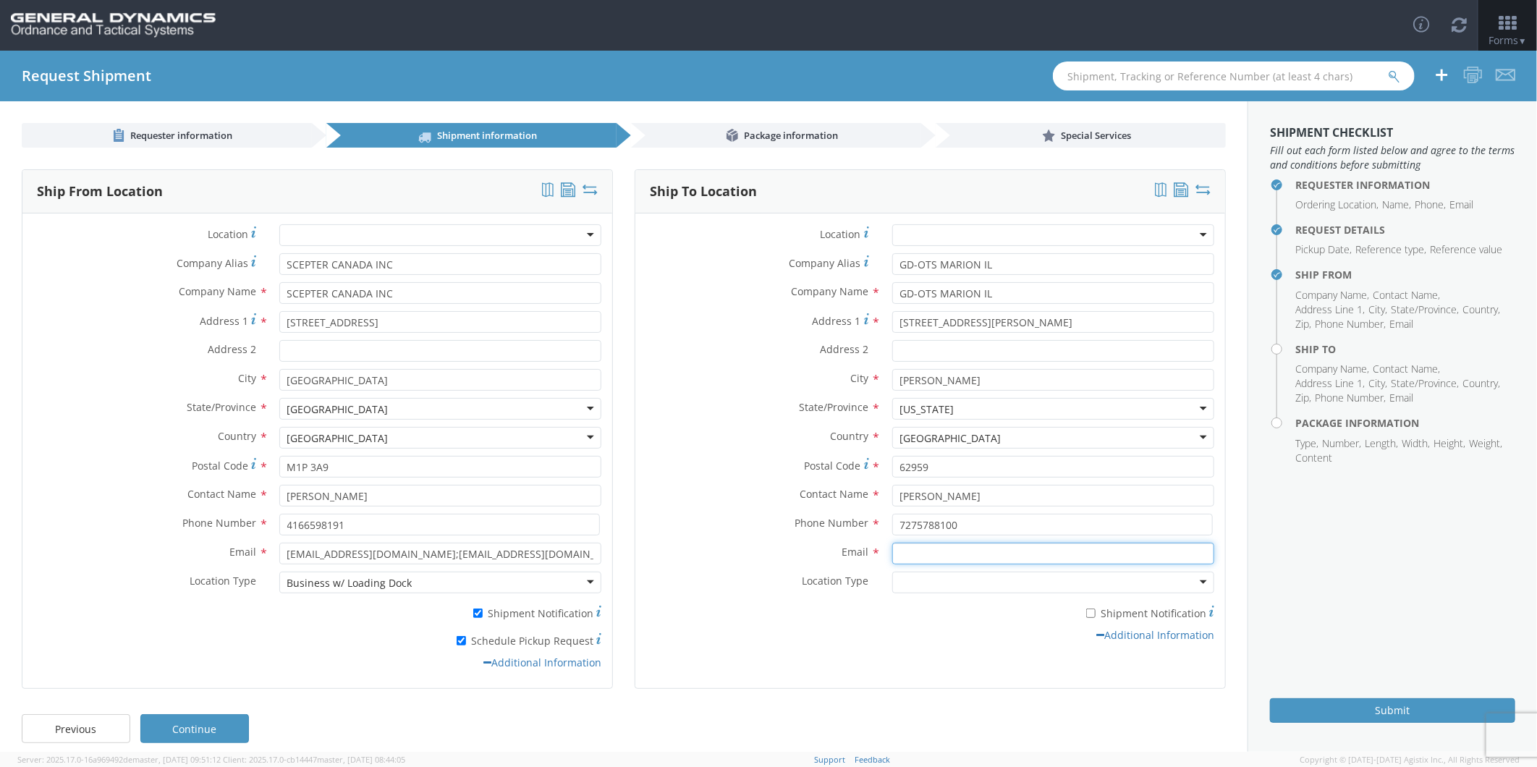
click at [934, 555] on input "Email *" at bounding box center [1053, 554] width 322 height 22
type input "[EMAIL_ADDRESS][DOMAIN_NAME]"
click at [1090, 611] on label "* Shipment Notification" at bounding box center [1053, 612] width 322 height 17
click at [1090, 611] on input "* Shipment Notification" at bounding box center [1090, 613] width 9 height 9
checkbox input "true"
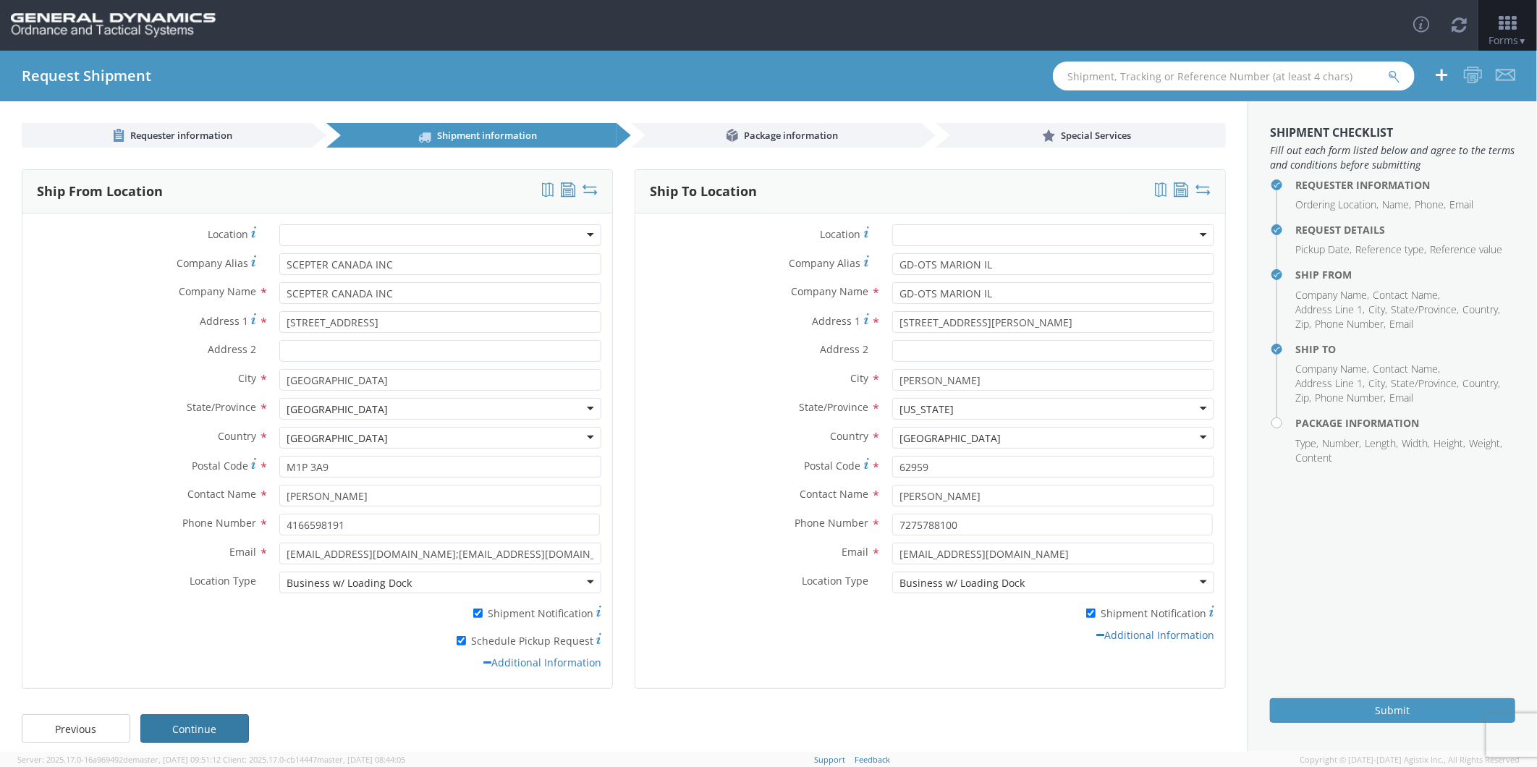
click at [208, 725] on link "Continue" at bounding box center [194, 728] width 109 height 29
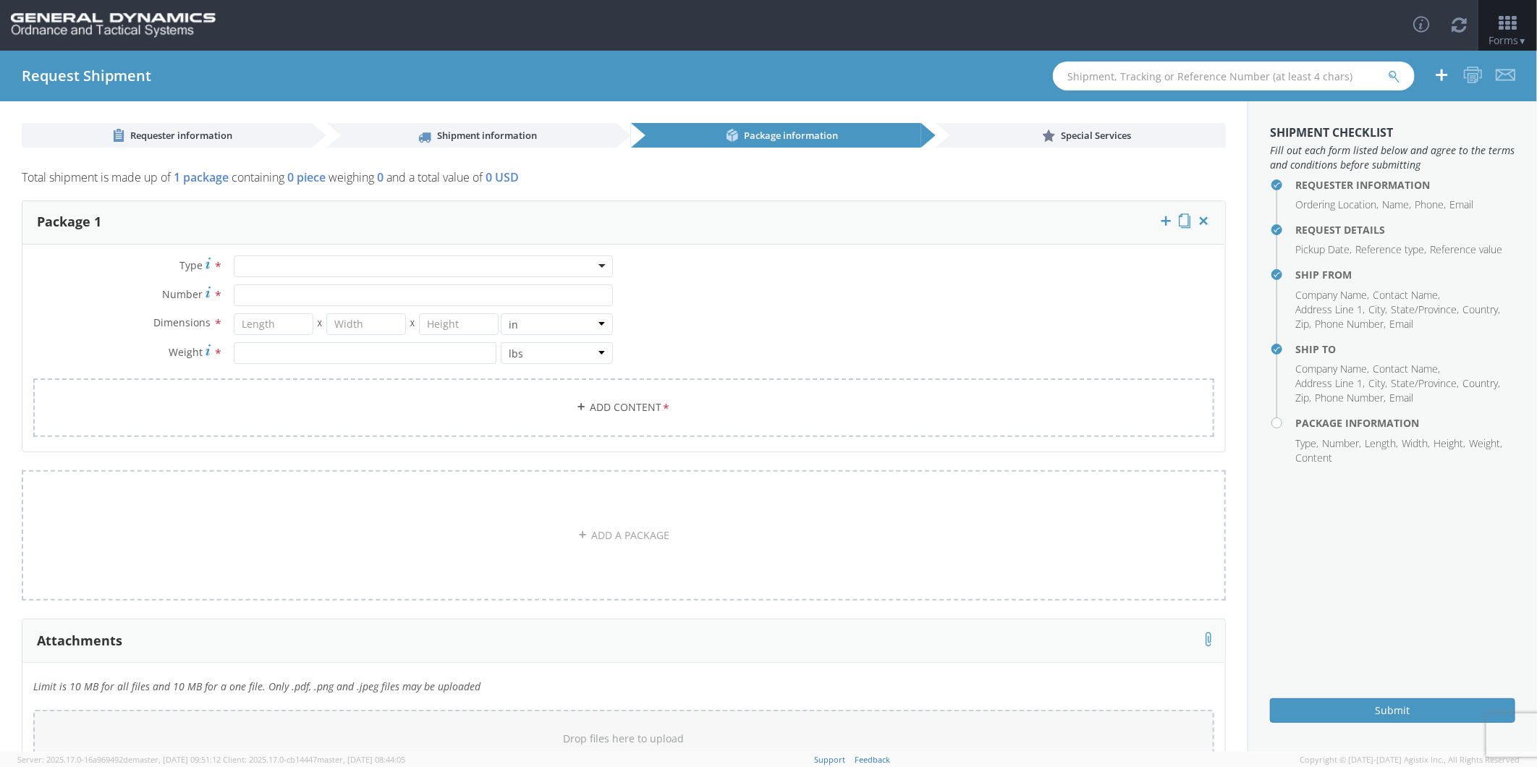
click at [300, 269] on div at bounding box center [423, 266] width 379 height 22
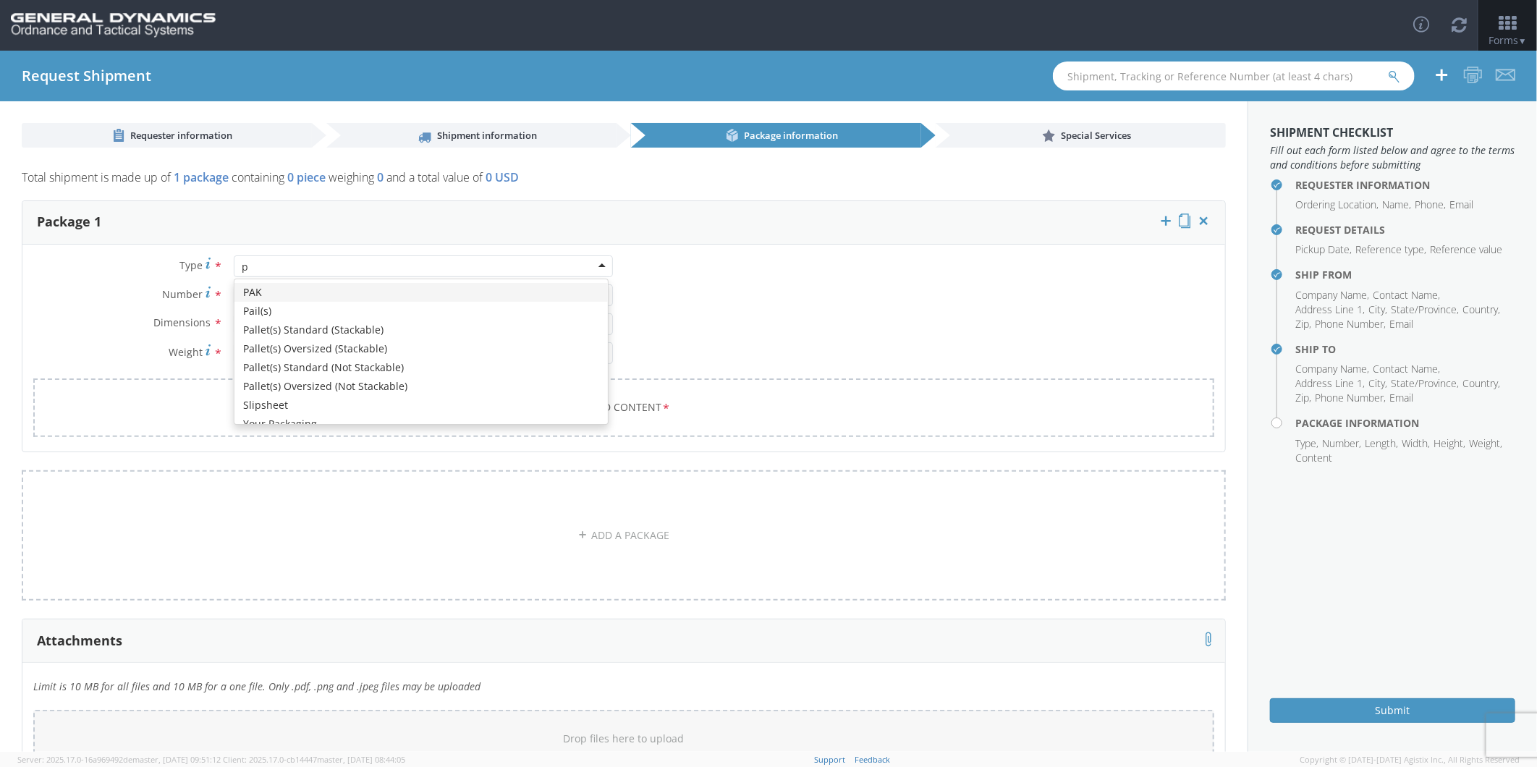
type input "pa"
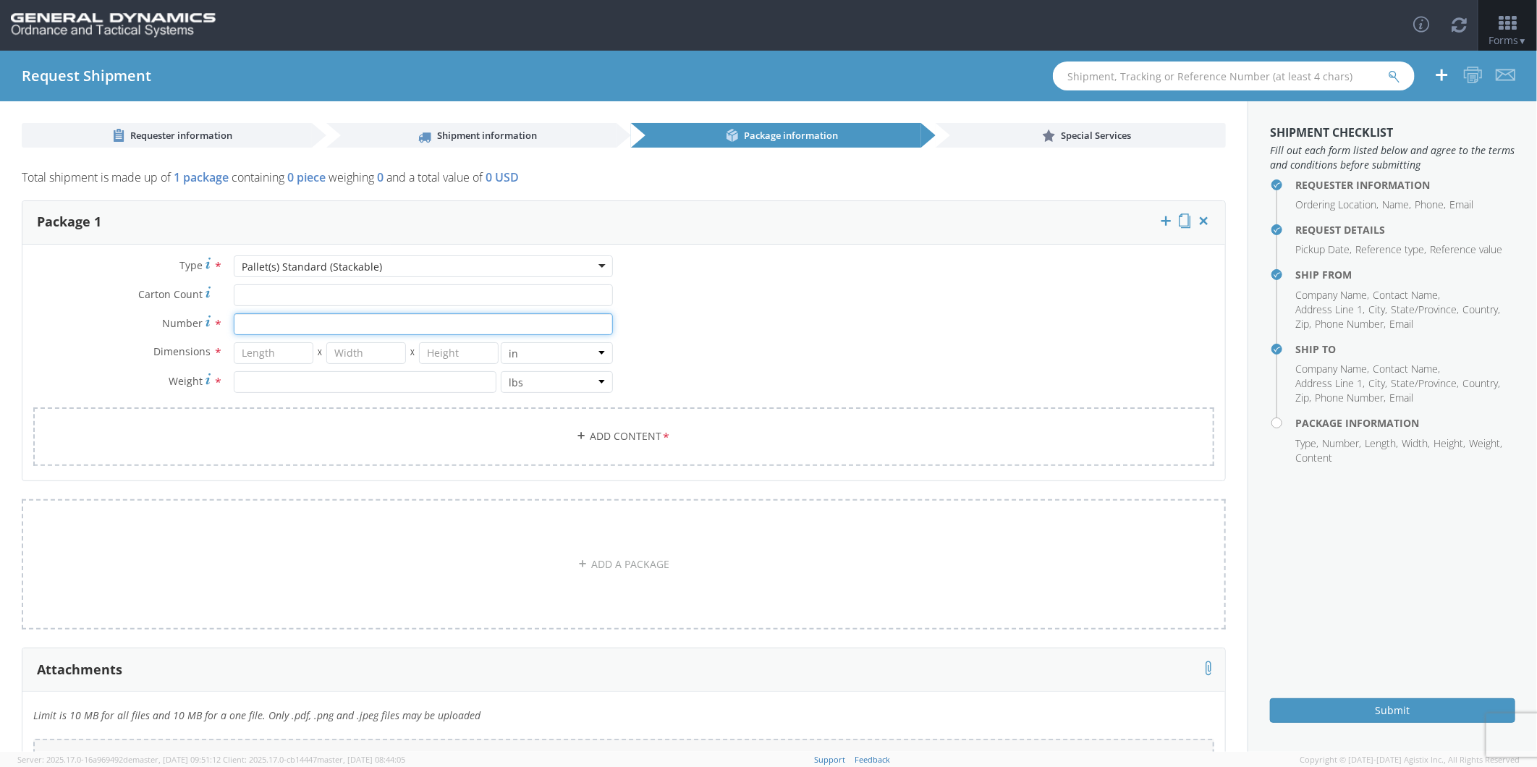
click at [254, 321] on input "Number *" at bounding box center [423, 324] width 379 height 22
type input "56"
type input "40"
type input "48"
type input "45"
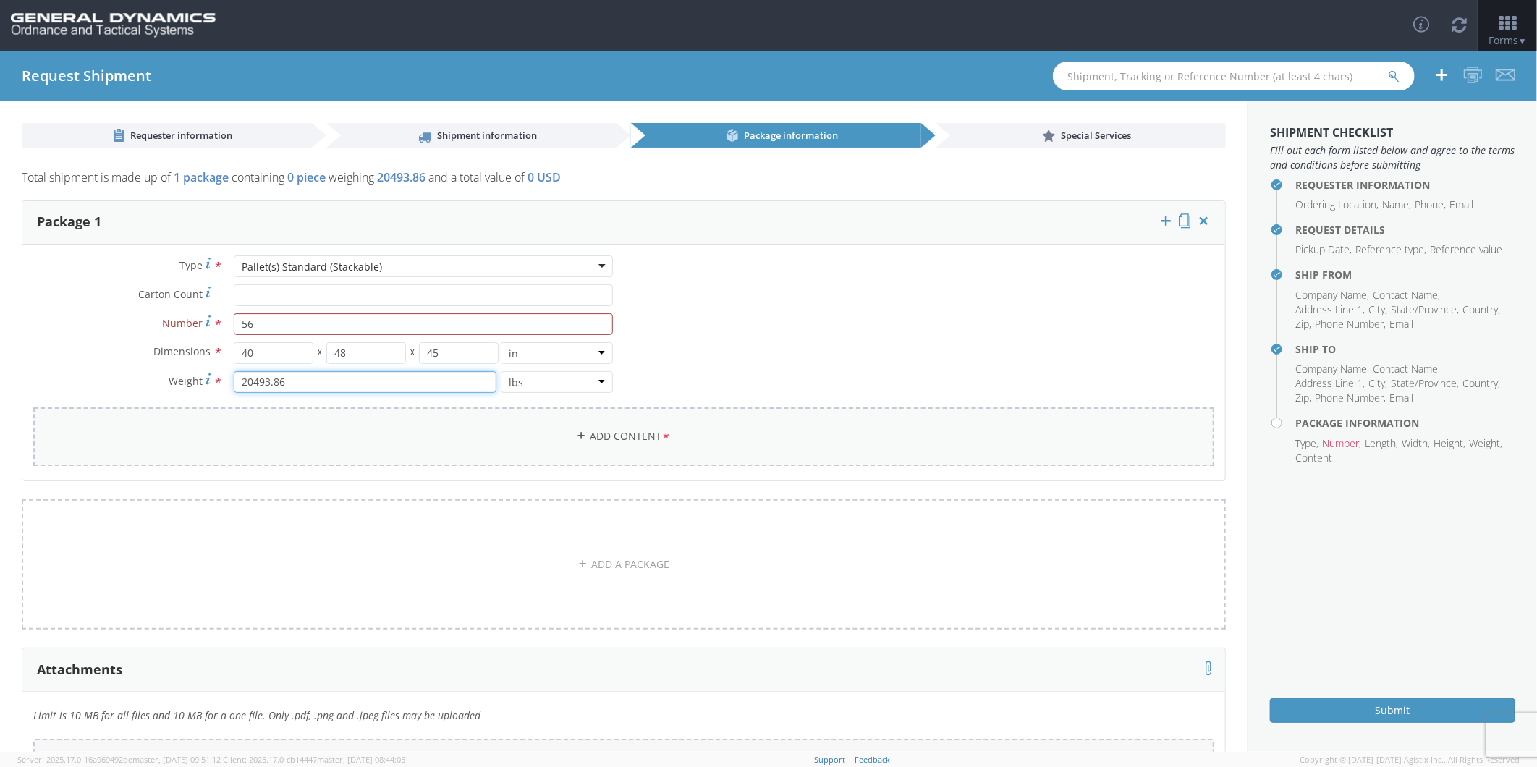
type input "20493.86"
click at [607, 436] on link "Add Content *" at bounding box center [623, 436] width 1181 height 59
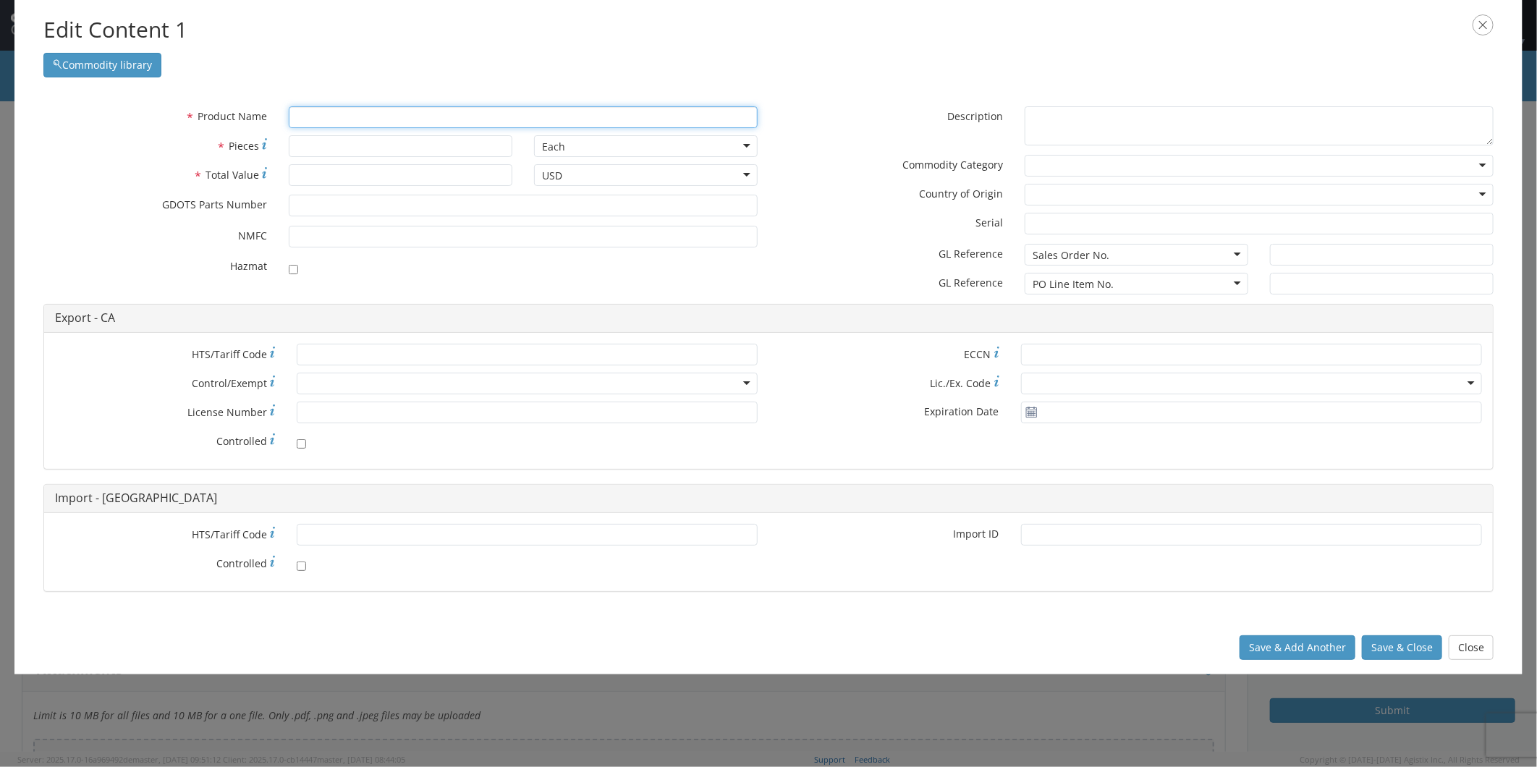
click at [319, 114] on input "text" at bounding box center [523, 117] width 469 height 22
click at [302, 117] on input "text" at bounding box center [523, 117] width 469 height 22
paste input "EMPTY AMMO CAN/FILLER"
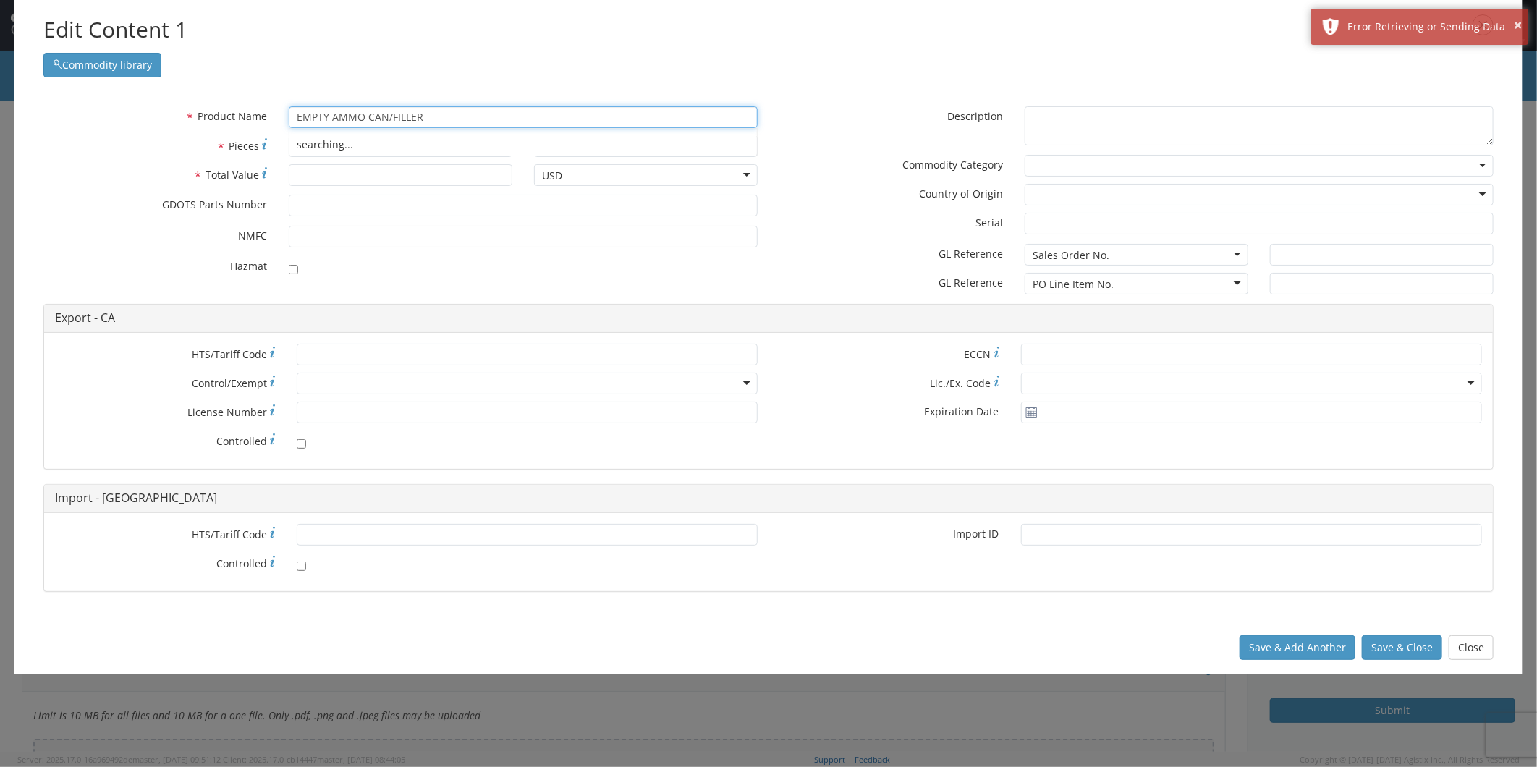
type input "EMPTY AMMO CAN/FILLER"
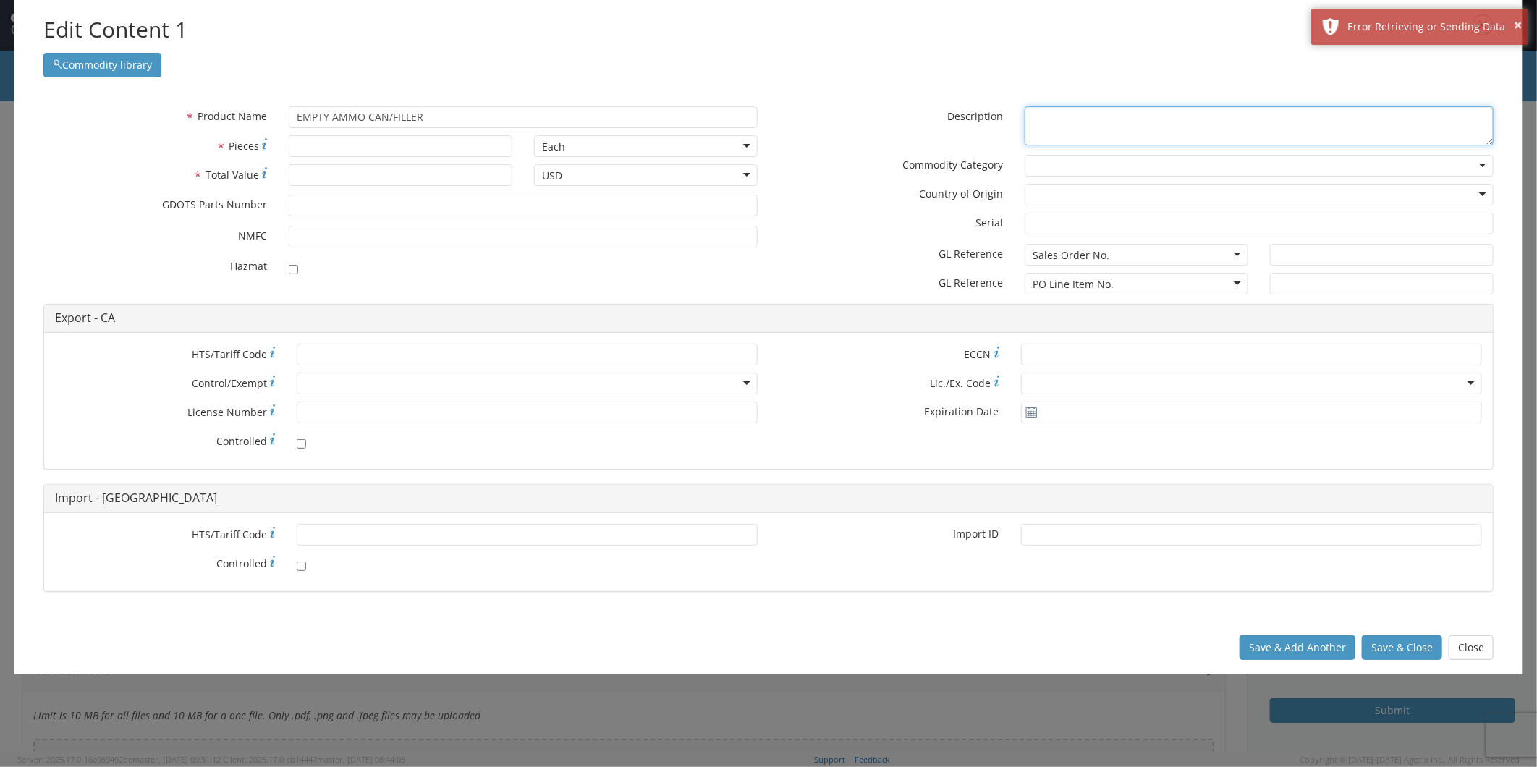
click at [1069, 110] on textarea "* Description" at bounding box center [1259, 126] width 469 height 40
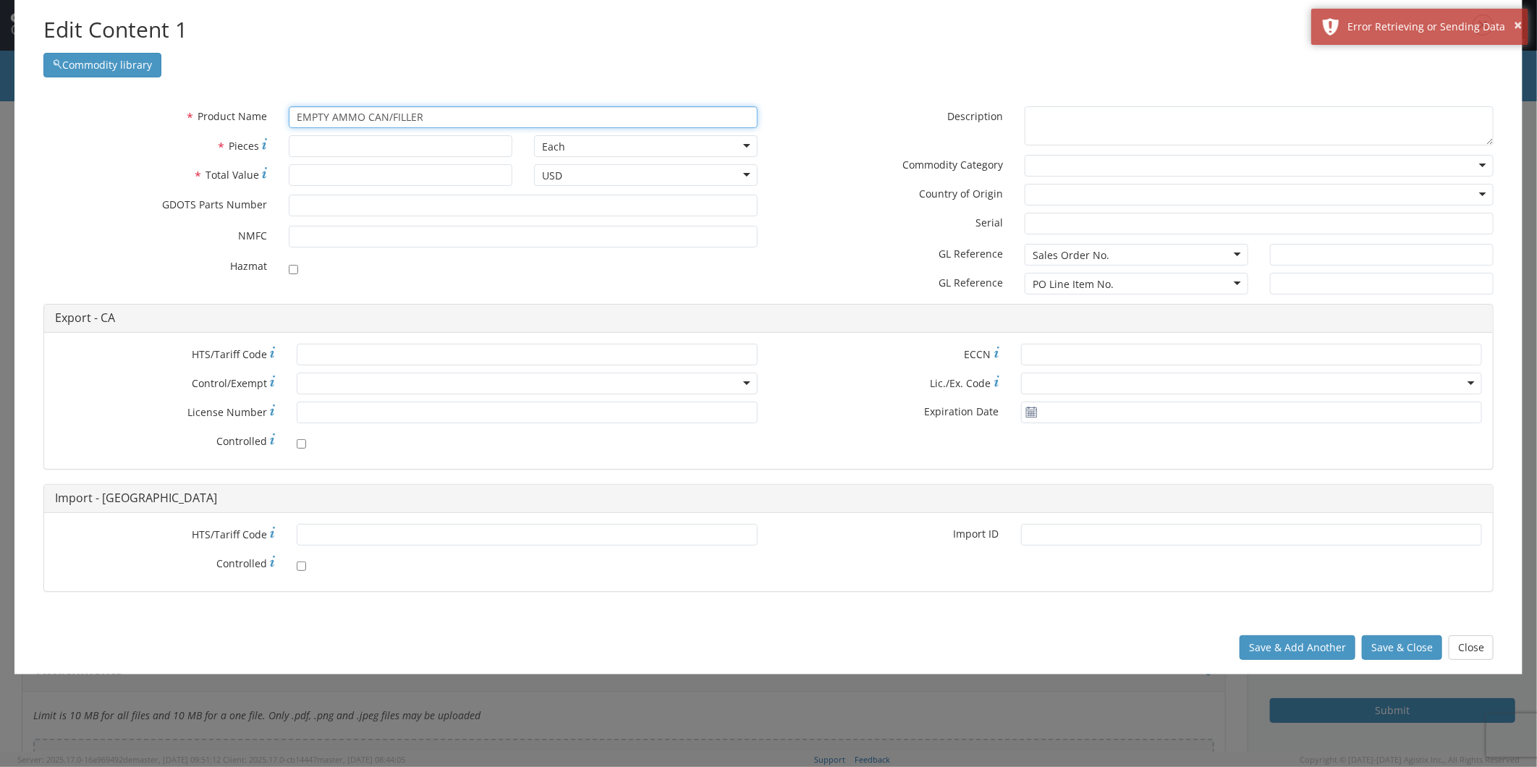
click at [460, 106] on input "EMPTY AMMO CAN/FILLER" at bounding box center [523, 117] width 469 height 22
drag, startPoint x: 459, startPoint y: 111, endPoint x: 179, endPoint y: 142, distance: 281.0
click at [179, 141] on div "* Product Name EMPTY AMMO CAN/FILLER searching... * Pieces Each Each Bag Bliste…" at bounding box center [401, 194] width 736 height 177
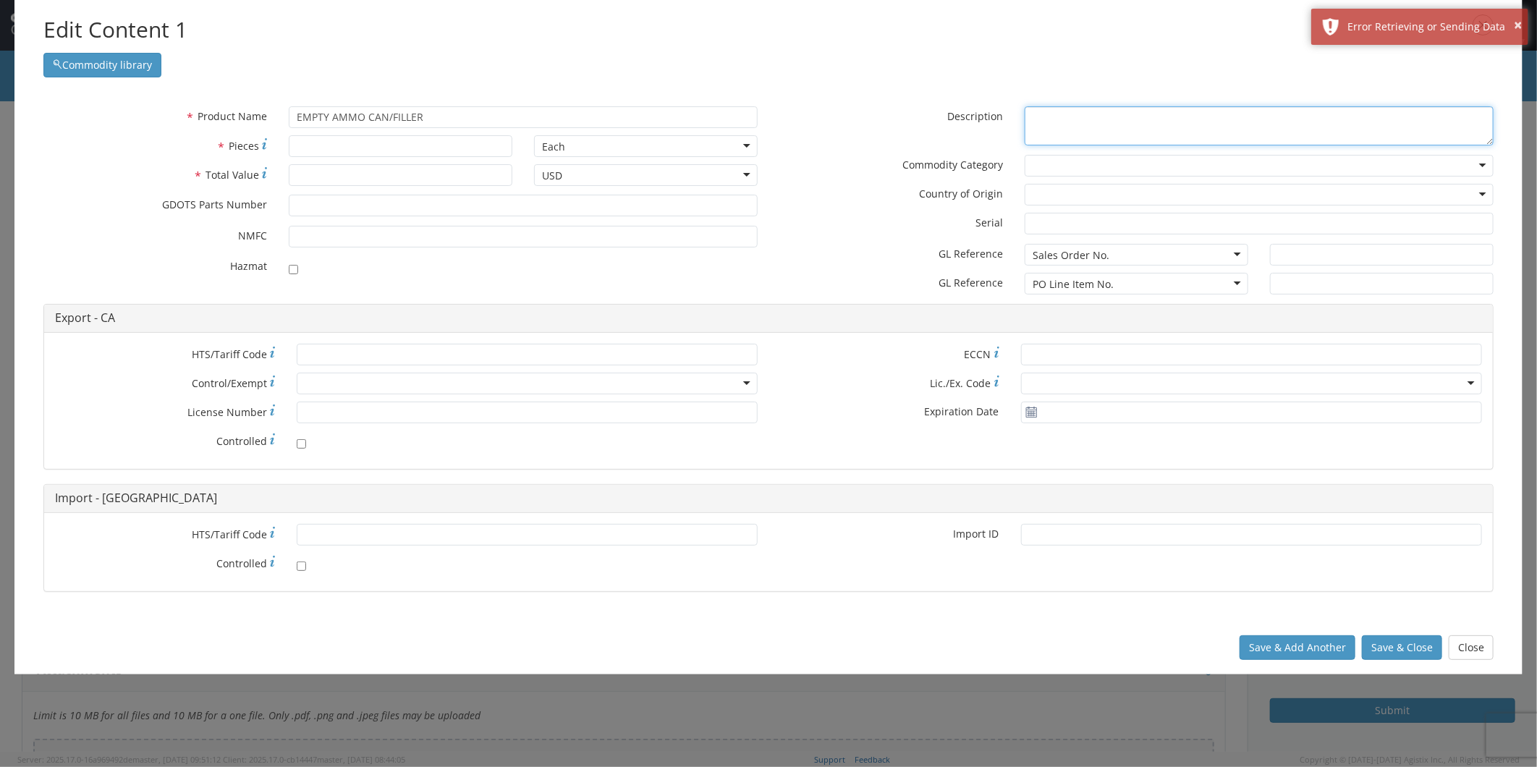
click at [1081, 121] on textarea "* Description" at bounding box center [1259, 126] width 469 height 40
paste textarea "EMPTY AMMO CAN/FILLER"
type textarea "EMPTY AMMO CAN/FILLER"
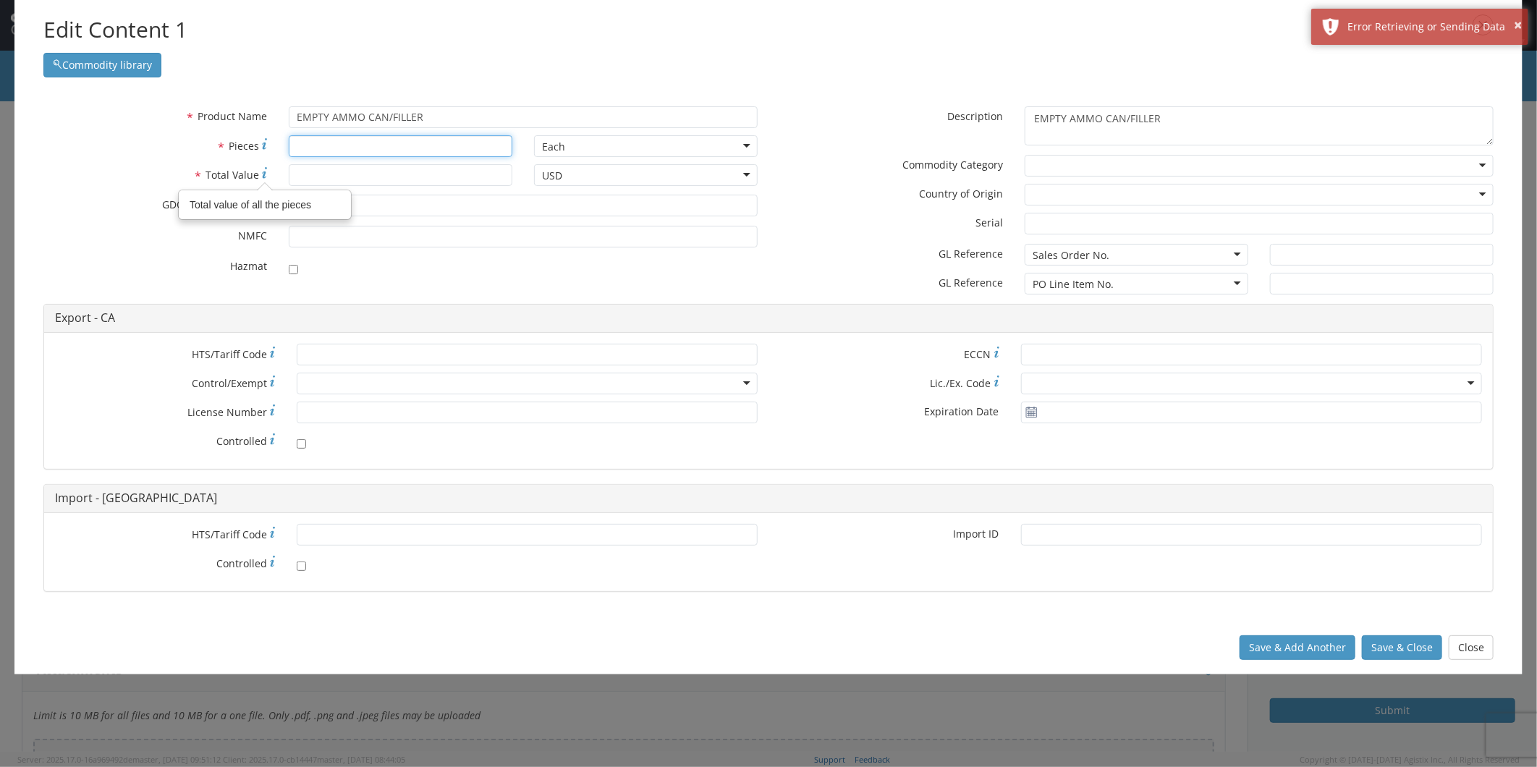
click at [337, 145] on input "* Pieces" at bounding box center [401, 146] width 224 height 22
type input "1683"
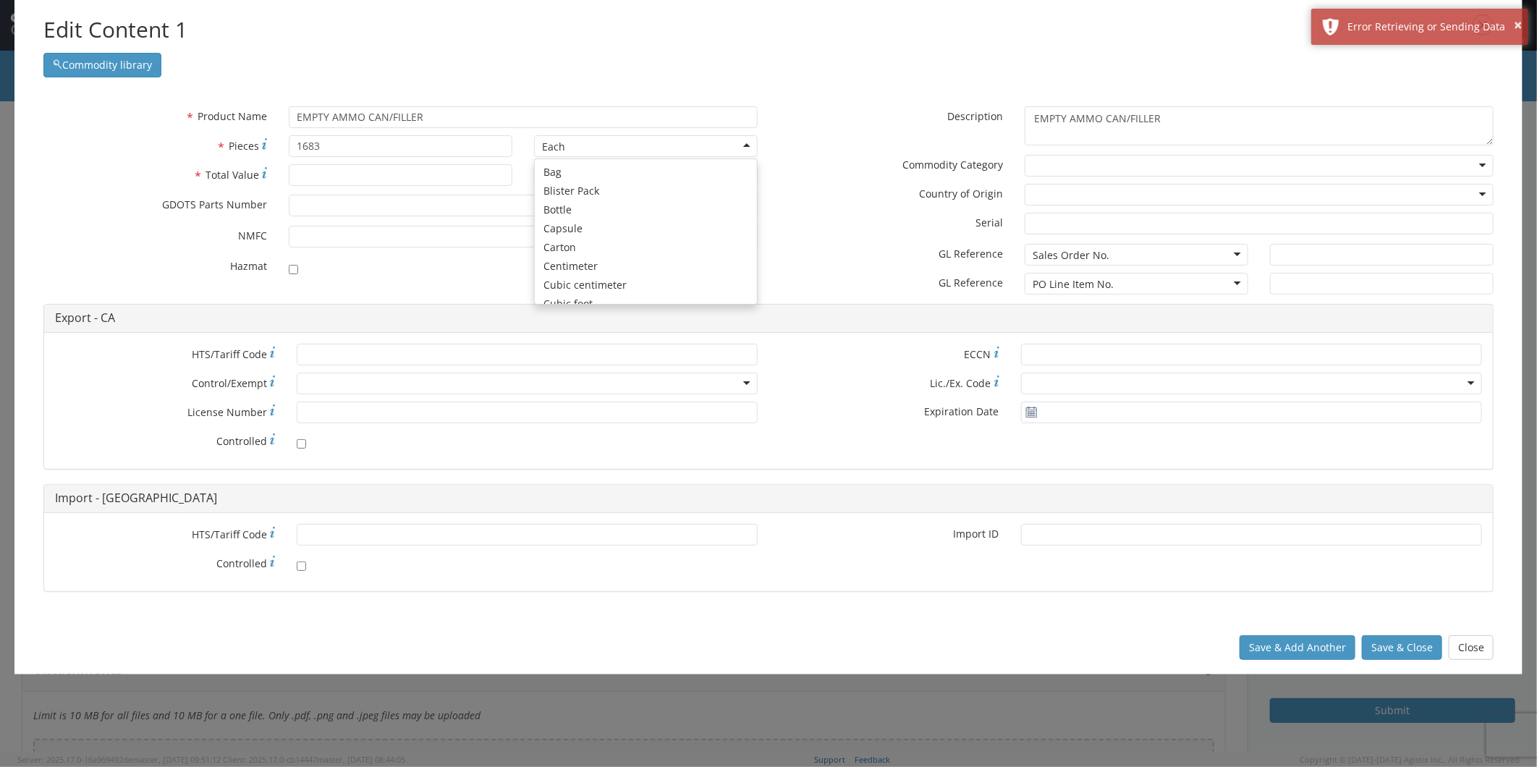
scroll to position [129, 0]
click at [312, 179] on input "* Total Value" at bounding box center [401, 175] width 224 height 22
type input "174727"
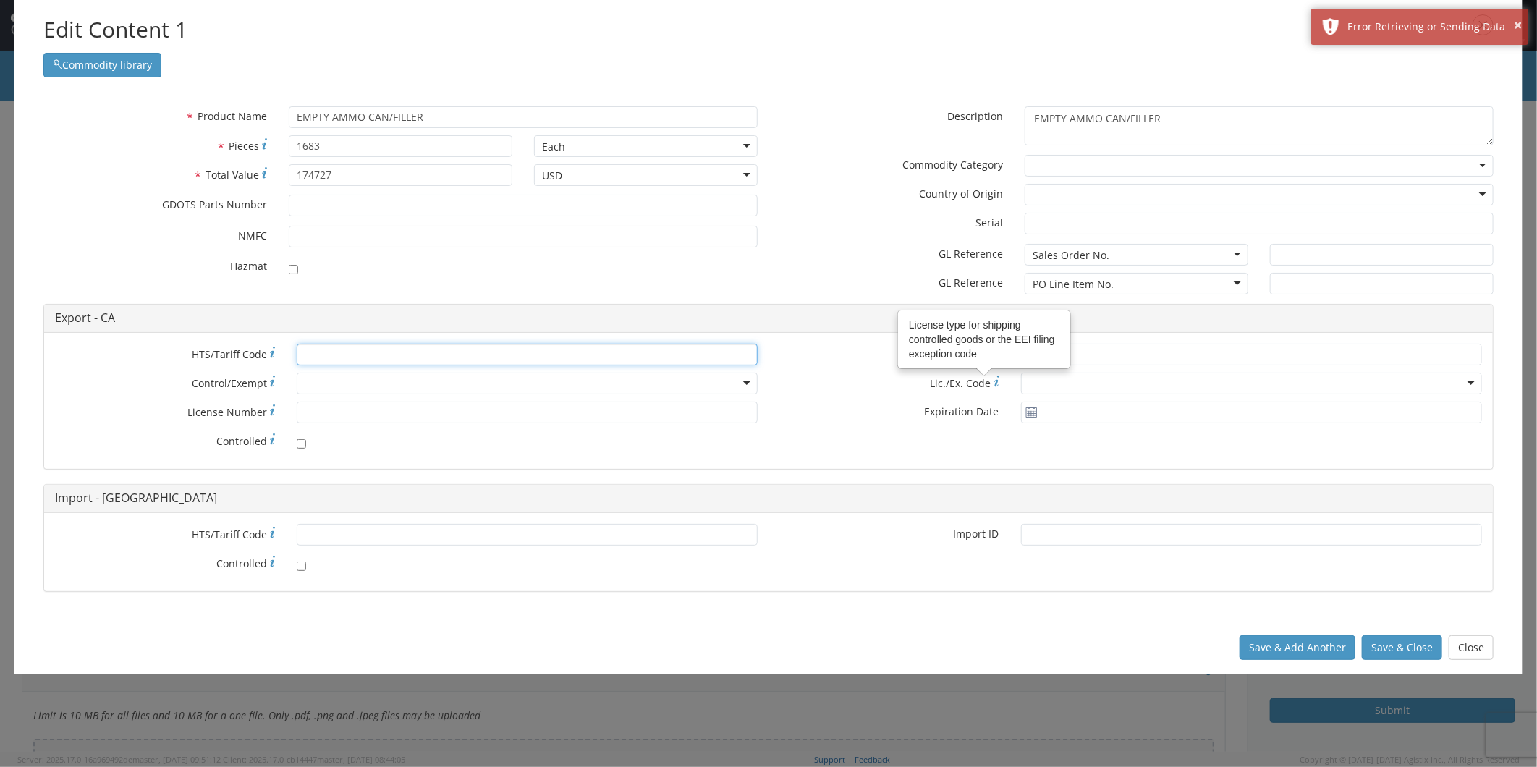
click at [329, 358] on input "* HTS/Tariff Code" at bounding box center [527, 355] width 461 height 22
paste input "[PHONE_NUMBER]"
type input "[PHONE_NUMBER]"
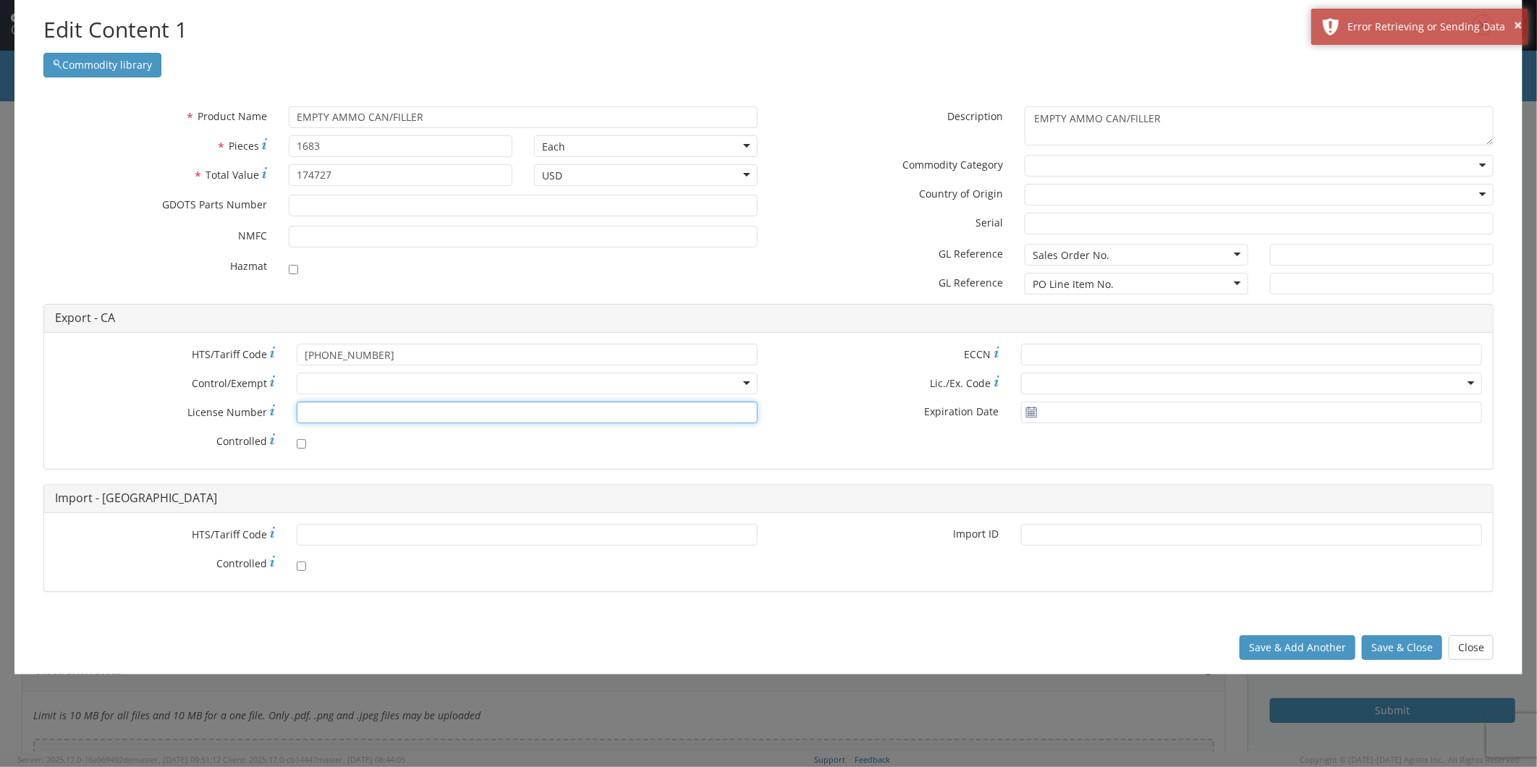
click at [329, 406] on input "* License Number" at bounding box center [527, 413] width 461 height 22
paste input "1-59-103-11-5H-33431"
type input "1-59-103-11-5H-33431"
click at [1115, 159] on div at bounding box center [1259, 166] width 469 height 22
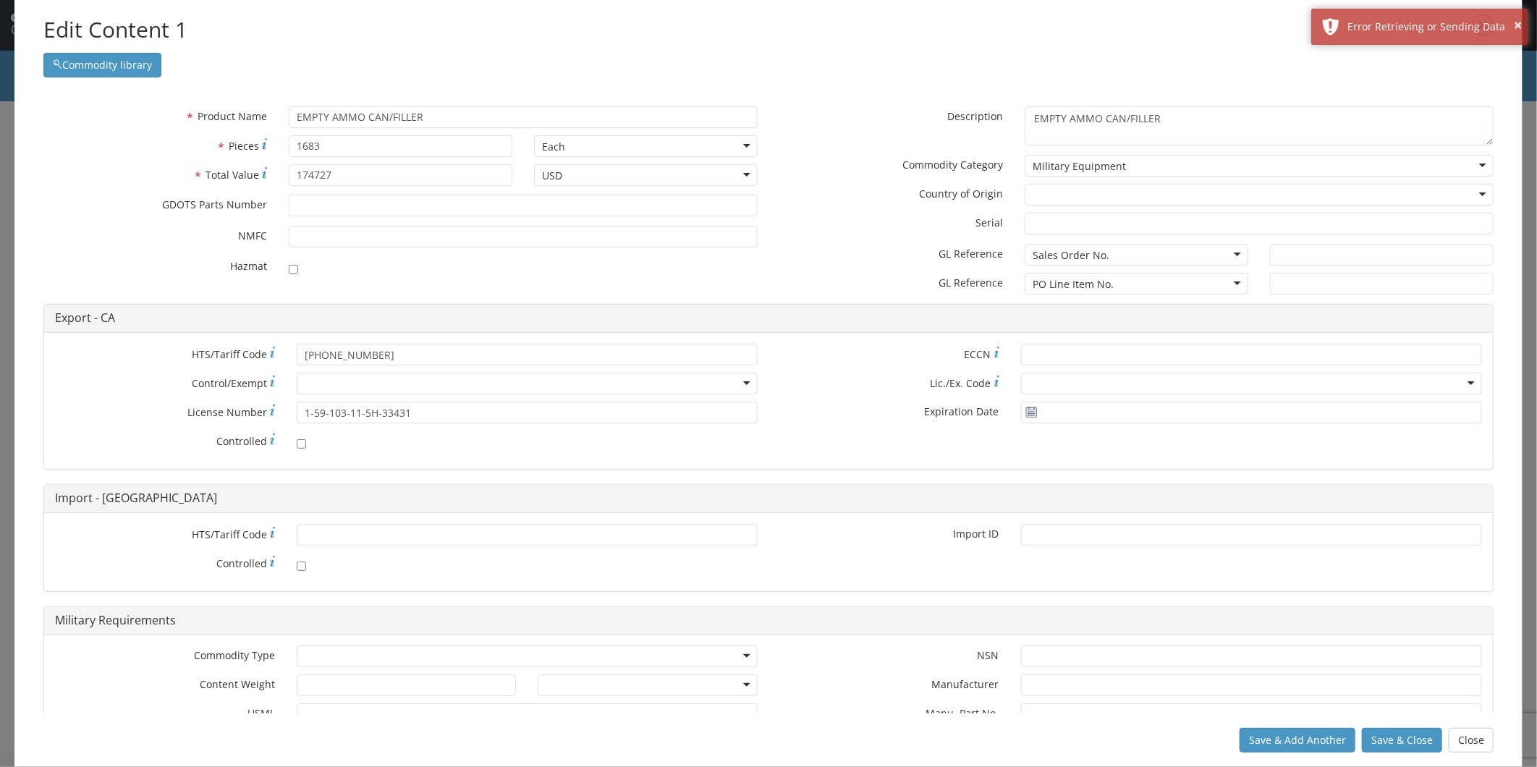
click at [1059, 194] on div at bounding box center [1259, 195] width 469 height 22
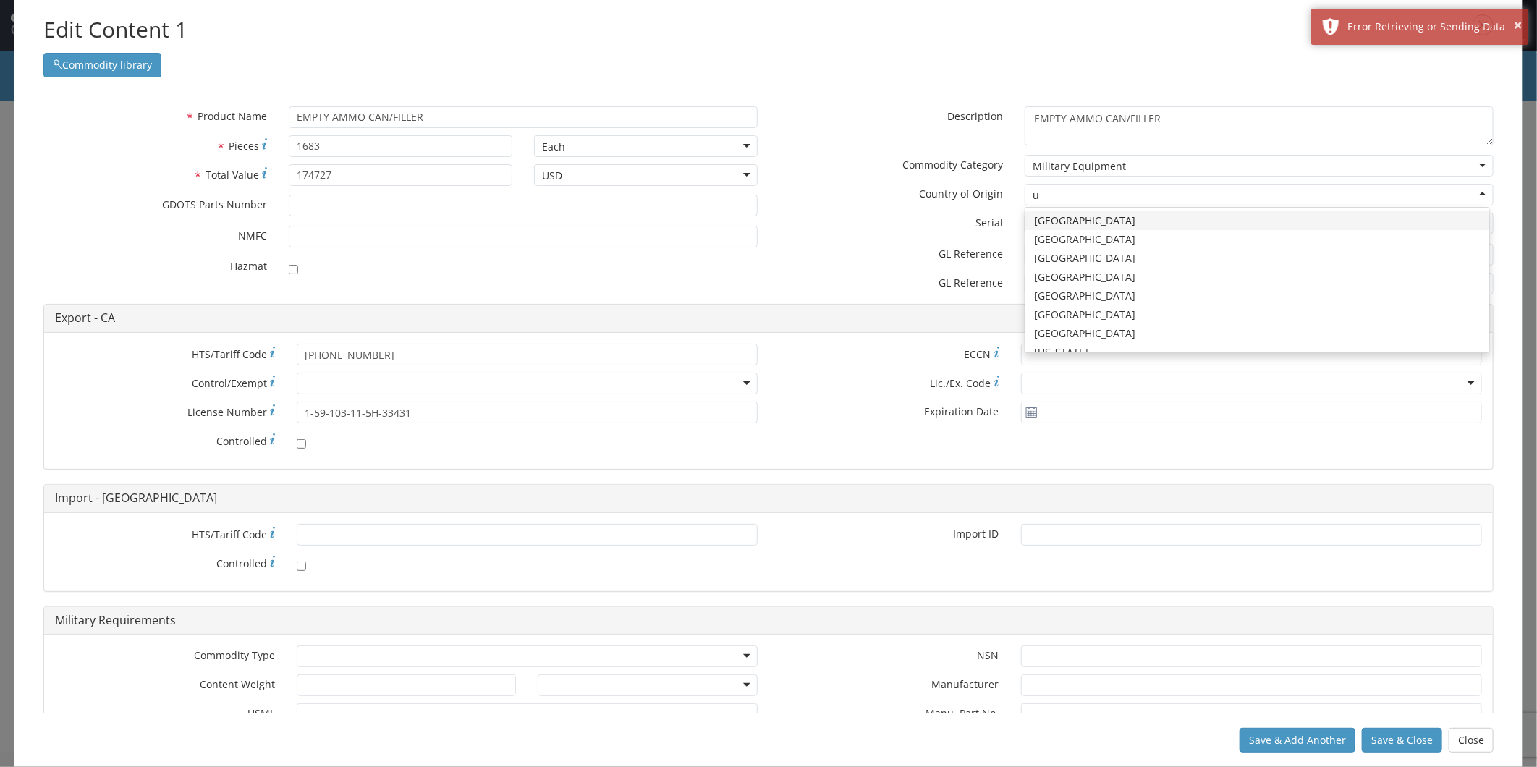
type input "un"
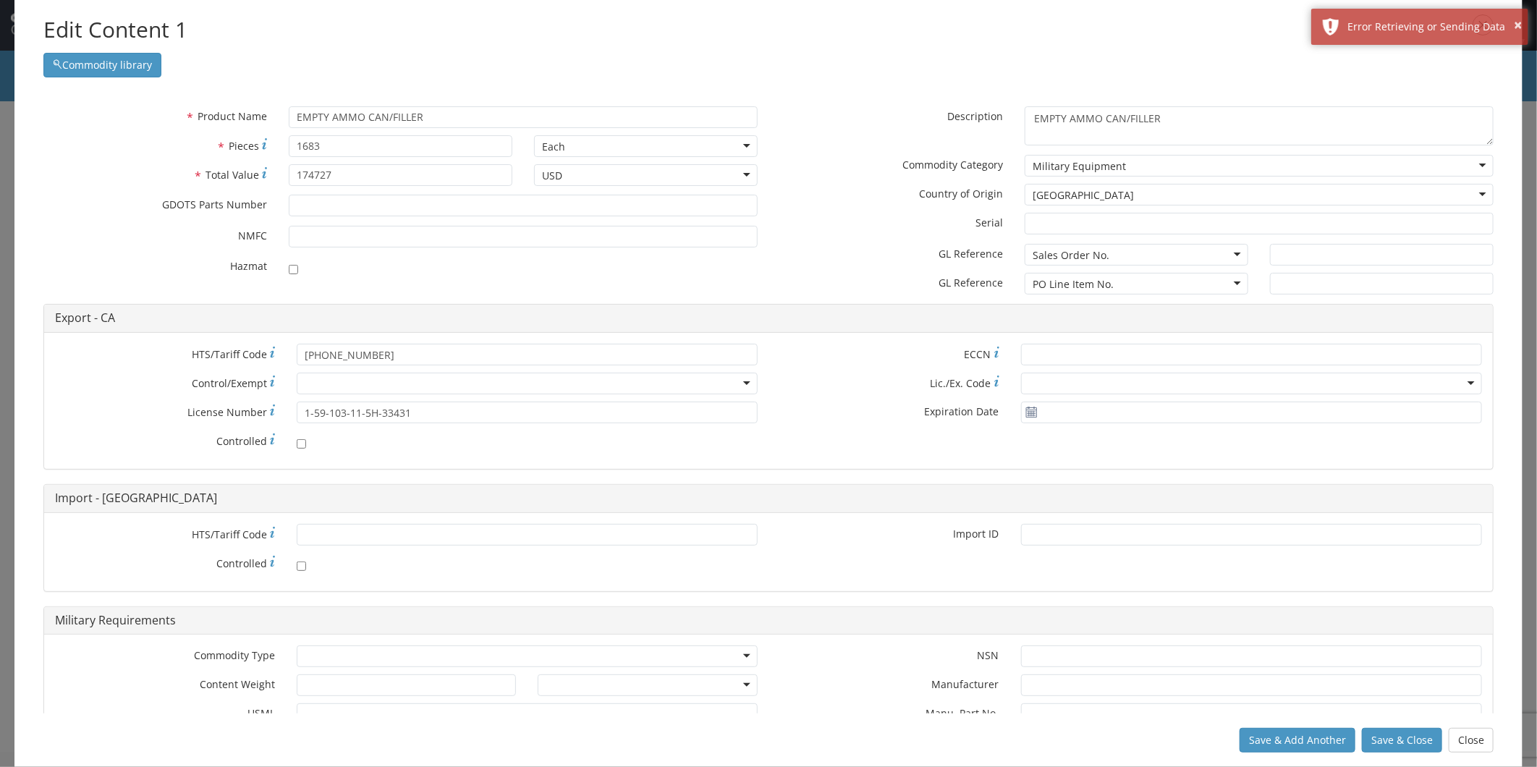
scroll to position [0, 0]
click at [1094, 255] on div "Sales Order No." at bounding box center [1071, 255] width 77 height 14
click at [1309, 258] on input "text" at bounding box center [1382, 255] width 224 height 22
click at [1322, 319] on h4 "Export - CA" at bounding box center [768, 318] width 1427 height 13
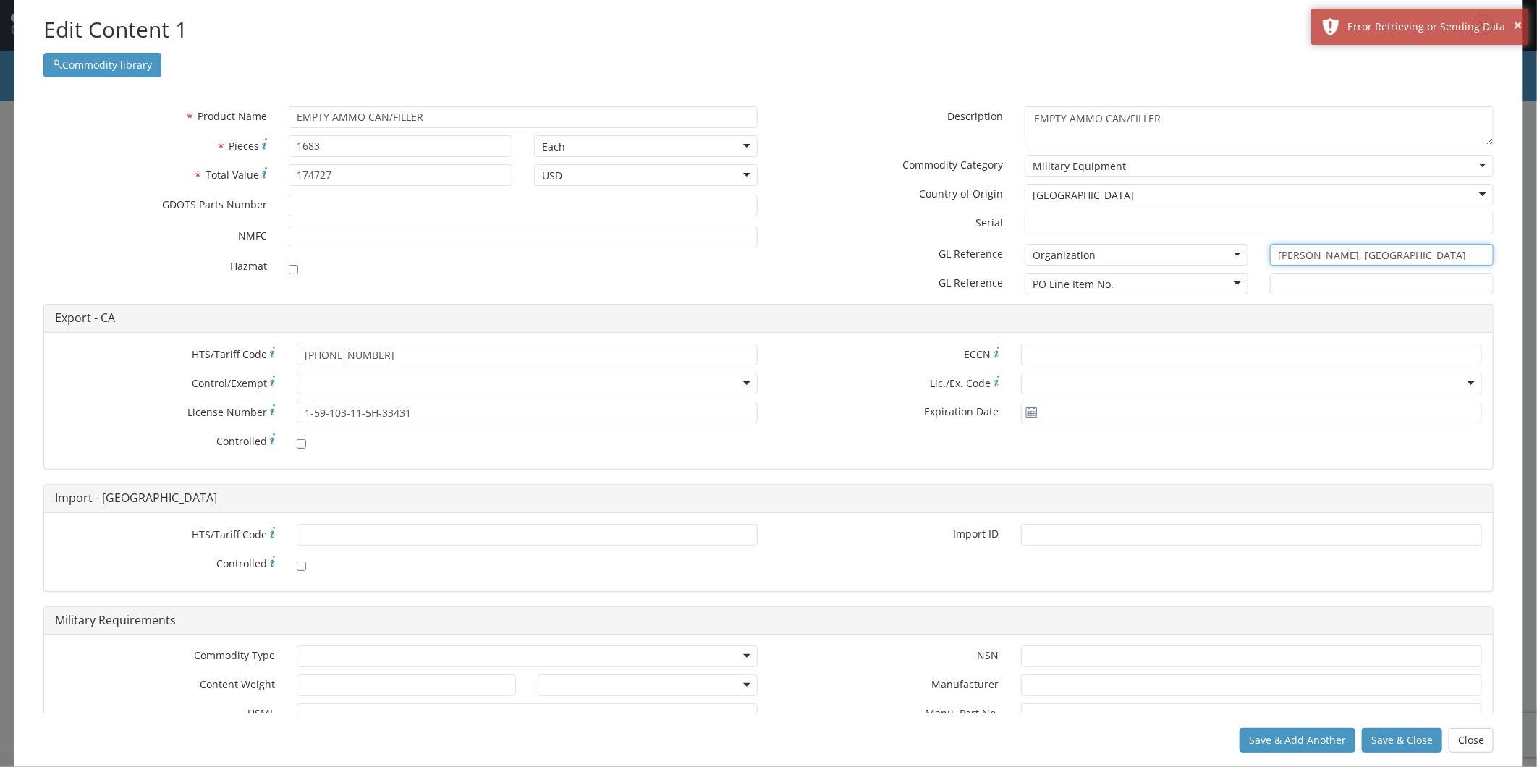
click at [1298, 259] on input "marion, il" at bounding box center [1382, 255] width 224 height 22
drag, startPoint x: 1340, startPoint y: 254, endPoint x: 1152, endPoint y: 258, distance: 188.2
click at [1152, 106] on div "* GL Reference Organization Organization Bin Delivery No. Expenditure GL Code I…" at bounding box center [1137, 106] width 736 height 0
drag, startPoint x: 1334, startPoint y: 255, endPoint x: 1120, endPoint y: 265, distance: 213.8
click at [1124, 106] on div "* GL Reference Organization Organization Bin Delivery No. Expenditure GL Code I…" at bounding box center [1137, 106] width 736 height 0
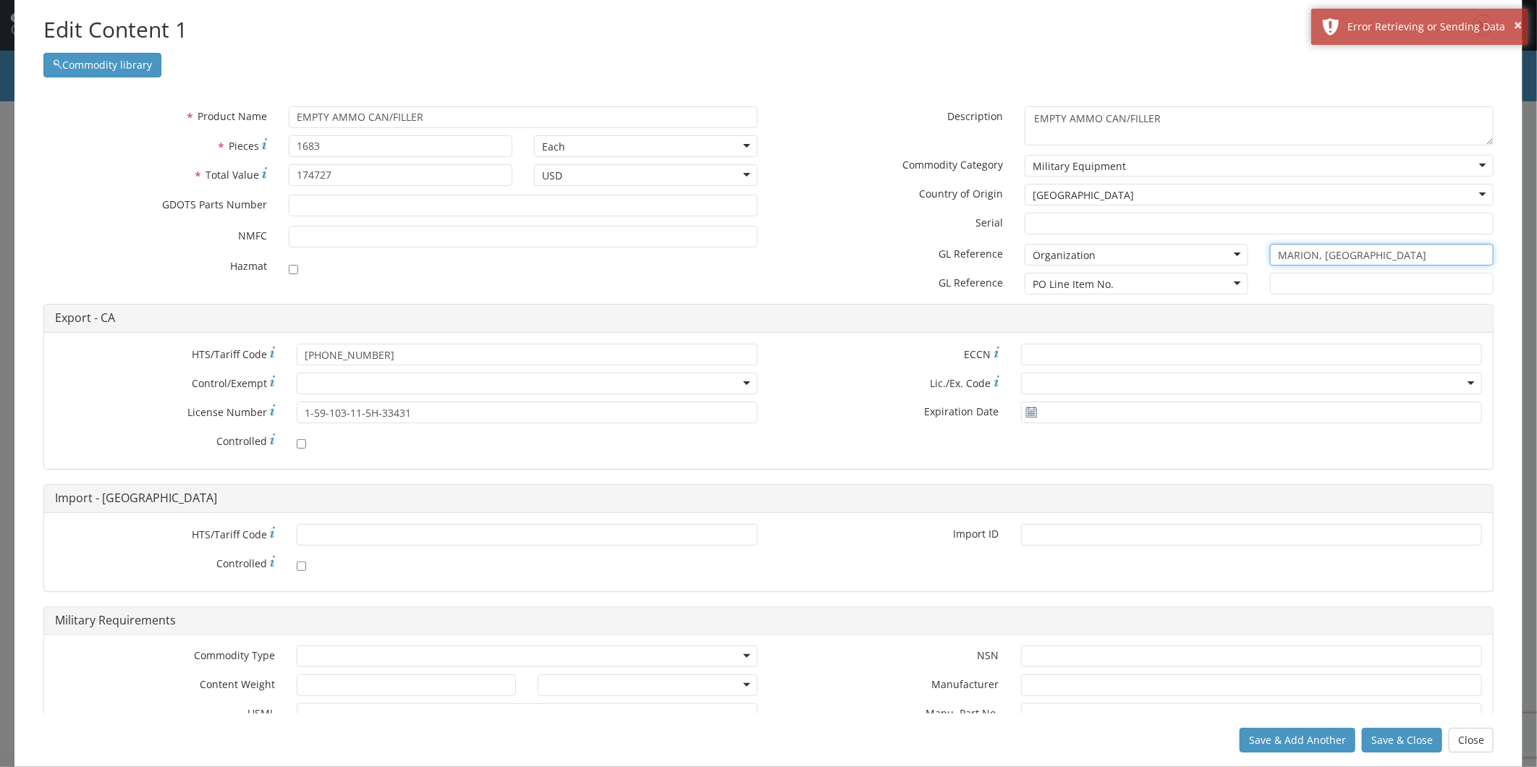
type input "MARION, [GEOGRAPHIC_DATA]"
click at [295, 269] on input "checkbox" at bounding box center [293, 269] width 9 height 9
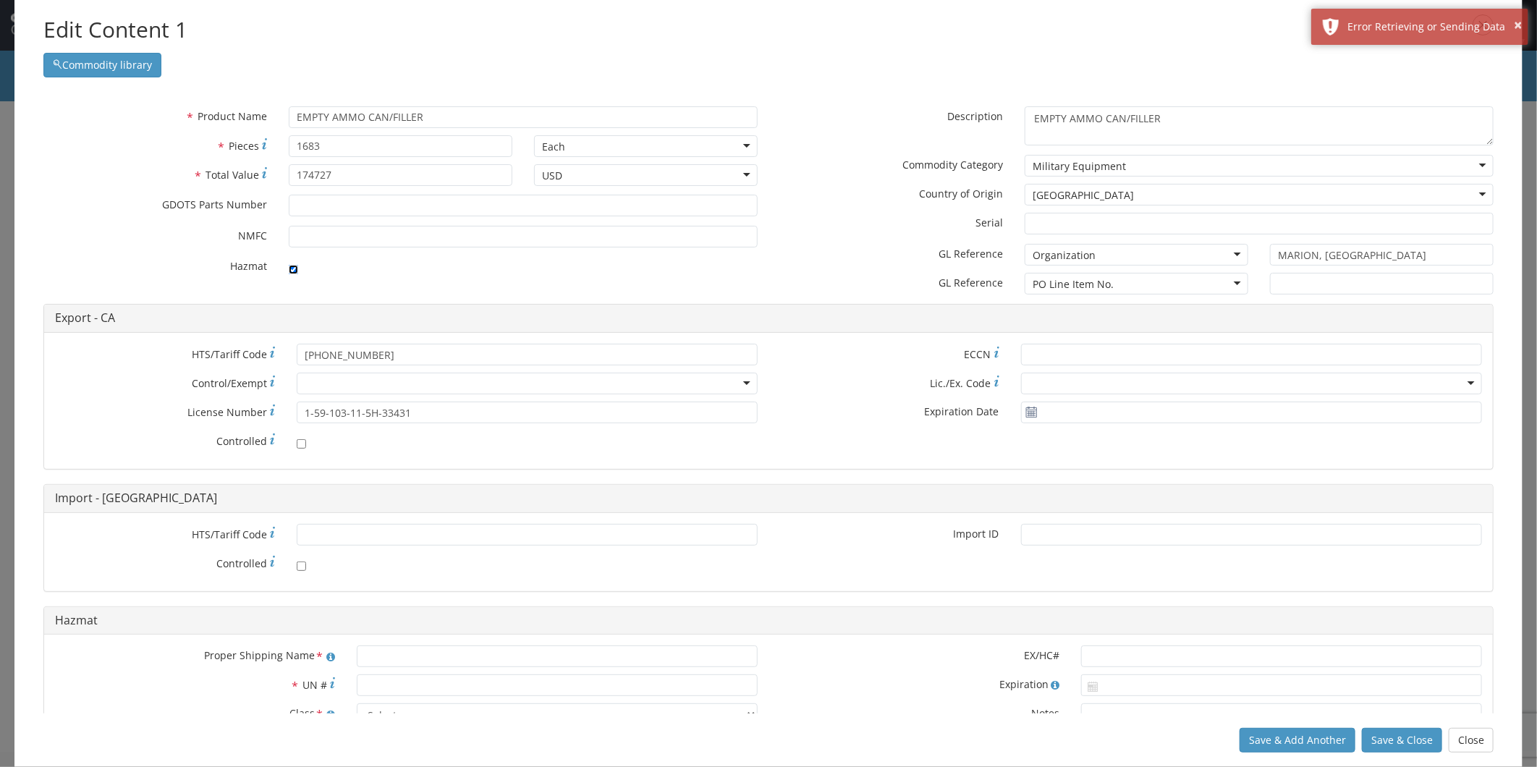
click at [295, 269] on input "checkbox" at bounding box center [293, 269] width 9 height 9
checkbox input "false"
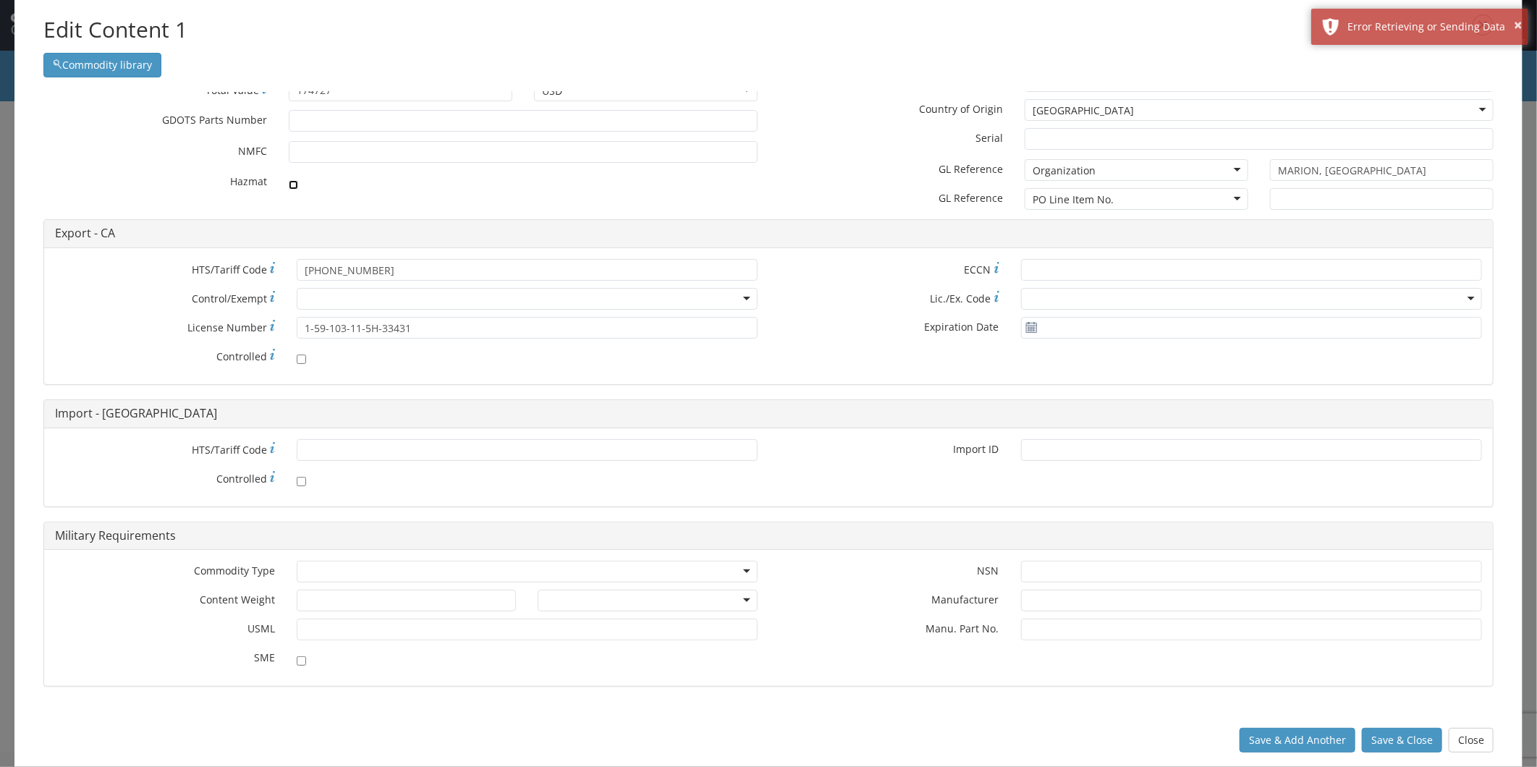
scroll to position [88, 0]
click at [1415, 740] on button "Save & Close" at bounding box center [1402, 740] width 80 height 25
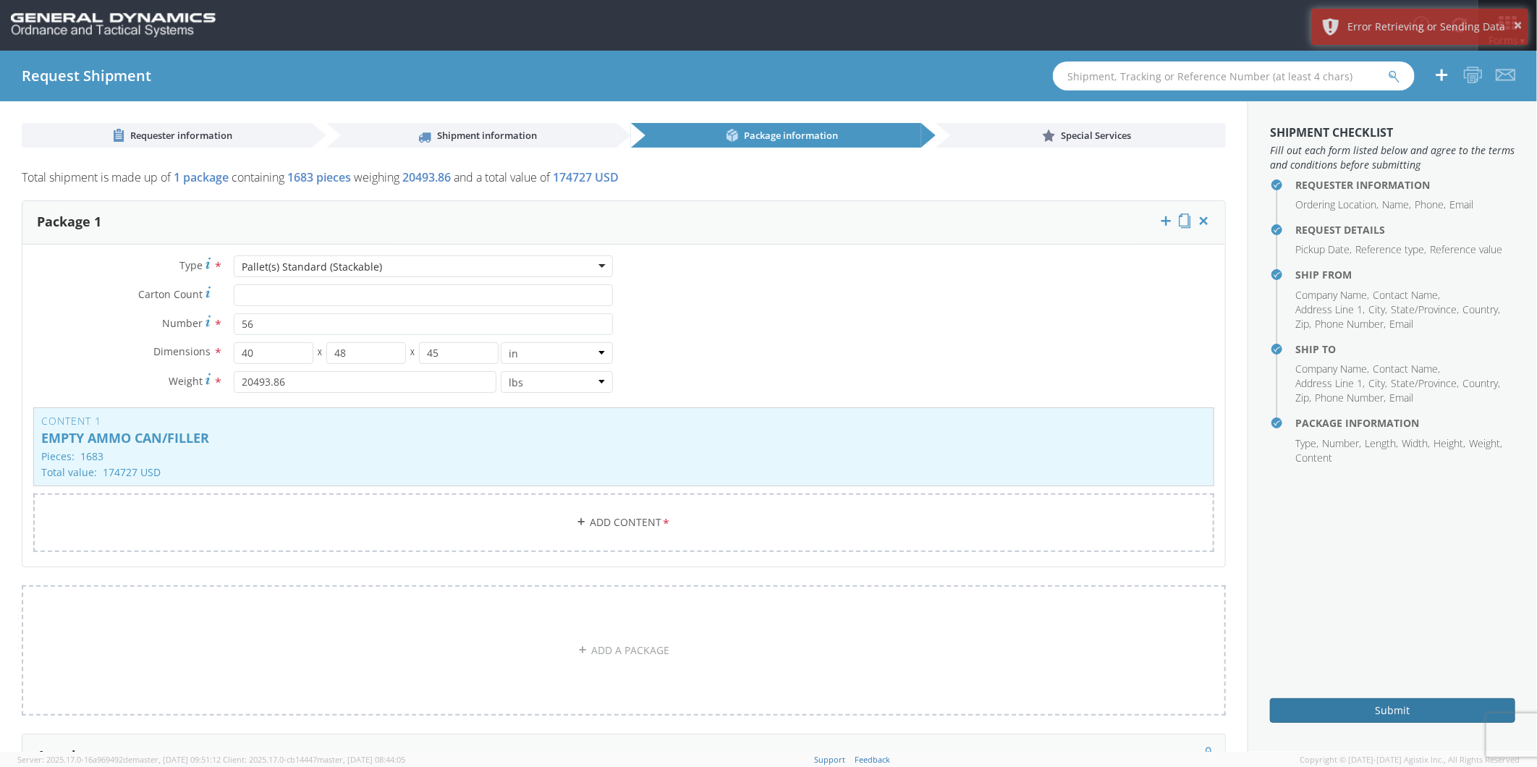
click at [1380, 710] on button "Submit" at bounding box center [1392, 710] width 245 height 25
